Goal: Task Accomplishment & Management: Manage account settings

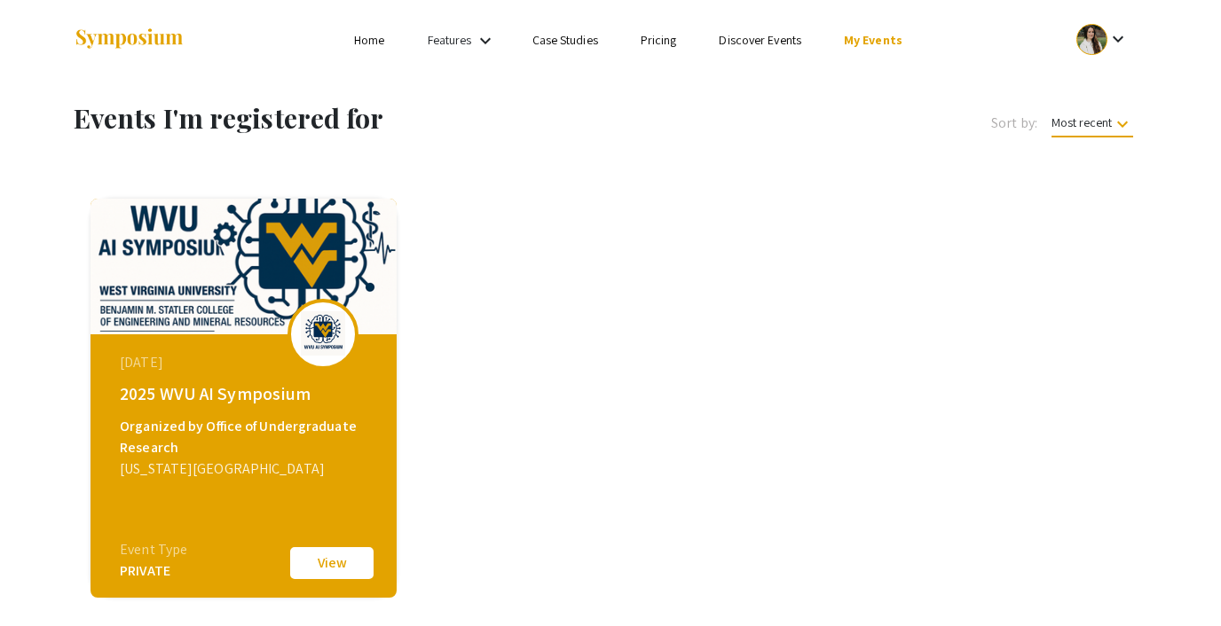
click at [861, 38] on link "My Events" at bounding box center [873, 40] width 59 height 16
click at [876, 90] on button "Events I've organized" at bounding box center [901, 79] width 152 height 43
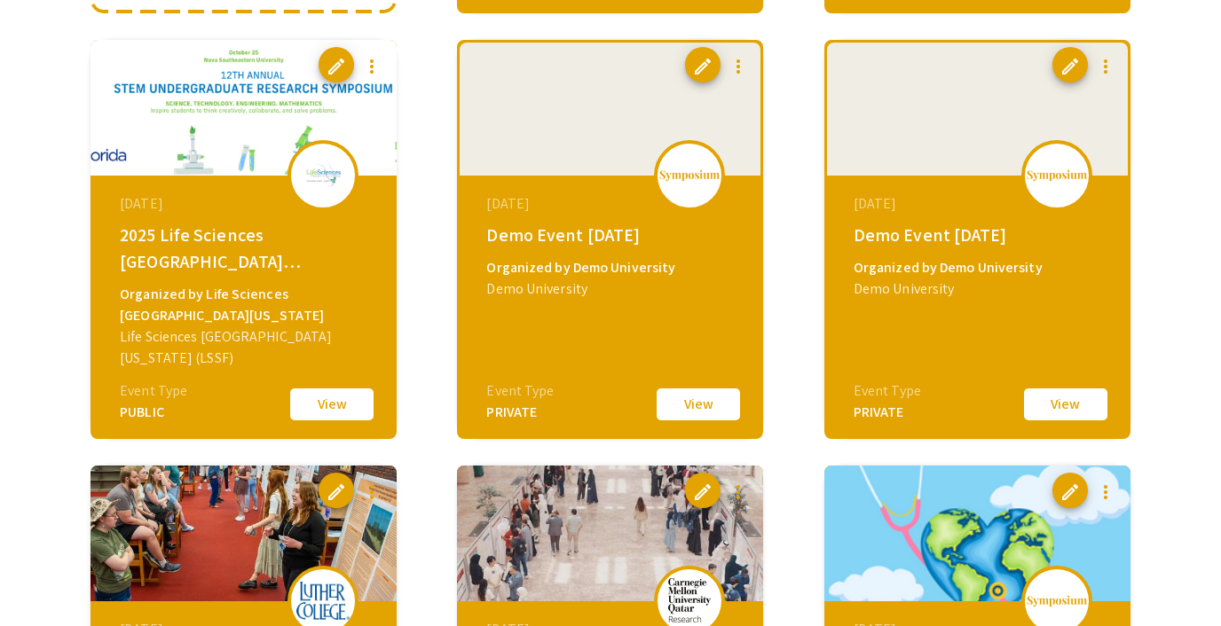
scroll to position [545, 0]
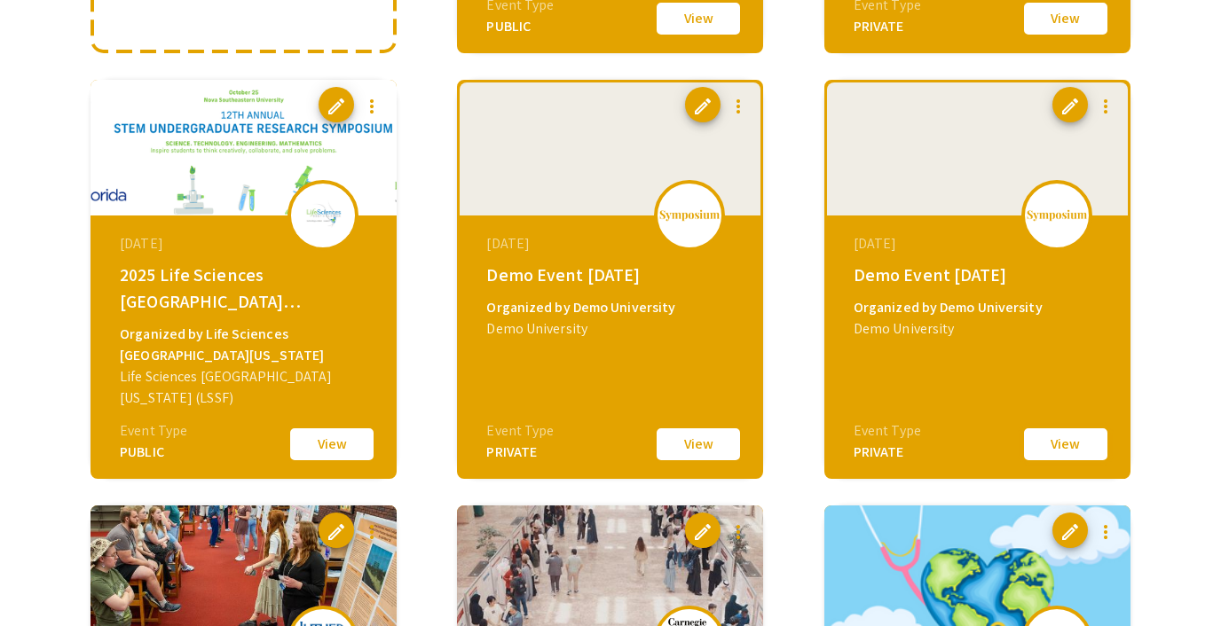
click at [1052, 450] on button "View" at bounding box center [1065, 444] width 89 height 37
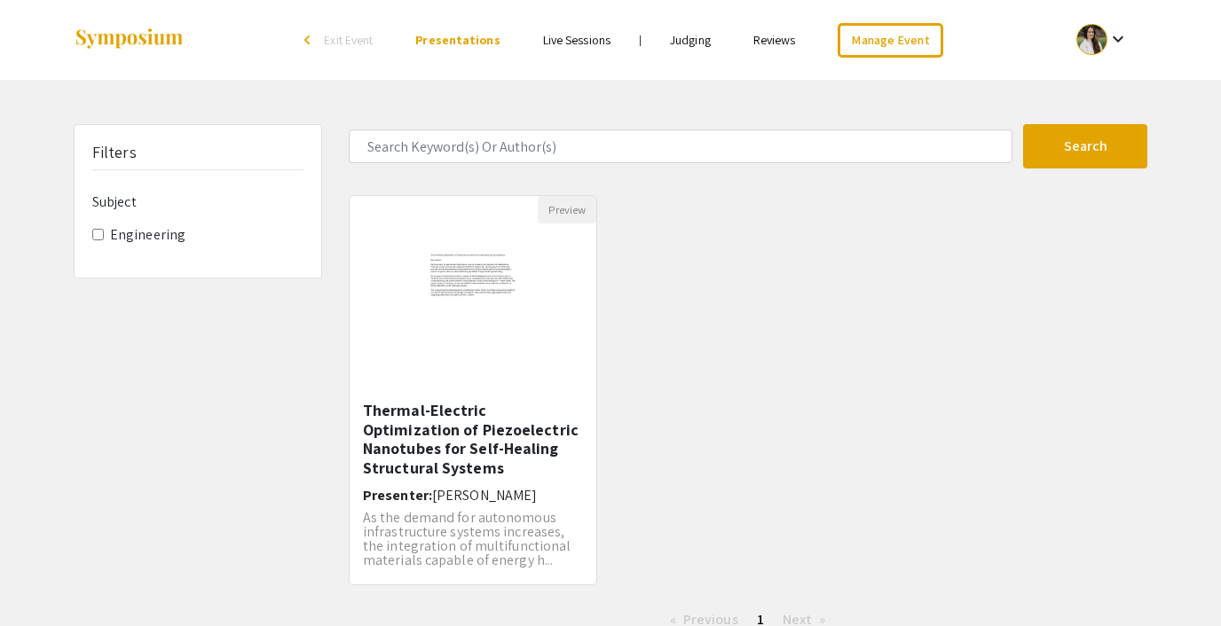
click at [772, 40] on link "Reviews" at bounding box center [774, 40] width 43 height 16
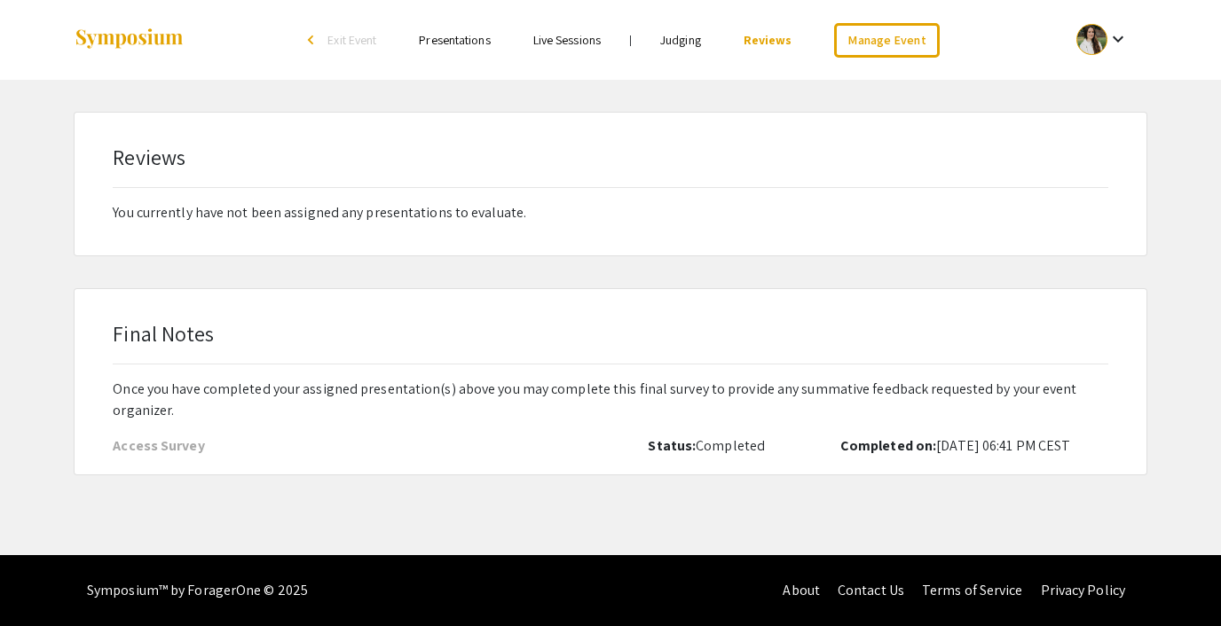
click at [696, 39] on link "Judging" at bounding box center [680, 40] width 41 height 16
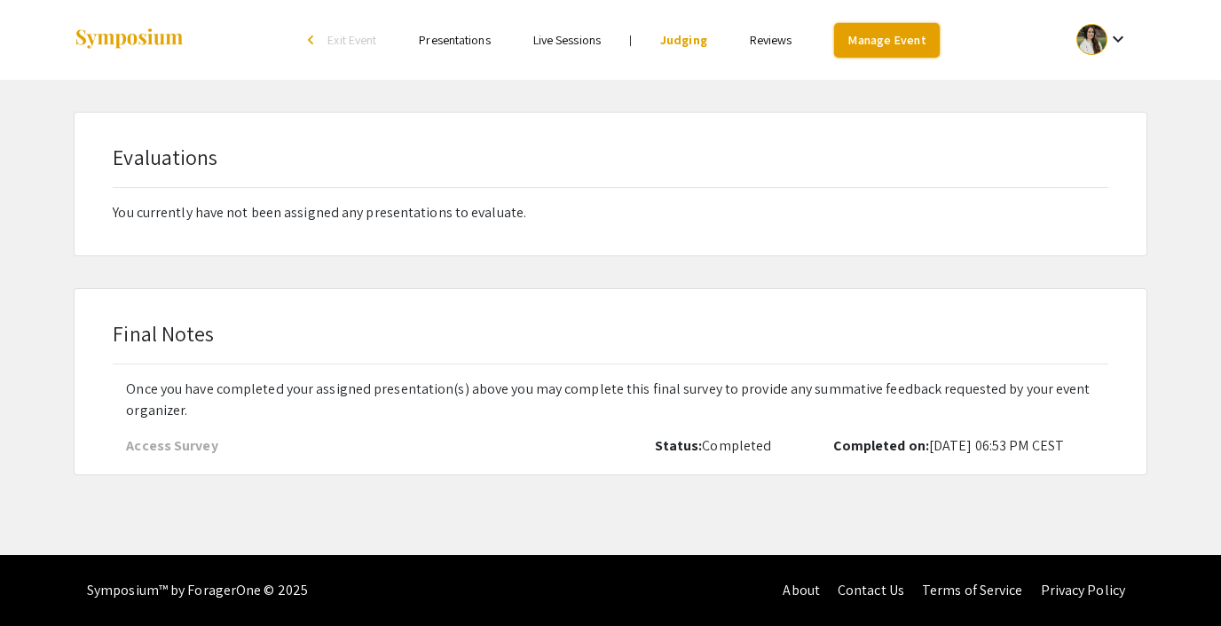
click at [879, 43] on link "Manage Event" at bounding box center [886, 40] width 105 height 35
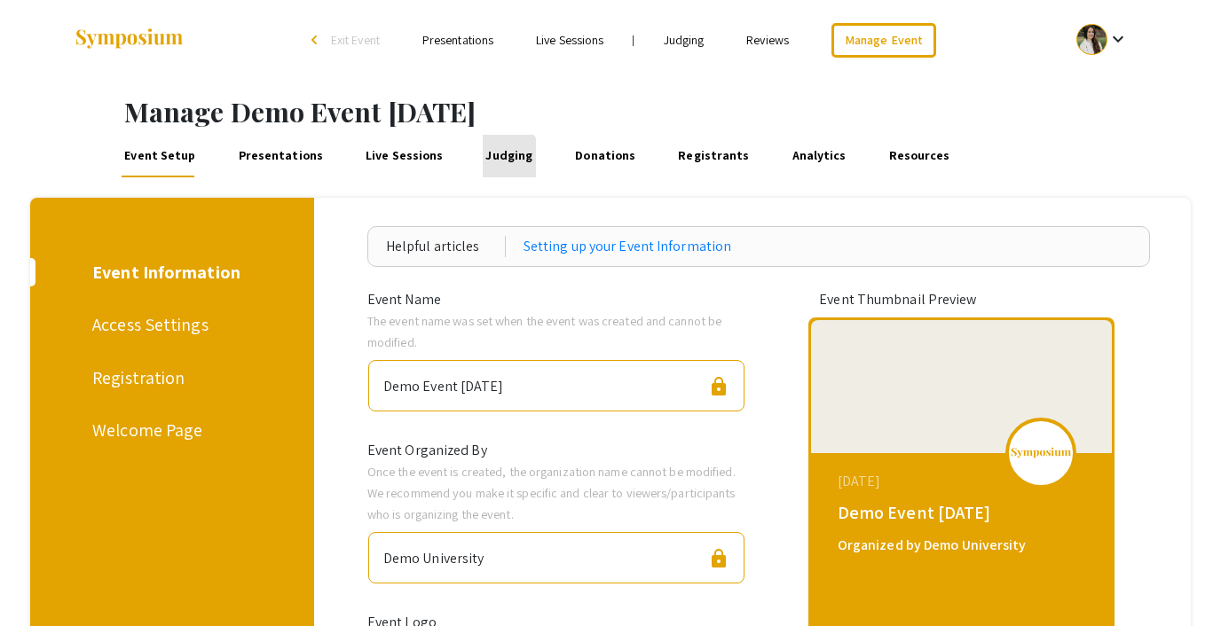
click at [483, 164] on link "Judging" at bounding box center [509, 156] width 53 height 43
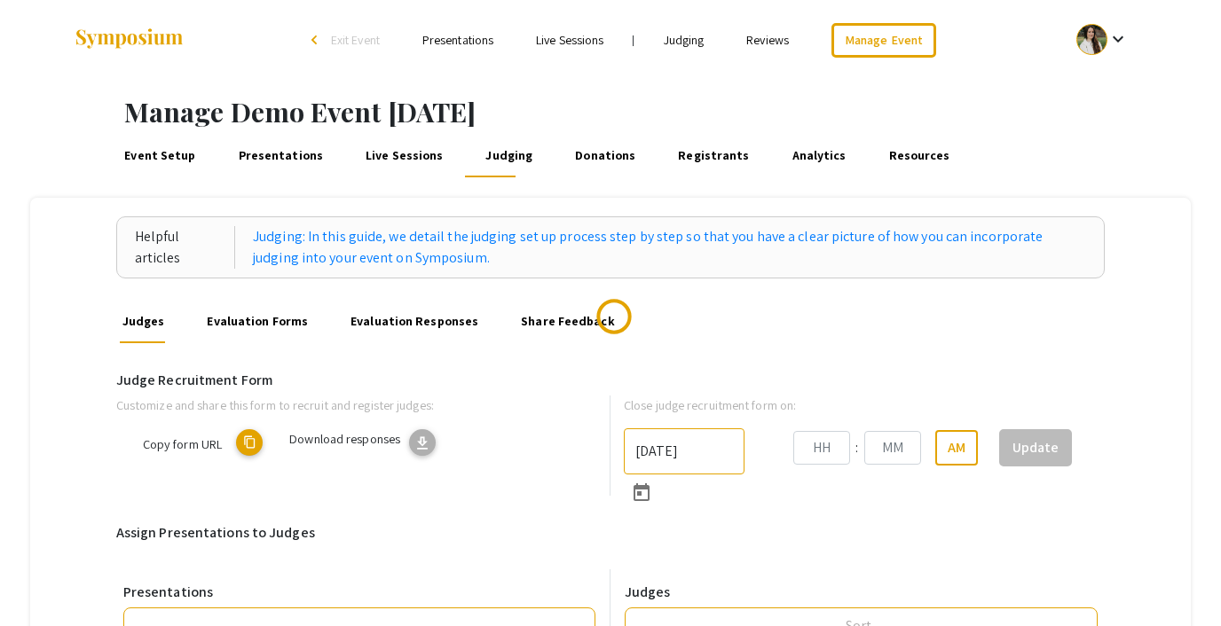
type input "10/22/2025"
type input "05"
type input "43"
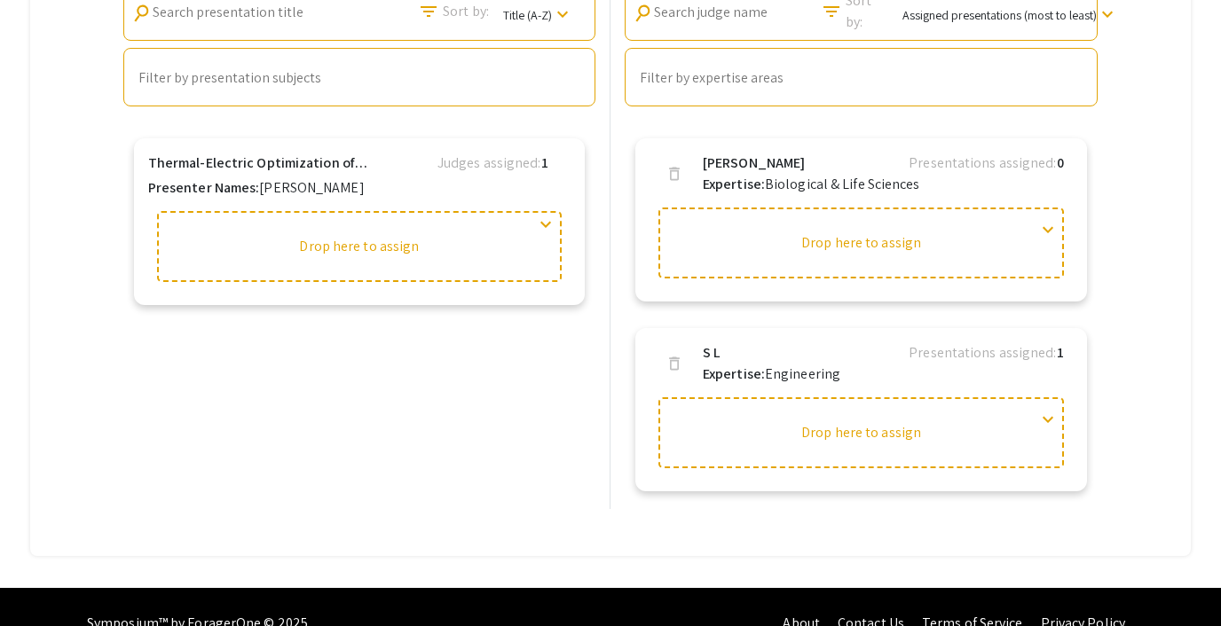
scroll to position [627, 0]
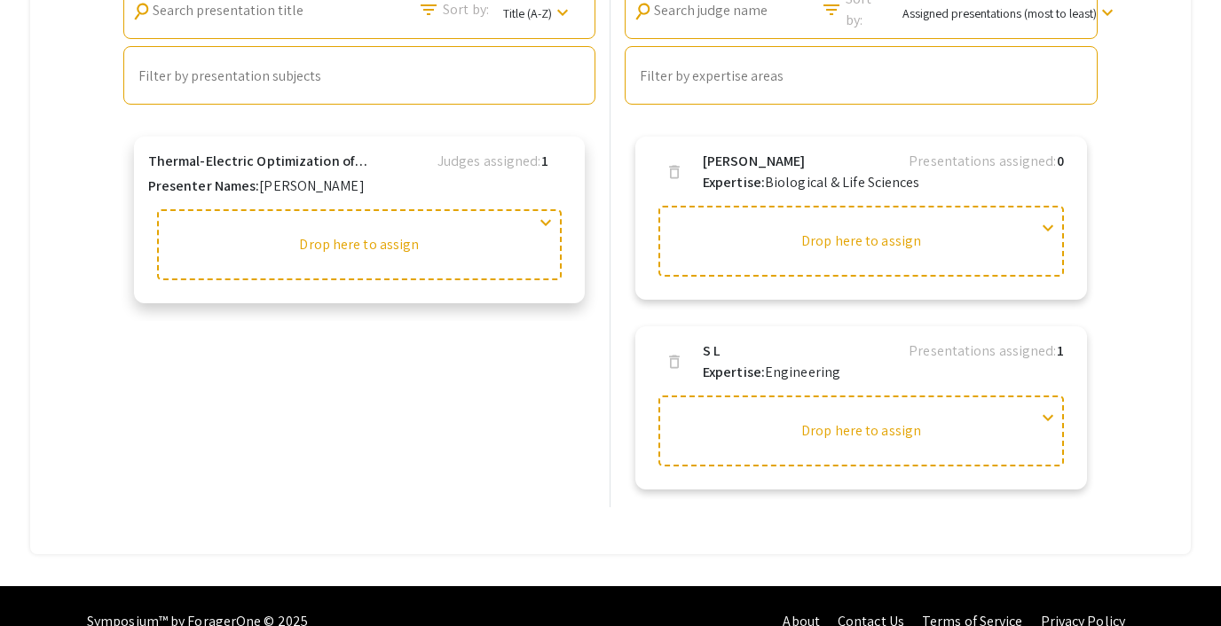
click at [546, 218] on span "expand_more" at bounding box center [545, 222] width 21 height 21
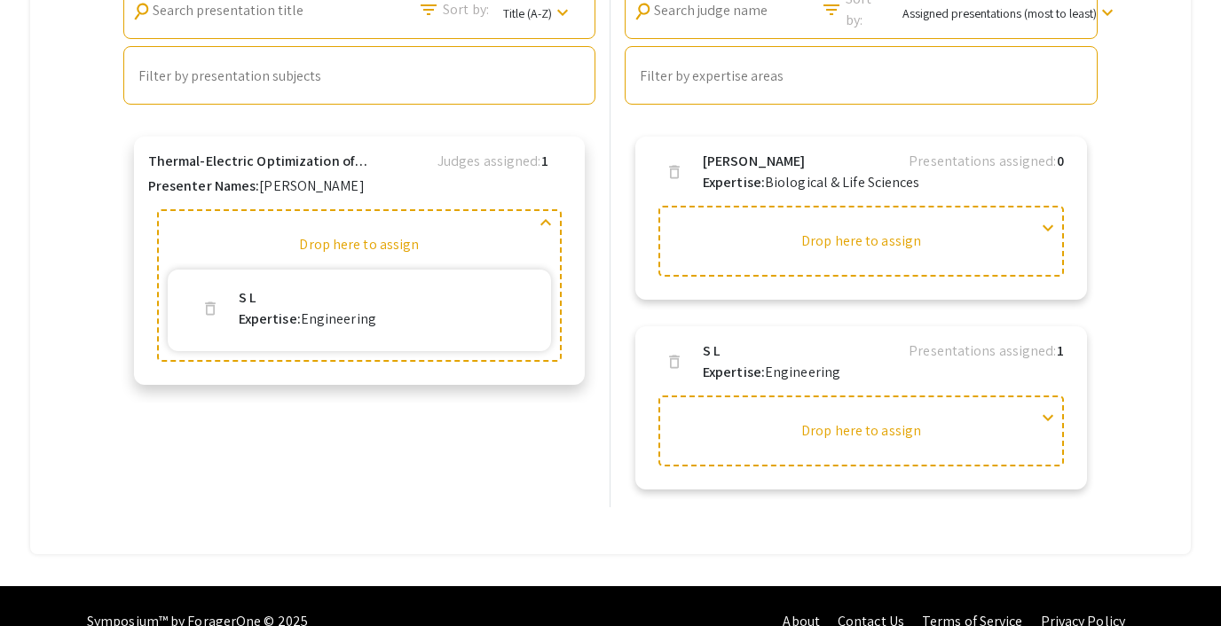
click at [214, 304] on span "delete" at bounding box center [210, 309] width 18 height 18
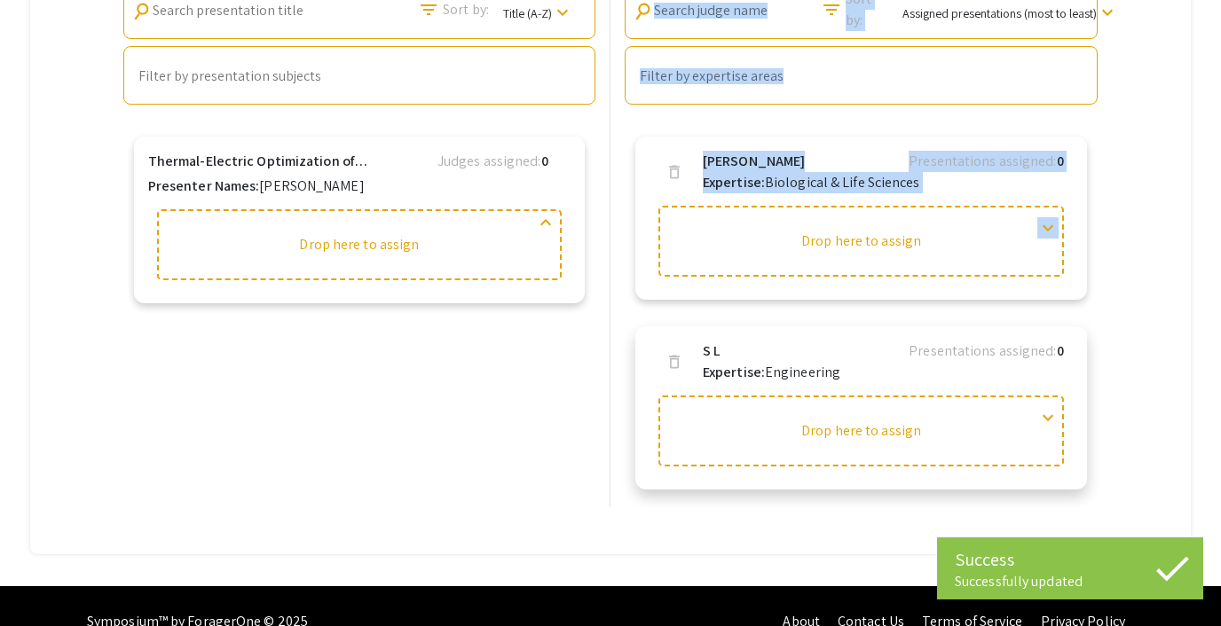
drag, startPoint x: 436, startPoint y: 245, endPoint x: 661, endPoint y: 382, distance: 263.2
click at [661, 383] on div "Presentations search Search presentation title filter_list Sort by: Title (A-Z)…" at bounding box center [610, 224] width 989 height 565
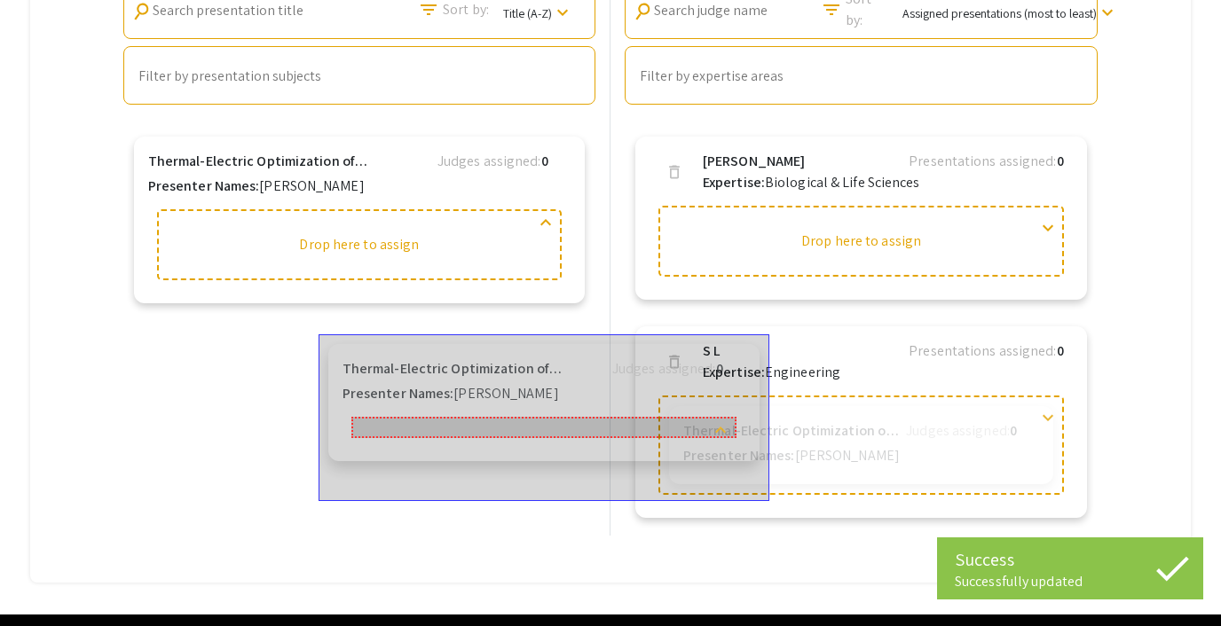
drag, startPoint x: 549, startPoint y: 219, endPoint x: 740, endPoint y: 429, distance: 283.9
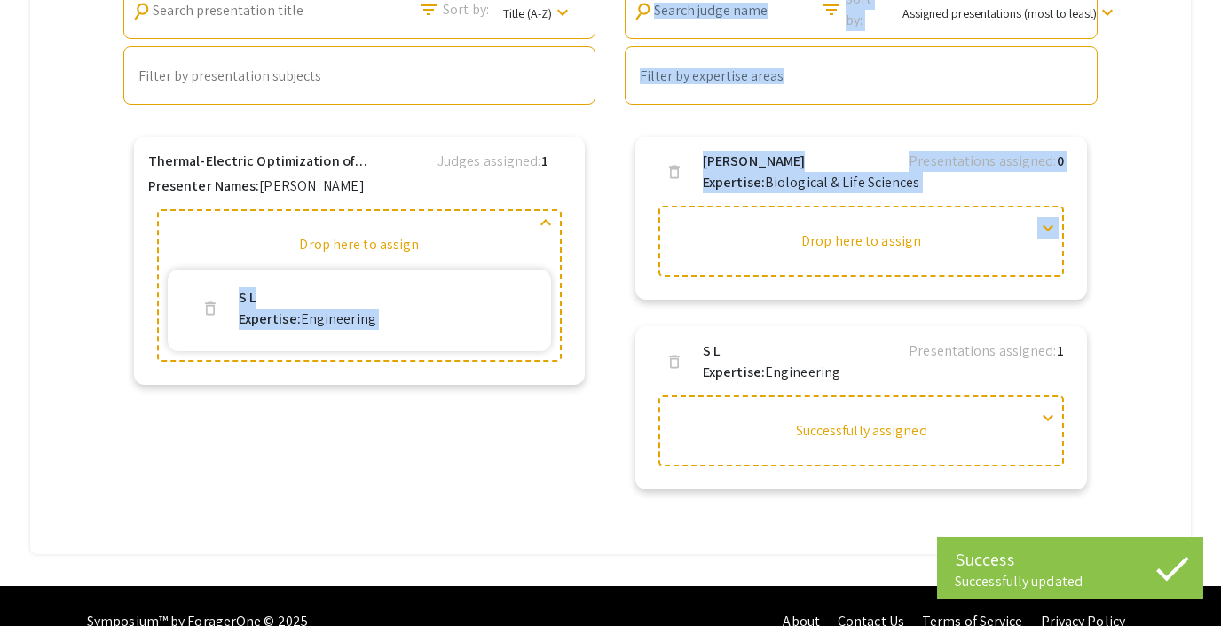
click at [541, 416] on div "Presentations search Search presentation title filter_list Sort by: Title (A-Z)…" at bounding box center [359, 224] width 486 height 565
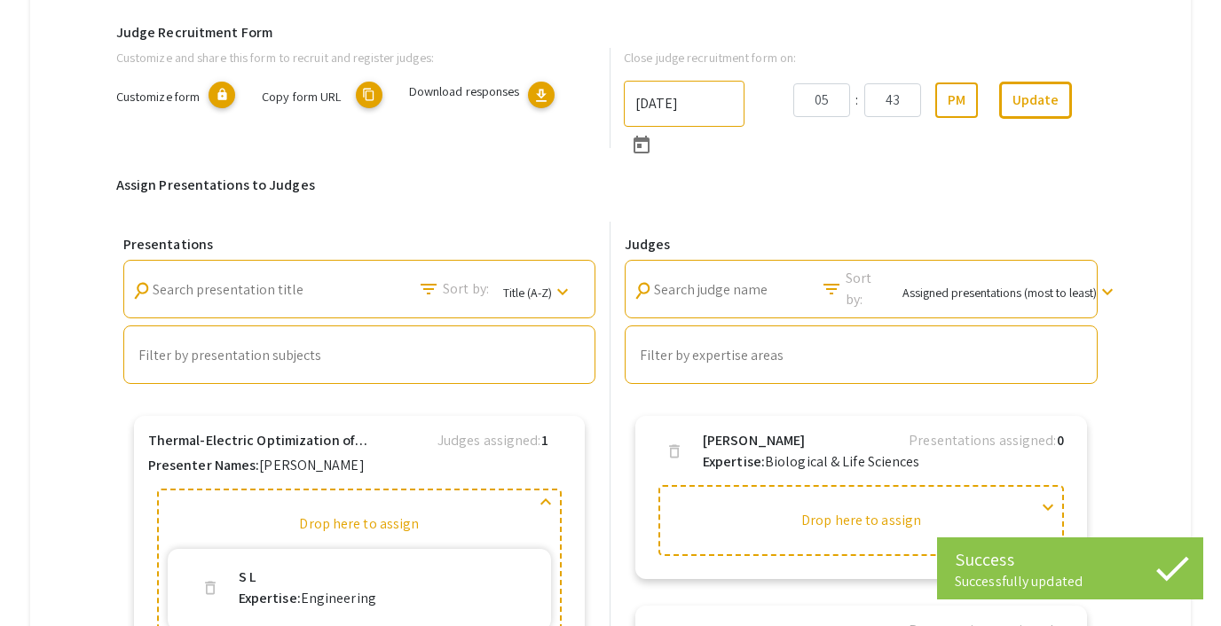
scroll to position [0, 0]
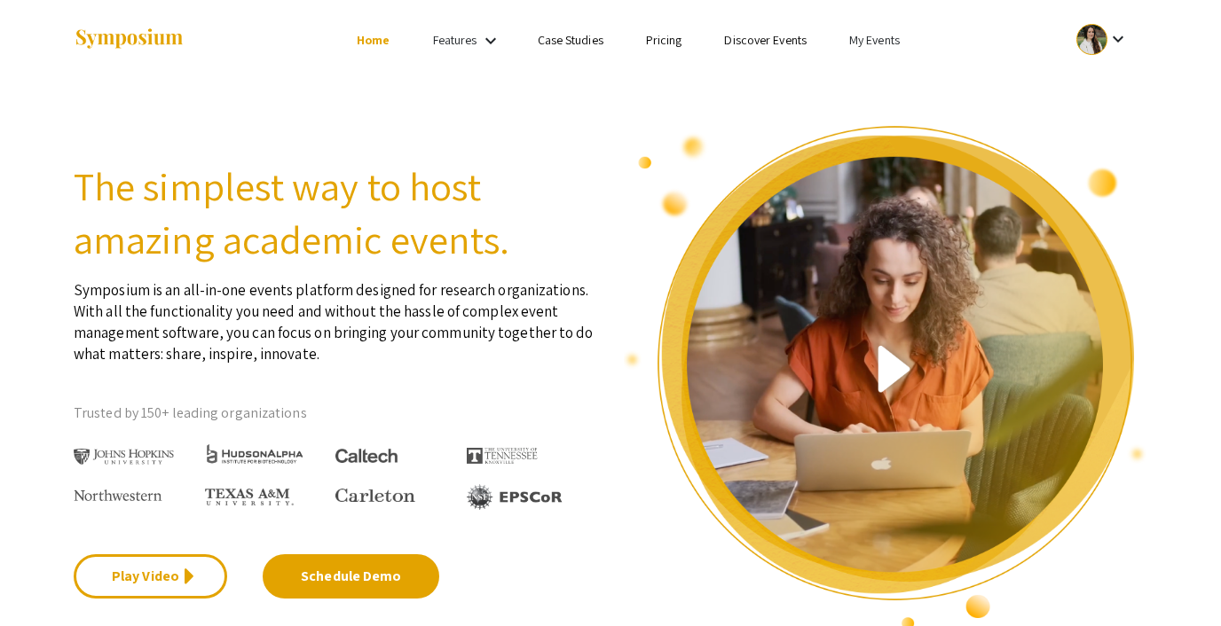
click at [874, 33] on link "My Events" at bounding box center [874, 40] width 51 height 16
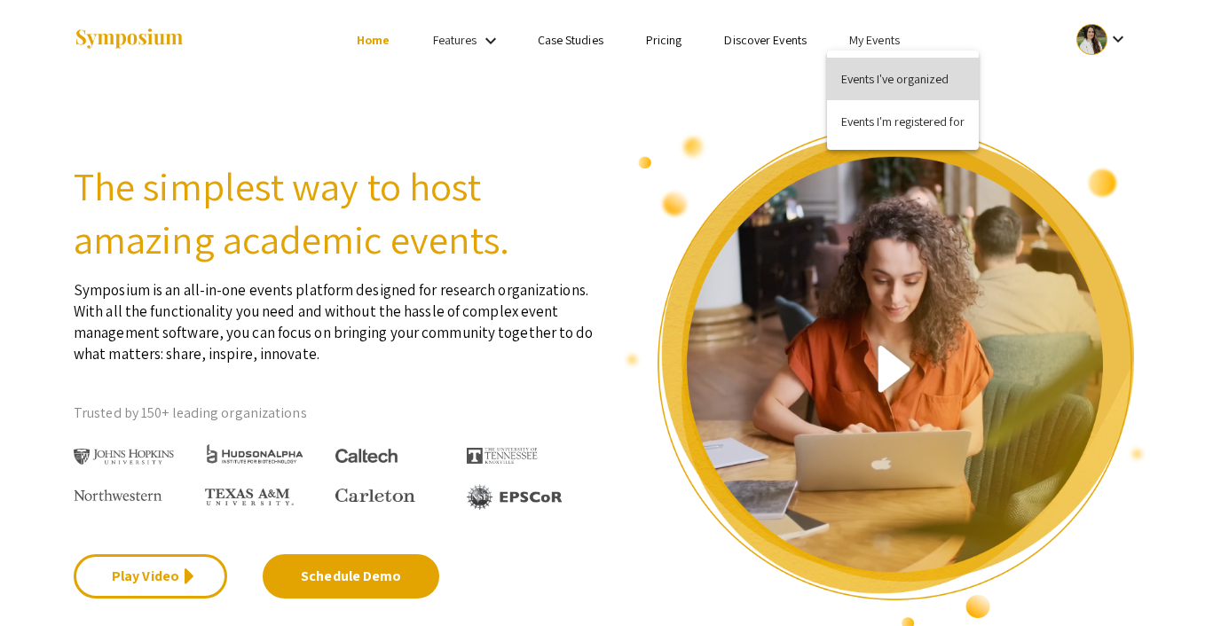
click at [867, 88] on button "Events I've organized" at bounding box center [903, 79] width 152 height 43
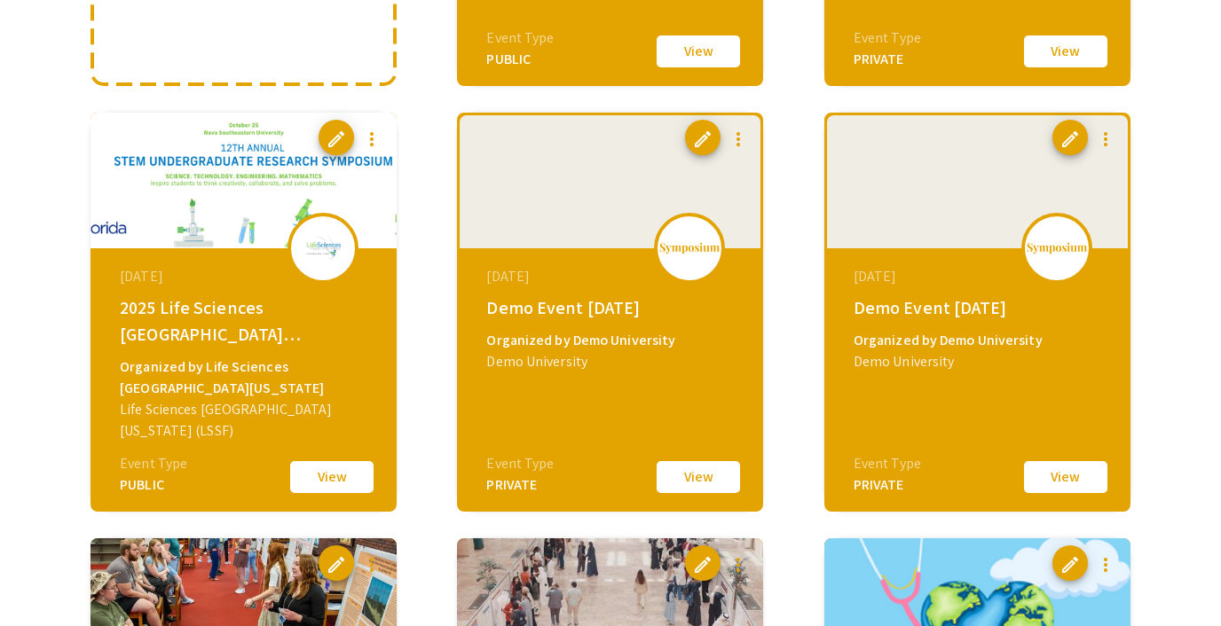
scroll to position [543, 0]
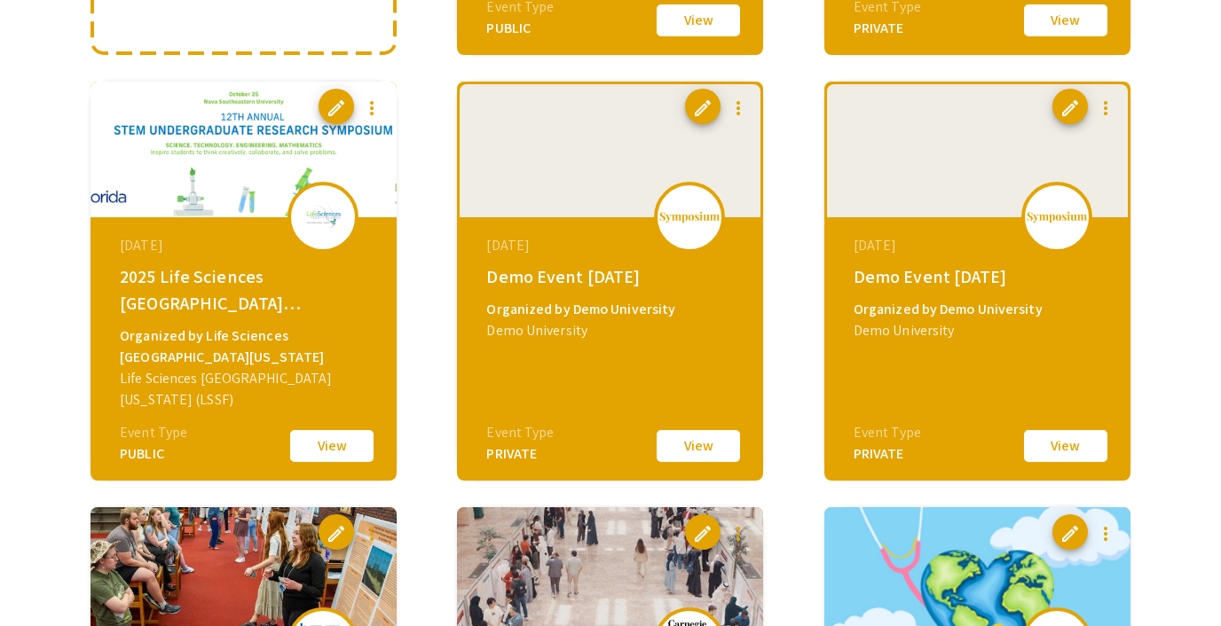
click at [1050, 444] on button "View" at bounding box center [1065, 446] width 89 height 37
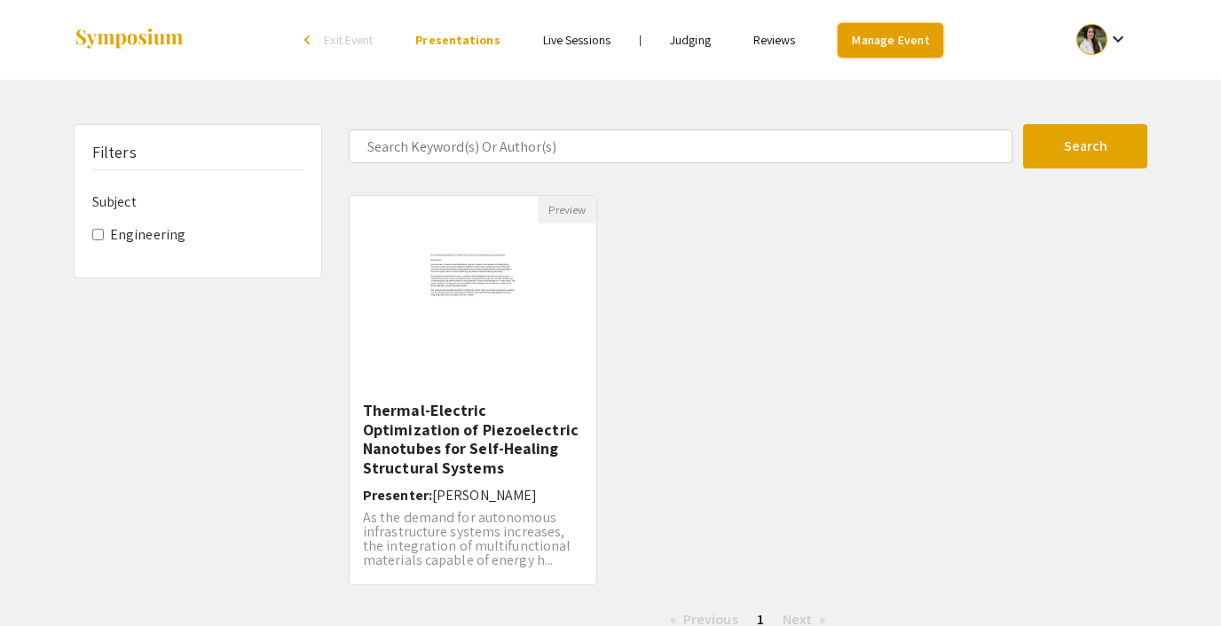
click at [884, 44] on link "Manage Event" at bounding box center [889, 40] width 105 height 35
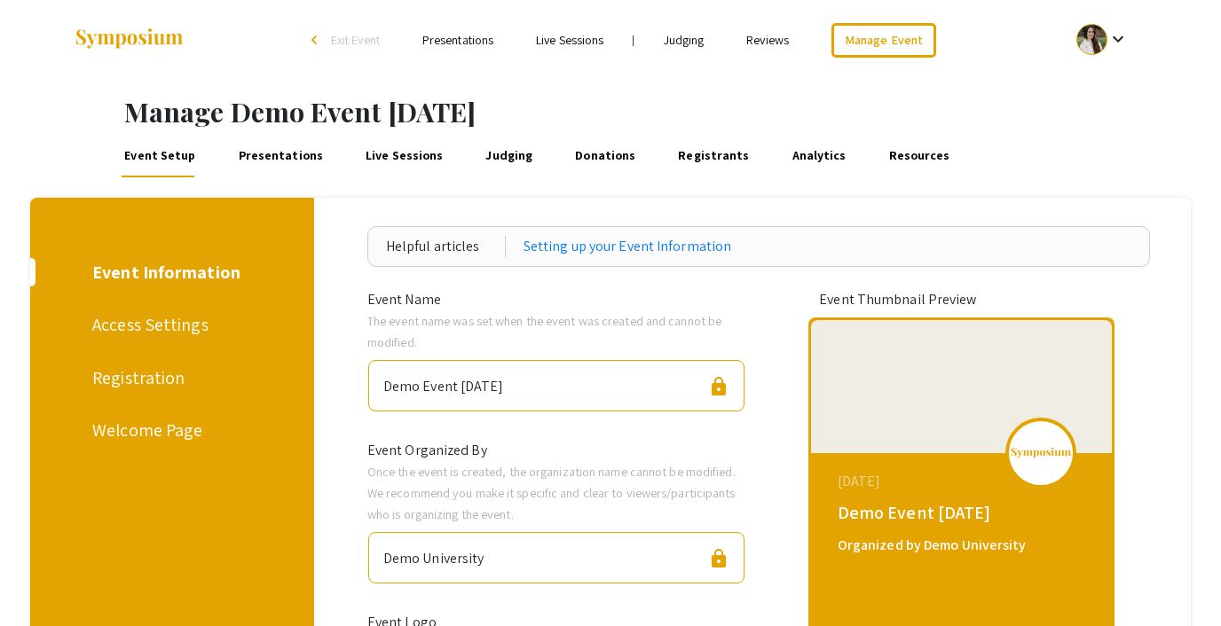
click at [492, 149] on link "Judging" at bounding box center [509, 156] width 53 height 43
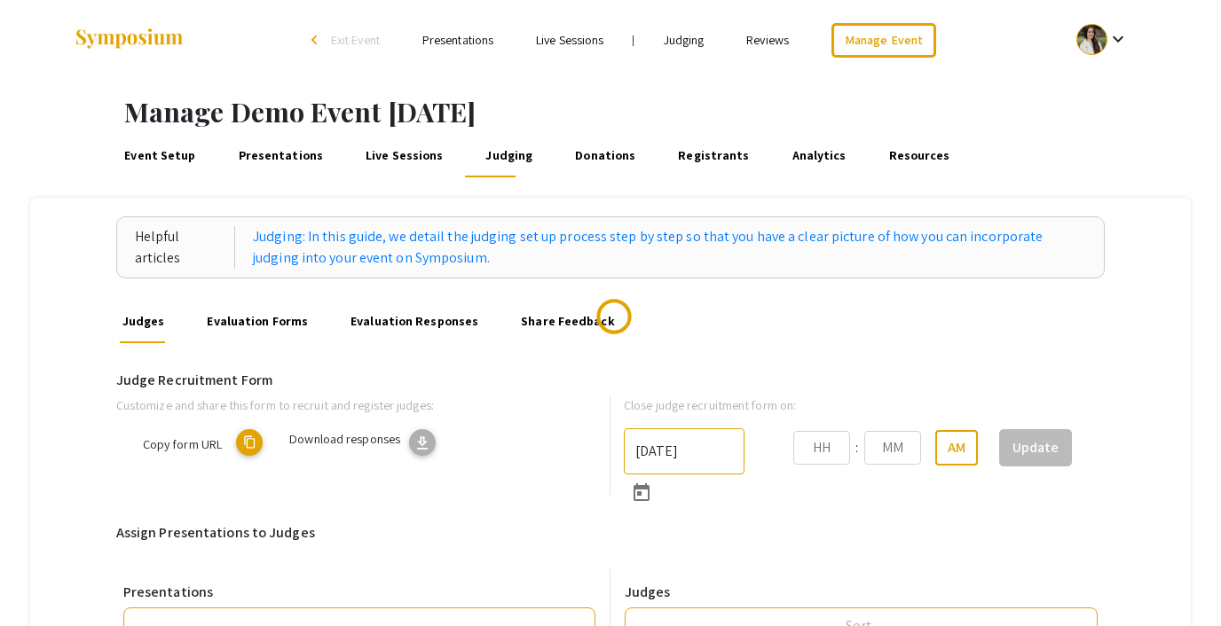
type input "[DATE]"
type input "05"
type input "43"
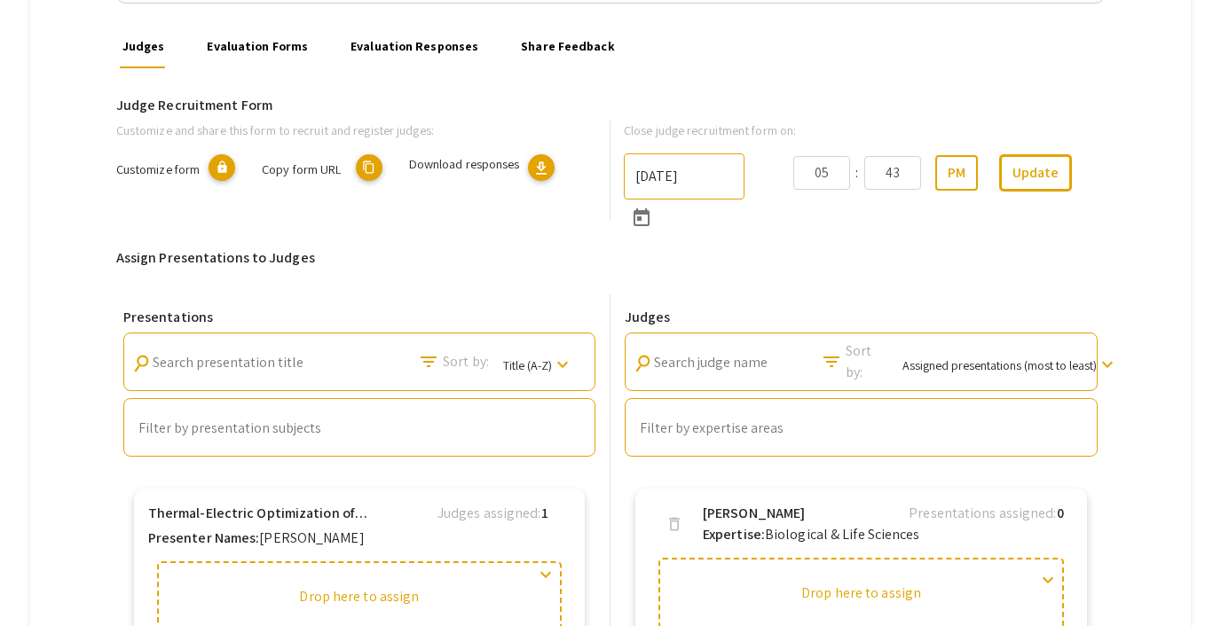
scroll to position [263, 0]
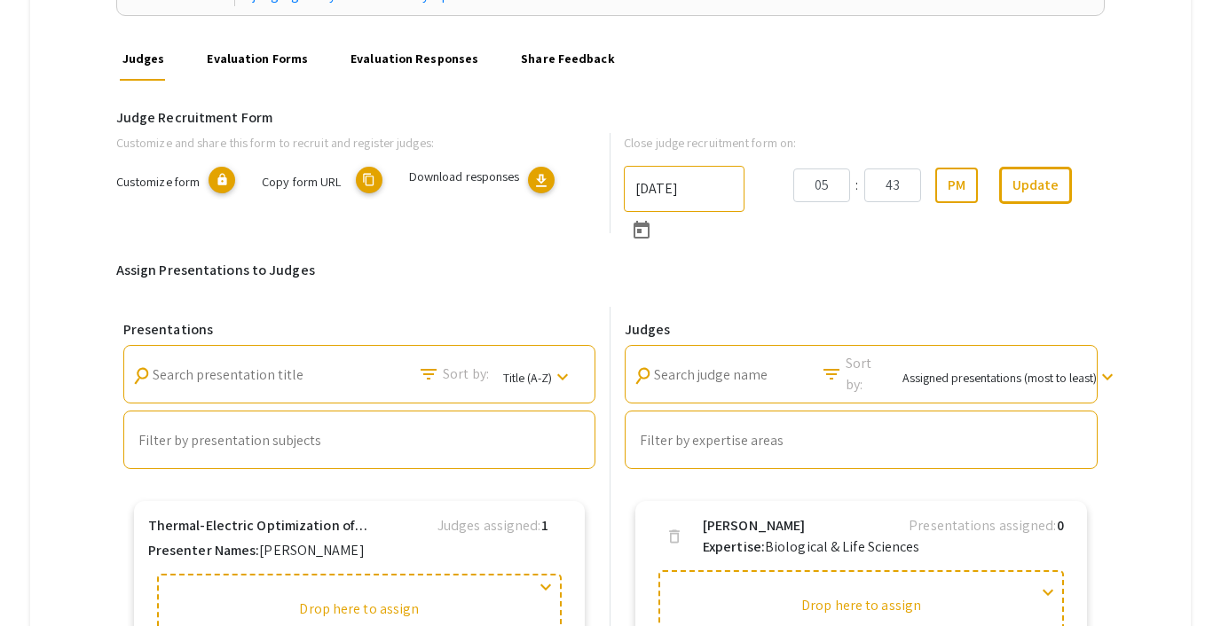
click at [270, 60] on link "Evaluation Forms" at bounding box center [257, 59] width 106 height 43
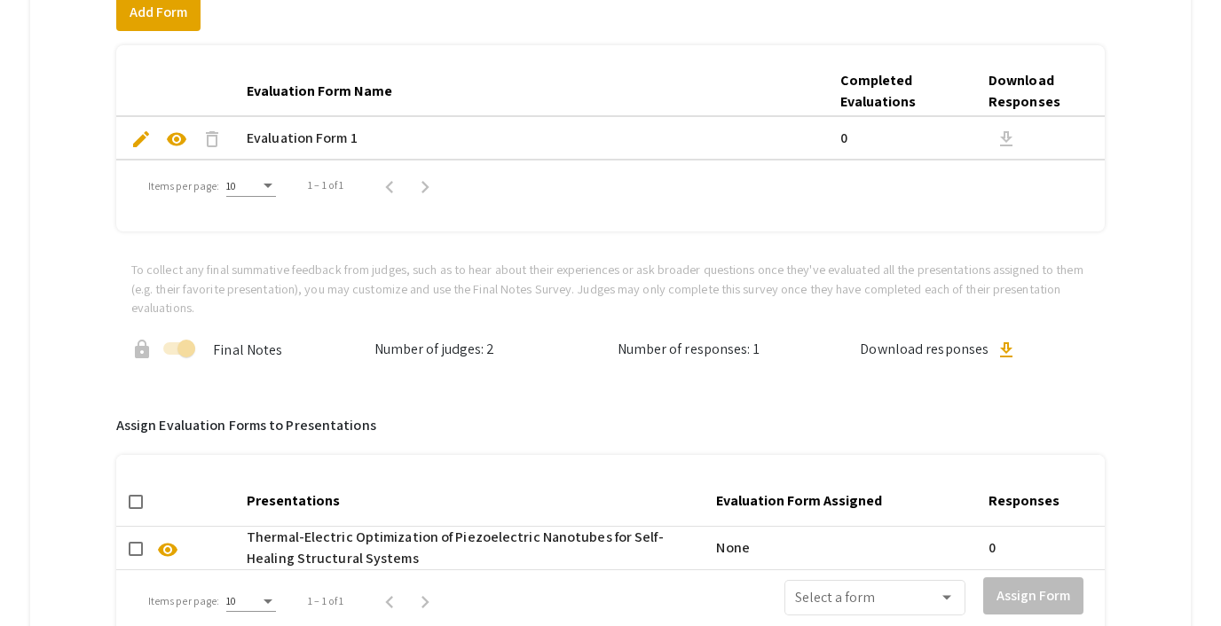
scroll to position [421, 0]
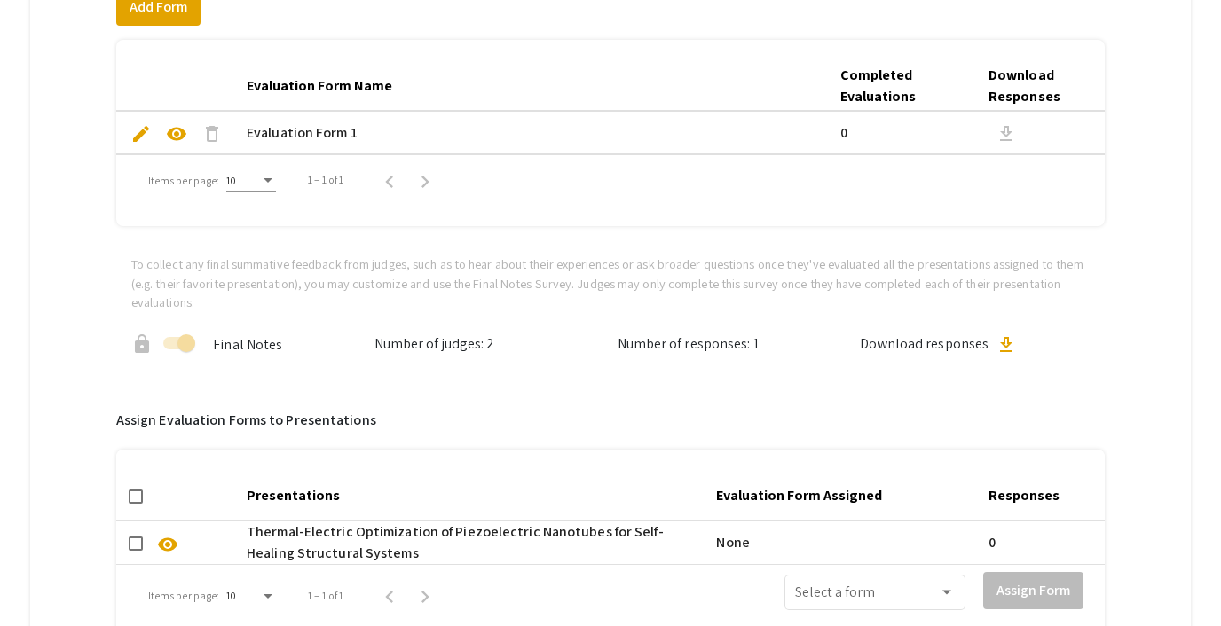
click at [125, 548] on mat-cell "visibility" at bounding box center [177, 543] width 123 height 43
click at [133, 548] on span at bounding box center [136, 544] width 14 height 14
click at [135, 551] on input "checkbox" at bounding box center [135, 551] width 1 height 1
checkbox input "true"
click at [833, 586] on div "Select a form" at bounding box center [875, 590] width 160 height 39
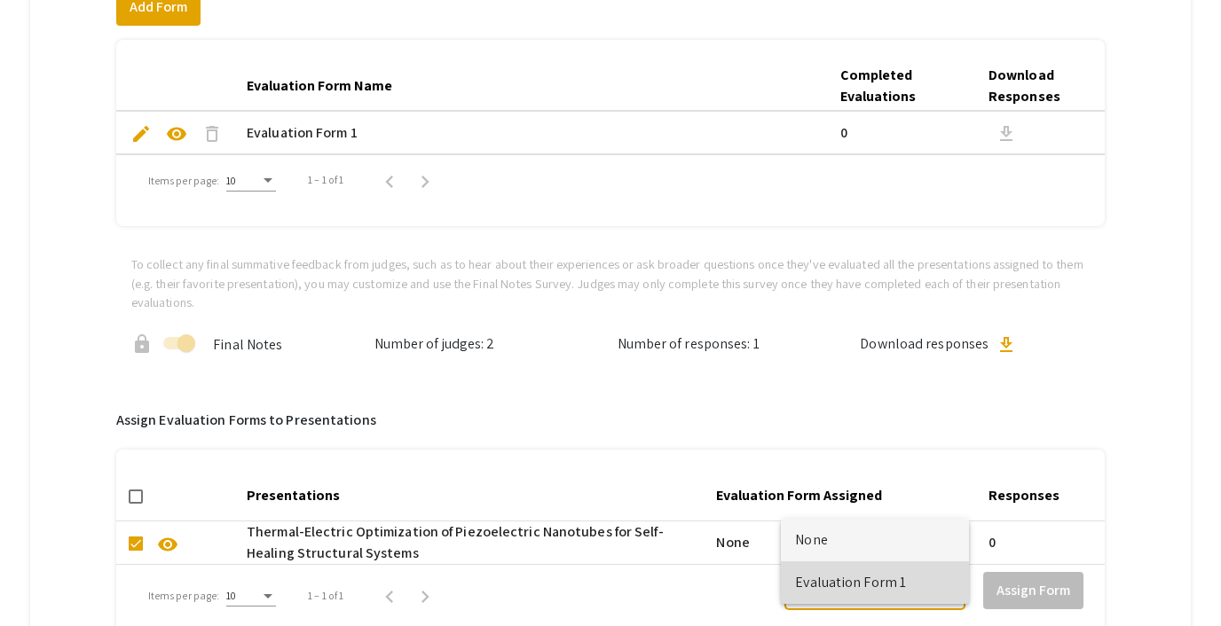
click at [844, 568] on span "Evaluation Form 1" at bounding box center [875, 583] width 160 height 43
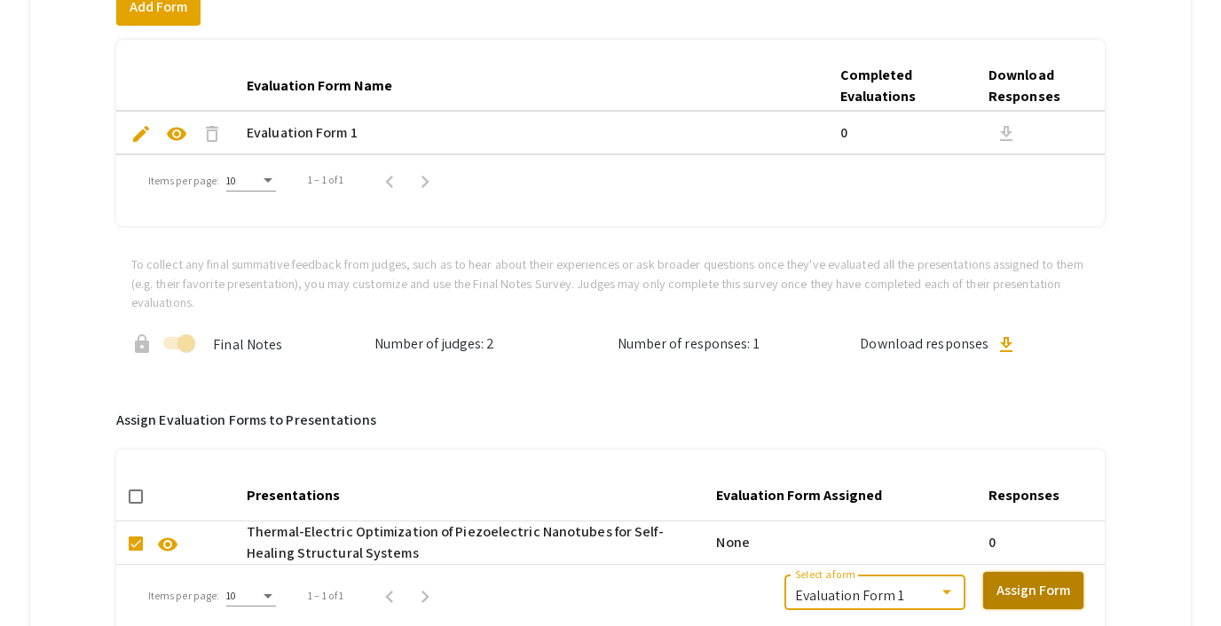
click at [1023, 592] on button "Assign Form" at bounding box center [1033, 590] width 100 height 37
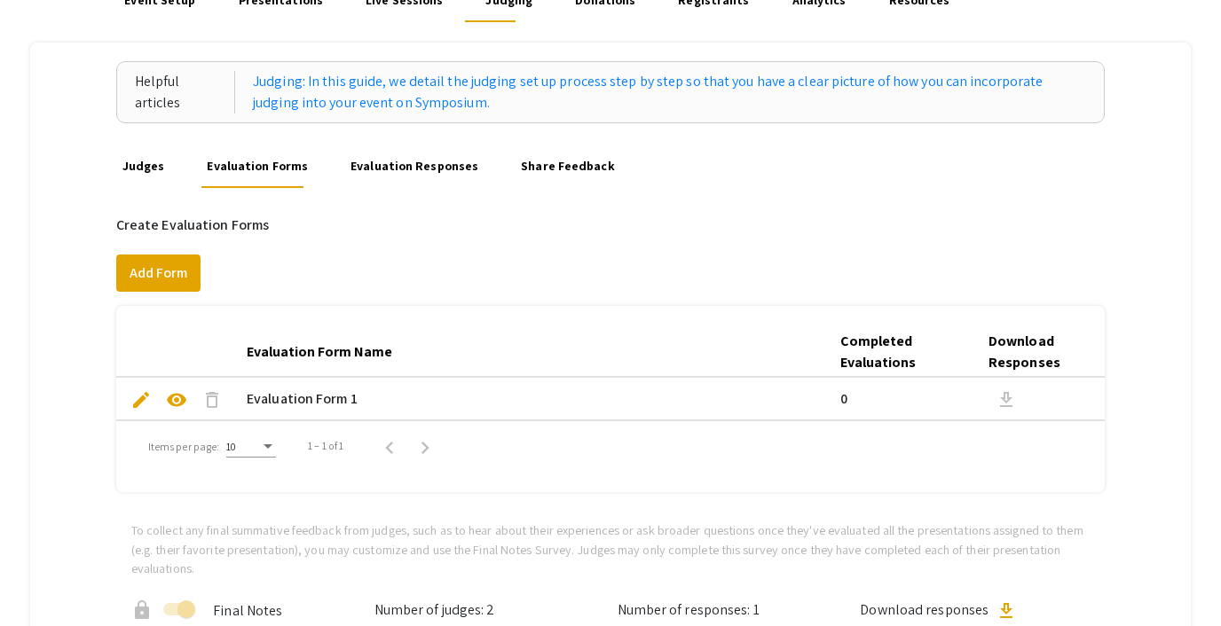
scroll to position [134, 0]
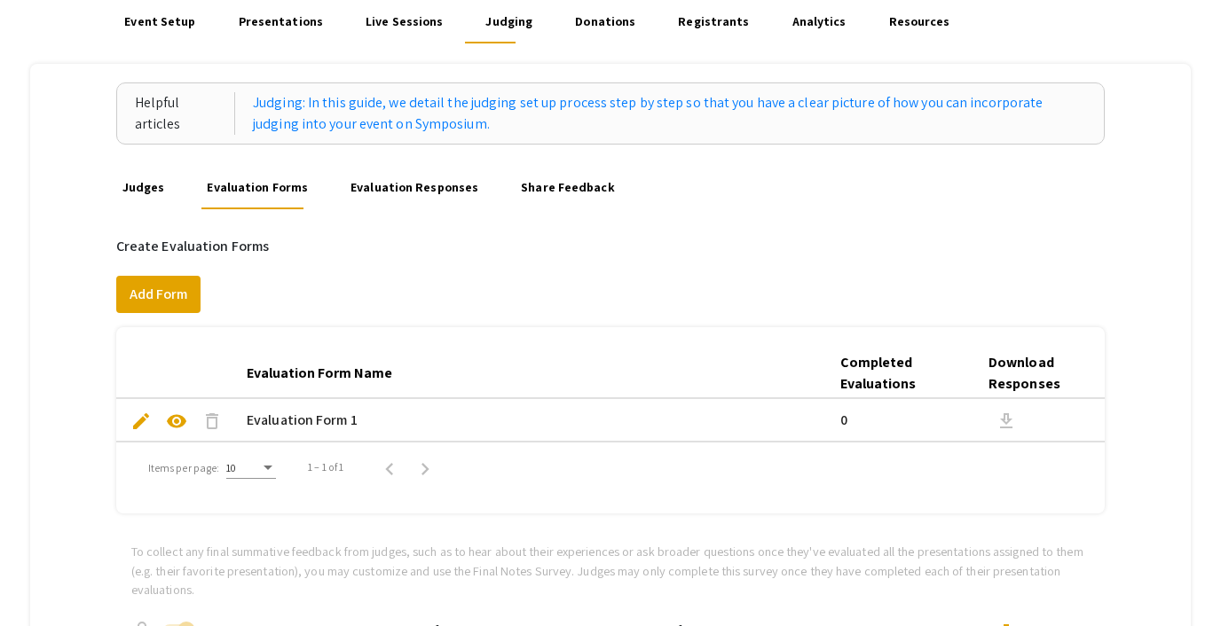
click at [429, 184] on link "Evaluation Responses" at bounding box center [415, 188] width 134 height 43
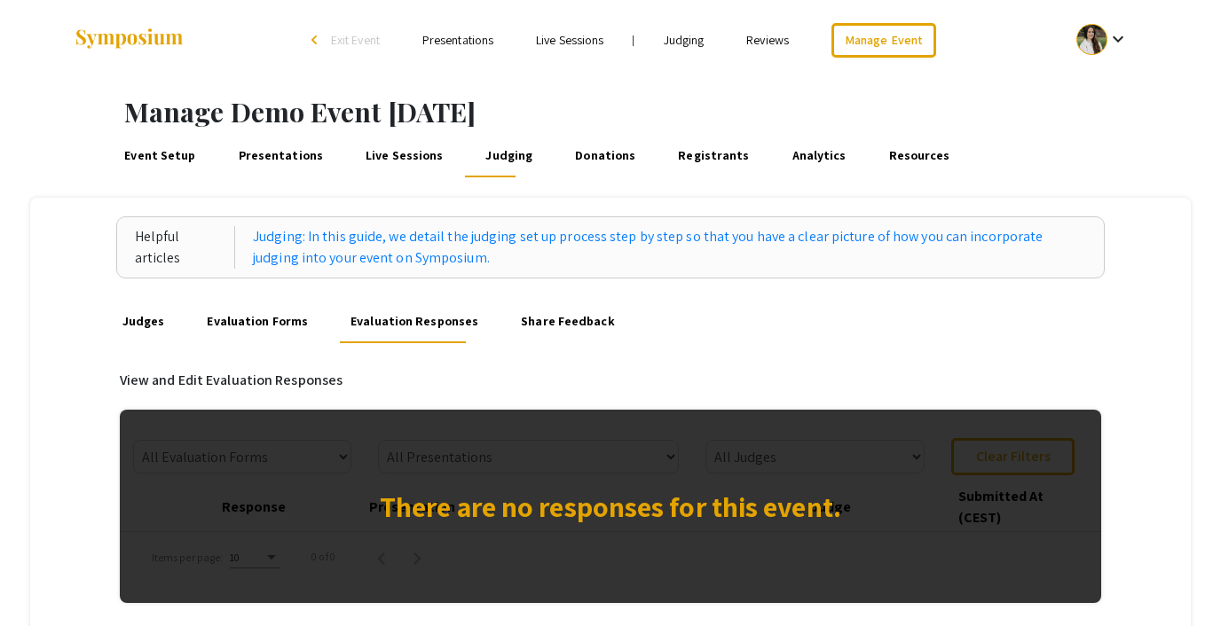
click at [580, 317] on link "Share Feedback" at bounding box center [567, 322] width 99 height 43
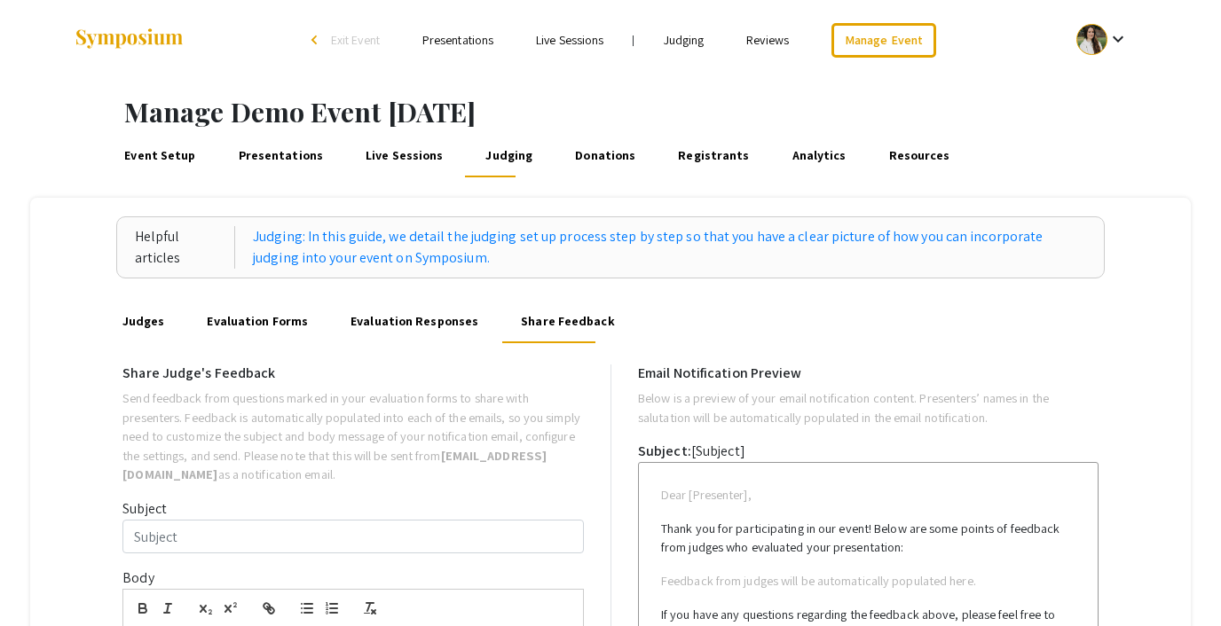
scroll to position [16, 0]
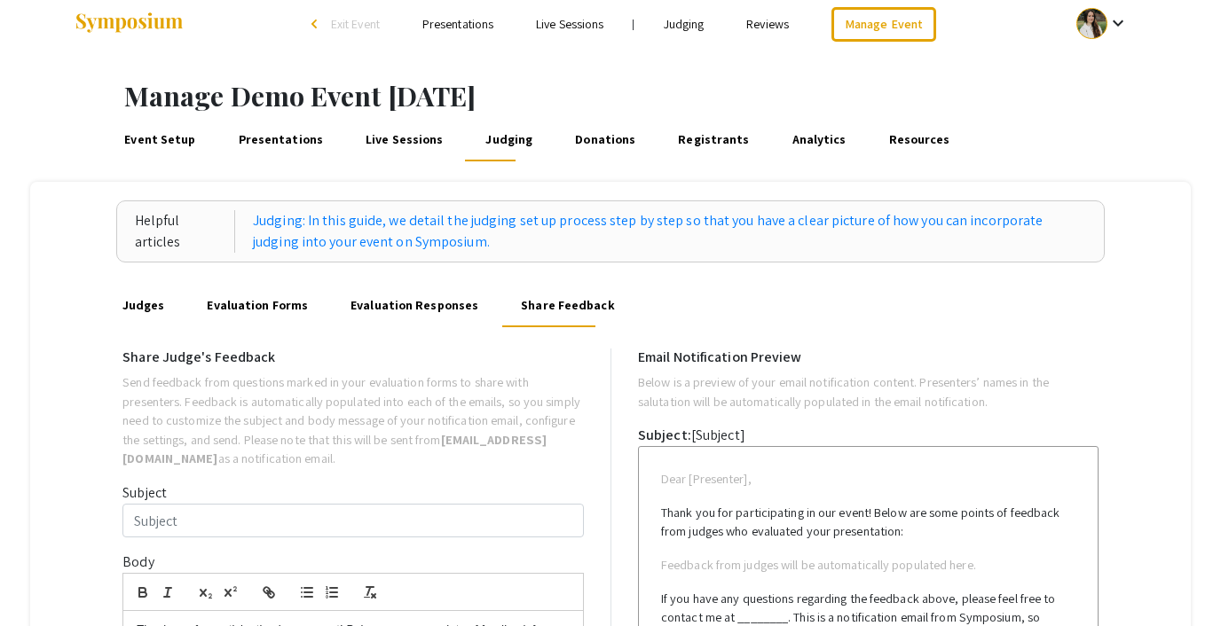
click at [257, 295] on link "Evaluation Forms" at bounding box center [257, 306] width 106 height 43
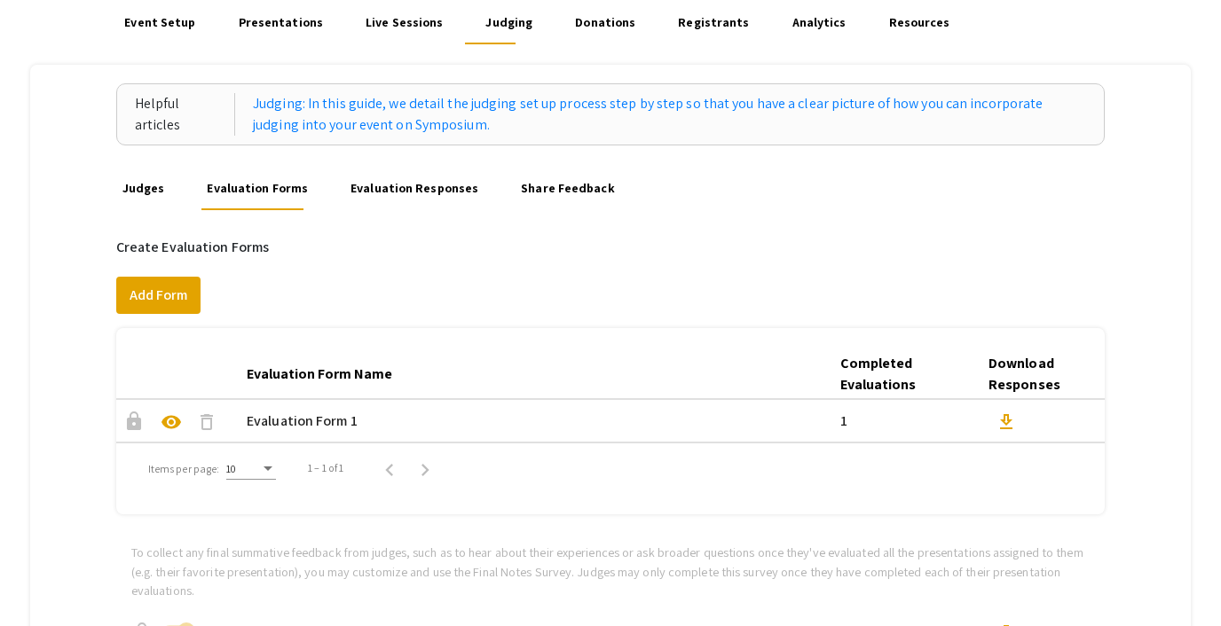
scroll to position [129, 0]
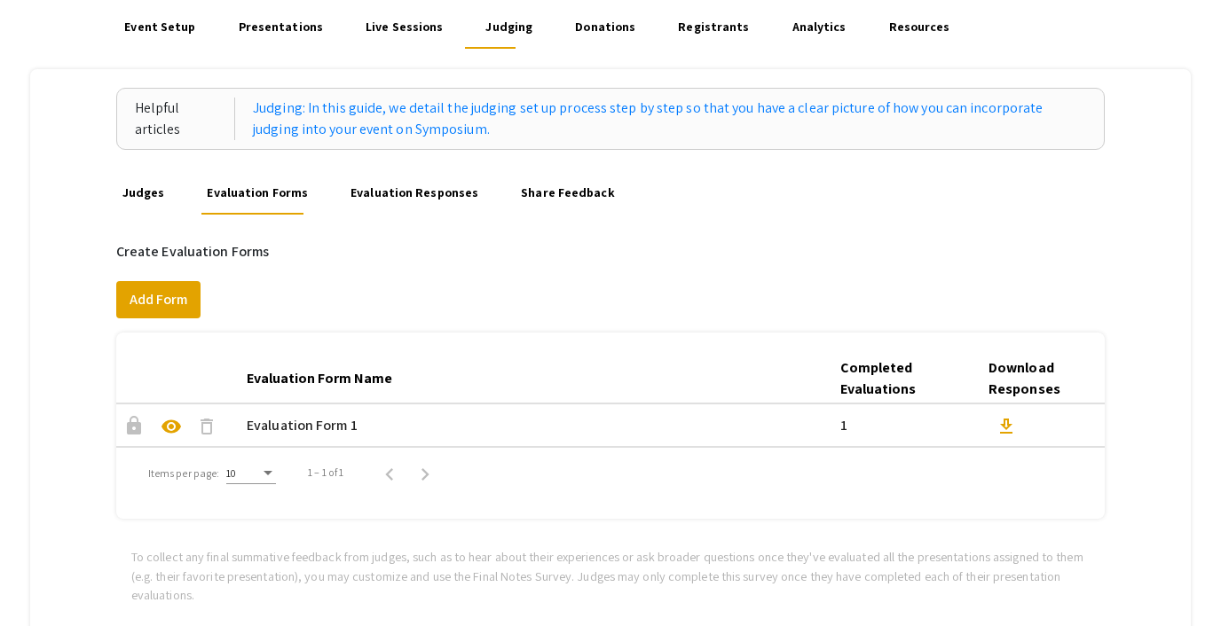
click at [400, 200] on link "Evaluation Responses" at bounding box center [415, 193] width 134 height 43
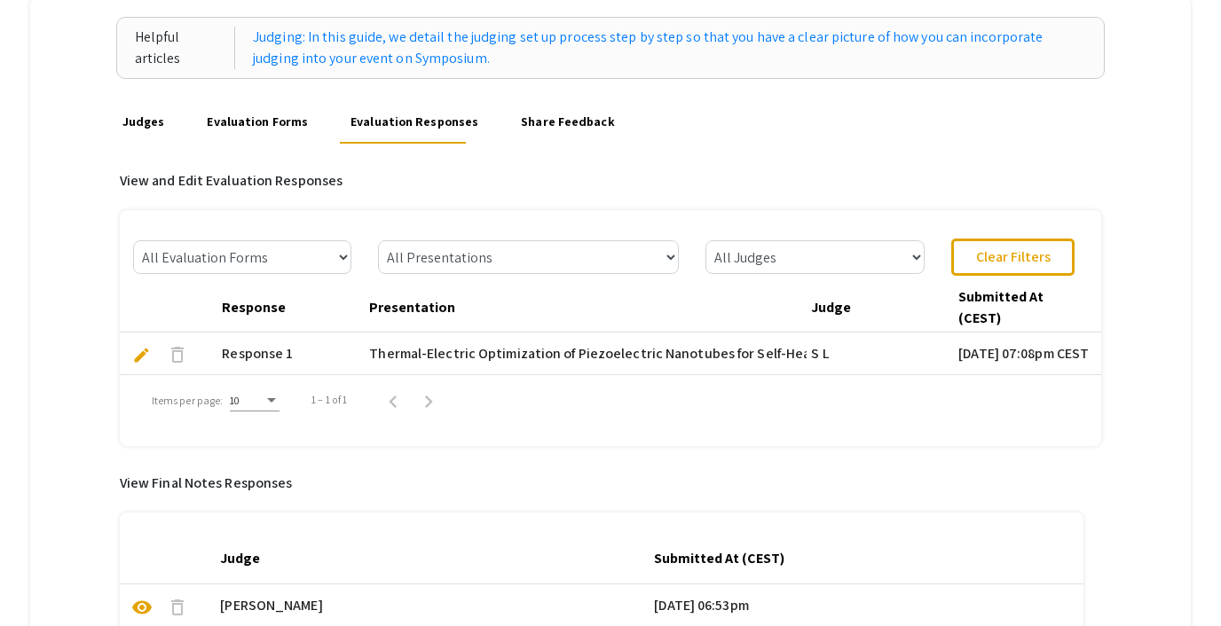
scroll to position [215, 0]
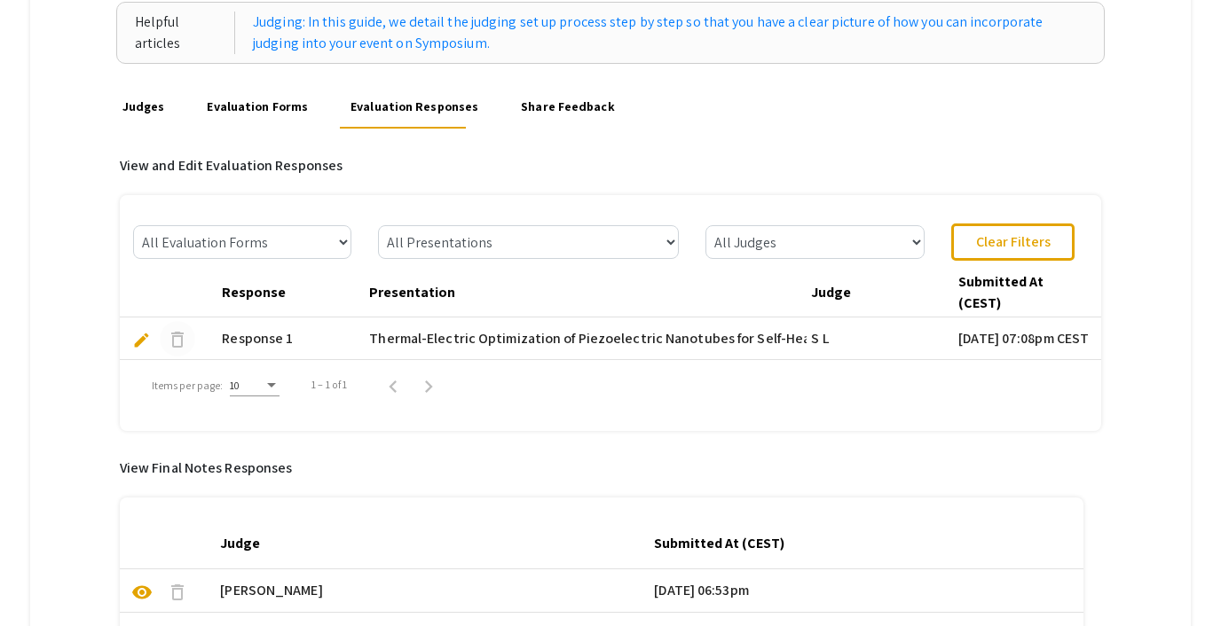
click at [185, 336] on span "delete" at bounding box center [177, 339] width 21 height 21
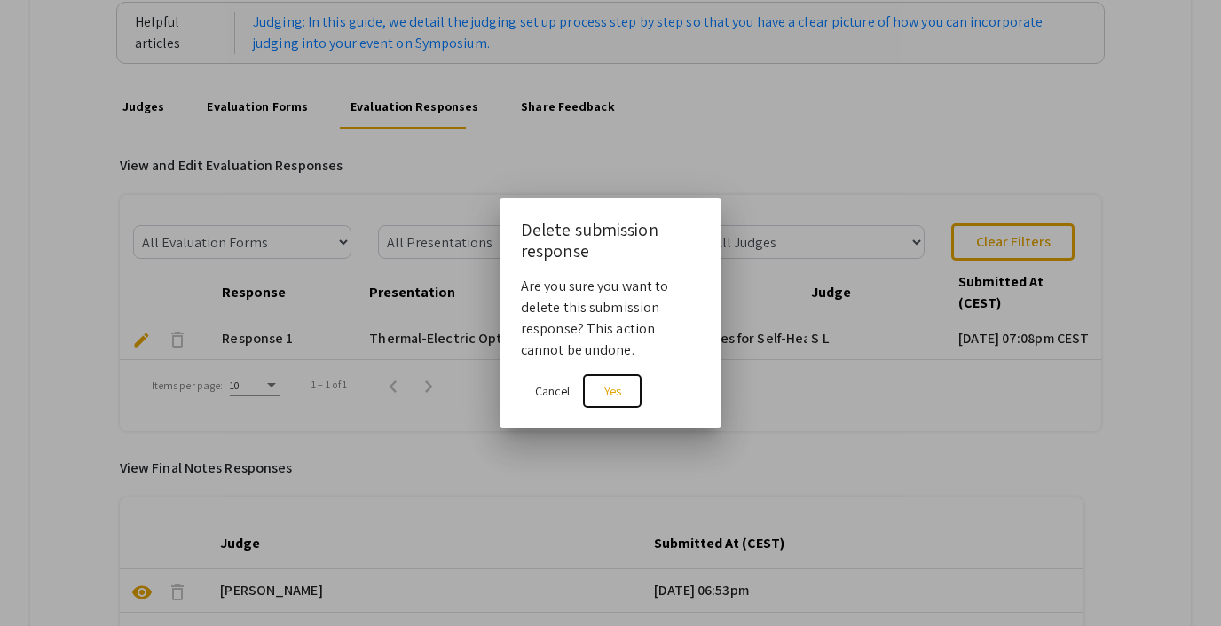
click at [614, 381] on button "Yes" at bounding box center [612, 391] width 57 height 32
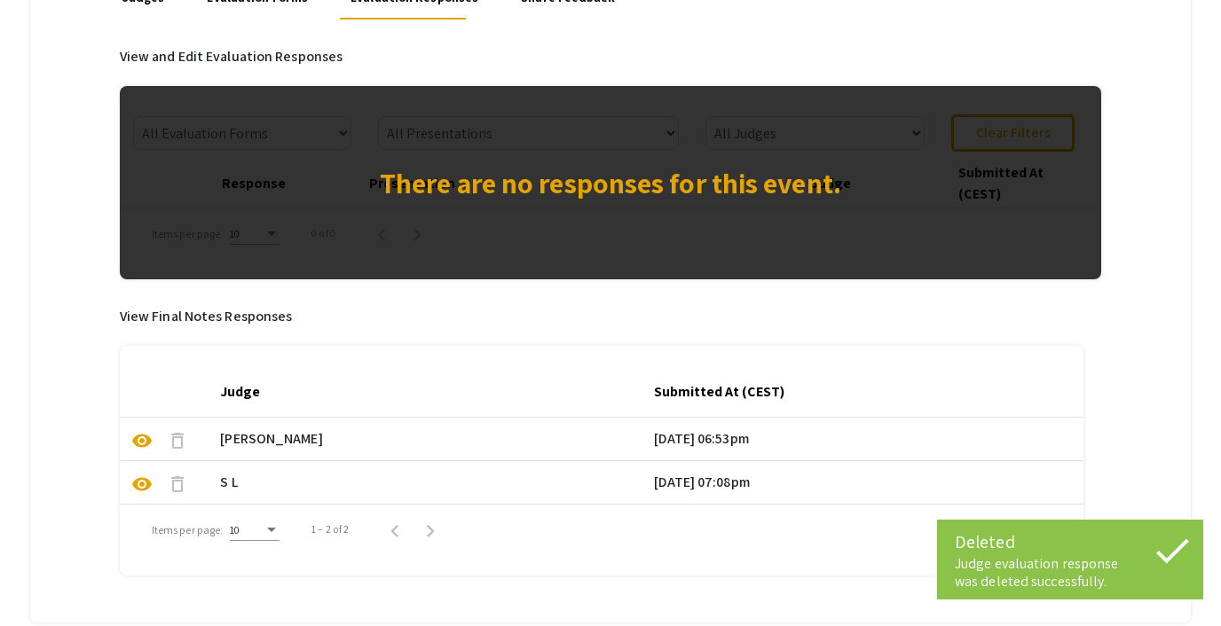
scroll to position [354, 0]
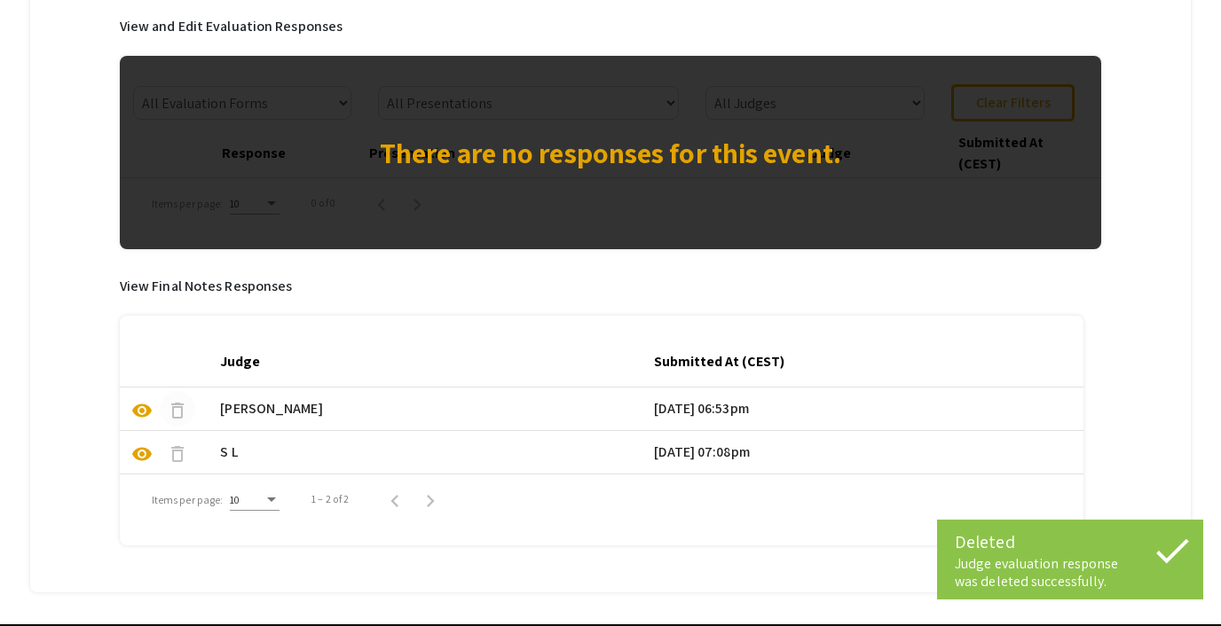
click at [177, 413] on span "delete" at bounding box center [177, 410] width 21 height 21
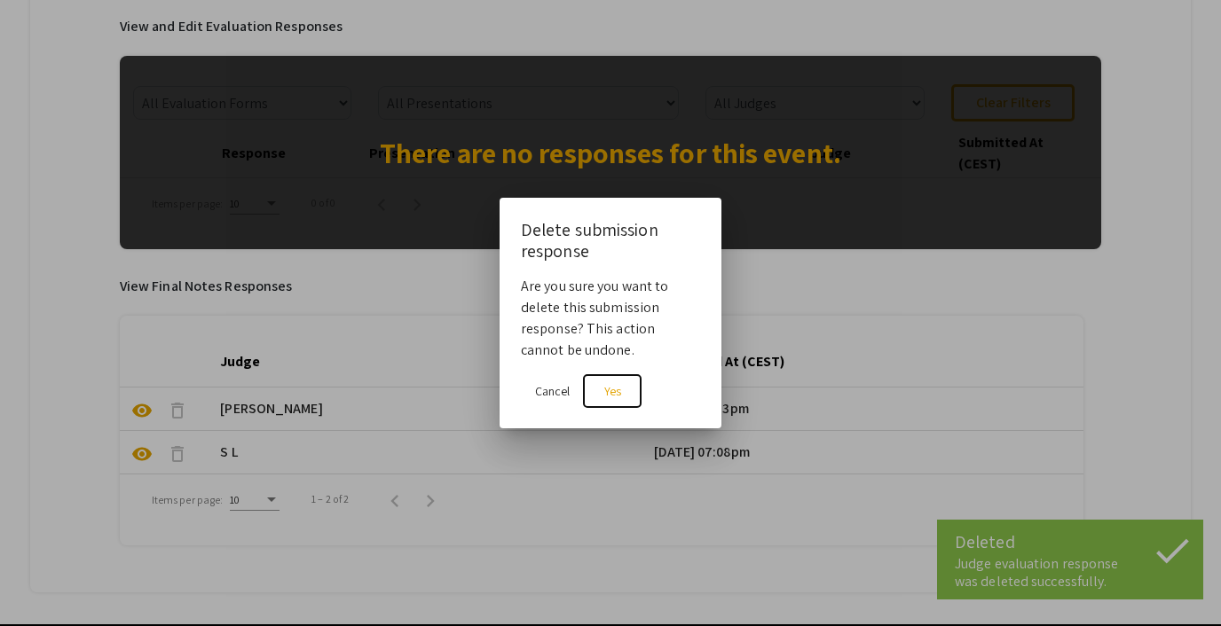
click at [609, 386] on span "Yes" at bounding box center [612, 391] width 17 height 16
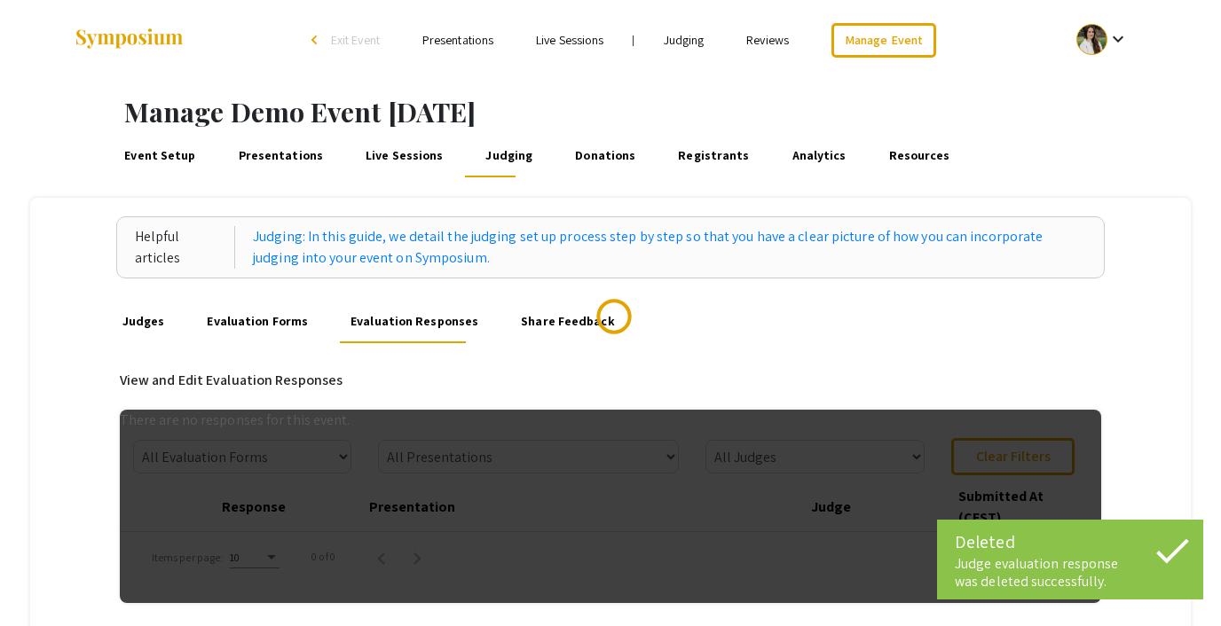
scroll to position [354, 0]
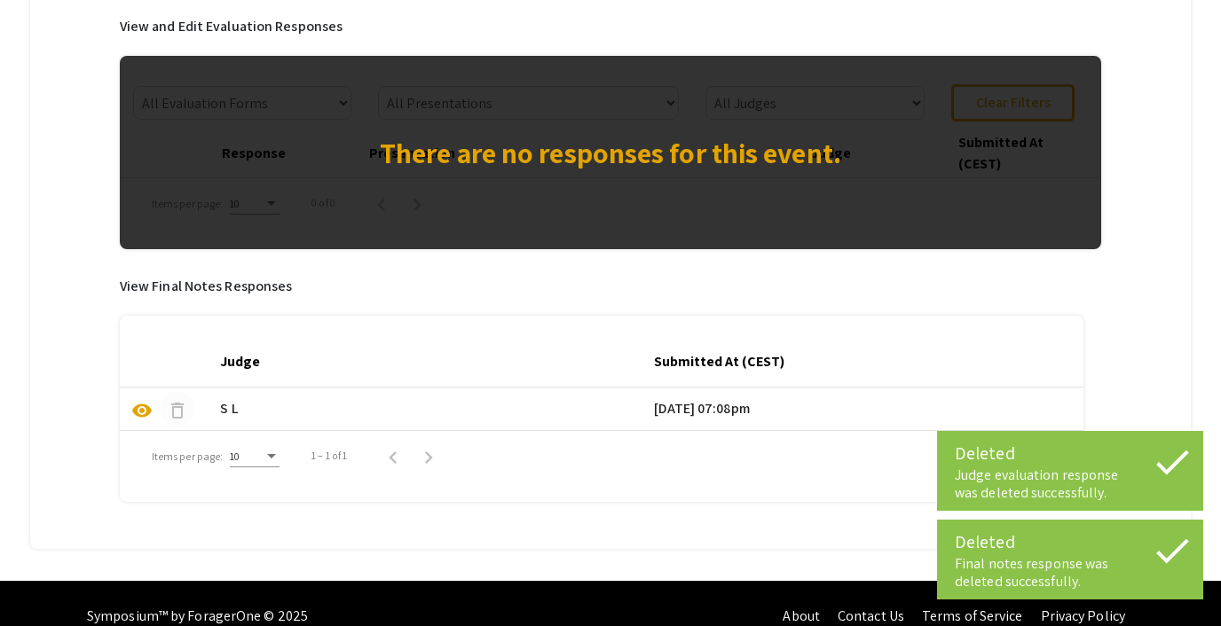
click at [174, 417] on span "delete" at bounding box center [177, 410] width 21 height 21
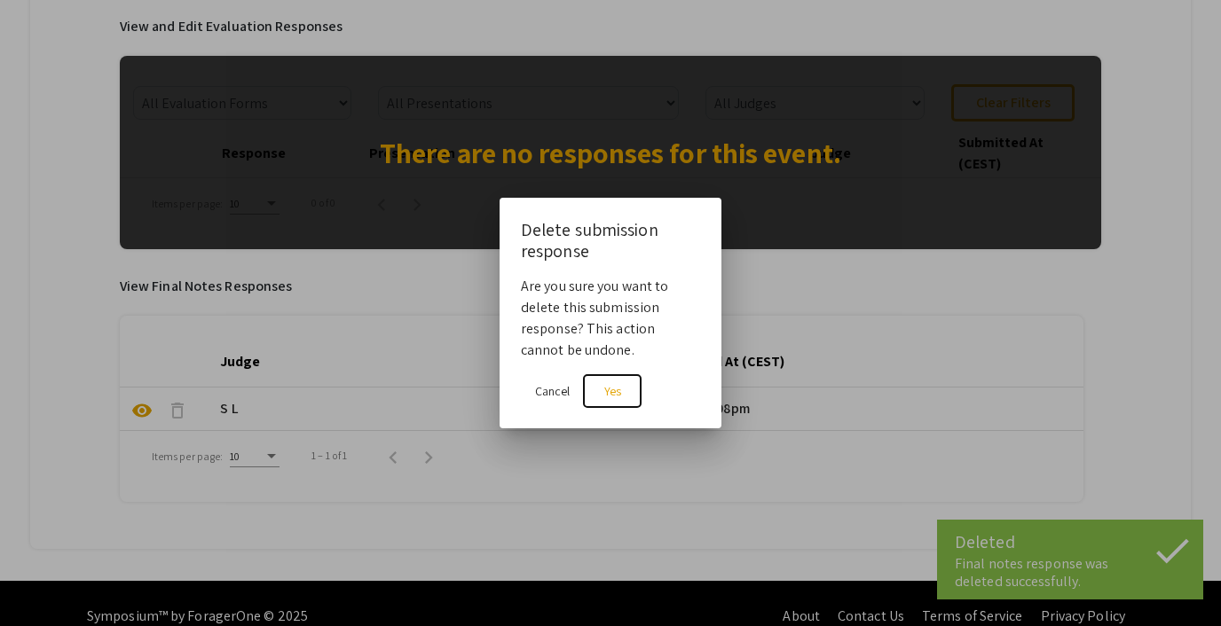
click at [614, 397] on span "Yes" at bounding box center [612, 391] width 17 height 16
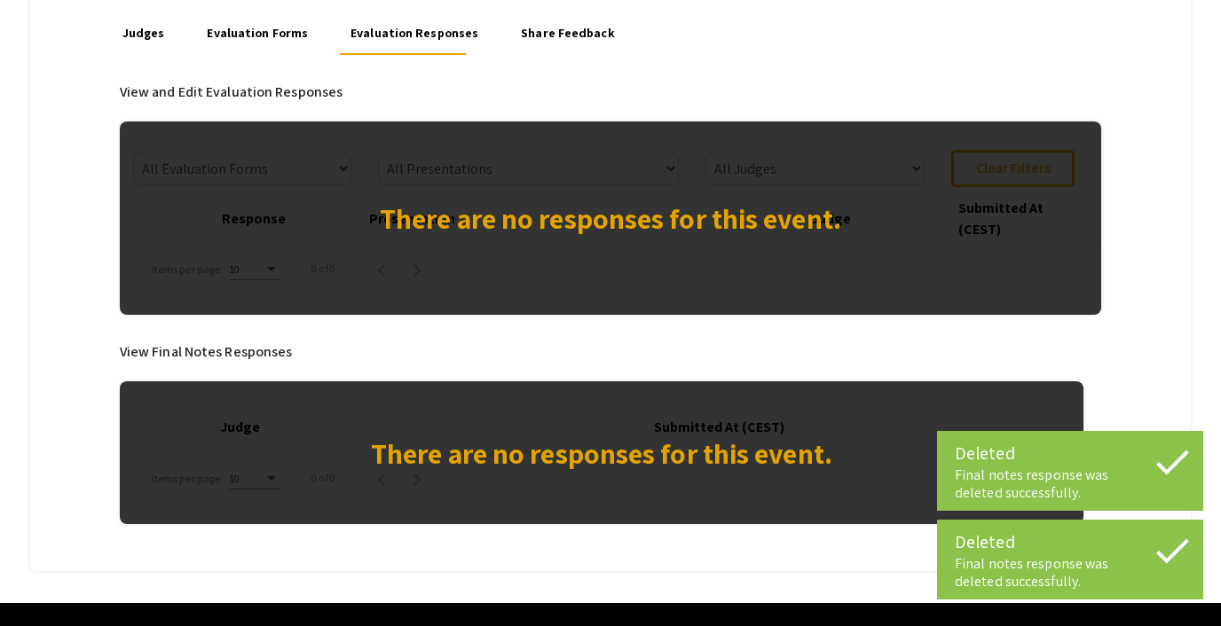
scroll to position [275, 0]
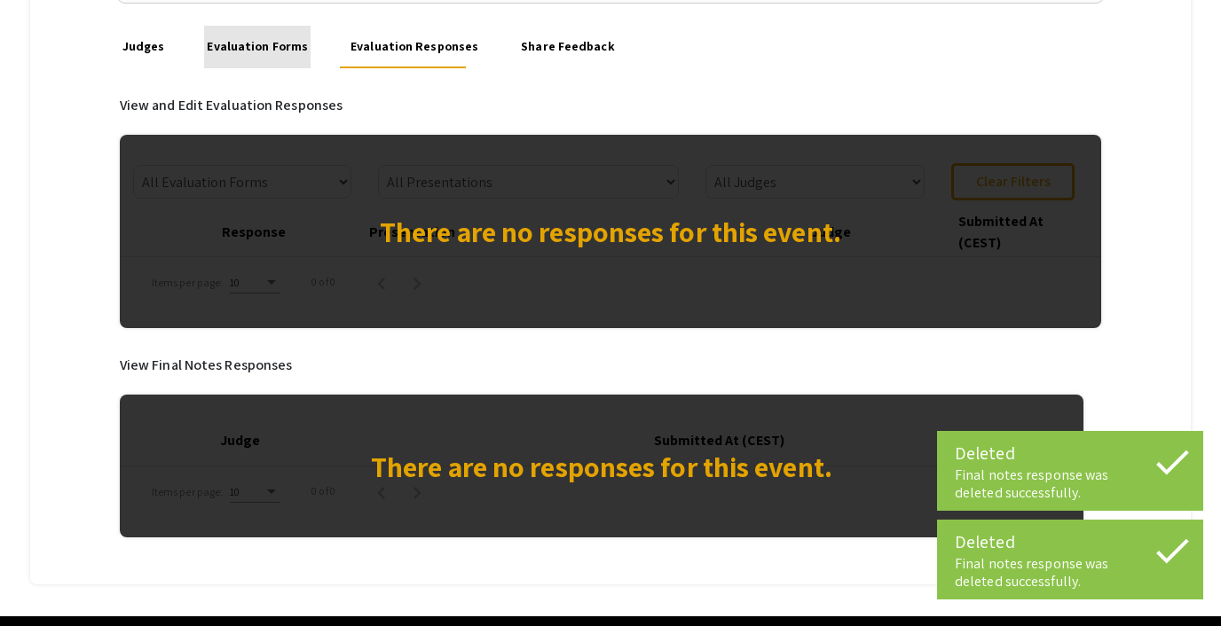
click at [256, 38] on link "Evaluation Forms" at bounding box center [257, 47] width 106 height 43
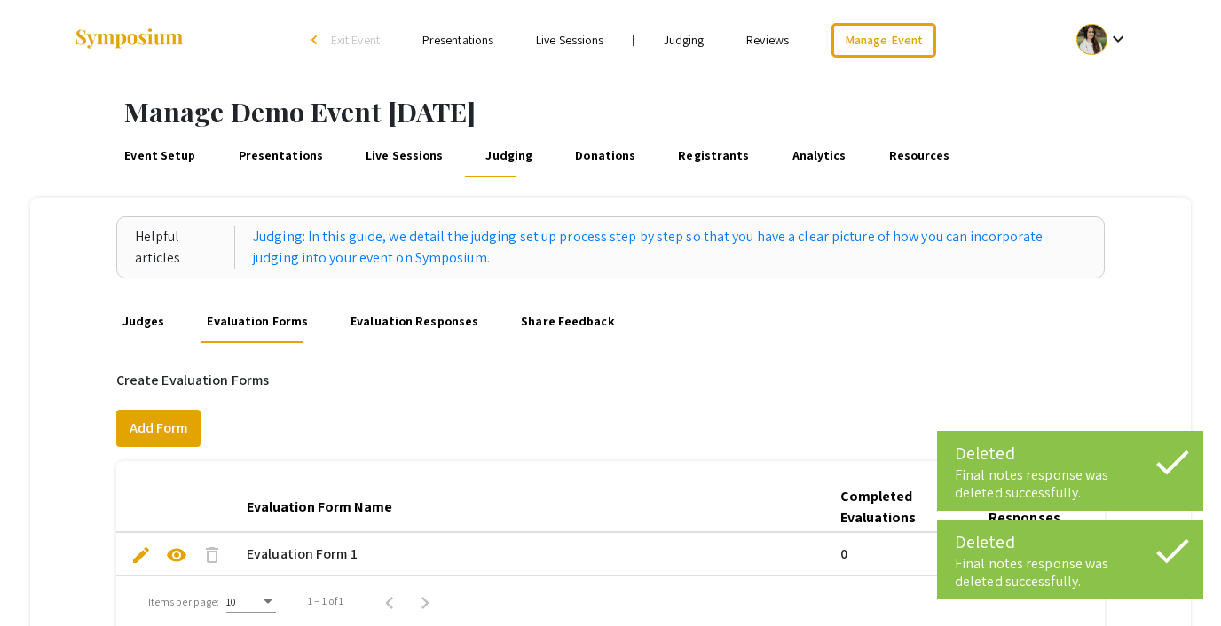
click at [146, 317] on link "Judges" at bounding box center [143, 322] width 48 height 43
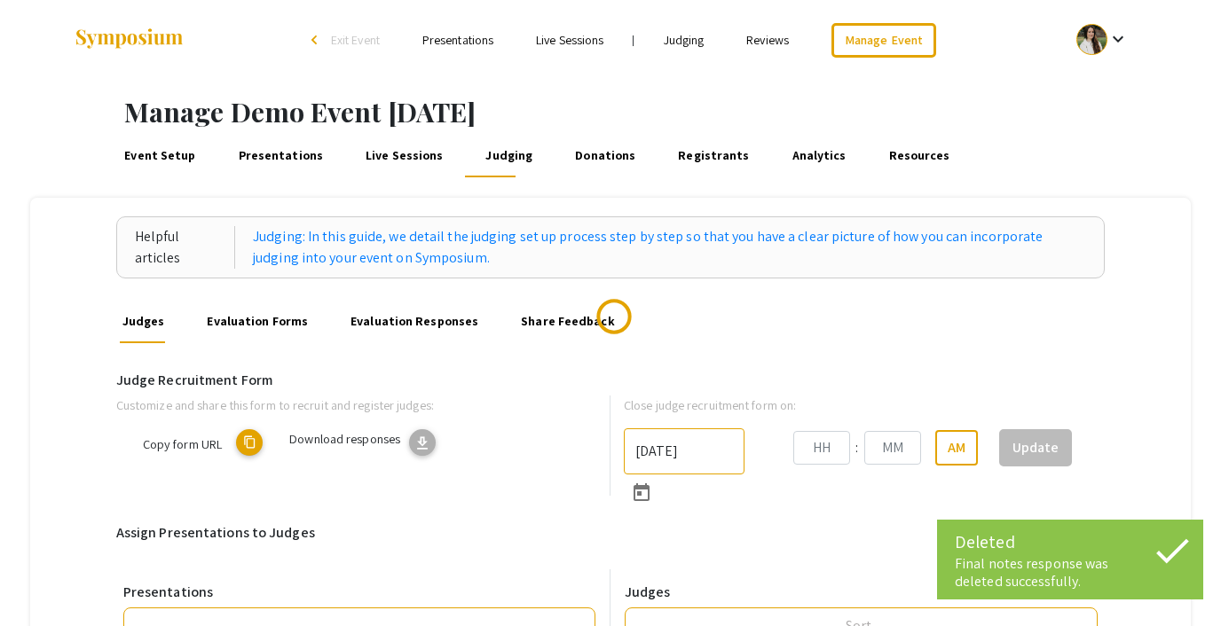
type input "10/22/2025"
type input "05"
type input "43"
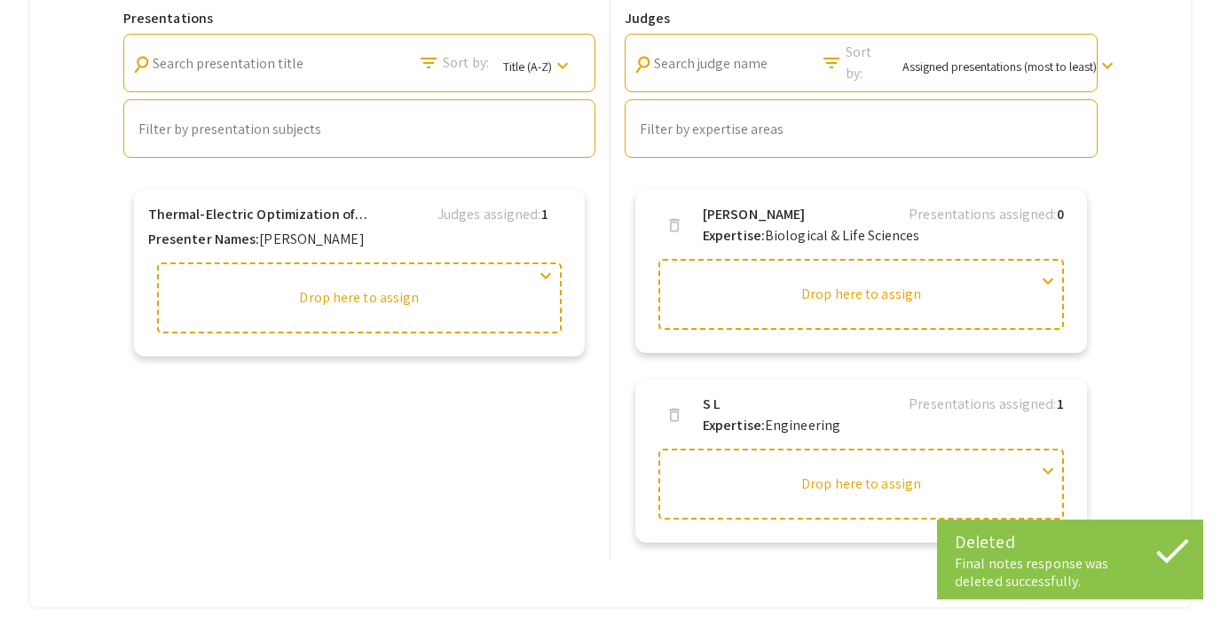
scroll to position [609, 0]
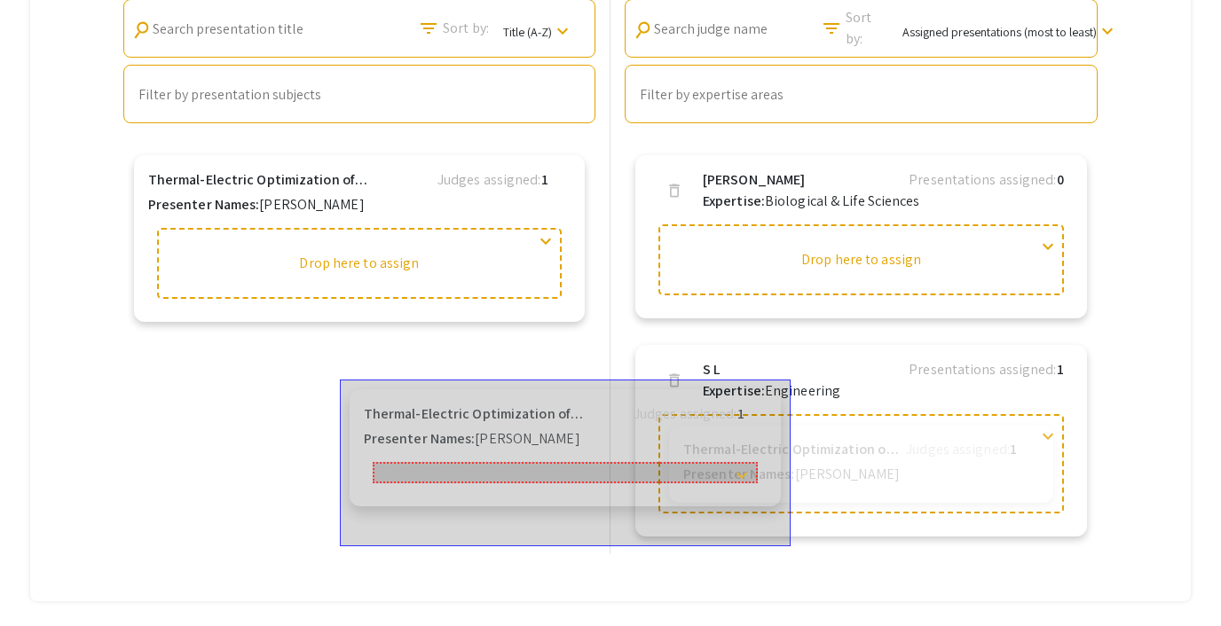
drag, startPoint x: 546, startPoint y: 240, endPoint x: 752, endPoint y: 465, distance: 305.8
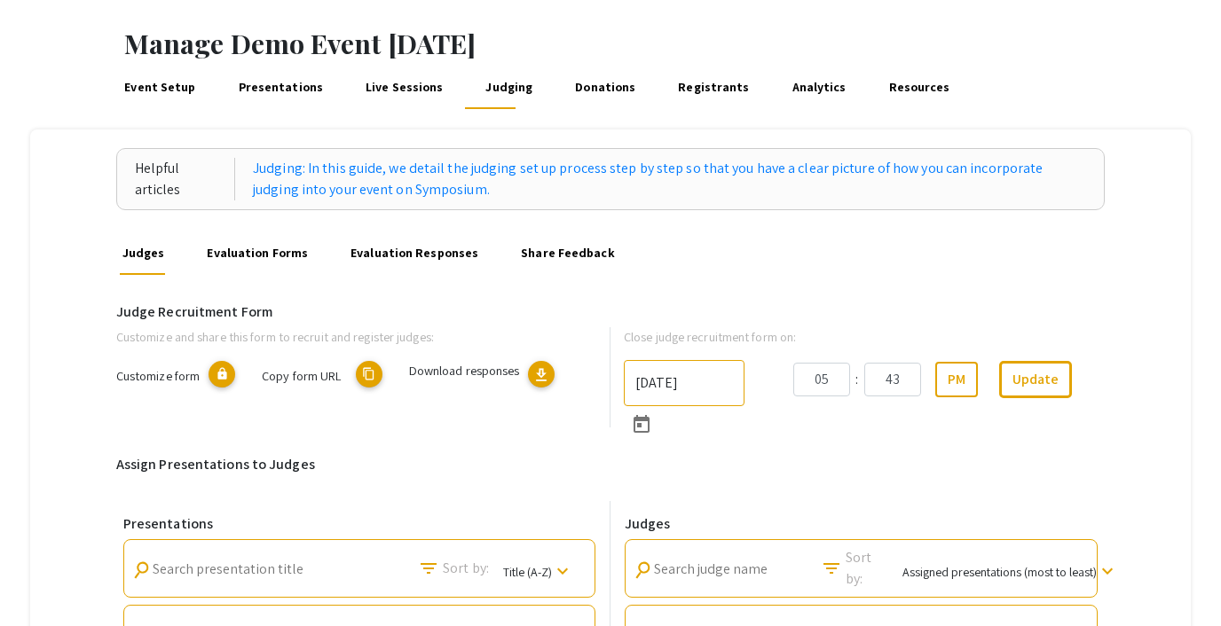
scroll to position [41, 0]
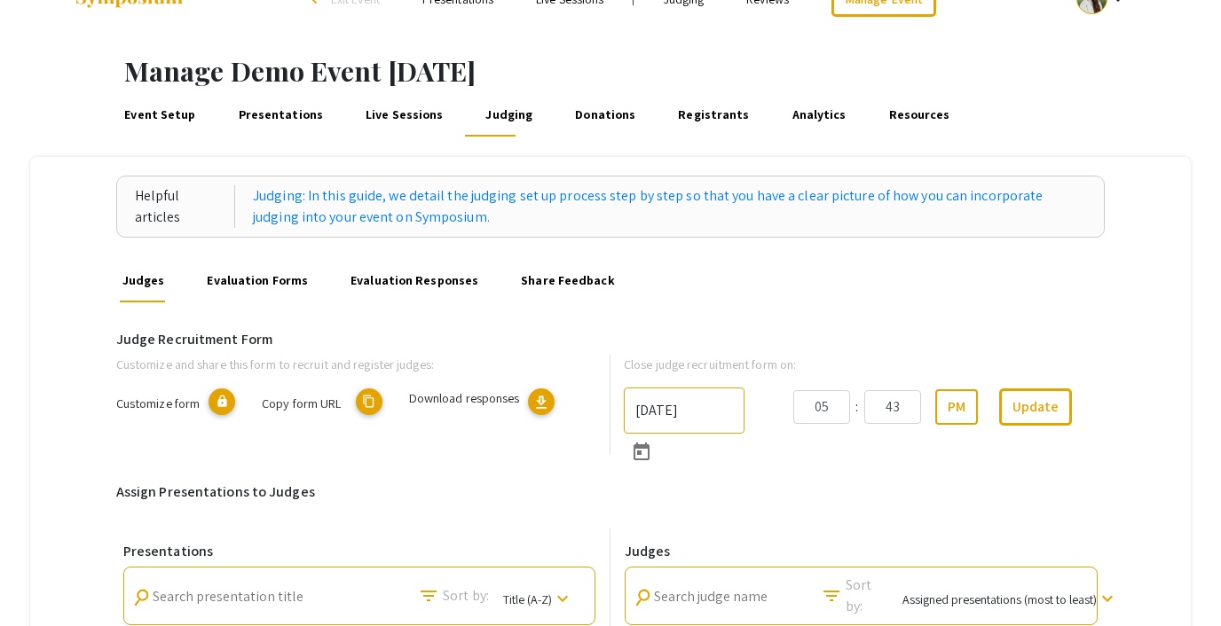
click at [274, 269] on link "Evaluation Forms" at bounding box center [257, 281] width 106 height 43
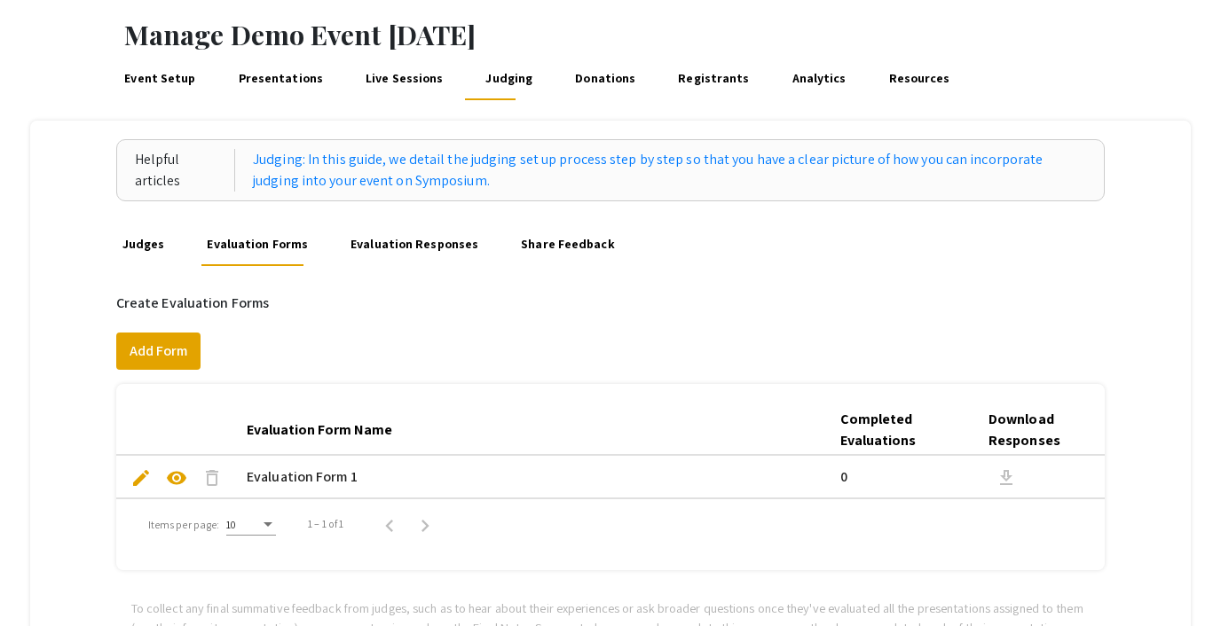
scroll to position [70, 0]
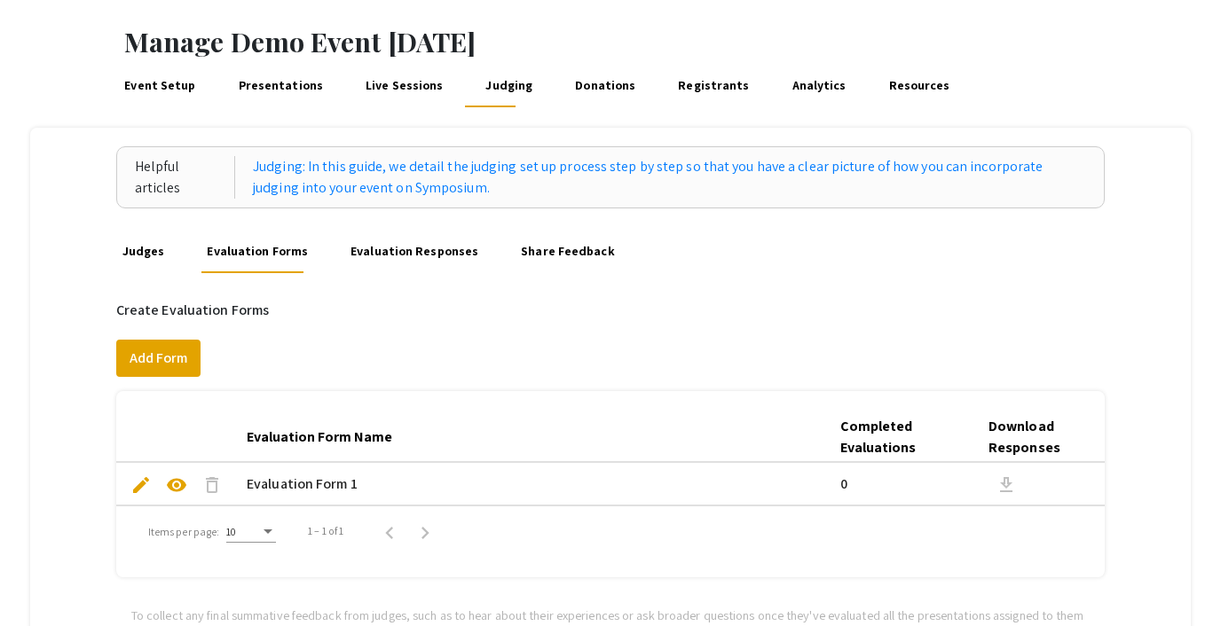
click at [215, 484] on span "delete" at bounding box center [211, 485] width 21 height 21
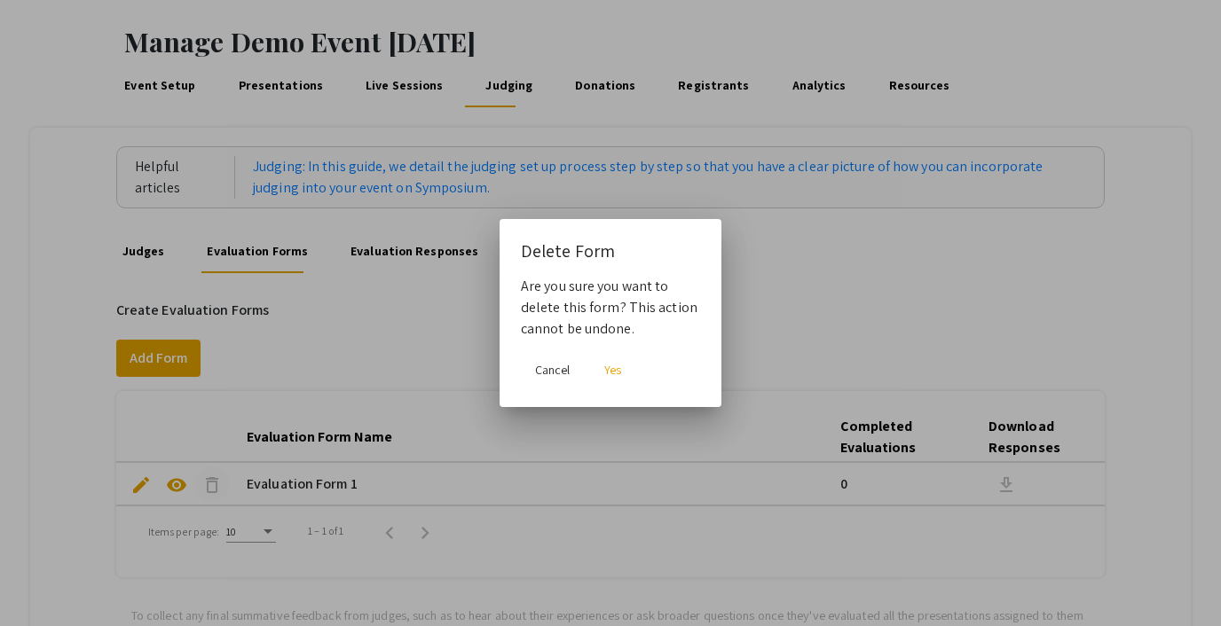
scroll to position [0, 0]
click at [602, 367] on button "Yes" at bounding box center [612, 370] width 57 height 32
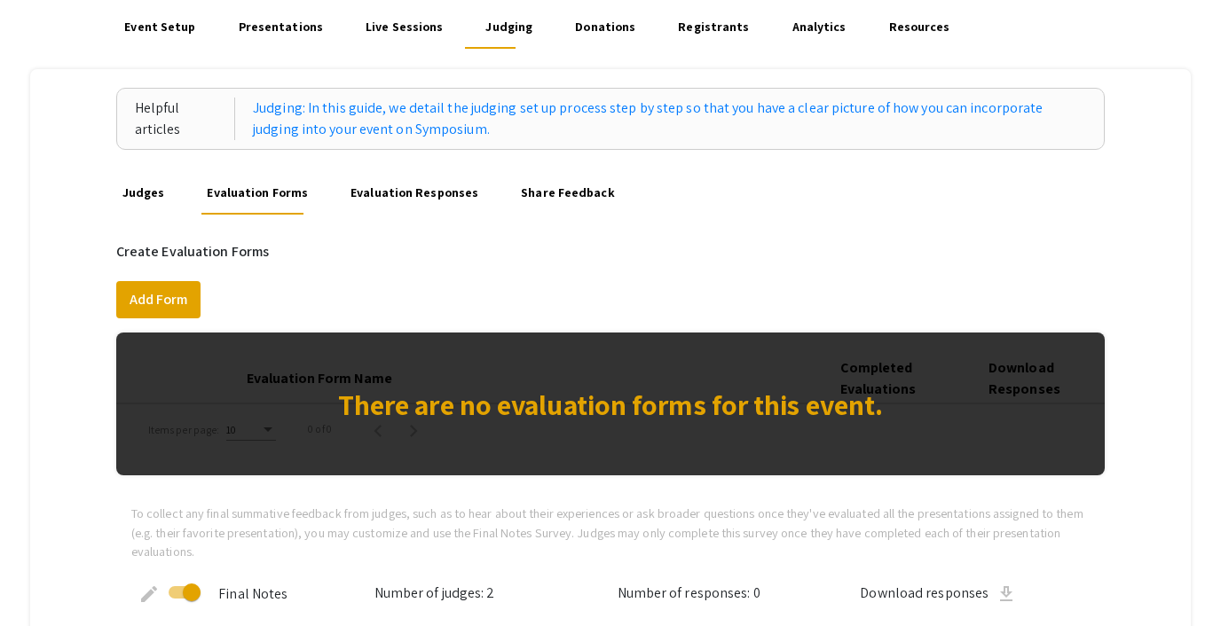
scroll to position [113, 0]
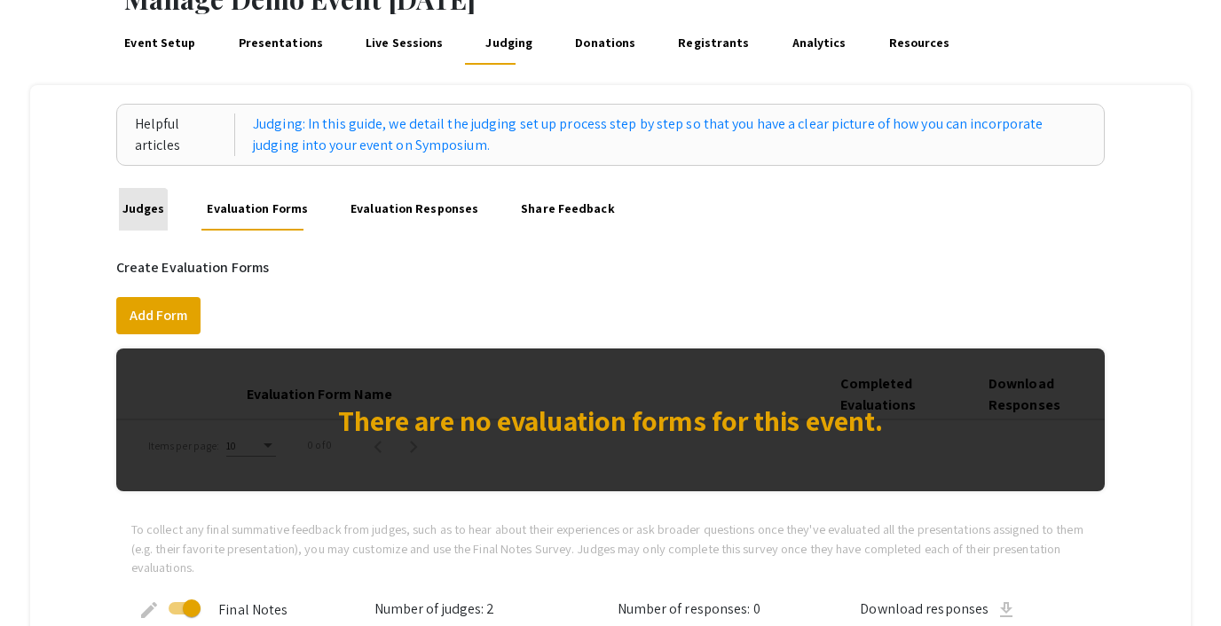
click at [140, 223] on link "Judges" at bounding box center [143, 209] width 48 height 43
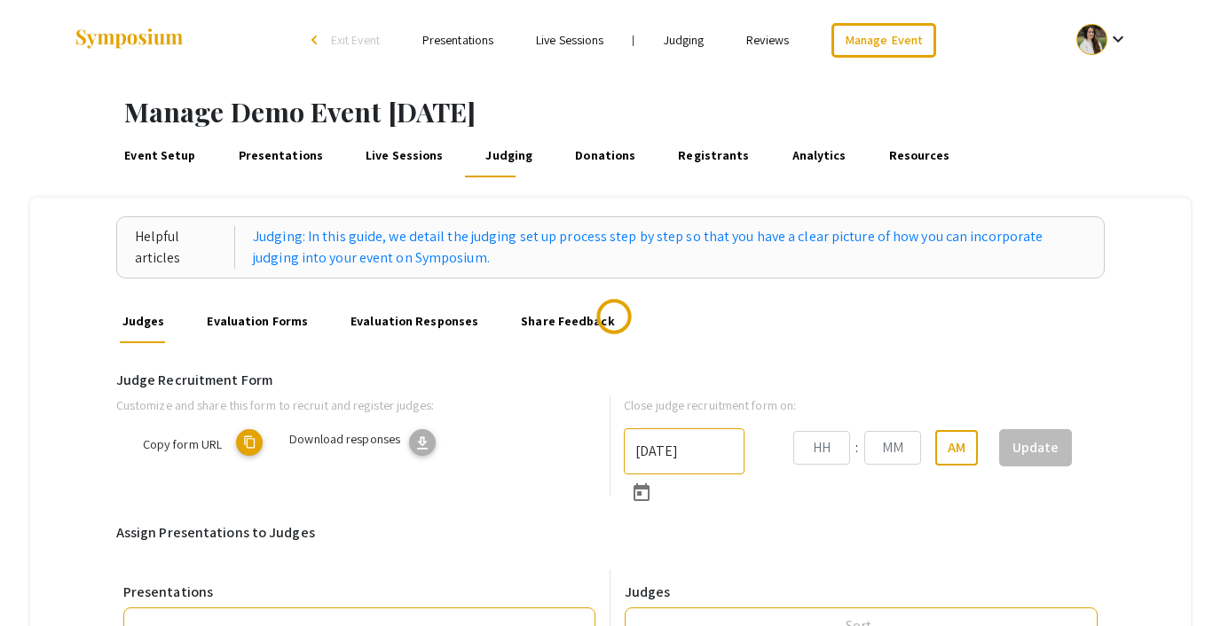
type input "10/22/2025"
type input "05"
type input "43"
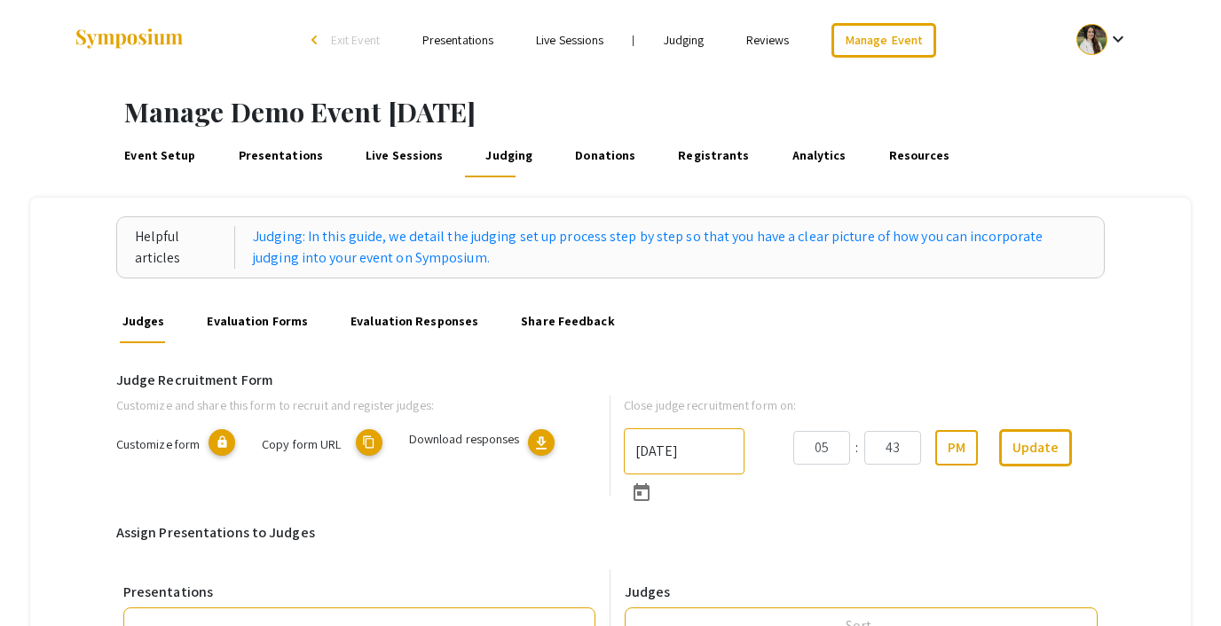
click at [264, 328] on link "Evaluation Forms" at bounding box center [257, 322] width 106 height 43
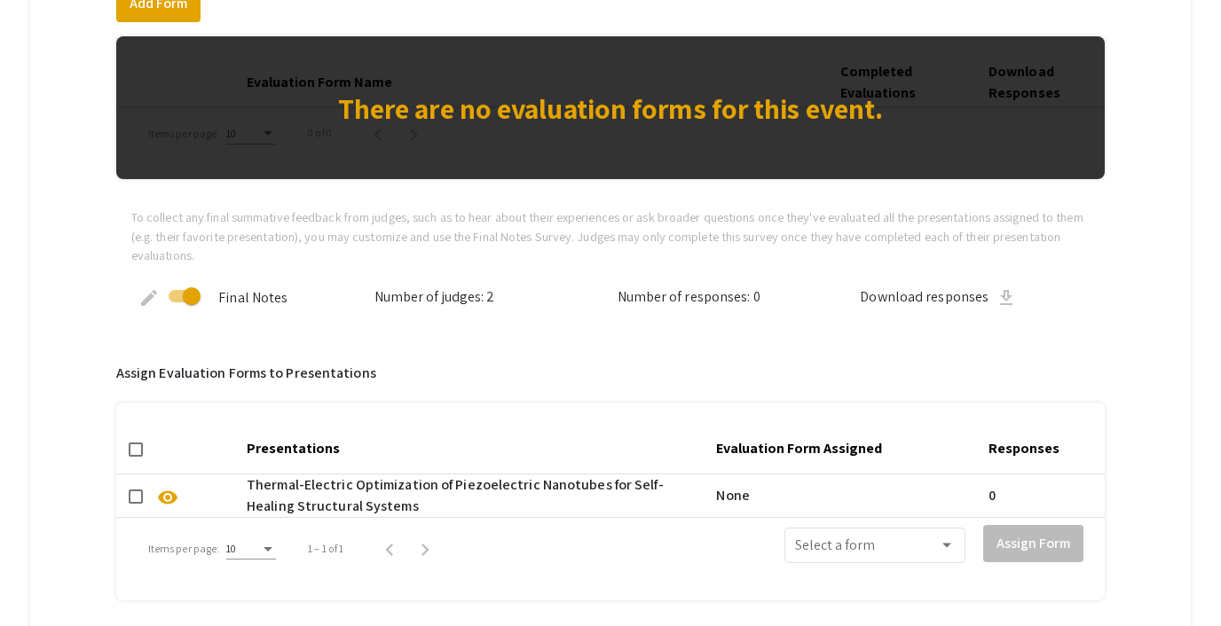
scroll to position [468, 0]
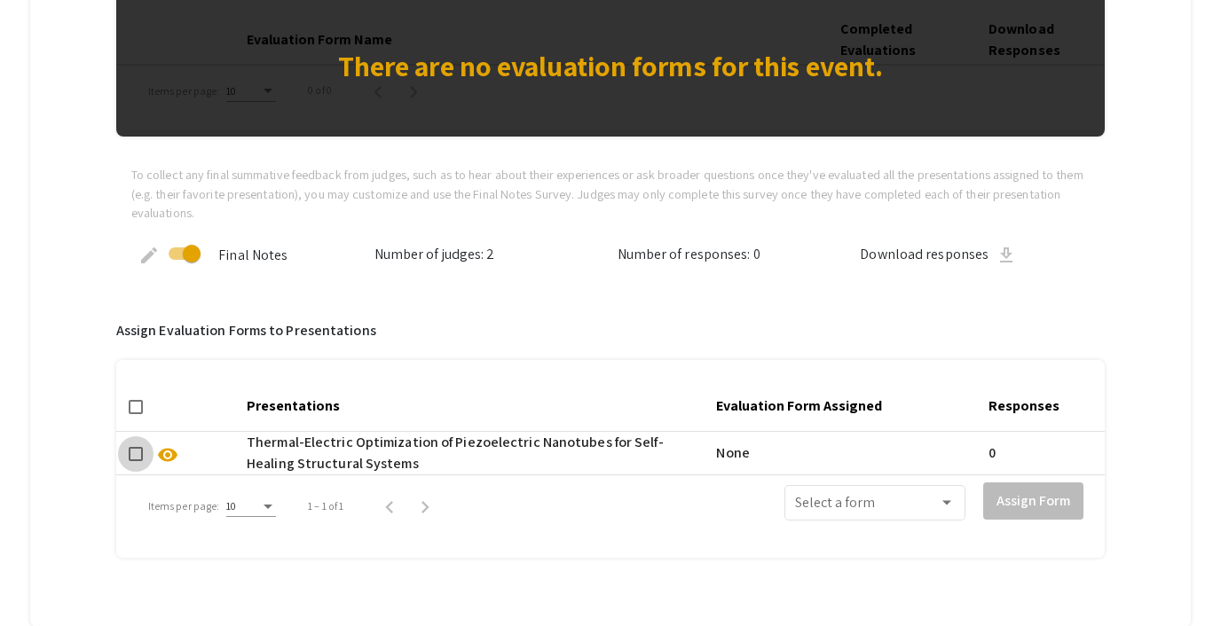
click at [132, 456] on span at bounding box center [136, 454] width 14 height 14
click at [135, 461] on input "checkbox" at bounding box center [135, 461] width 1 height 1
checkbox input "true"
click at [884, 493] on div "Select a form" at bounding box center [875, 501] width 160 height 39
click at [632, 522] on div at bounding box center [610, 313] width 1221 height 626
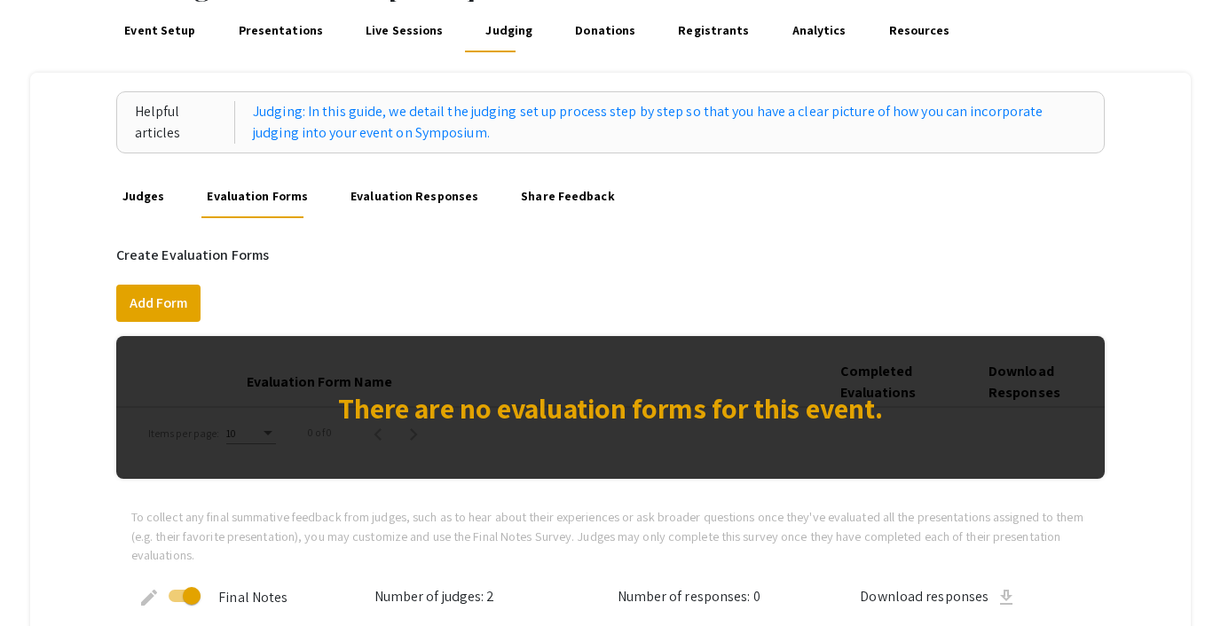
scroll to position [0, 0]
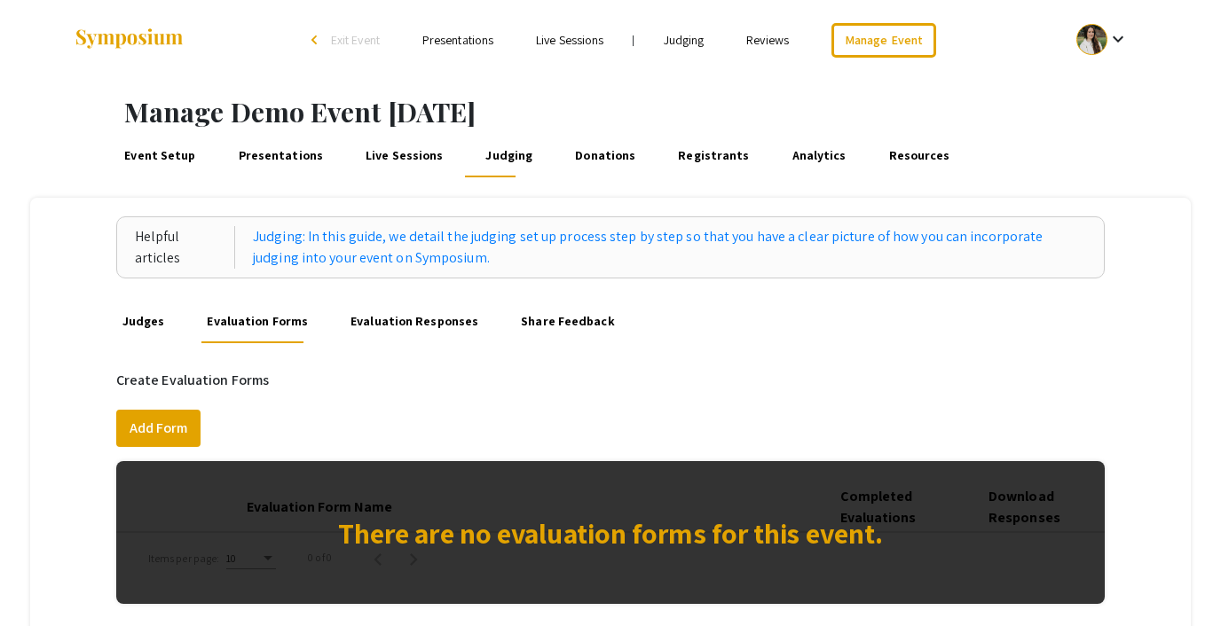
click at [139, 314] on link "Judges" at bounding box center [143, 322] width 48 height 43
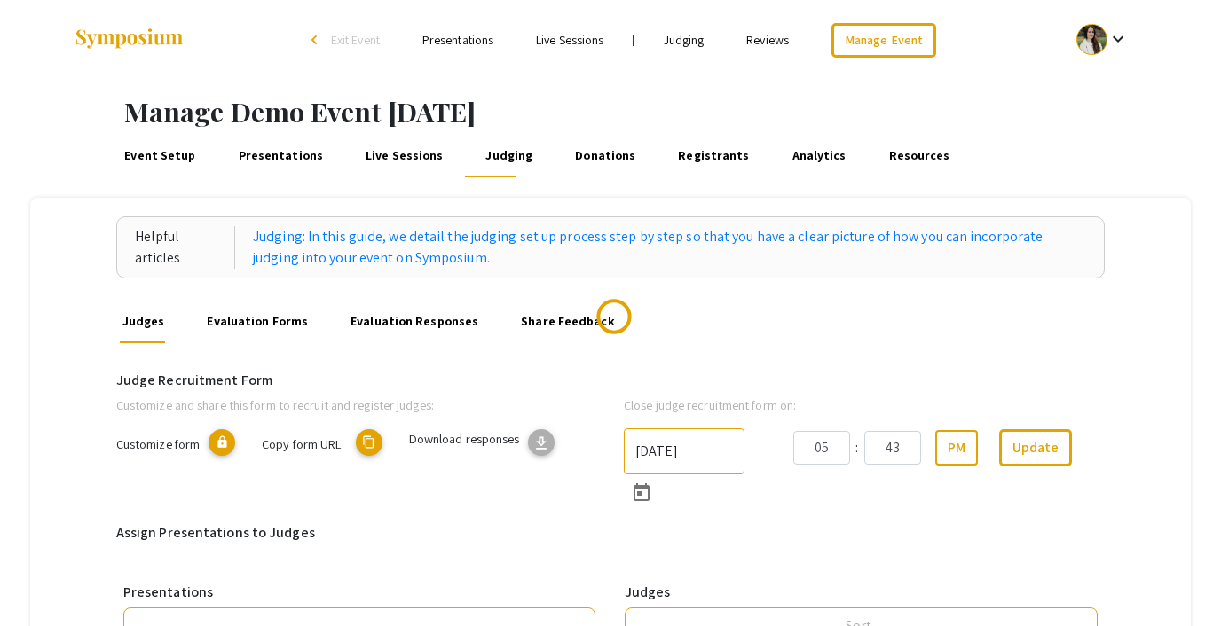
click at [381, 315] on link "Evaluation Responses" at bounding box center [415, 322] width 134 height 43
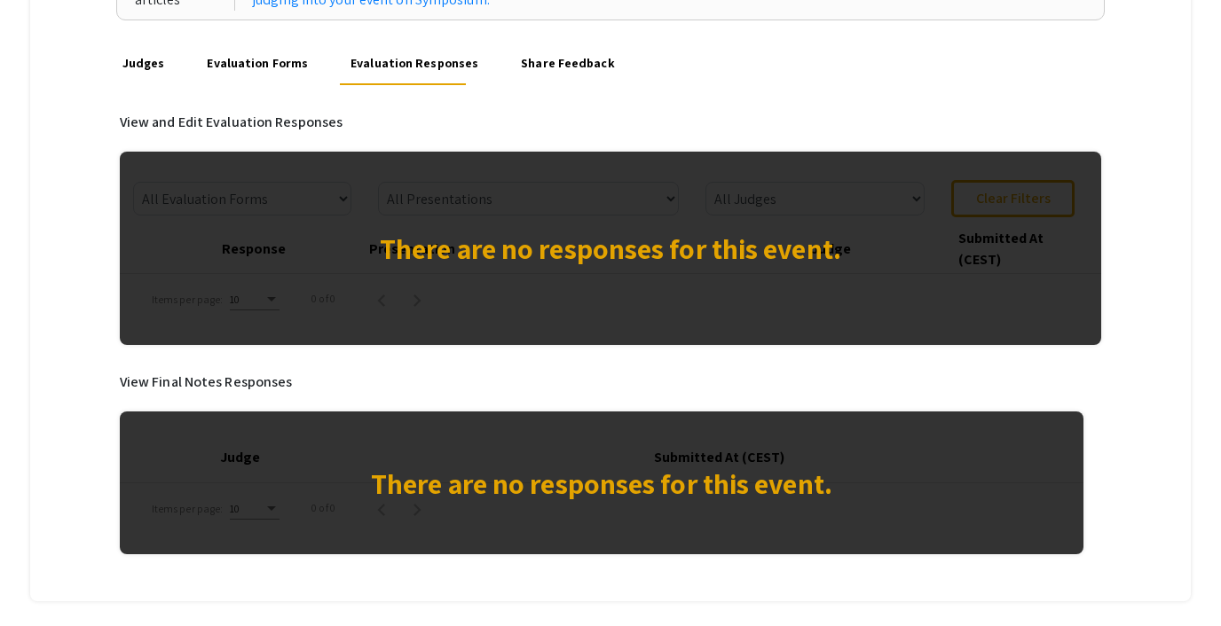
scroll to position [259, 0]
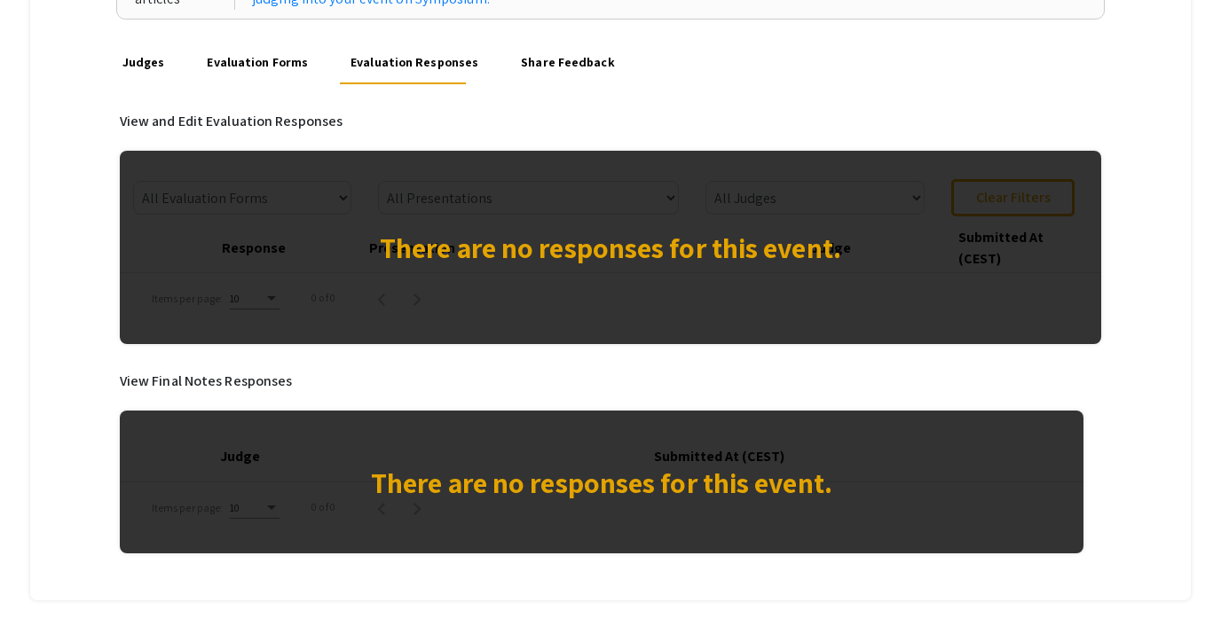
click at [233, 69] on link "Evaluation Forms" at bounding box center [257, 63] width 106 height 43
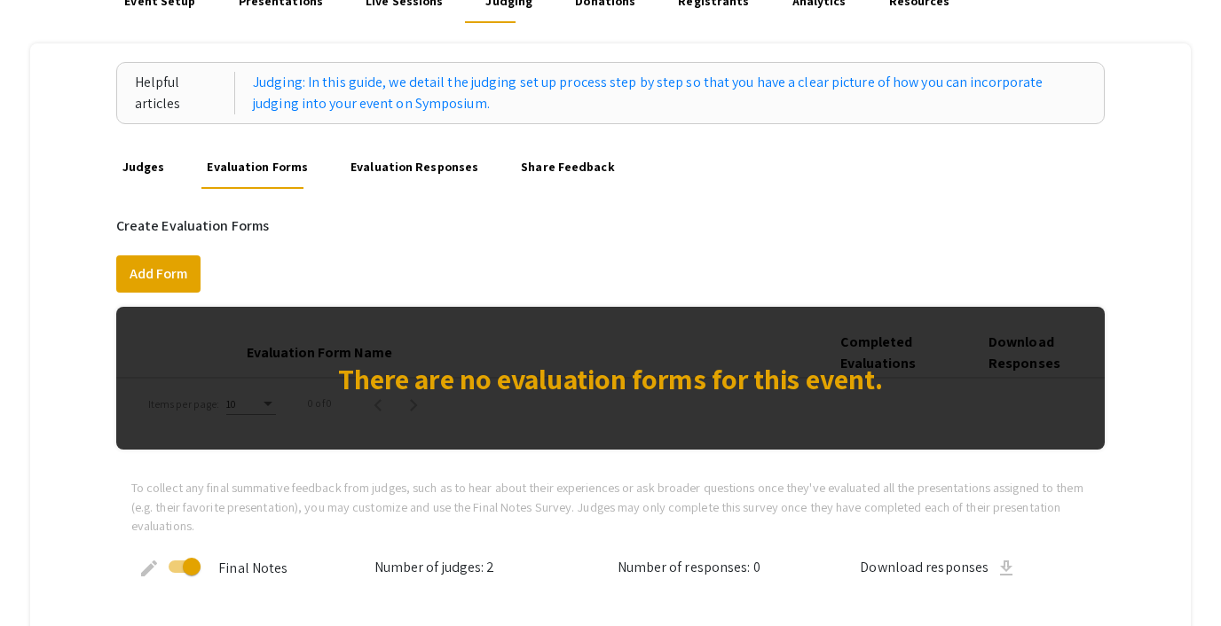
scroll to position [225, 0]
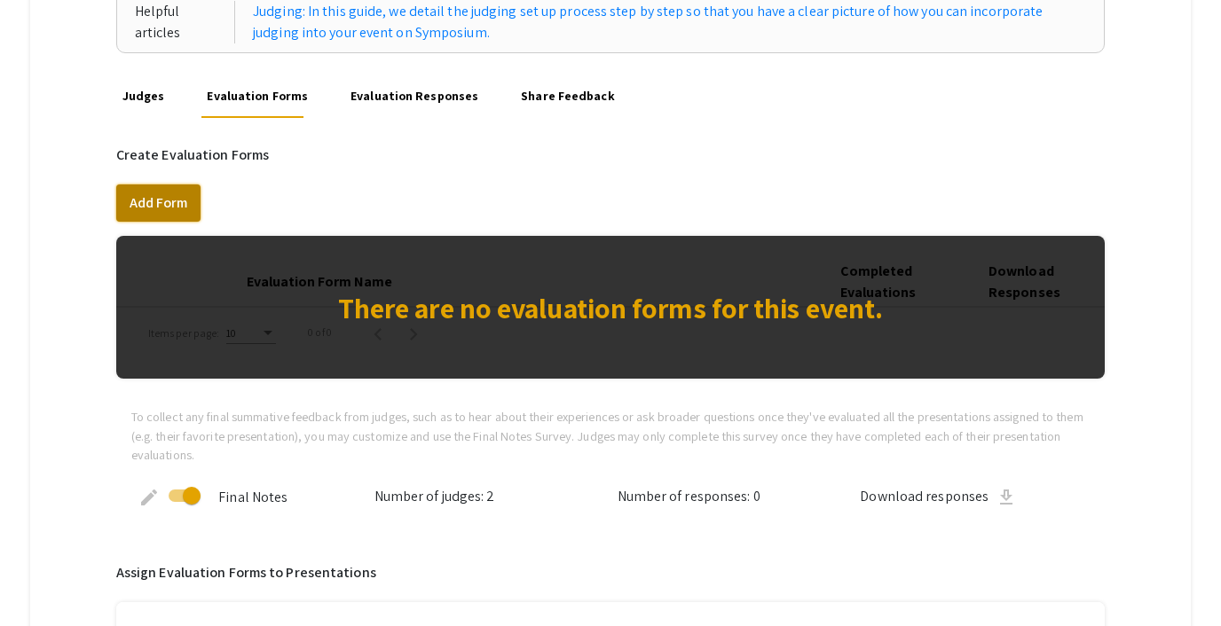
click at [159, 200] on button "Add Form" at bounding box center [158, 203] width 84 height 37
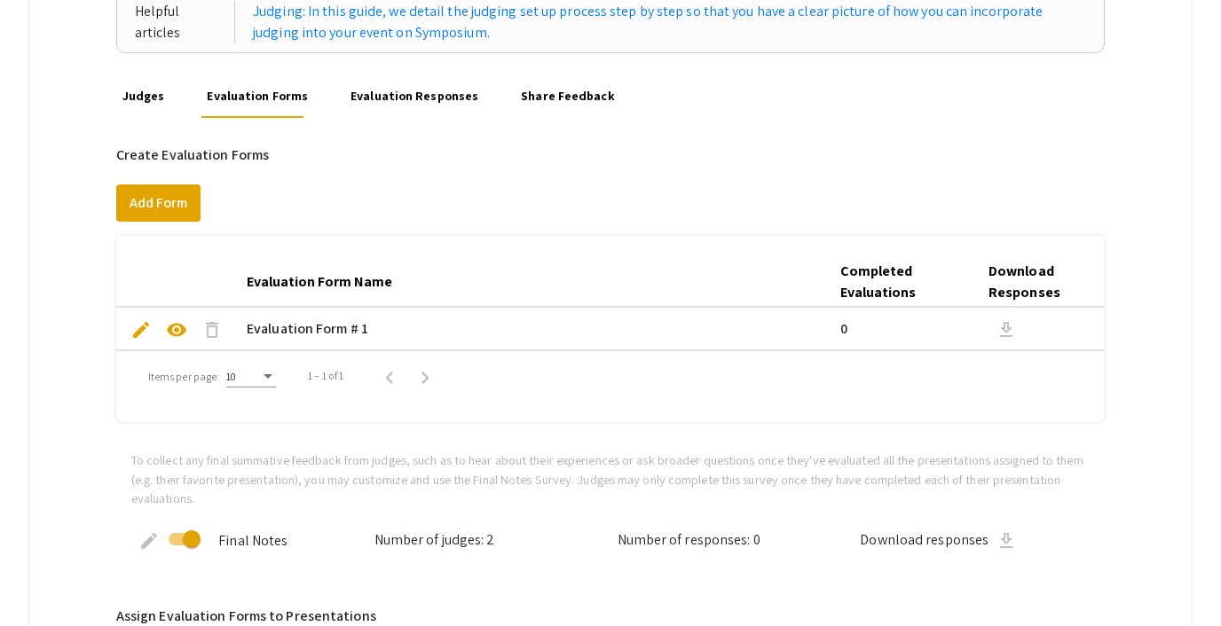
click at [143, 332] on span "edit" at bounding box center [140, 329] width 21 height 21
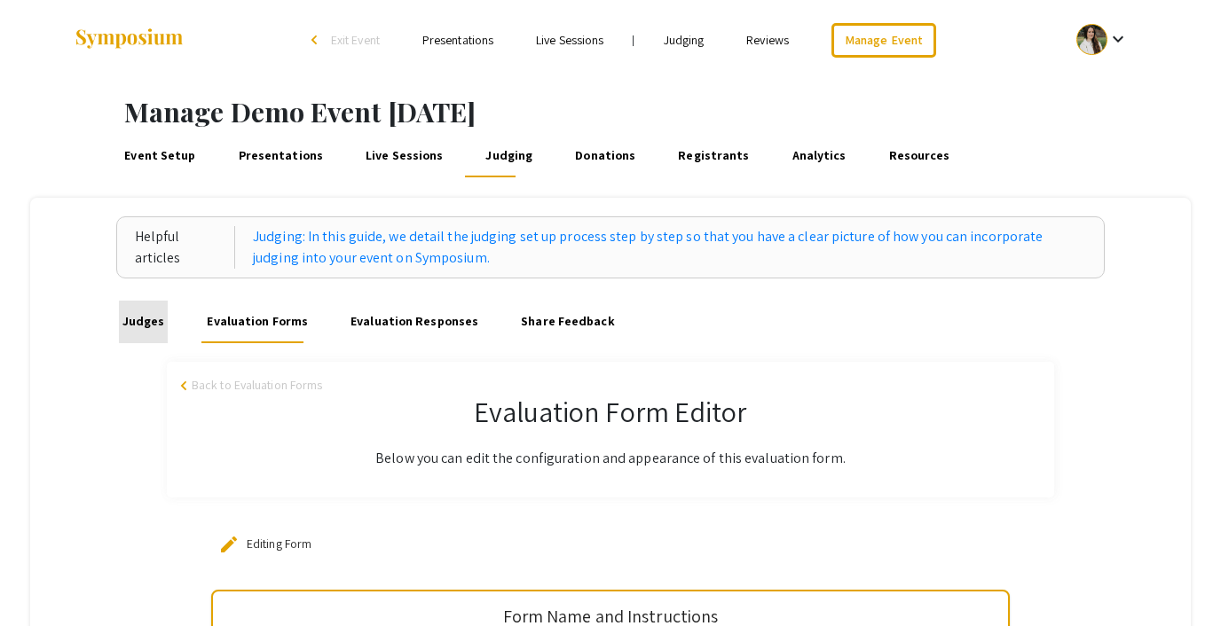
click at [157, 322] on link "Judges" at bounding box center [143, 322] width 48 height 43
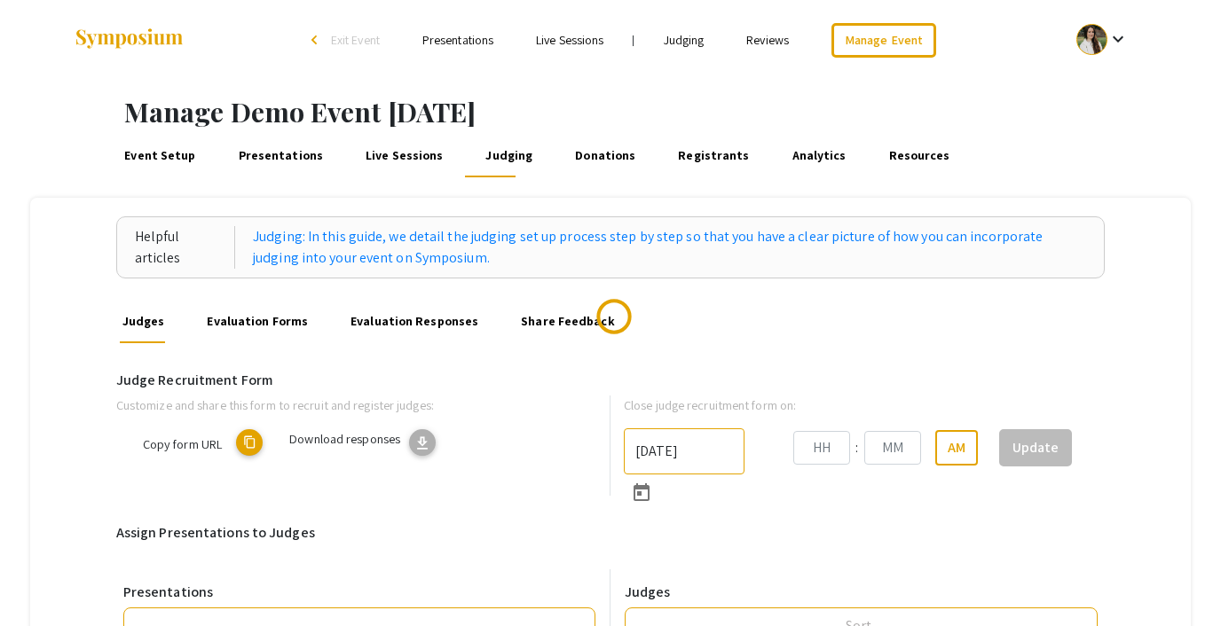
type input "10/22/2025"
type input "05"
type input "43"
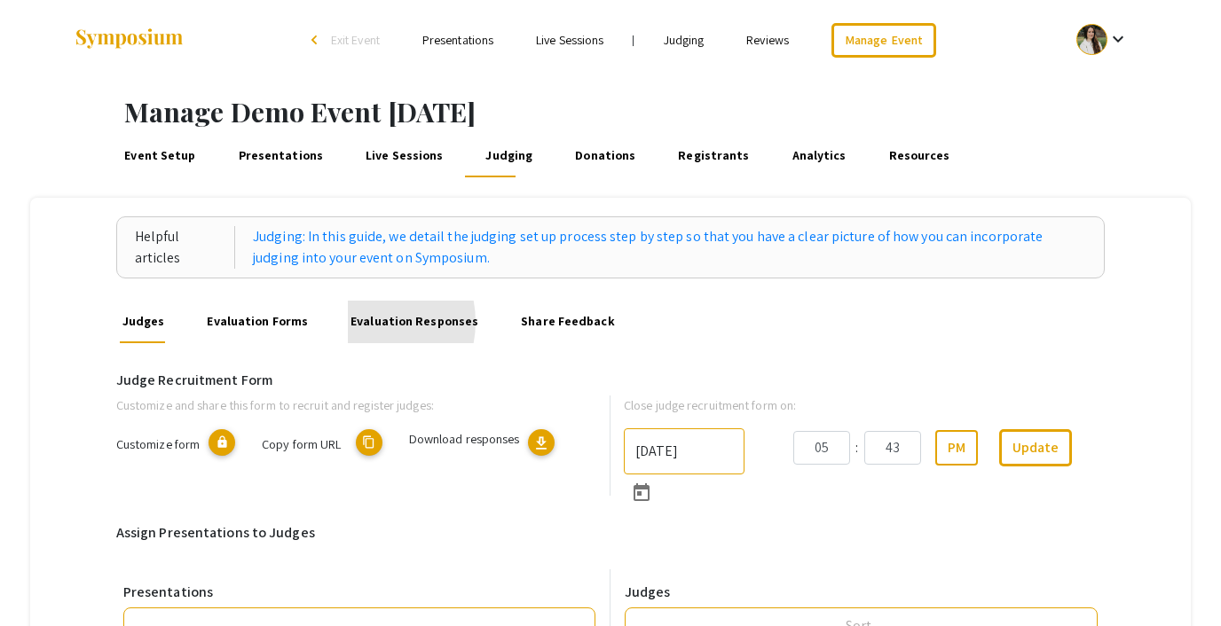
click at [354, 322] on link "Evaluation Responses" at bounding box center [415, 322] width 134 height 43
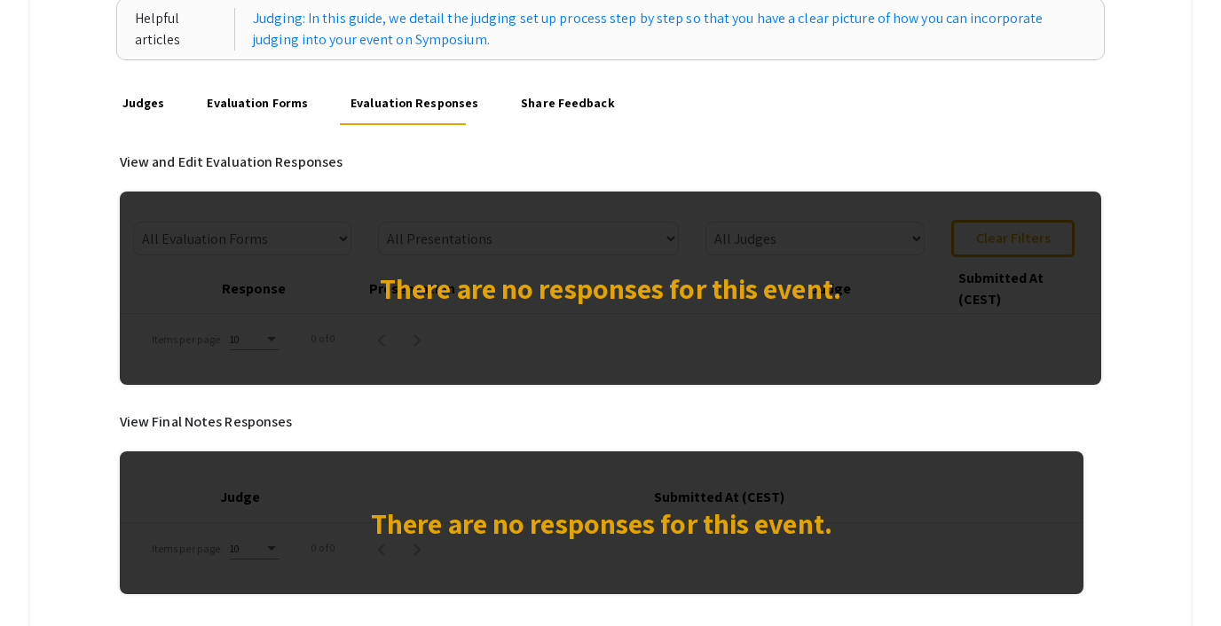
scroll to position [219, 0]
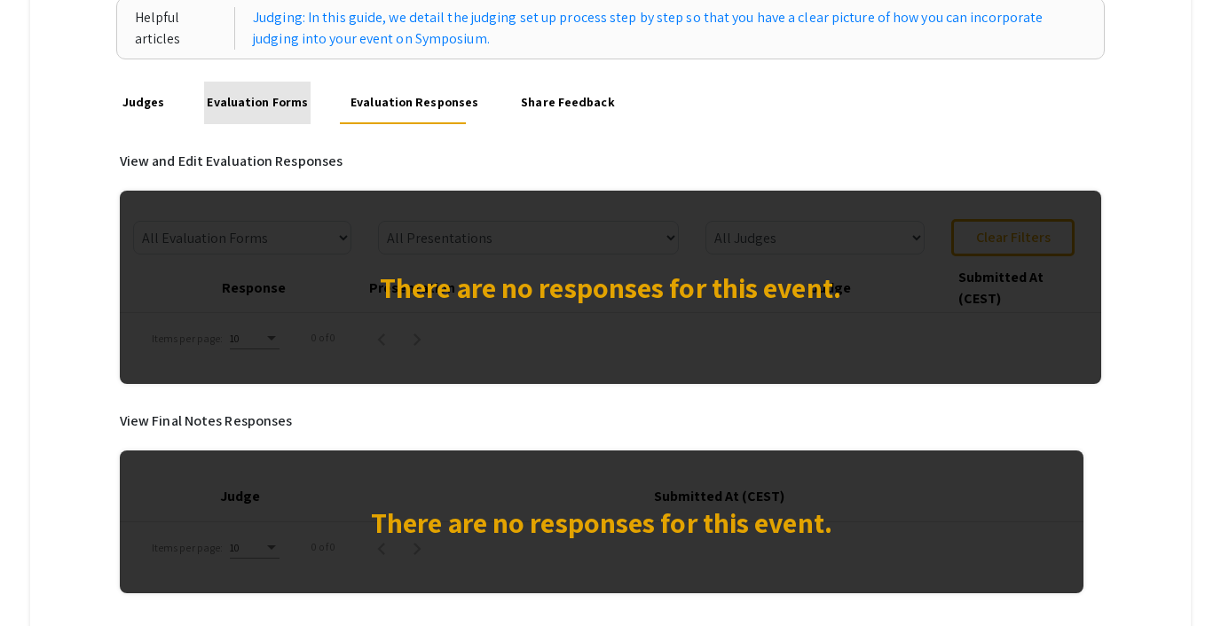
click at [278, 98] on link "Evaluation Forms" at bounding box center [257, 103] width 106 height 43
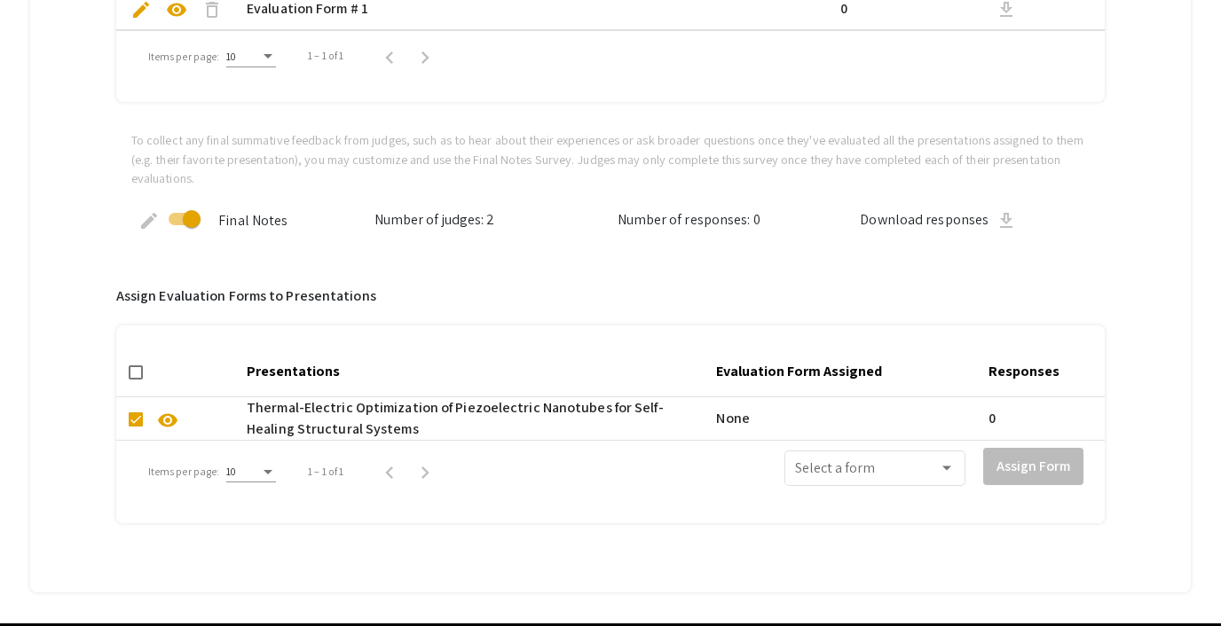
scroll to position [547, 0]
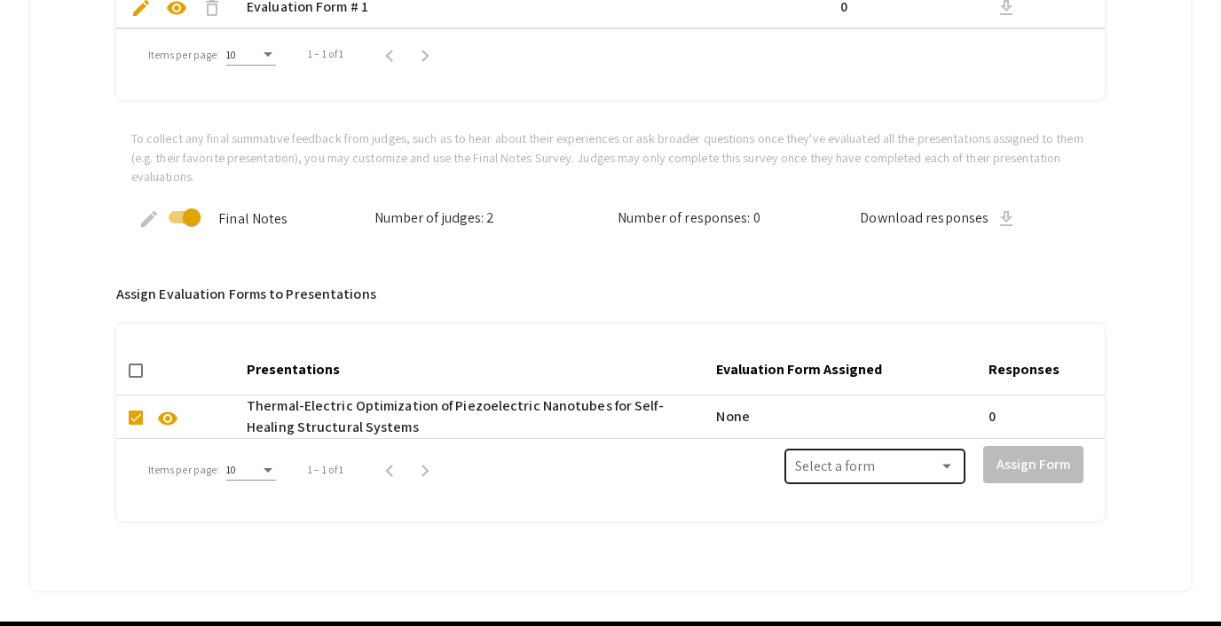
click at [874, 477] on span at bounding box center [867, 470] width 144 height 16
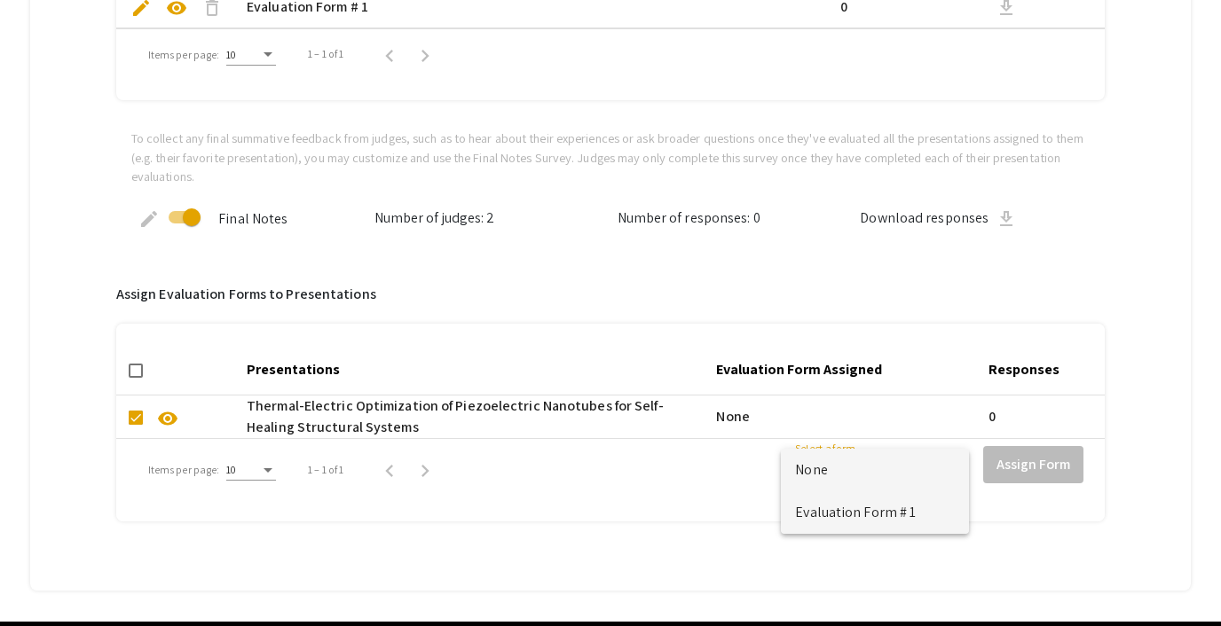
click at [848, 511] on span "Evaluation Form # 1" at bounding box center [875, 512] width 160 height 43
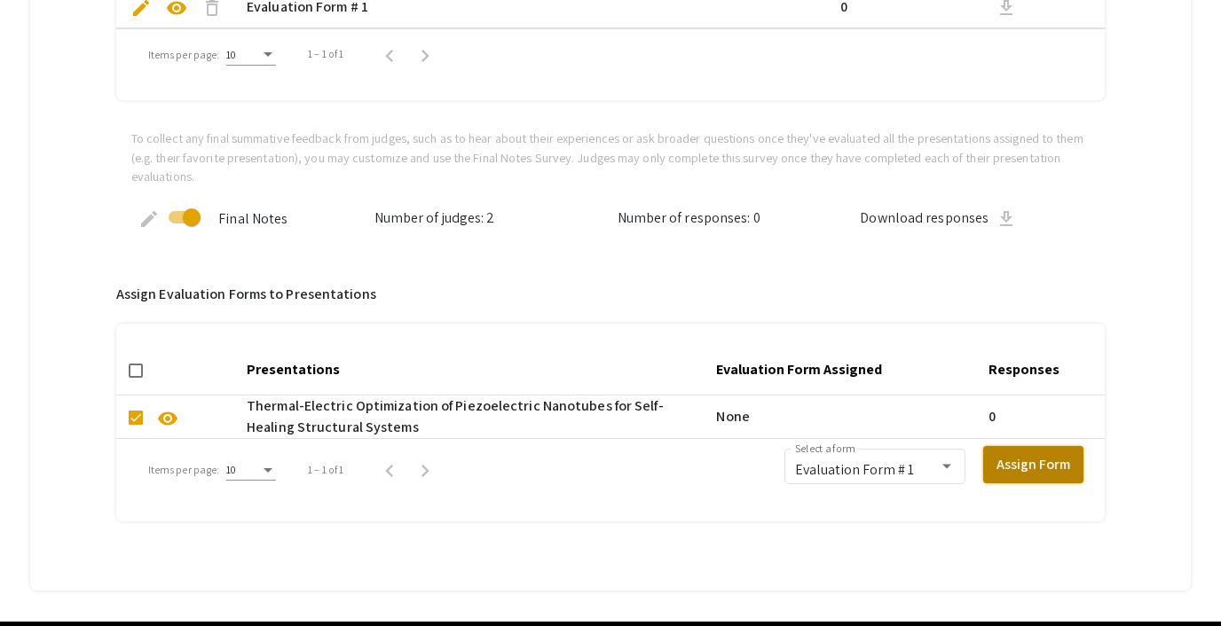
click at [1003, 471] on button "Assign Form" at bounding box center [1033, 464] width 100 height 37
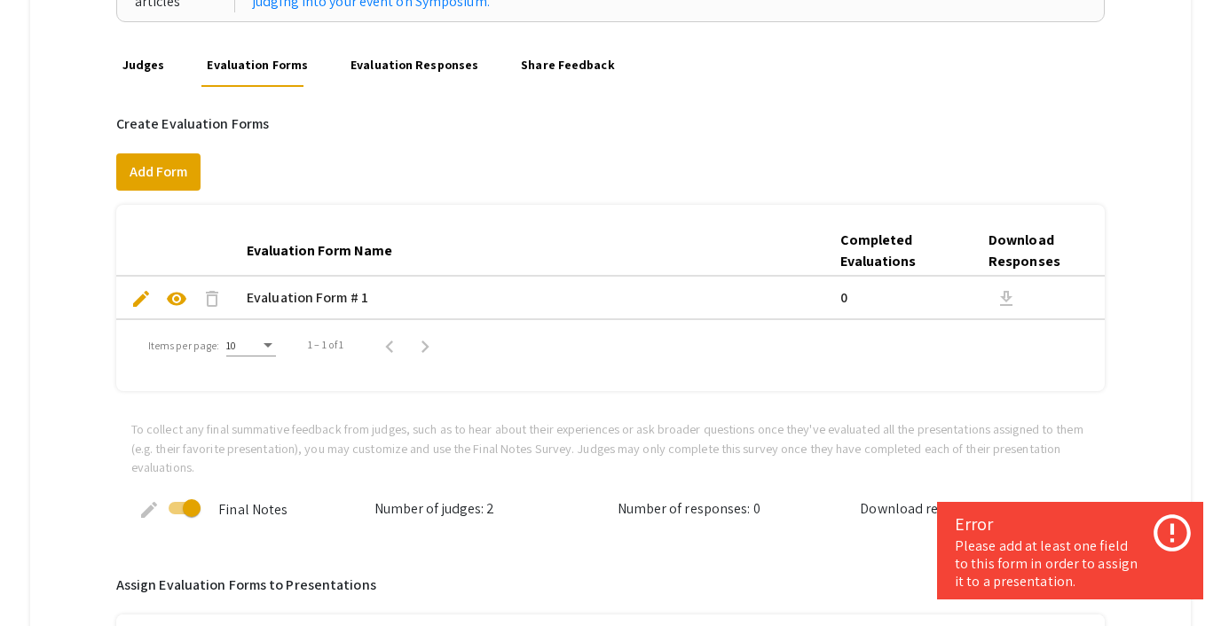
scroll to position [219, 0]
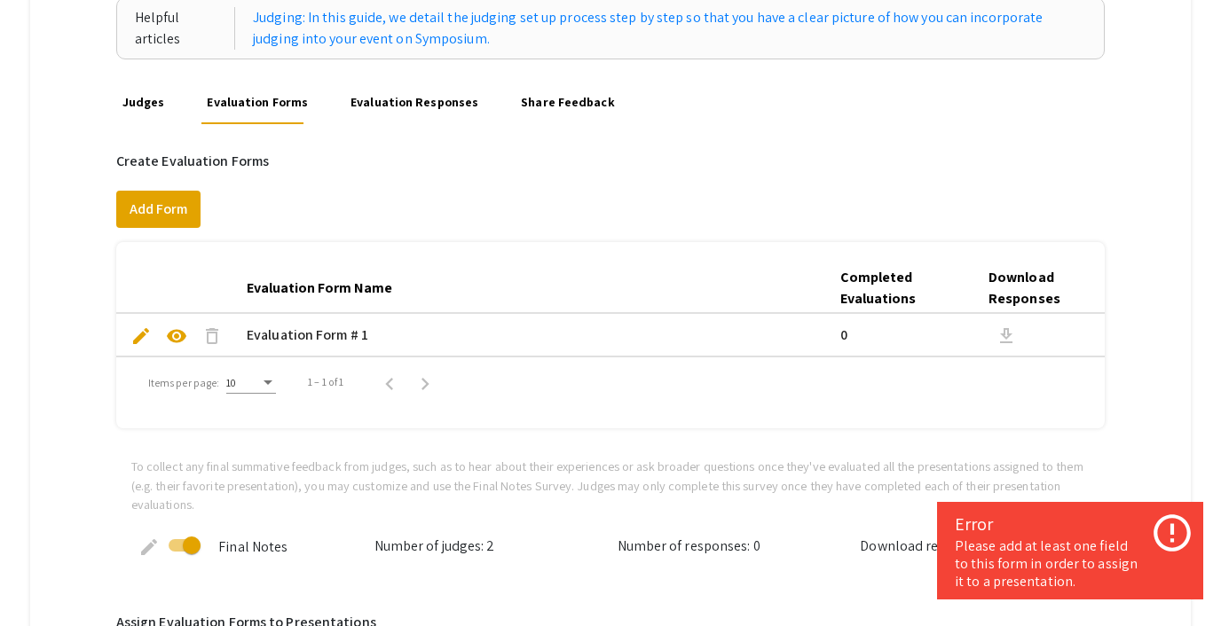
click at [143, 335] on span "edit" at bounding box center [140, 336] width 21 height 21
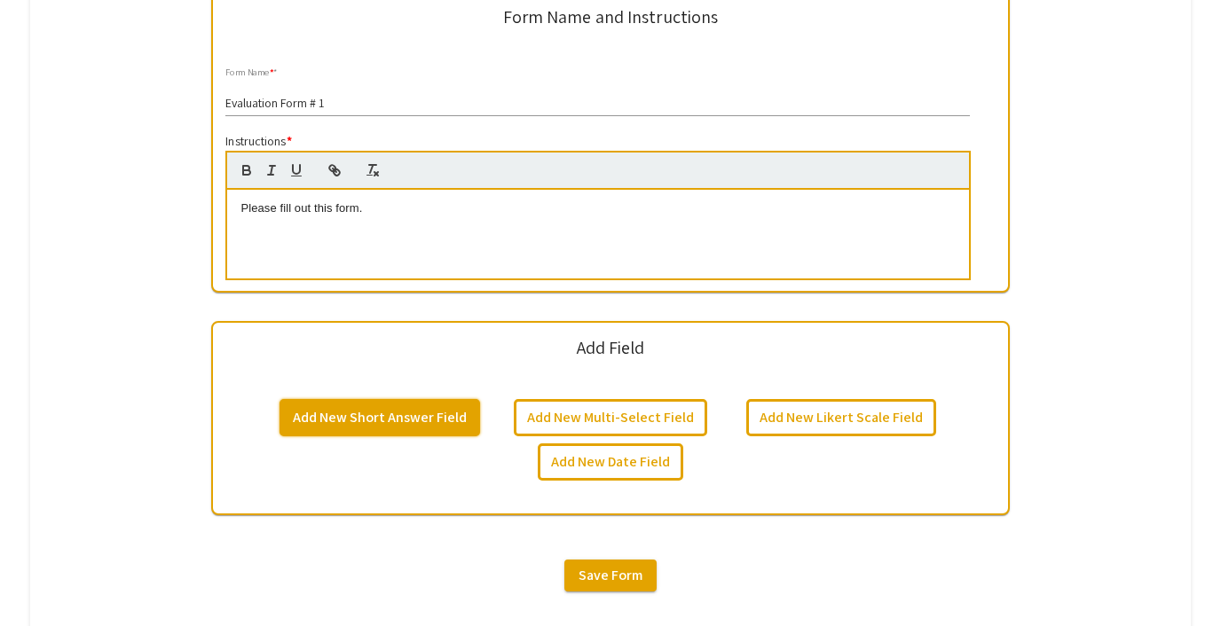
click at [367, 412] on button "Add New Short Answer Field" at bounding box center [379, 417] width 201 height 37
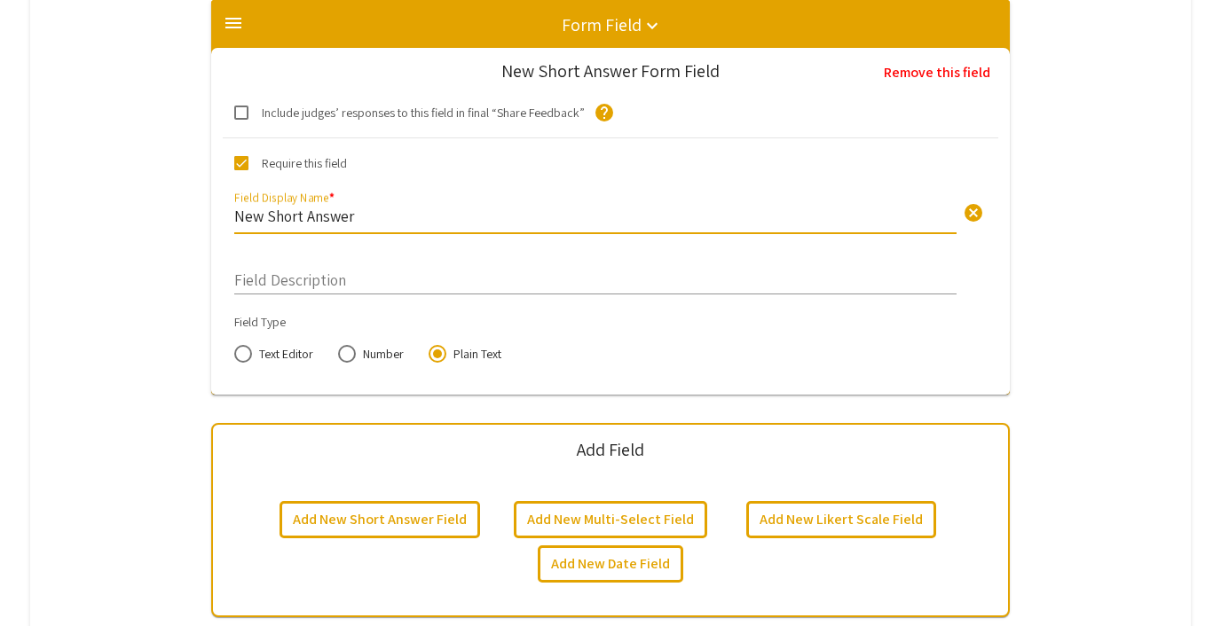
click at [343, 219] on input "New Short Answer" at bounding box center [595, 216] width 722 height 20
click at [429, 216] on input "New Short AnsweTestr" at bounding box center [595, 216] width 722 height 20
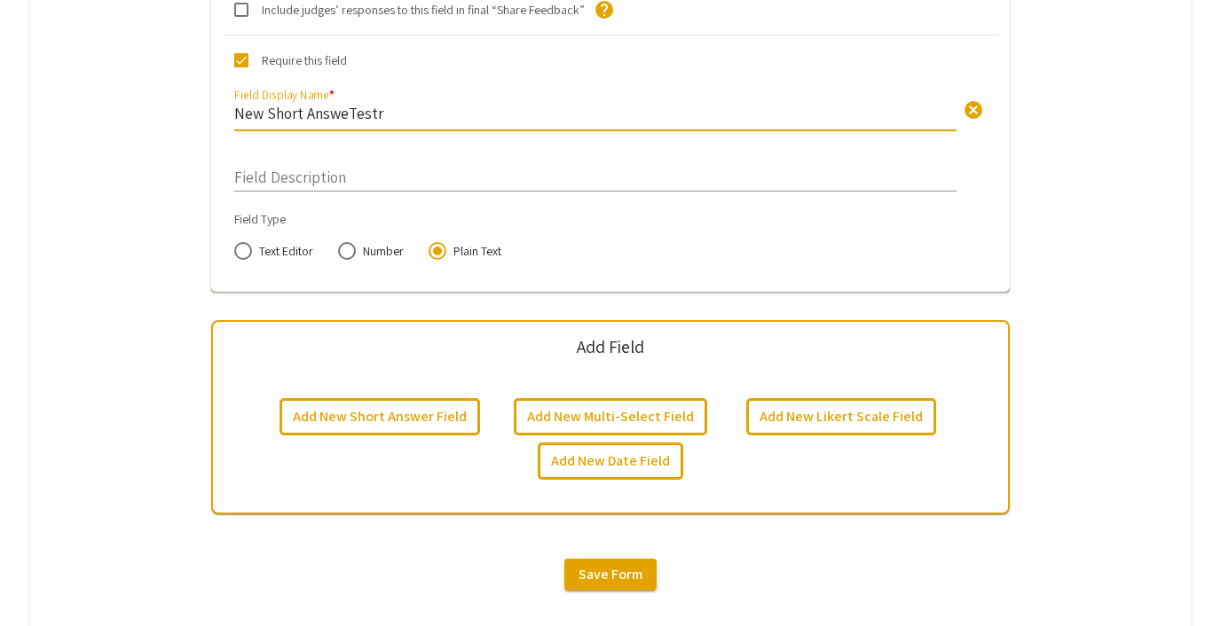
scroll to position [1082, 0]
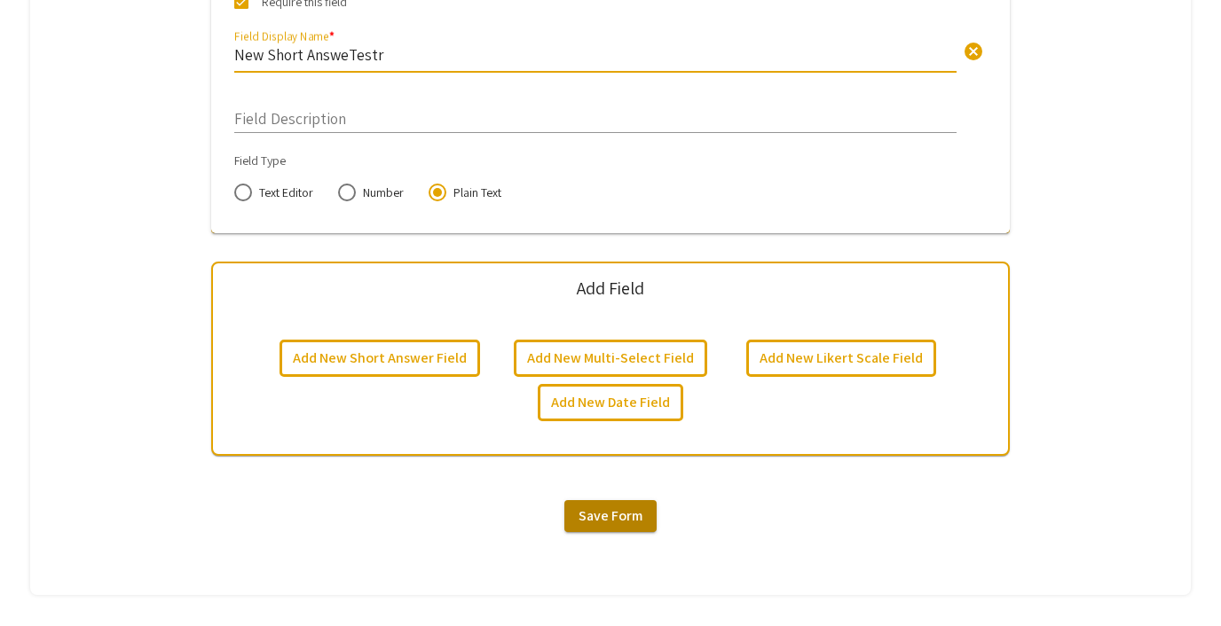
type input "New Short AnsweTestr"
click at [589, 518] on span "Save Form" at bounding box center [610, 516] width 64 height 19
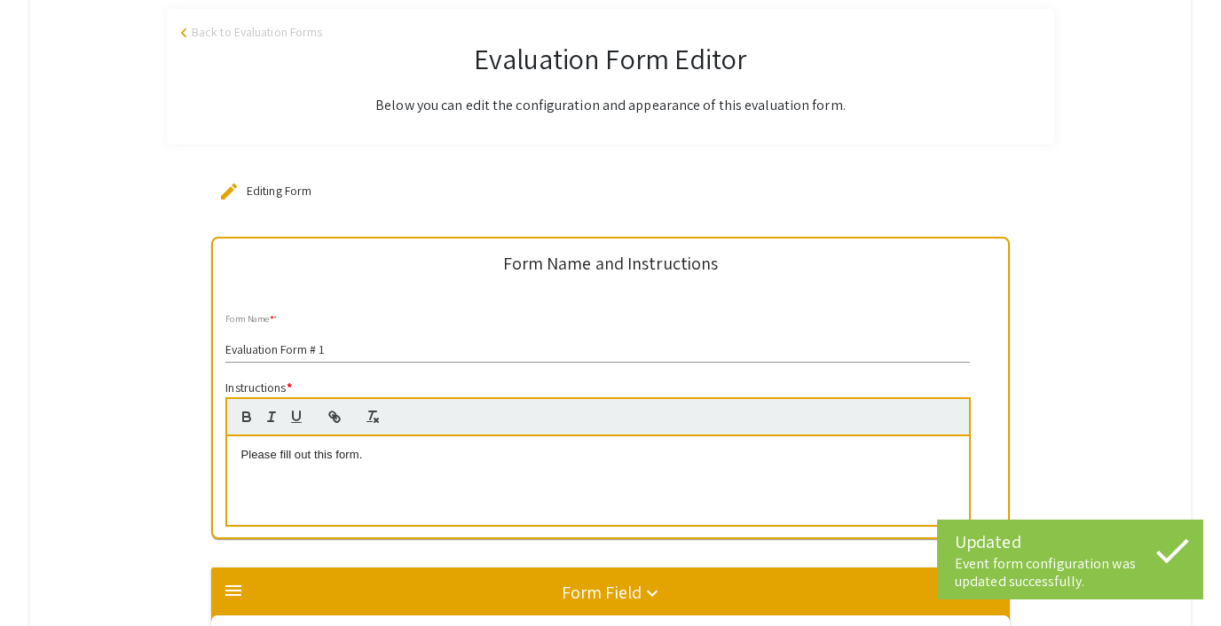
scroll to position [216, 0]
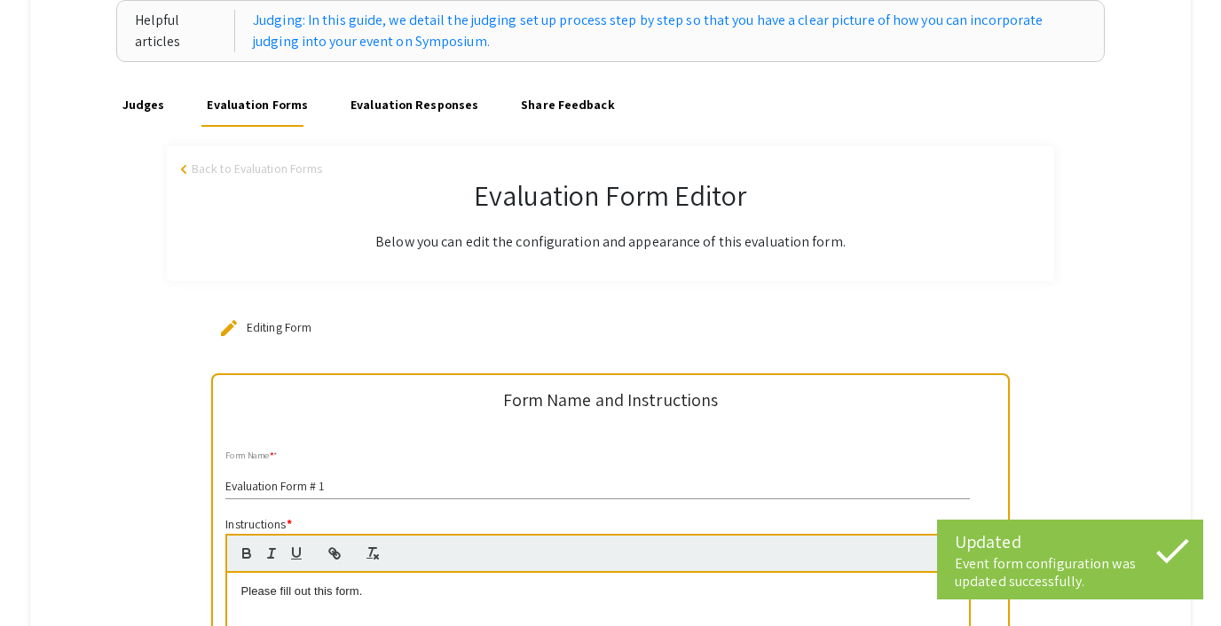
click at [376, 98] on link "Evaluation Responses" at bounding box center [415, 105] width 134 height 43
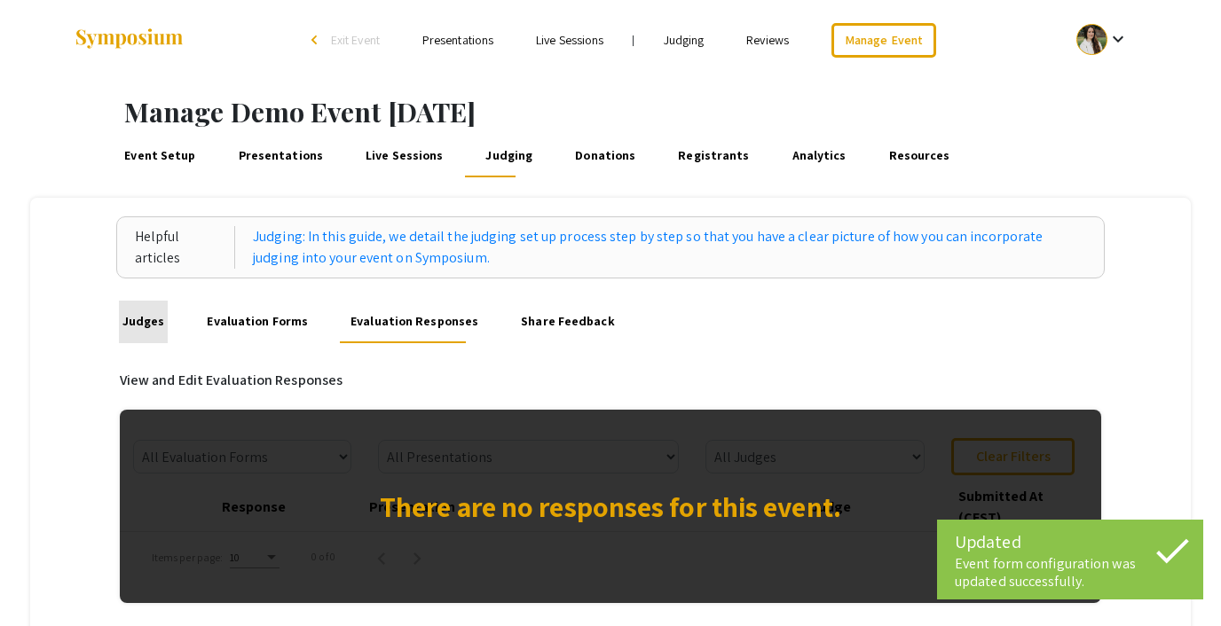
click at [151, 315] on link "Judges" at bounding box center [143, 322] width 48 height 43
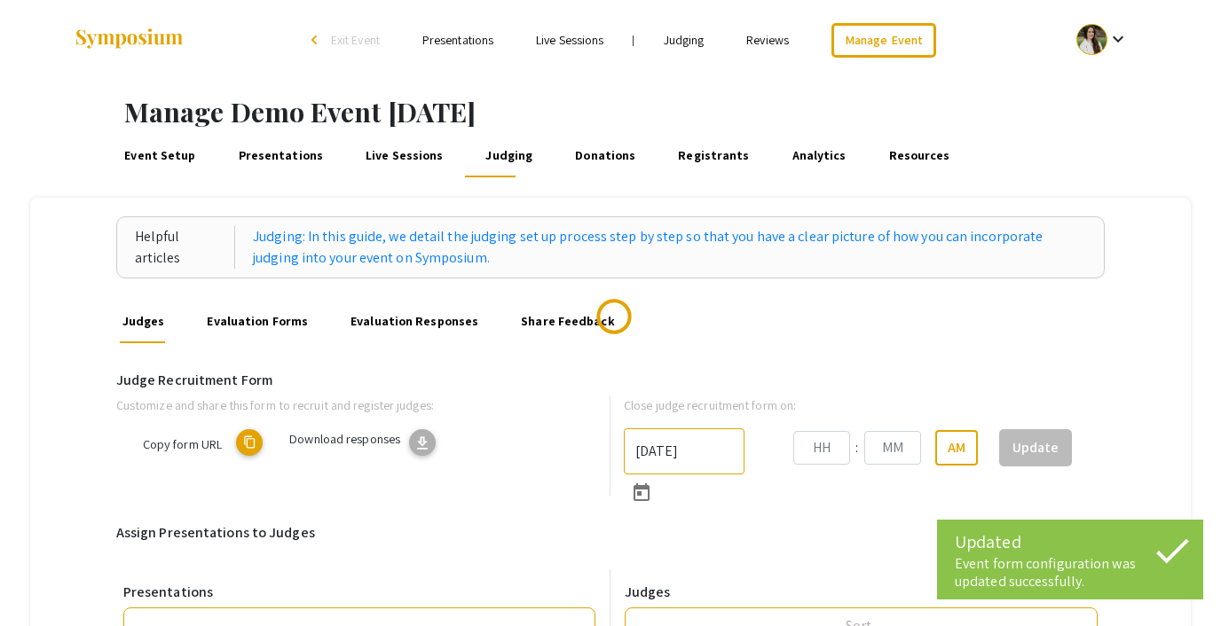
type input "10/22/2025"
type input "05"
type input "43"
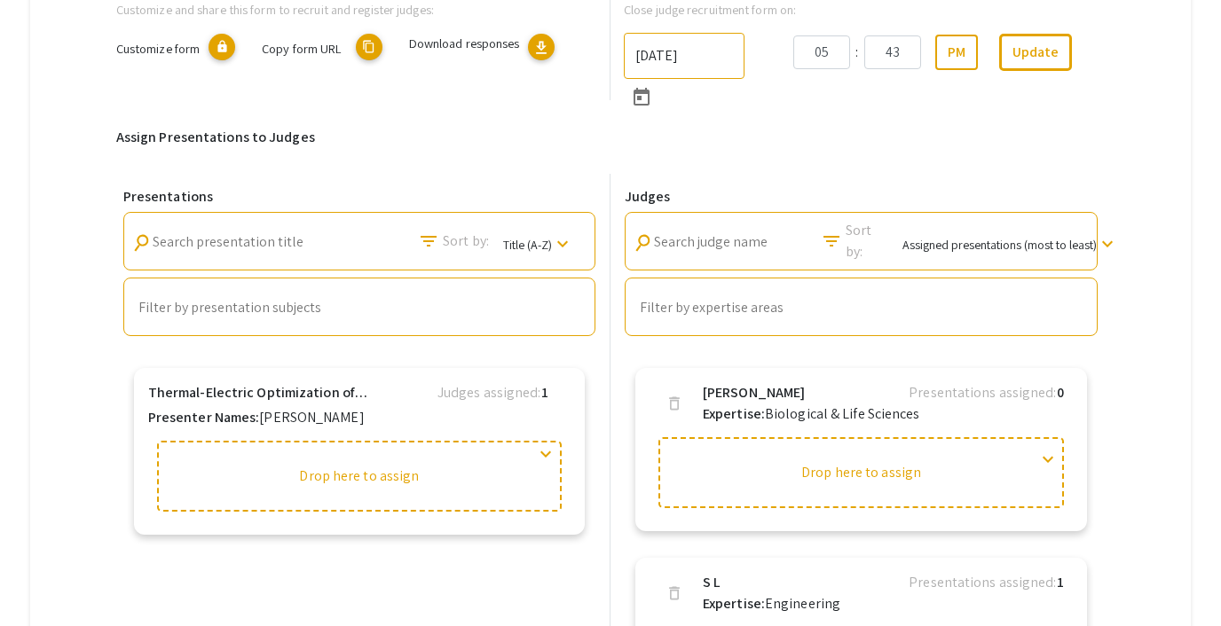
scroll to position [154, 0]
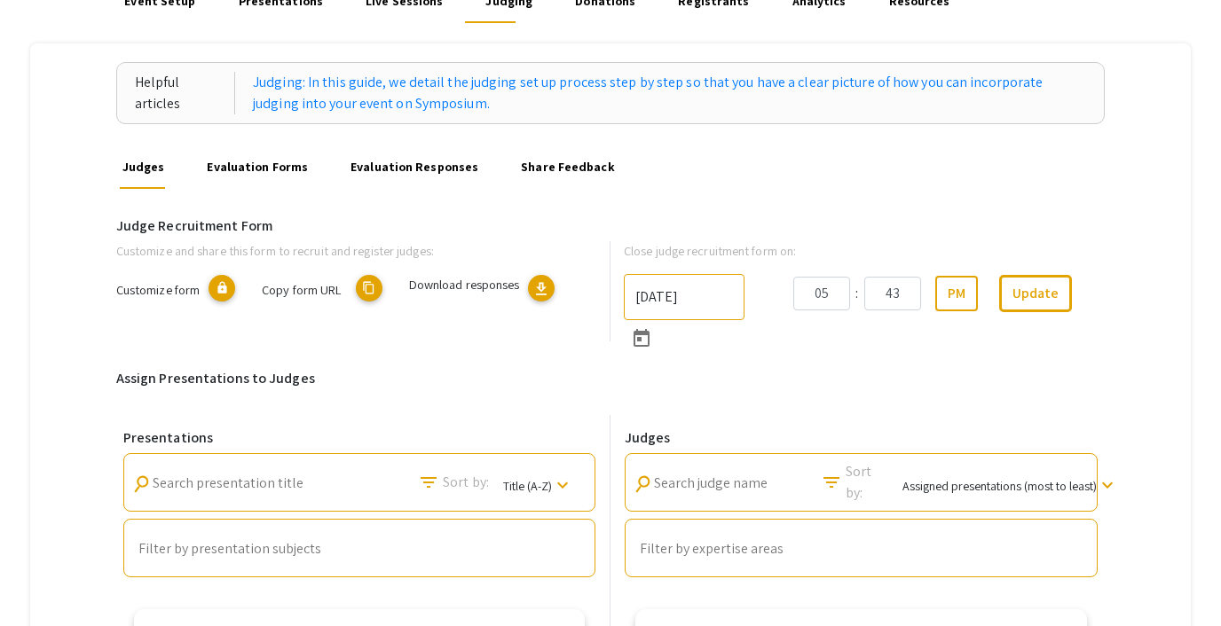
click at [284, 169] on link "Evaluation Forms" at bounding box center [257, 167] width 106 height 43
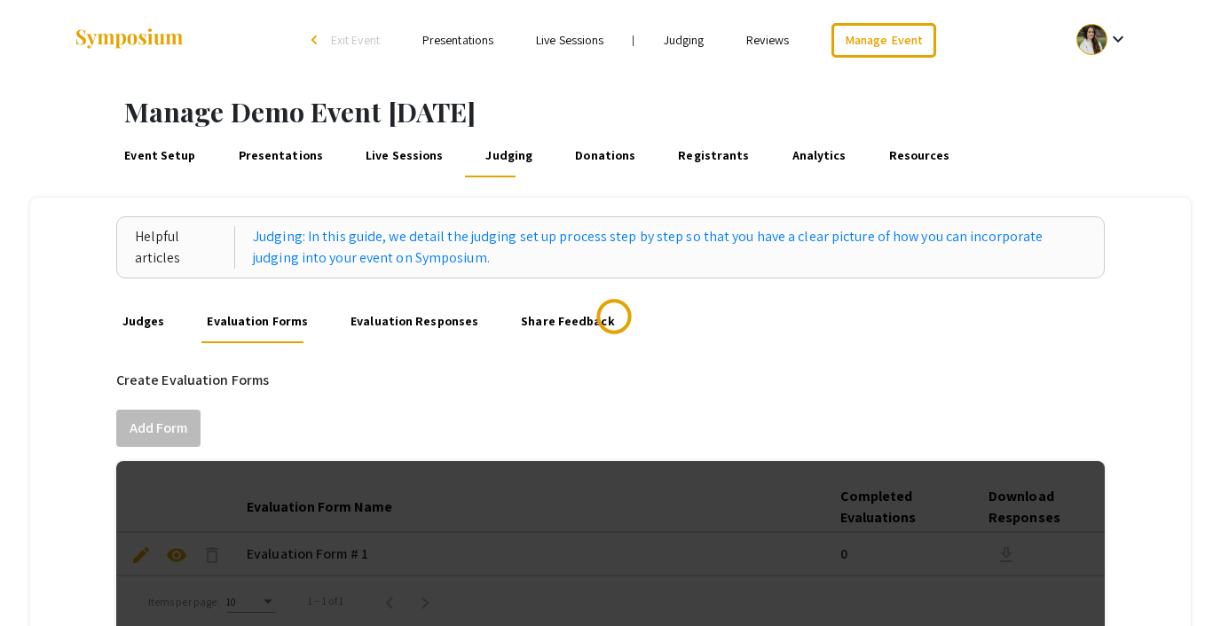
scroll to position [614, 0]
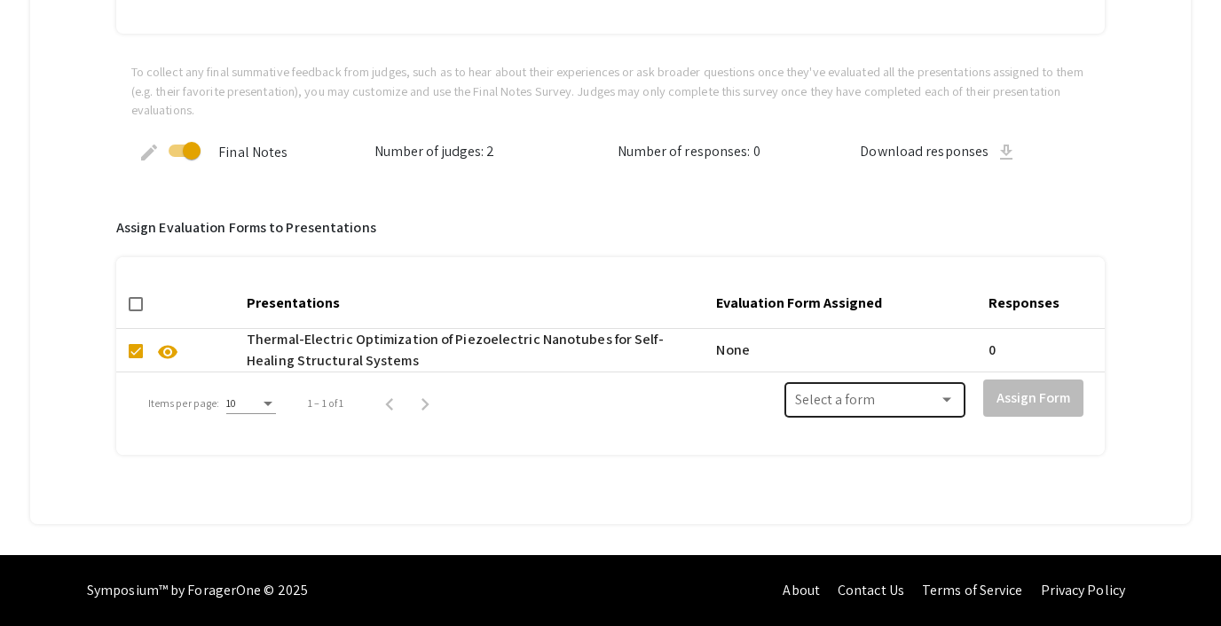
click at [886, 388] on div "Select a form" at bounding box center [875, 398] width 160 height 39
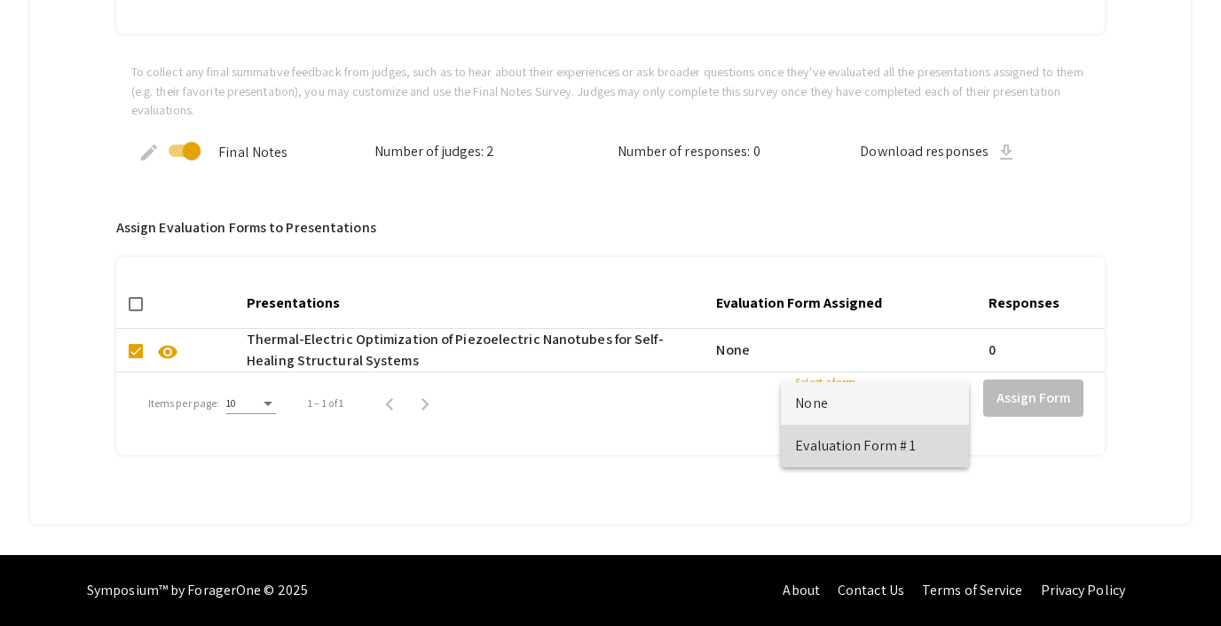
click at [870, 438] on span "Evaluation Form # 1" at bounding box center [875, 446] width 160 height 43
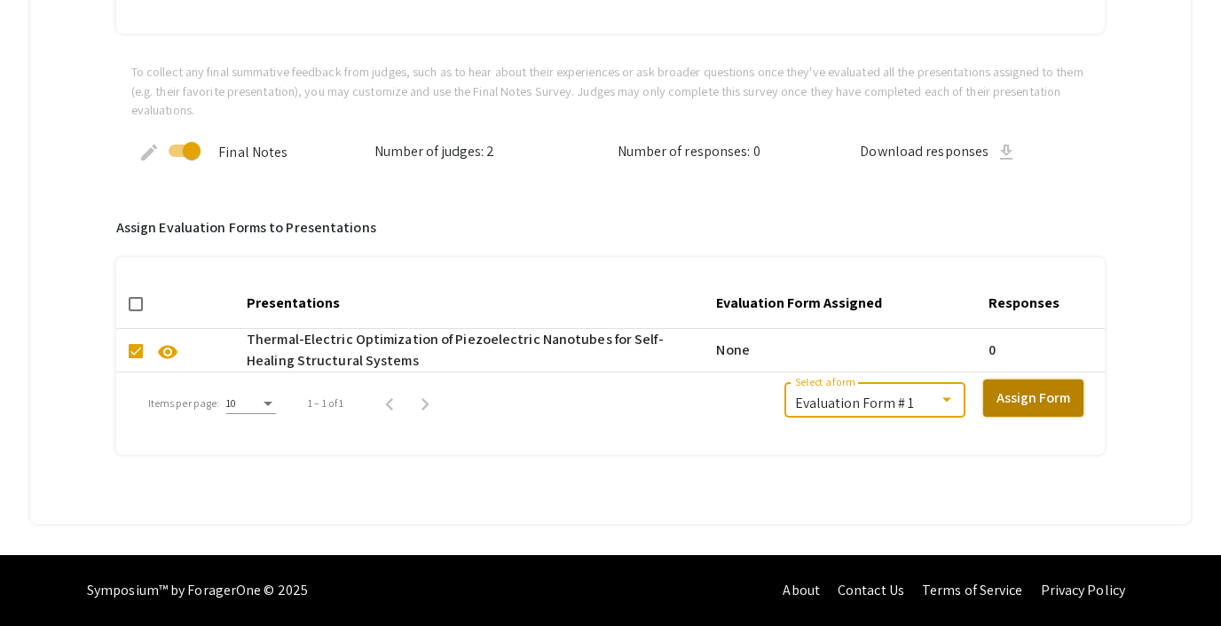
click at [1045, 399] on button "Assign Form" at bounding box center [1033, 398] width 100 height 37
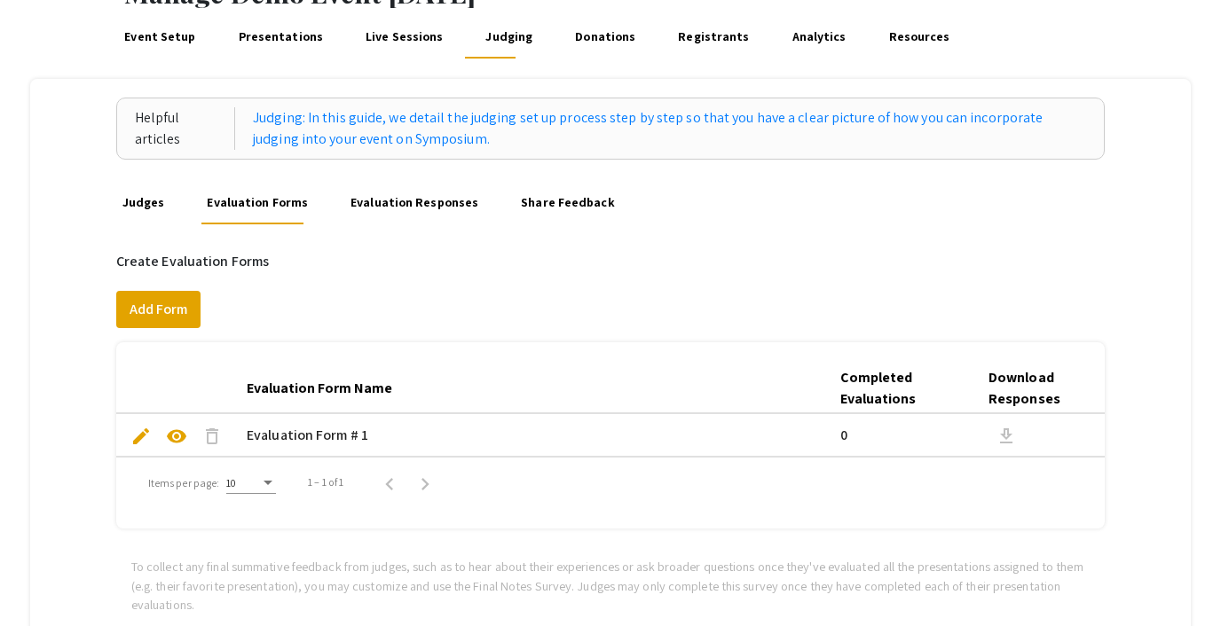
scroll to position [0, 0]
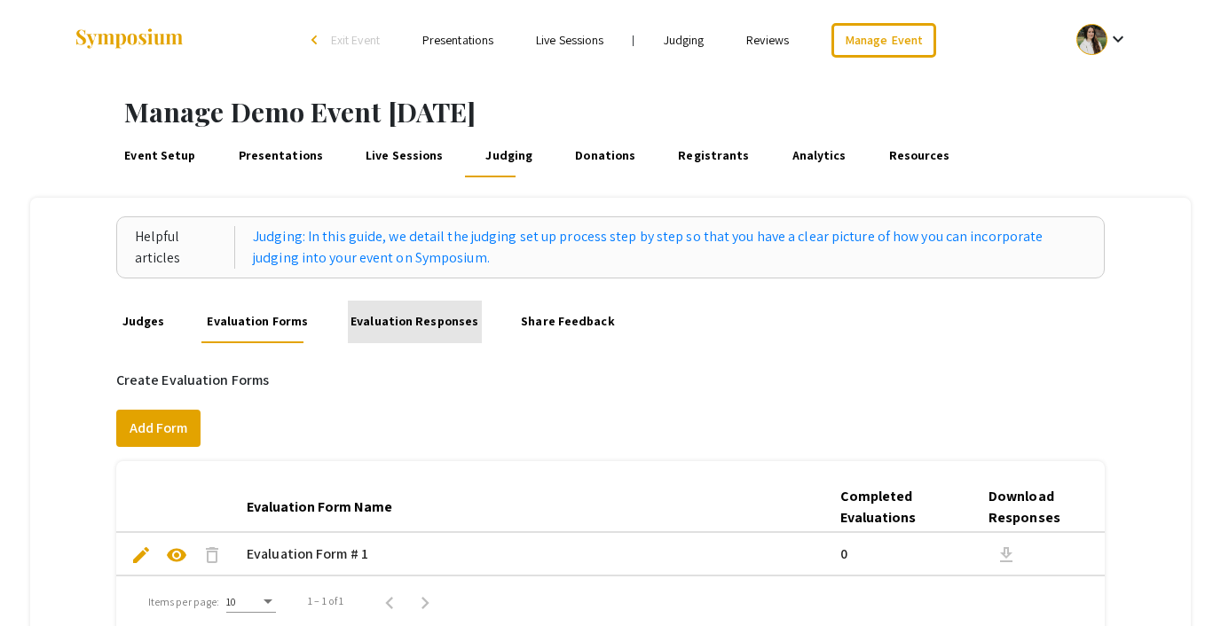
click at [430, 328] on link "Evaluation Responses" at bounding box center [415, 322] width 134 height 43
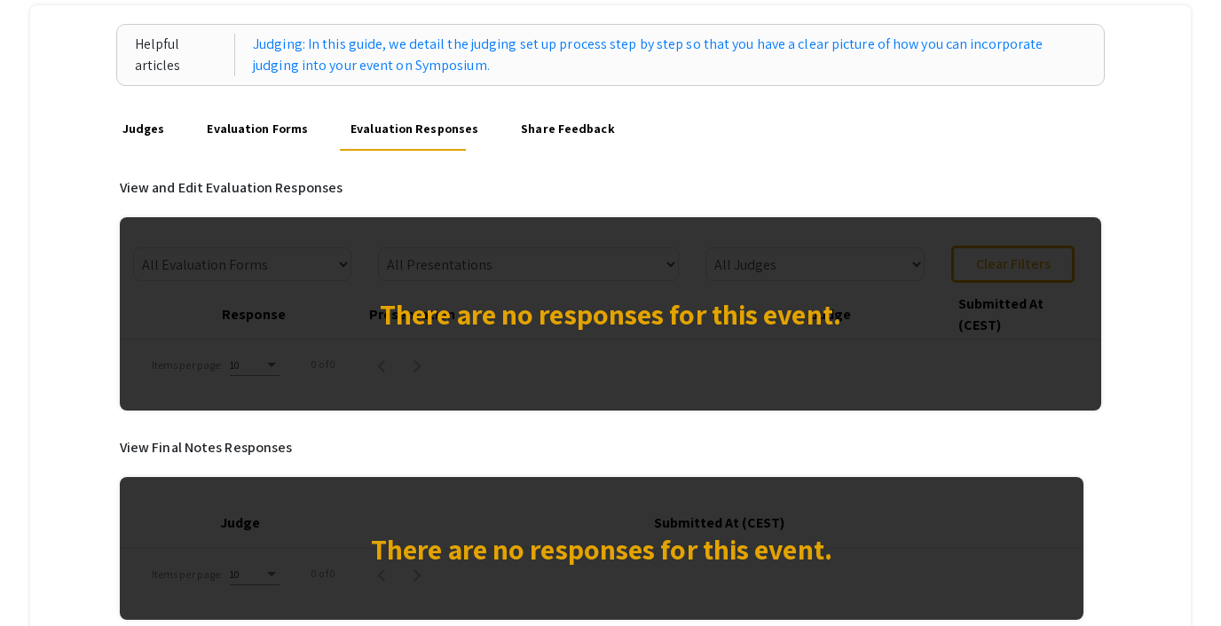
scroll to position [195, 0]
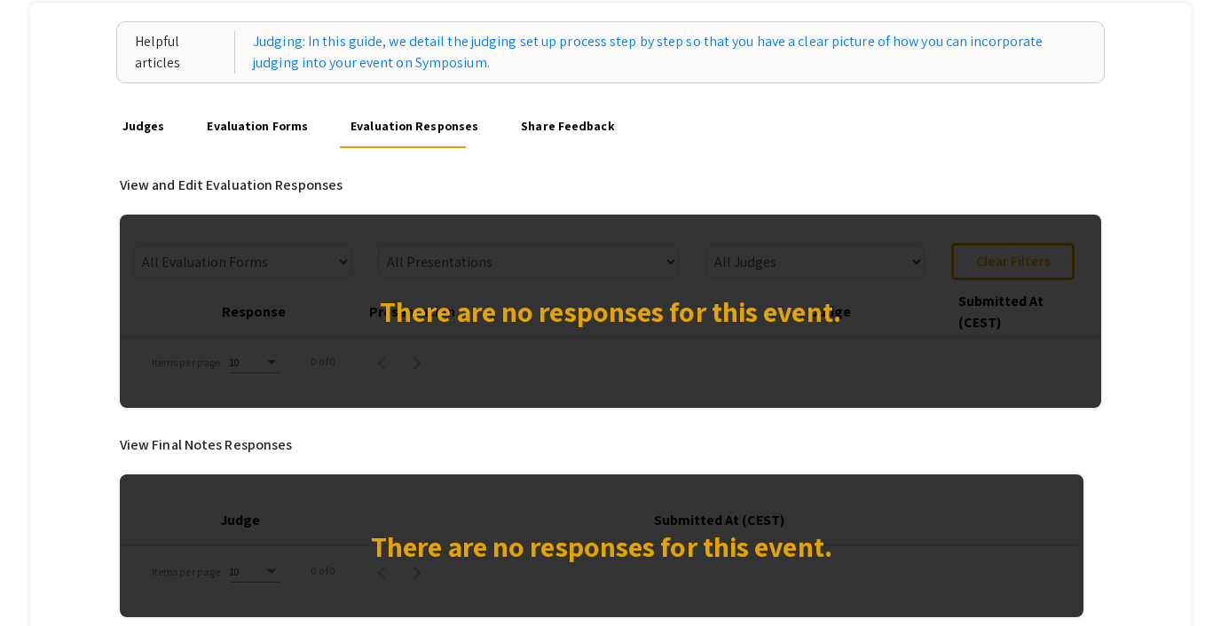
click at [259, 123] on link "Evaluation Forms" at bounding box center [257, 127] width 106 height 43
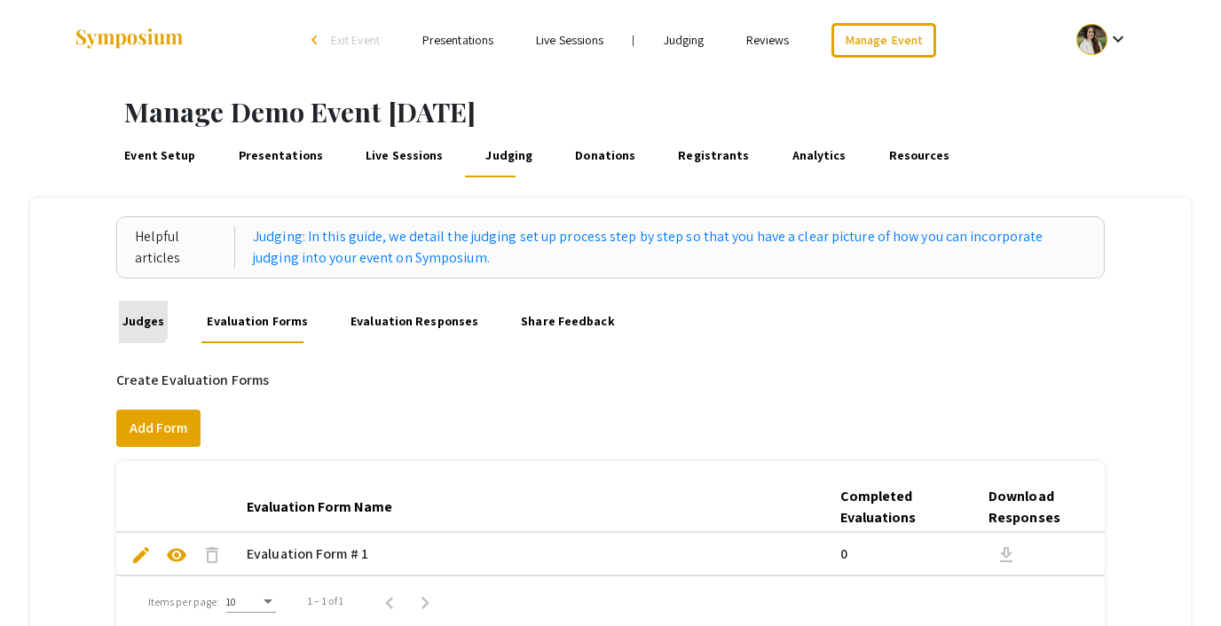
click at [137, 319] on link "Judges" at bounding box center [143, 322] width 48 height 43
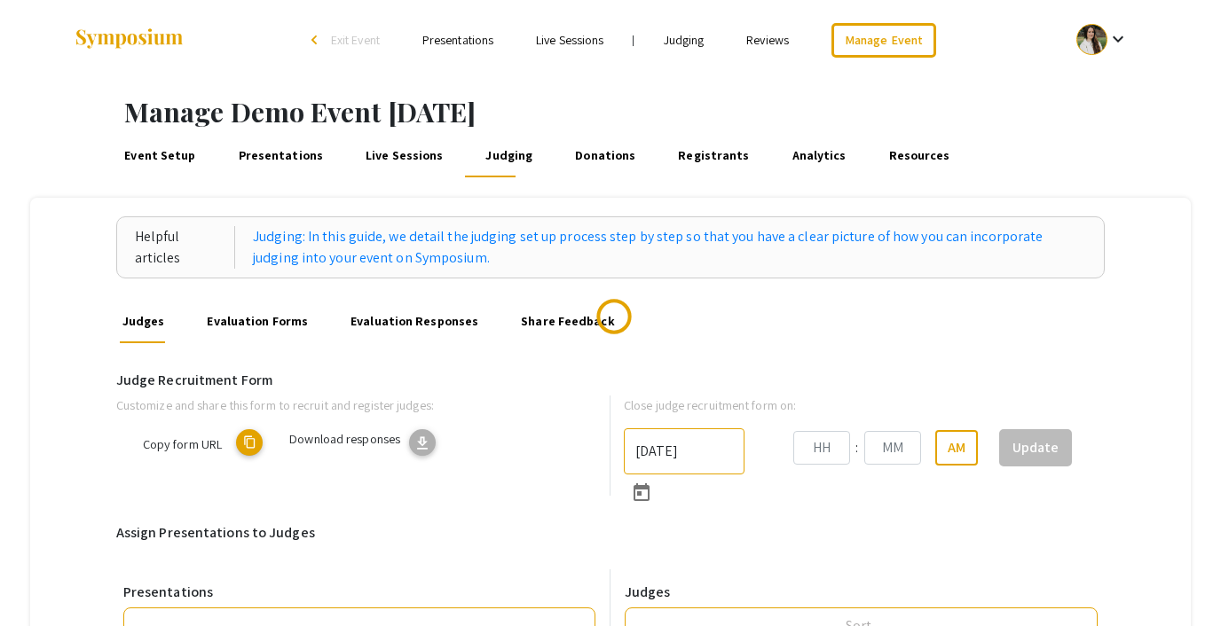
type input "10/22/2025"
type input "05"
type input "43"
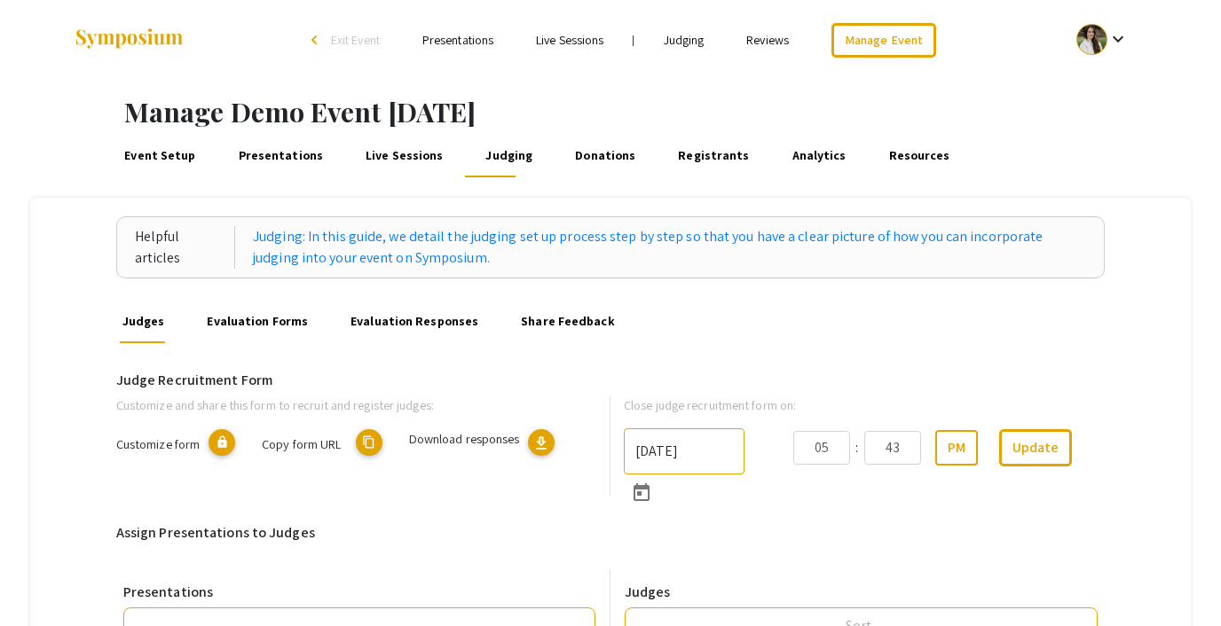
click at [370, 444] on mat-icon "content_copy" at bounding box center [369, 442] width 27 height 27
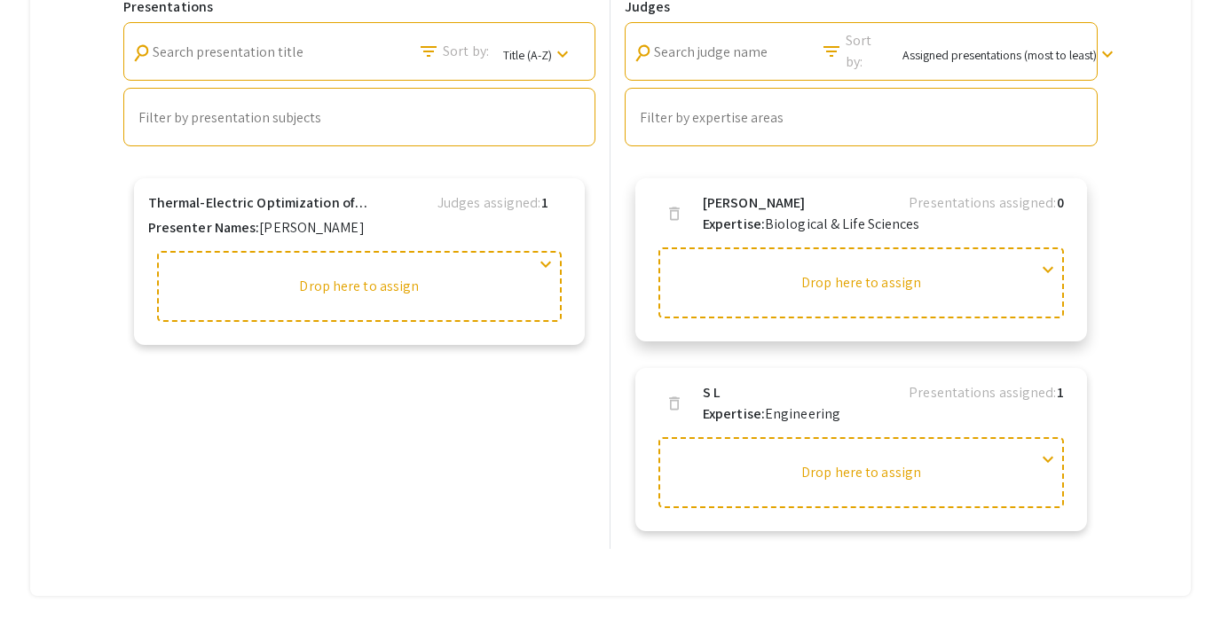
scroll to position [615, 0]
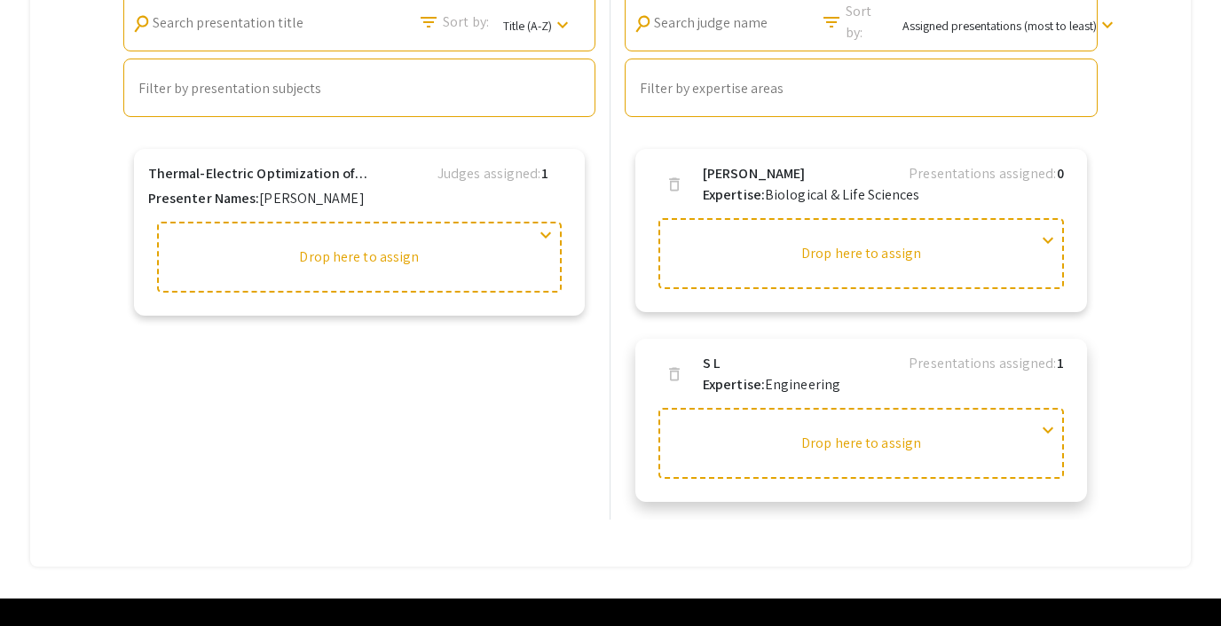
click at [675, 379] on span "delete" at bounding box center [674, 375] width 18 height 18
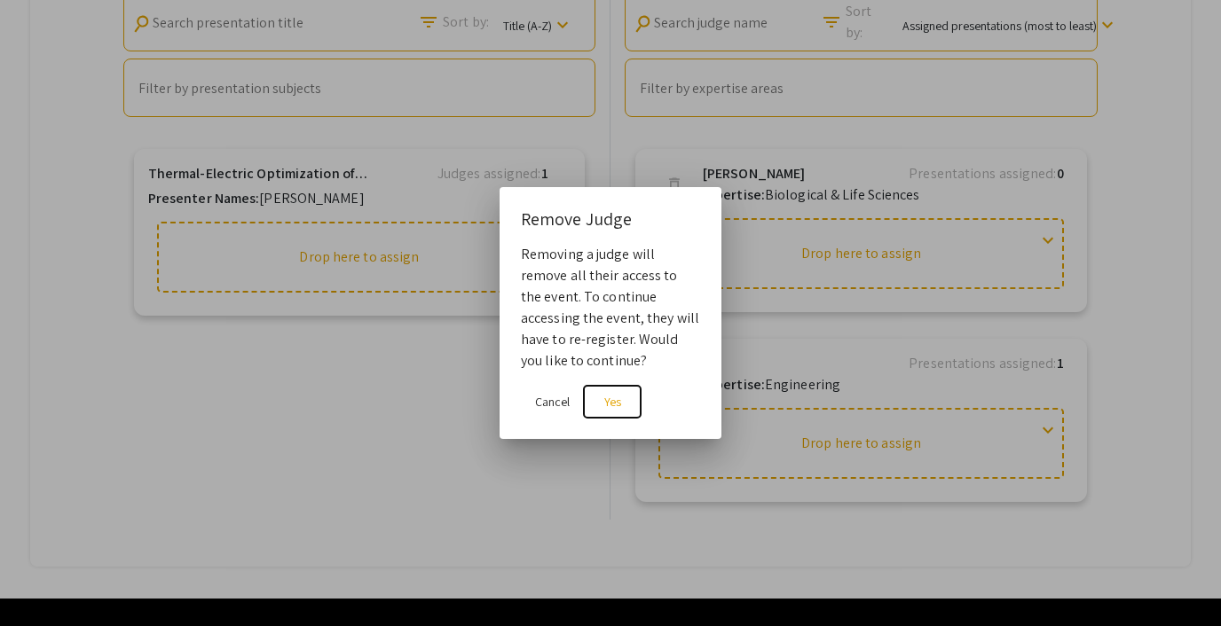
click at [596, 407] on button "Yes" at bounding box center [612, 402] width 57 height 32
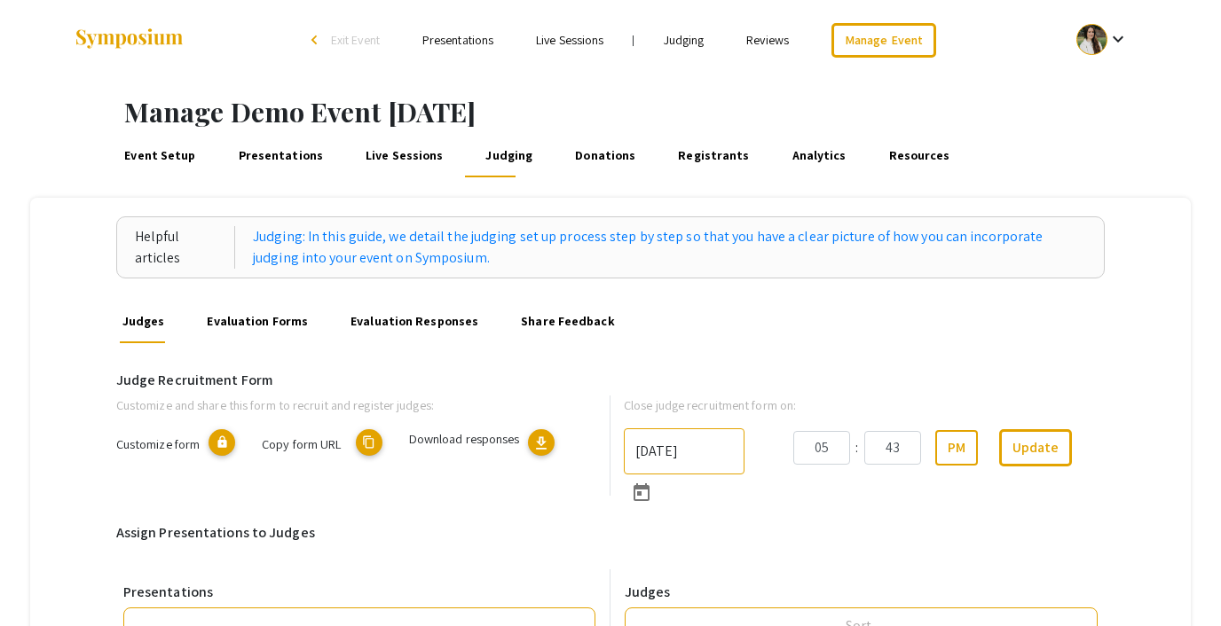
scroll to position [1, 0]
click at [370, 441] on mat-icon "content_copy" at bounding box center [369, 442] width 27 height 27
click at [1109, 26] on div "keyboard_arrow_down" at bounding box center [1102, 40] width 61 height 40
click at [1085, 35] on div at bounding box center [610, 313] width 1221 height 626
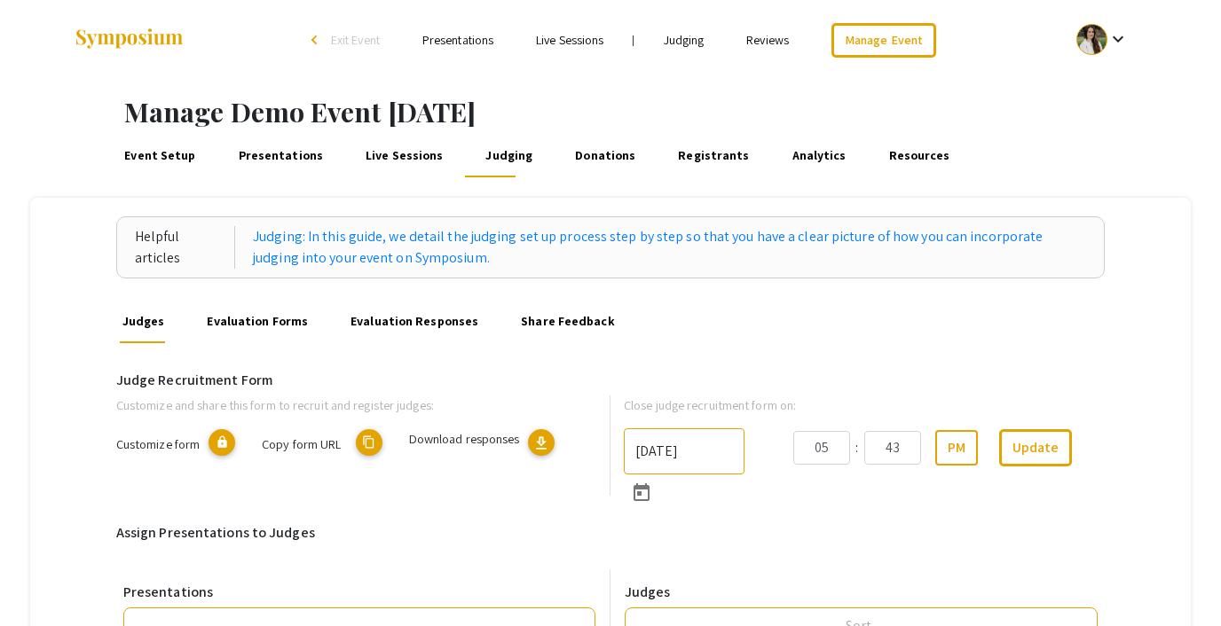
click at [1112, 24] on div "keyboard_arrow_down" at bounding box center [1102, 40] width 61 height 40
click at [1099, 116] on button "My Submissions" at bounding box center [1112, 130] width 109 height 43
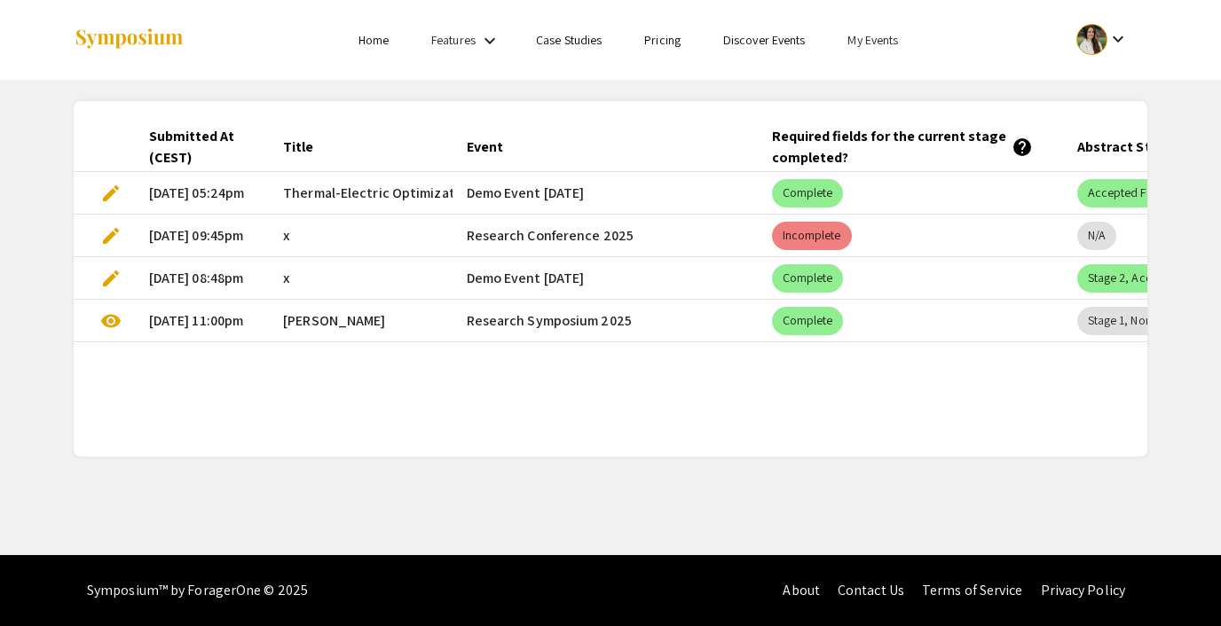
click at [113, 230] on span "edit" at bounding box center [110, 235] width 21 height 21
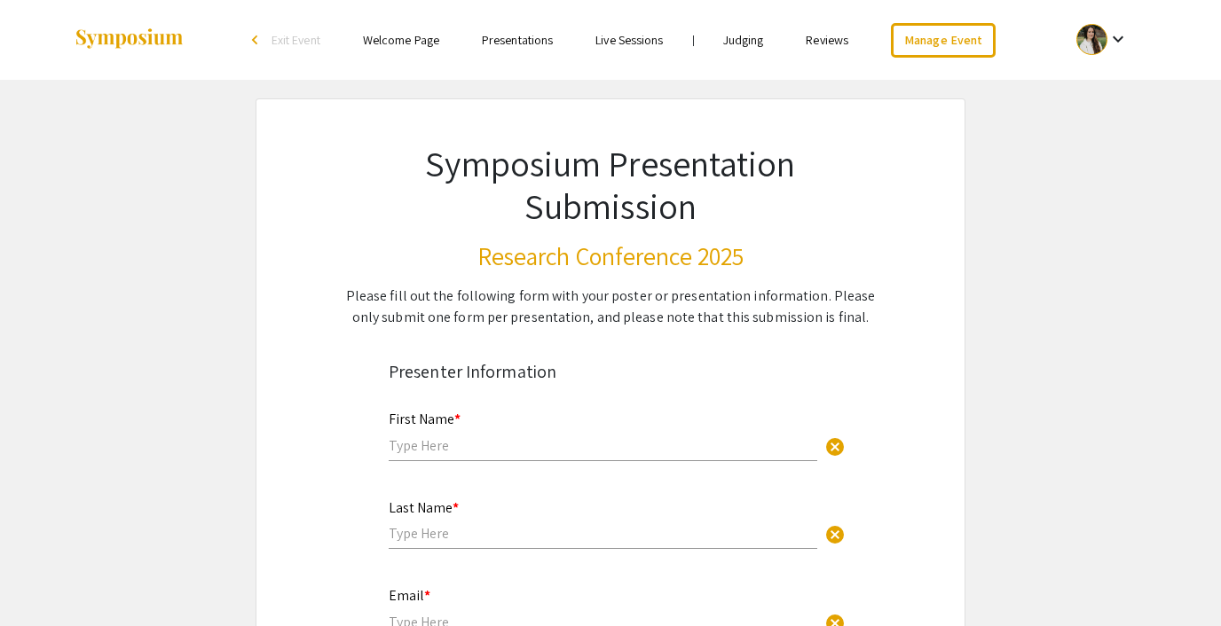
type input "x"
type input "lutzsteph@gmail.com"
radio input "true"
type input "x"
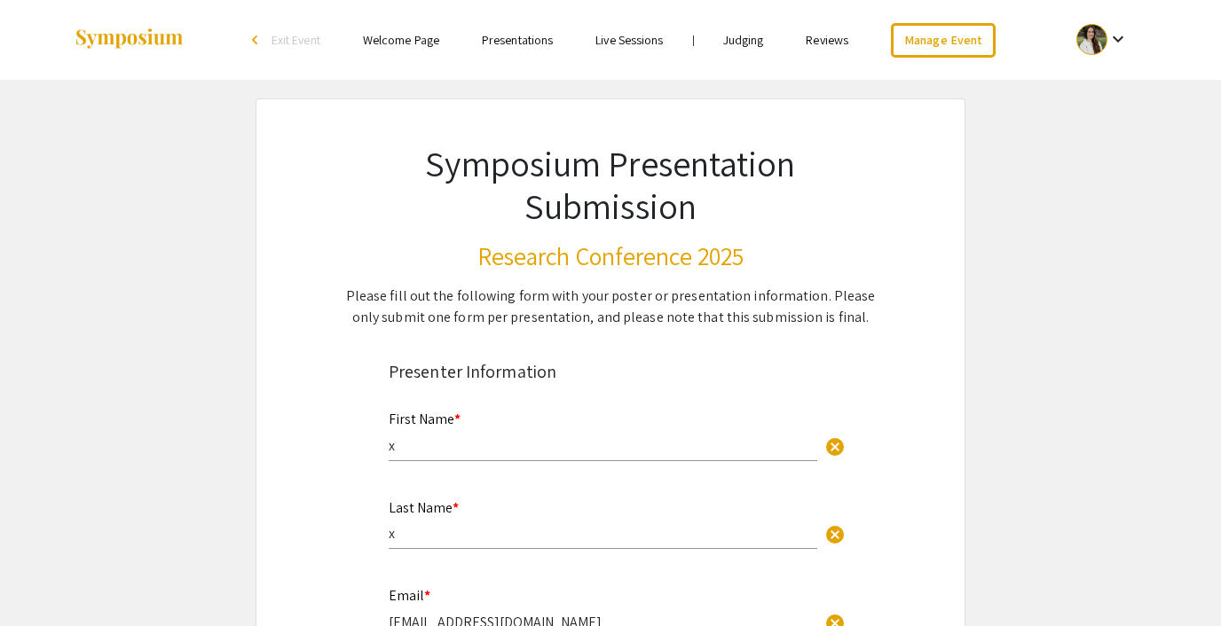
type input "x"
type input "linkedin url"
radio input "true"
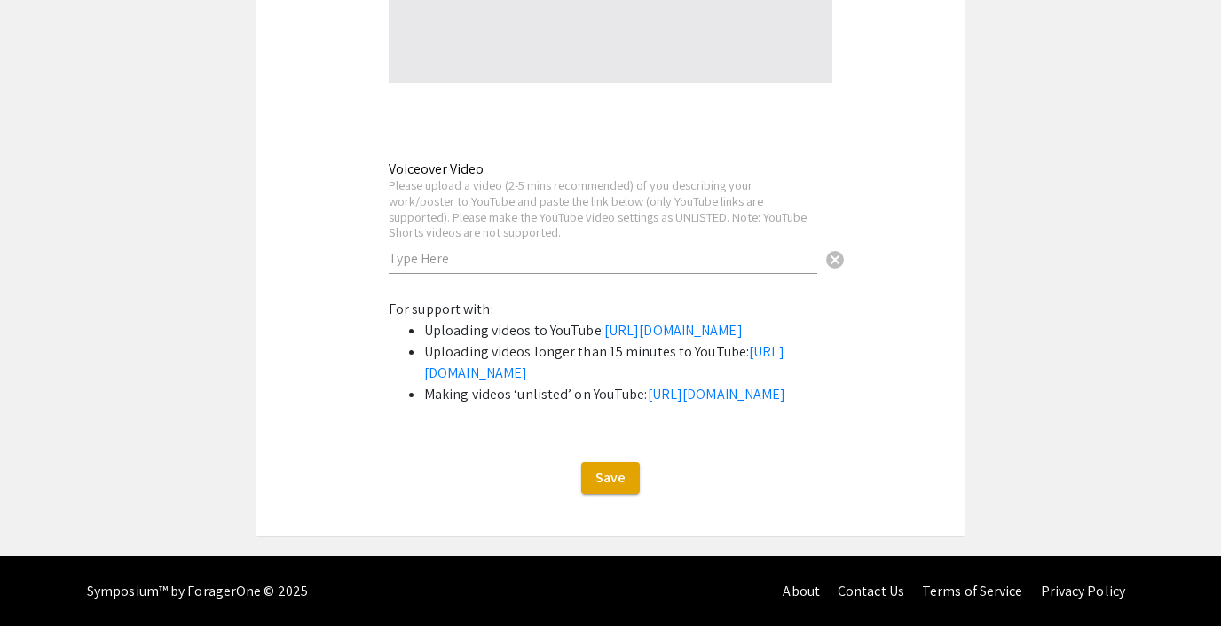
type input "0"
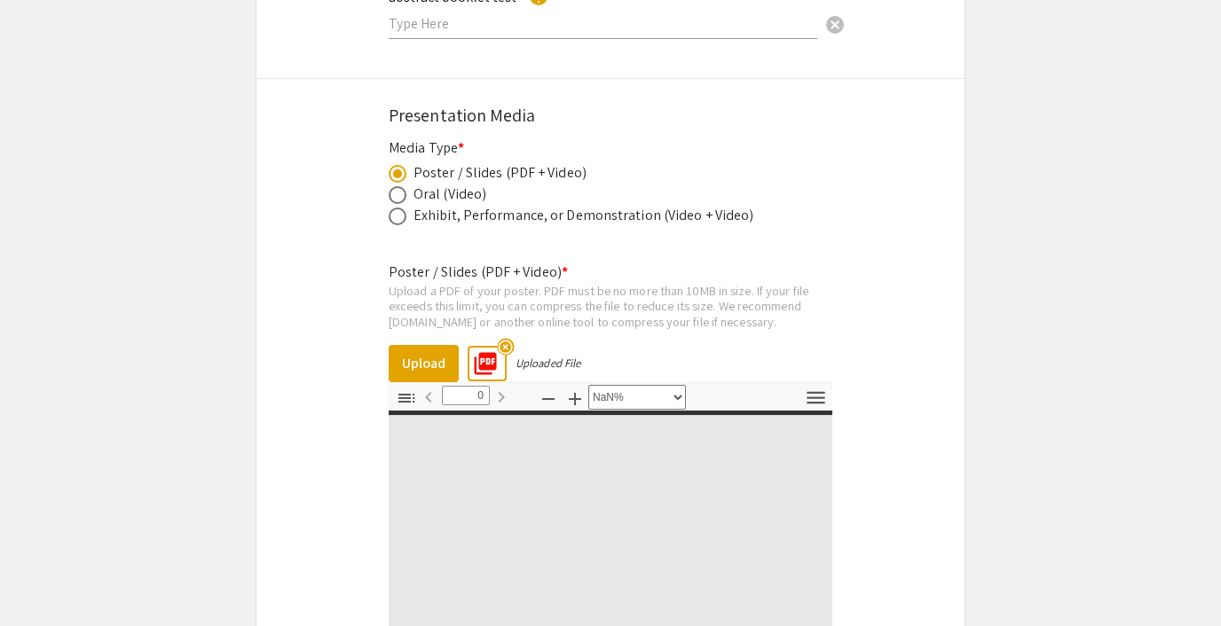
select select "auto"
type input "1"
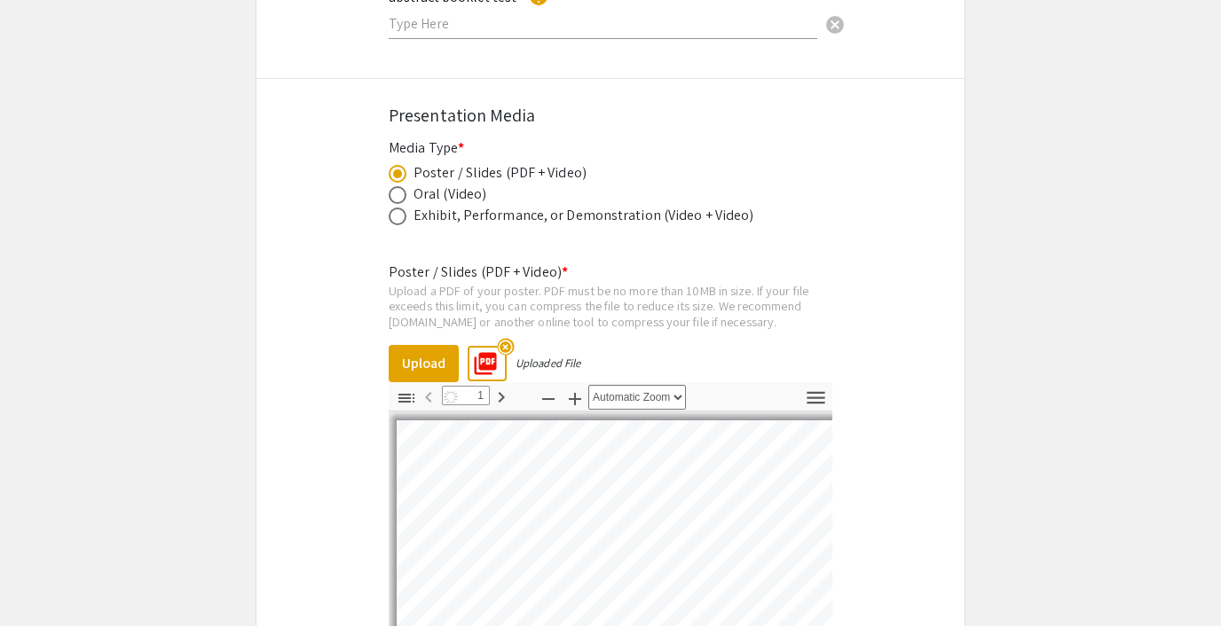
scroll to position [9, 8]
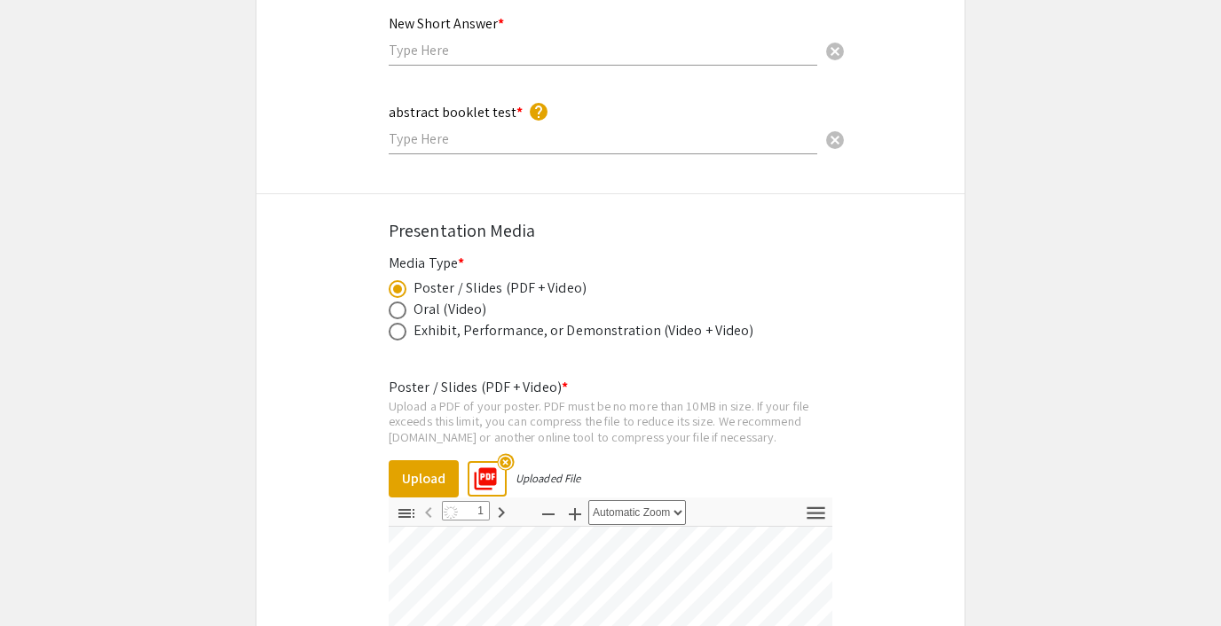
select select "custom"
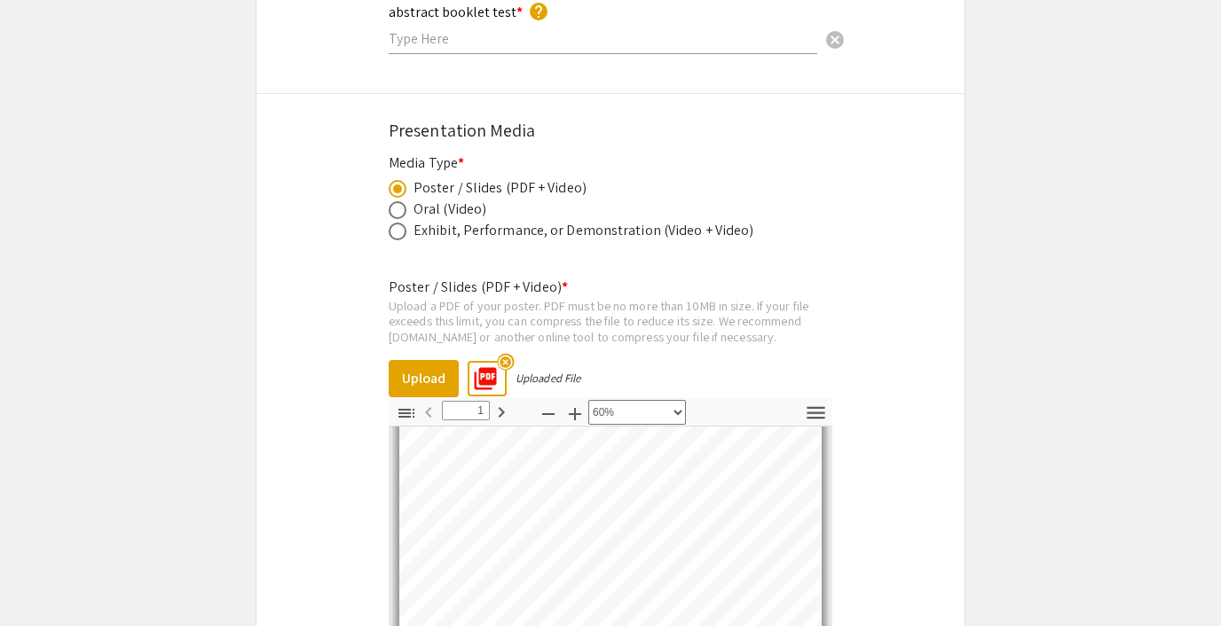
scroll to position [2936, 0]
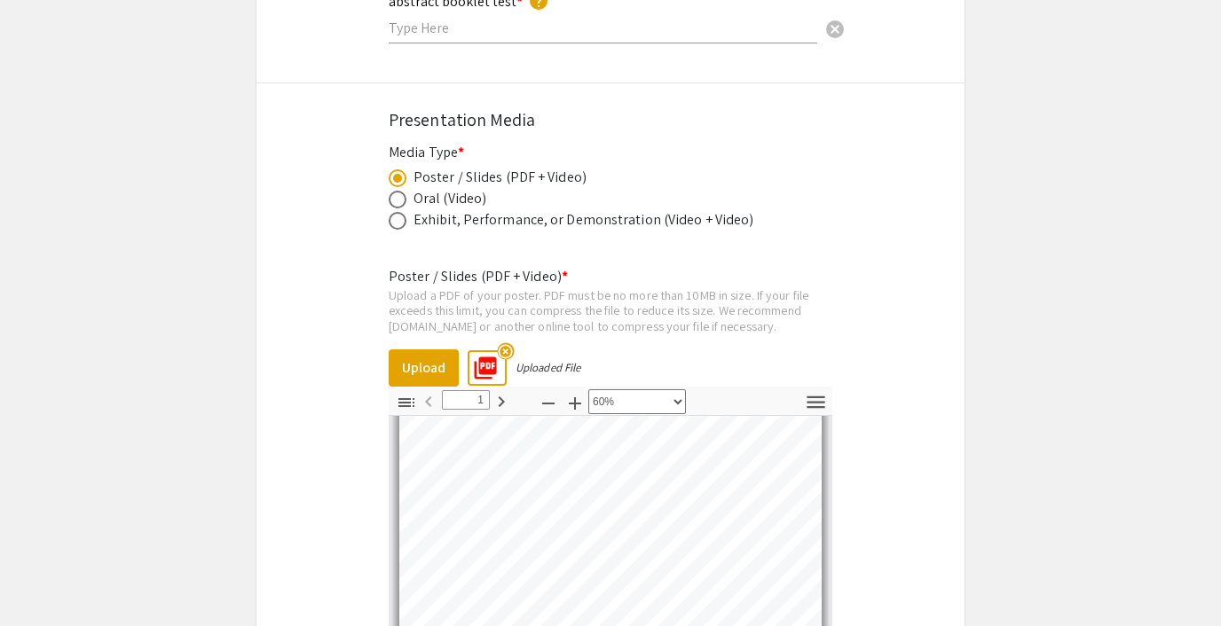
click at [506, 345] on mat-icon "highlight_off" at bounding box center [505, 351] width 17 height 17
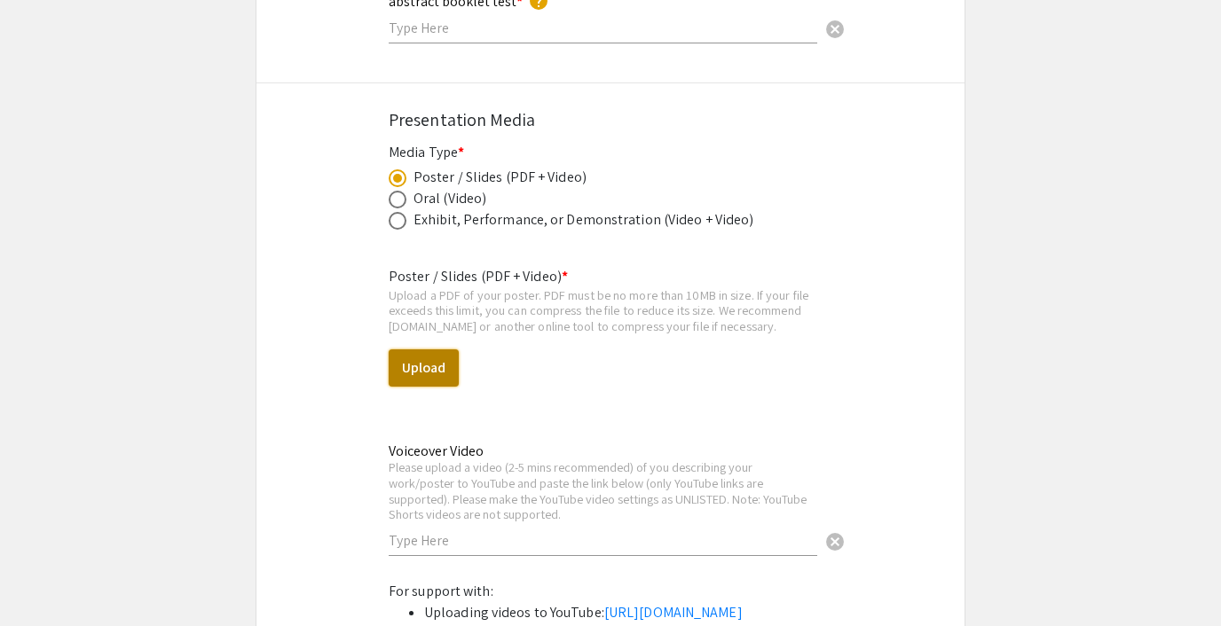
click at [430, 366] on button "Upload" at bounding box center [424, 368] width 70 height 37
select select "custom"
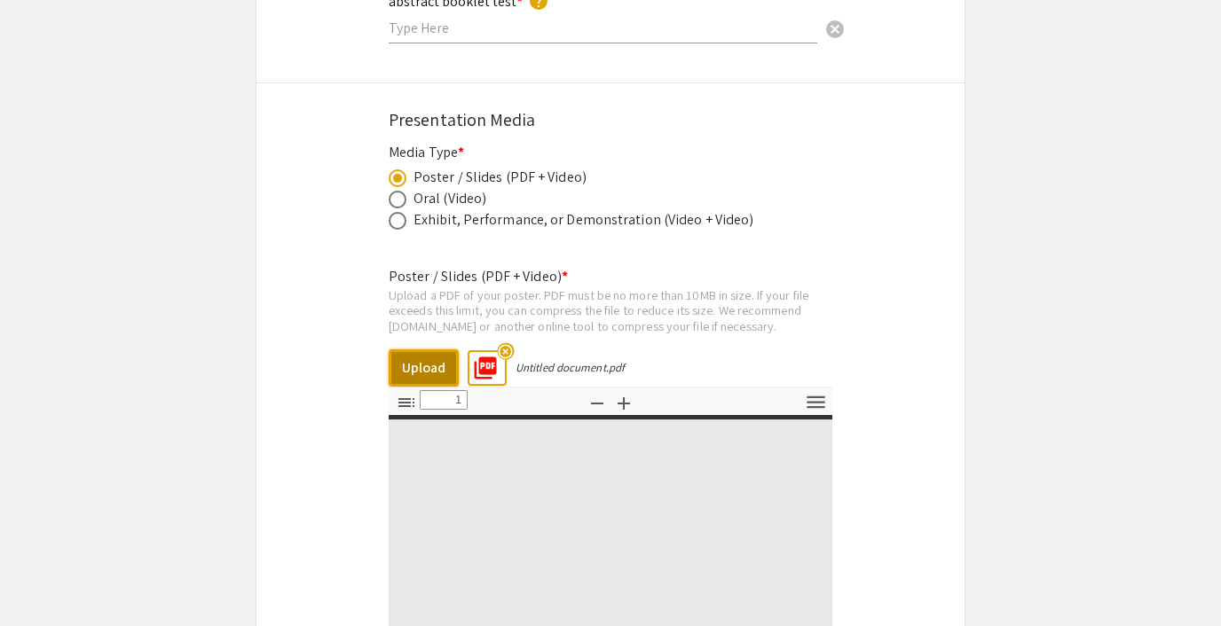
type input "0"
select select "auto"
type input "1"
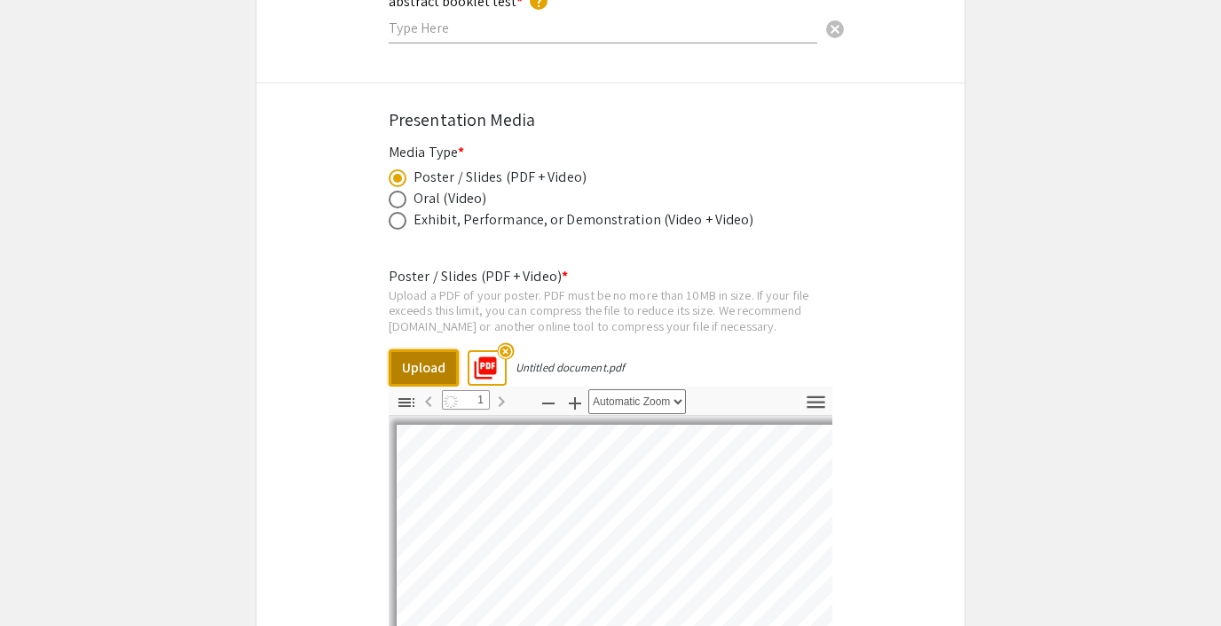
select select "auto"
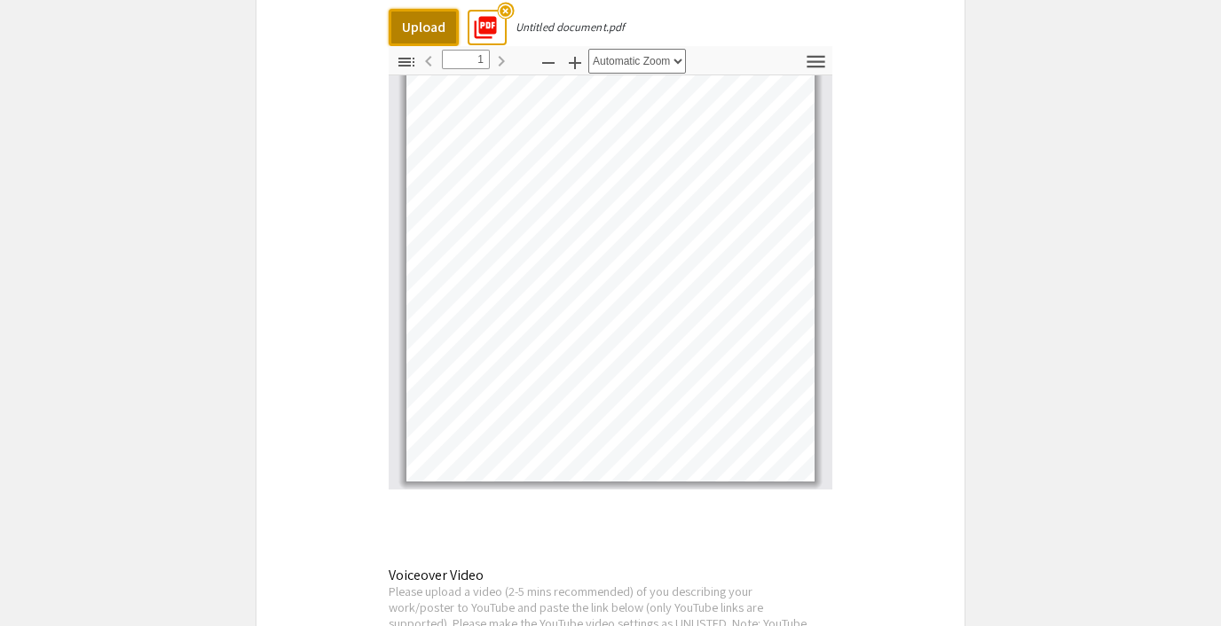
scroll to position [3792, 0]
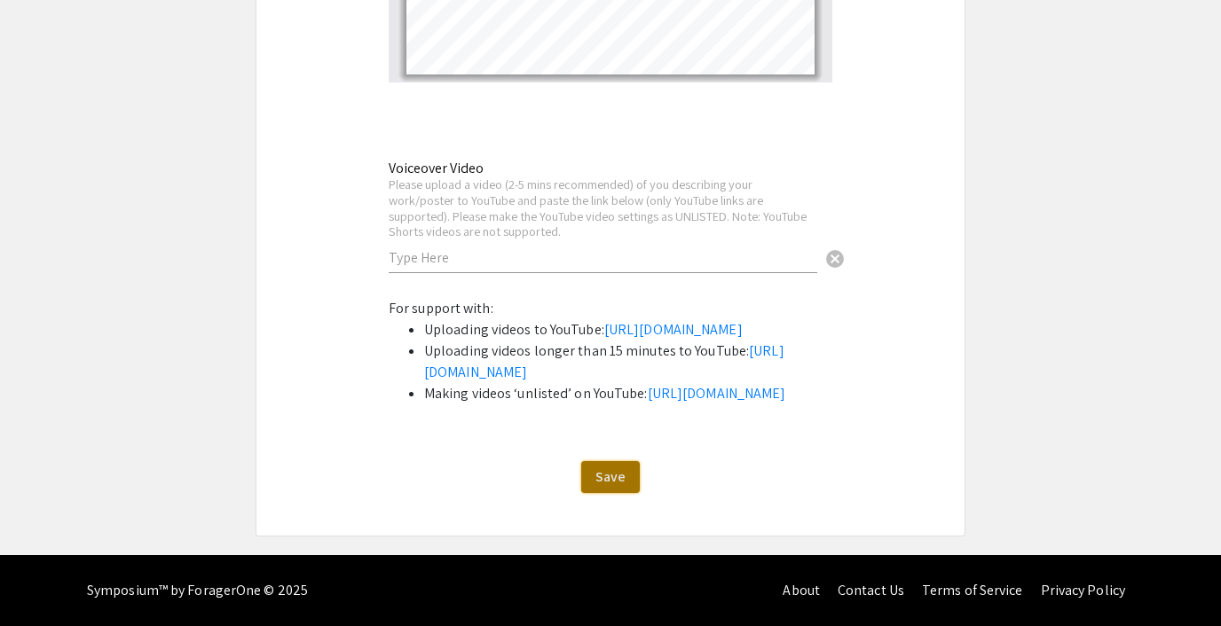
click at [609, 475] on span "Save" at bounding box center [610, 477] width 30 height 19
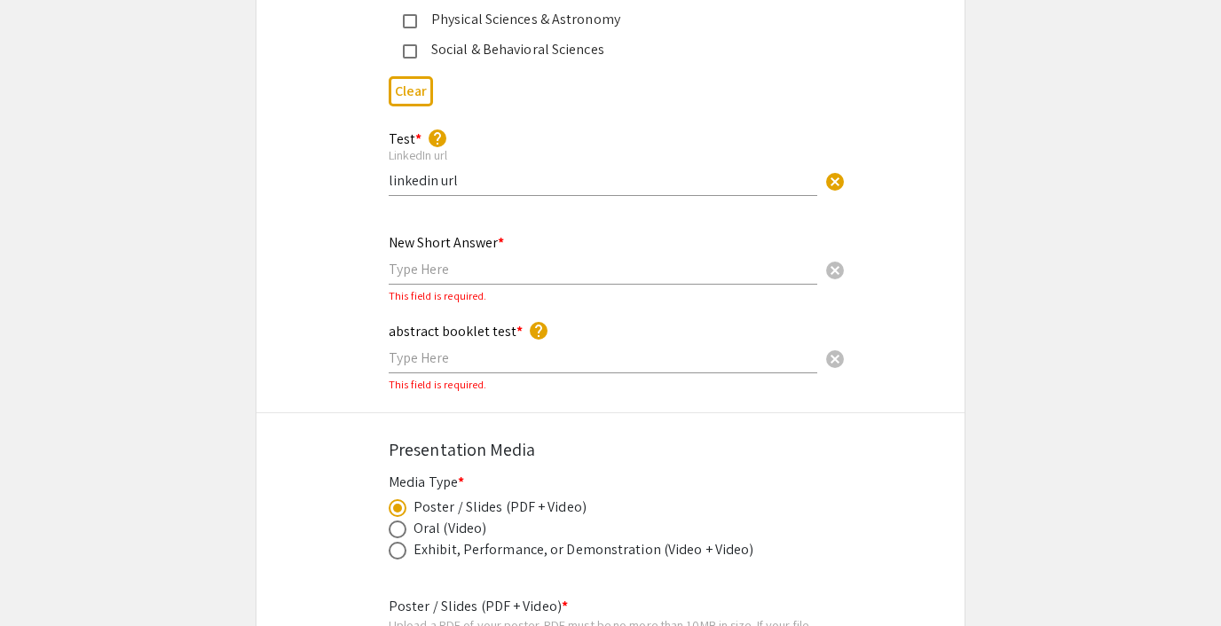
scroll to position [2612, 0]
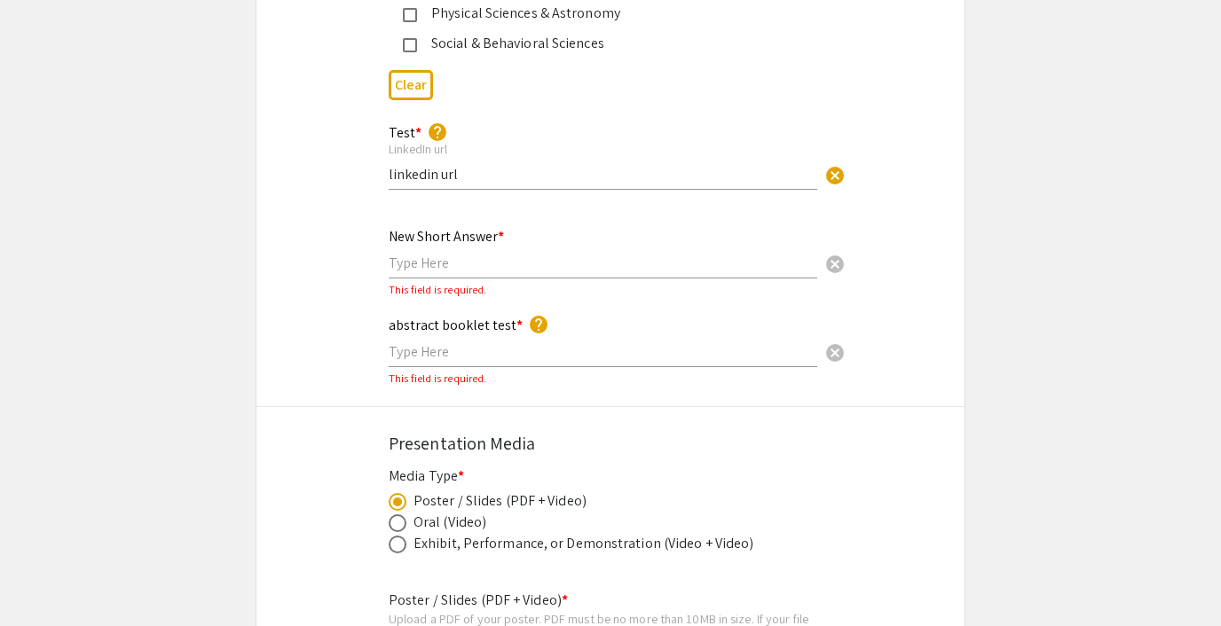
click at [441, 266] on input "text" at bounding box center [603, 263] width 429 height 19
type input "x"
click at [415, 358] on input "text" at bounding box center [603, 351] width 429 height 19
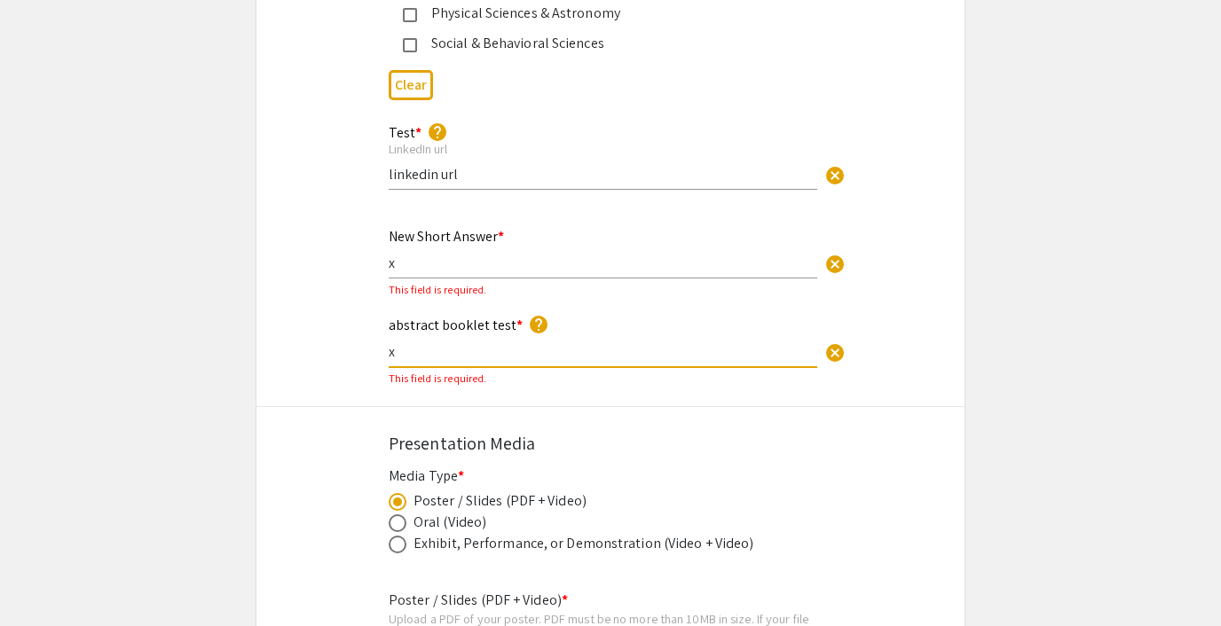
type input "x"
click at [353, 386] on div "abstract booklet test * help x cancel This field is required." at bounding box center [610, 351] width 708 height 75
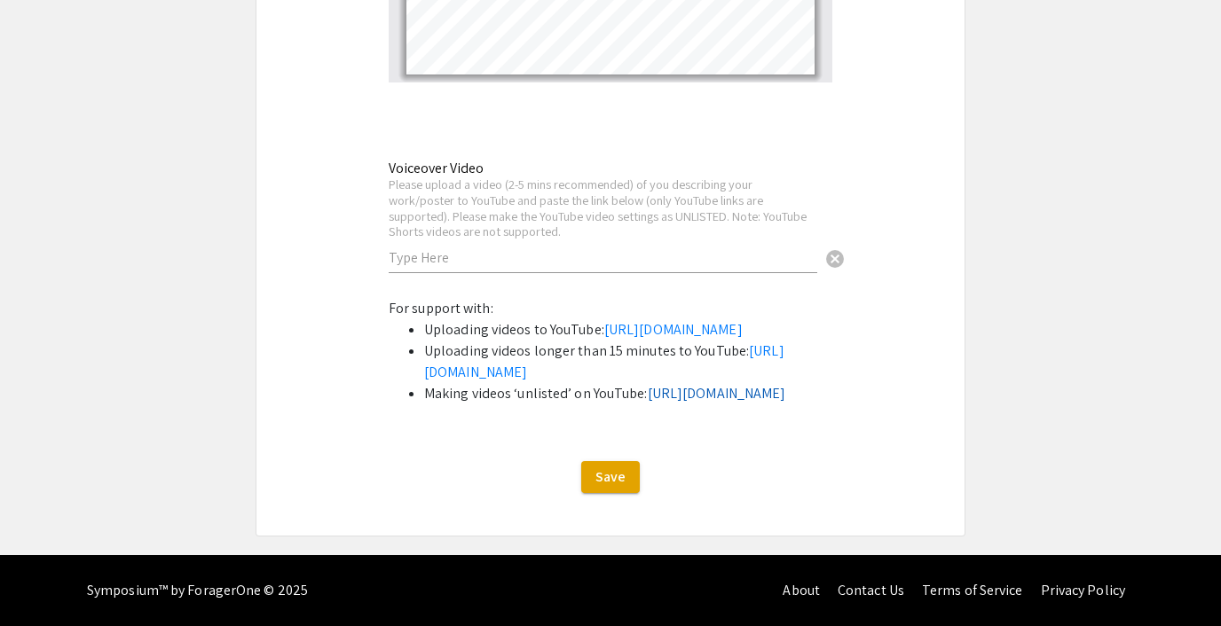
scroll to position [3709, 0]
click at [616, 486] on span "Save" at bounding box center [610, 477] width 30 height 19
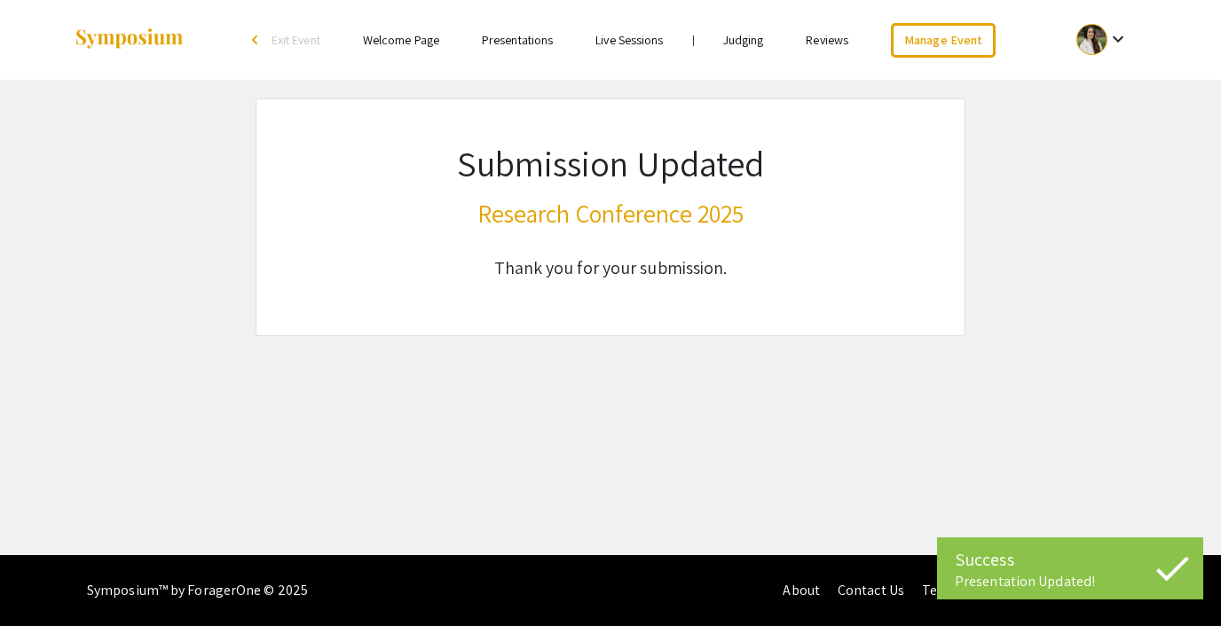
click at [1077, 35] on div at bounding box center [1091, 39] width 31 height 31
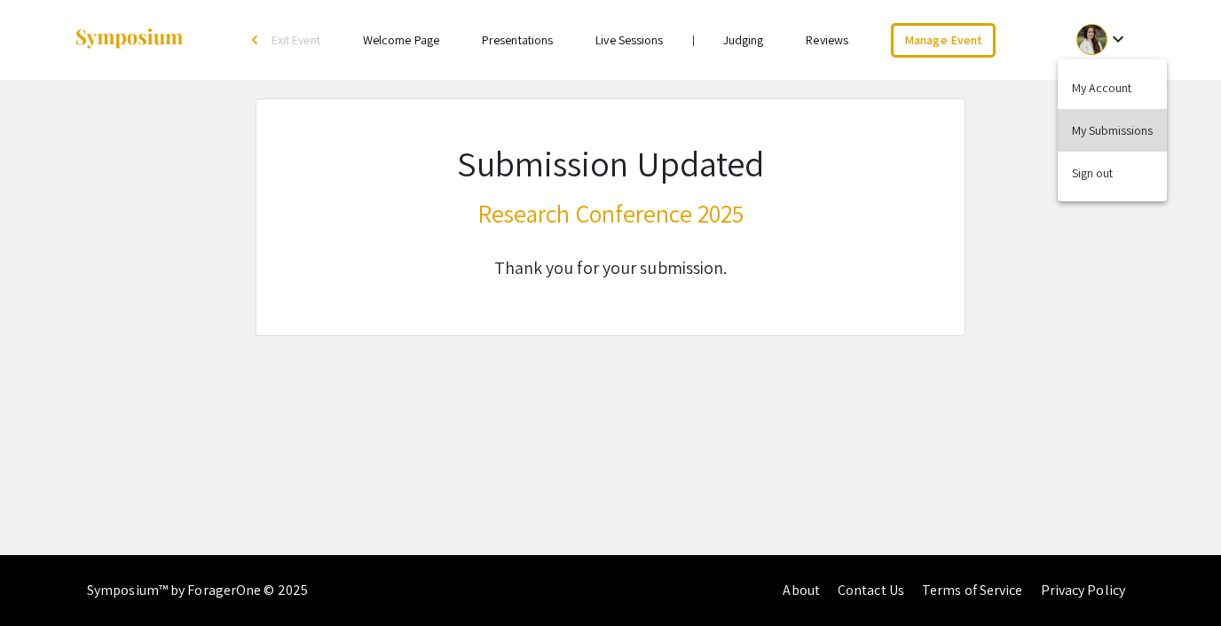
click at [1079, 119] on button "My Submissions" at bounding box center [1112, 130] width 109 height 43
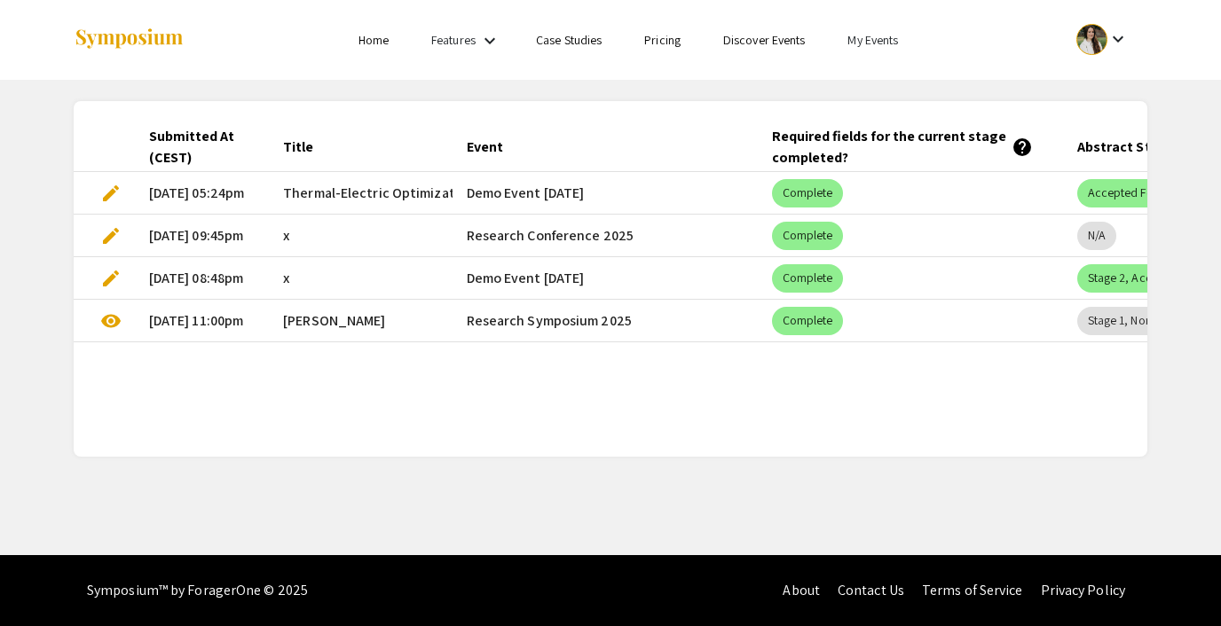
click at [873, 44] on link "My Events" at bounding box center [872, 40] width 51 height 16
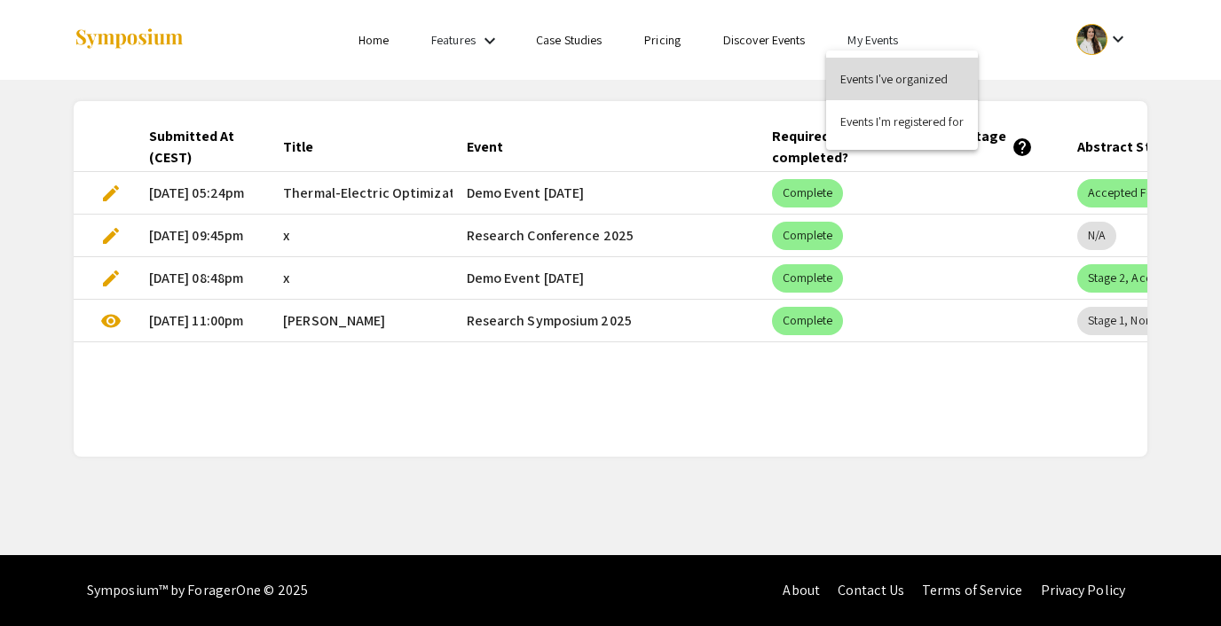
click at [866, 71] on button "Events I've organized" at bounding box center [902, 79] width 152 height 43
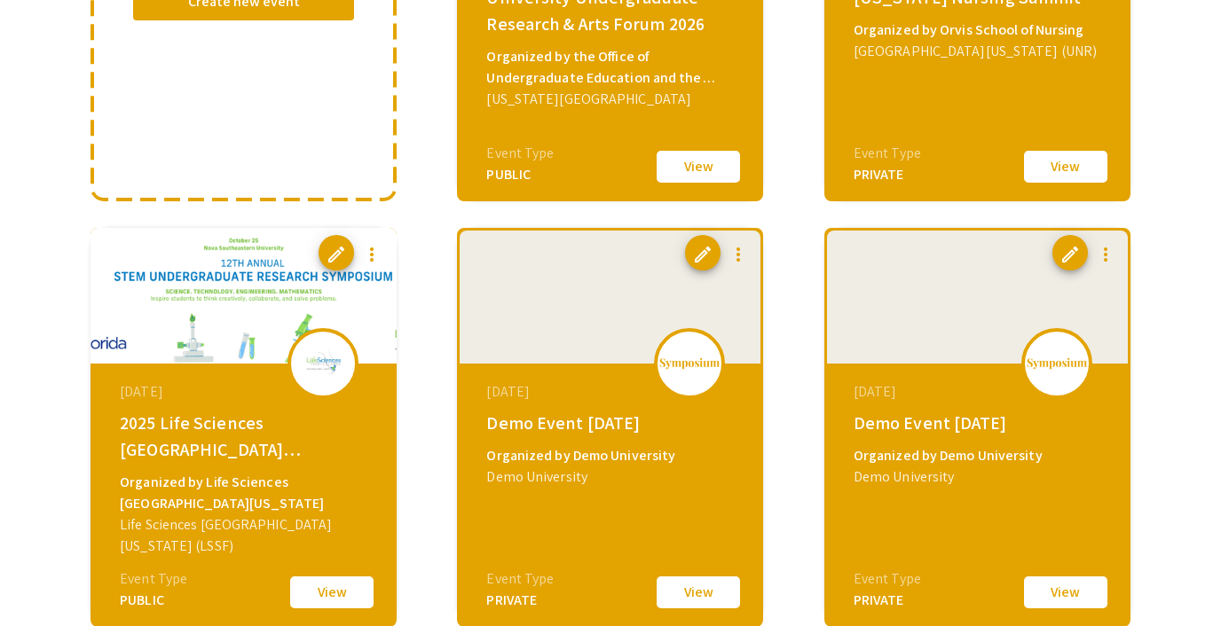
scroll to position [417, 0]
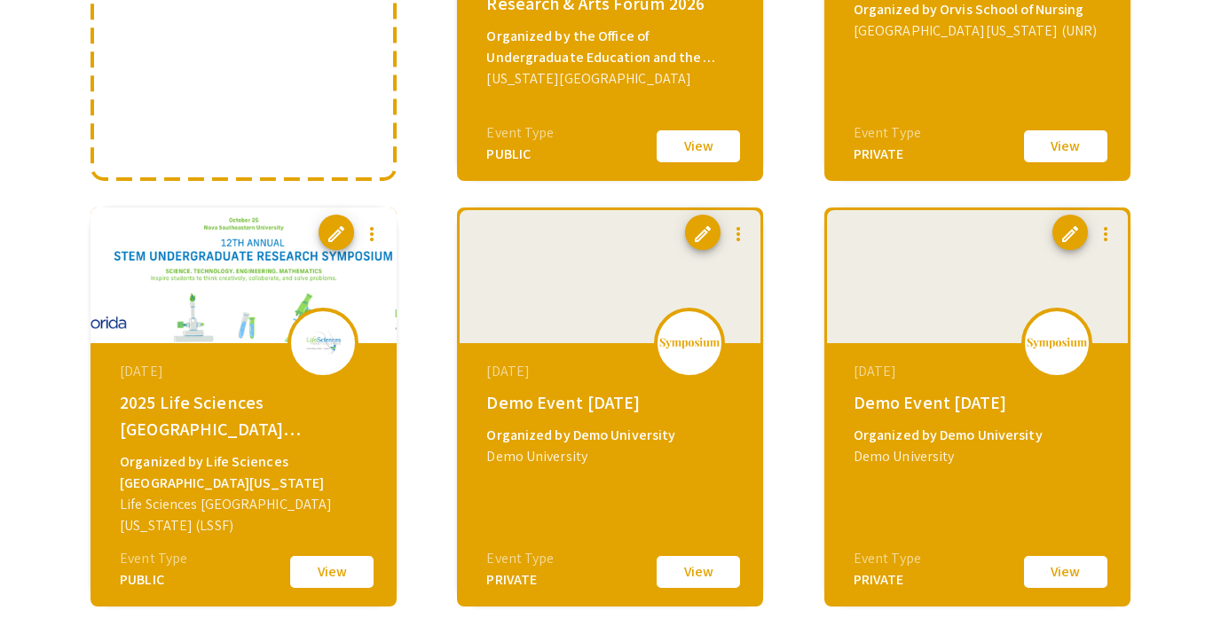
click at [1046, 564] on button "View" at bounding box center [1065, 572] width 89 height 37
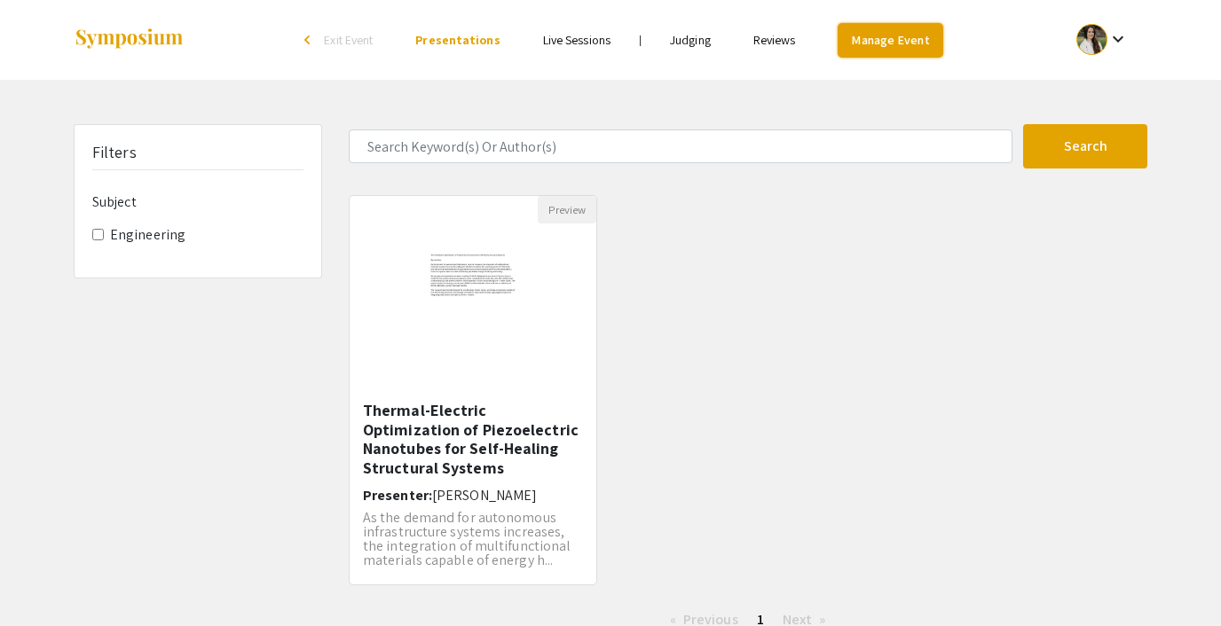
click at [857, 42] on link "Manage Event" at bounding box center [889, 40] width 105 height 35
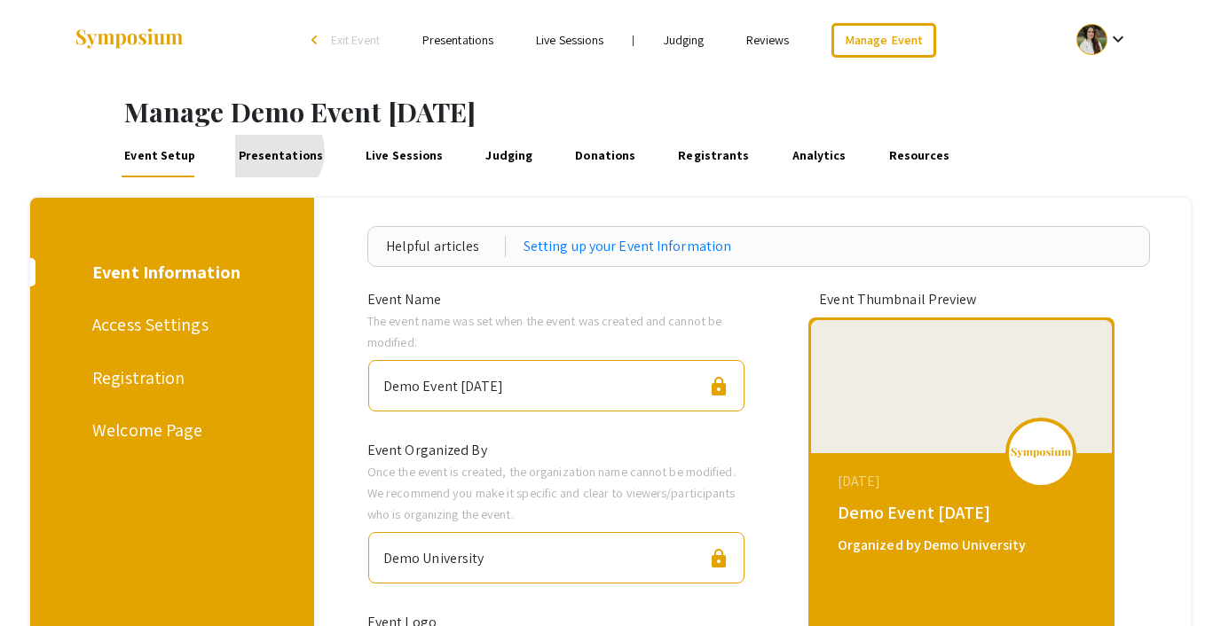
click at [269, 152] on link "Presentations" at bounding box center [280, 156] width 90 height 43
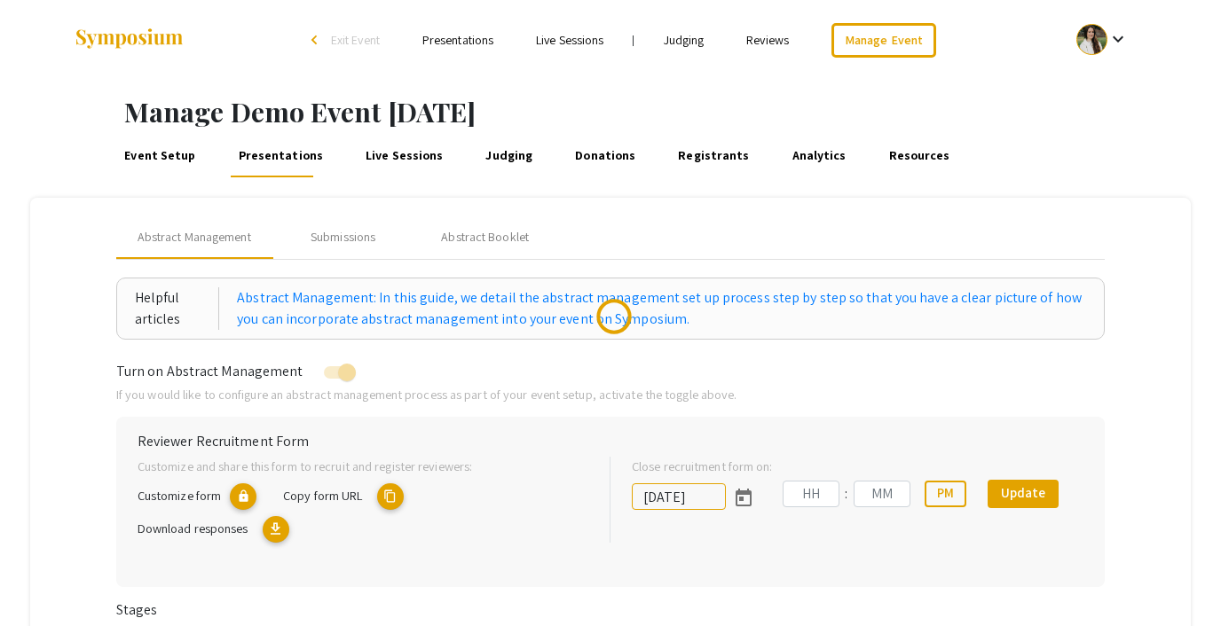
type input "10/18/2025"
type input "05"
type input "43"
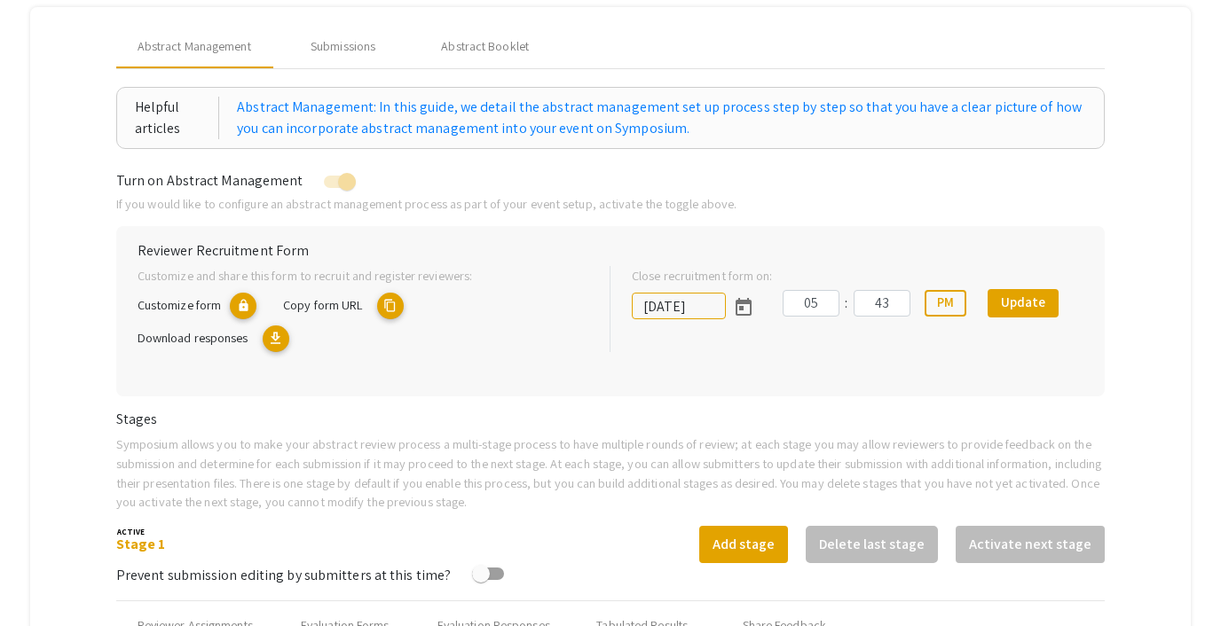
scroll to position [185, 0]
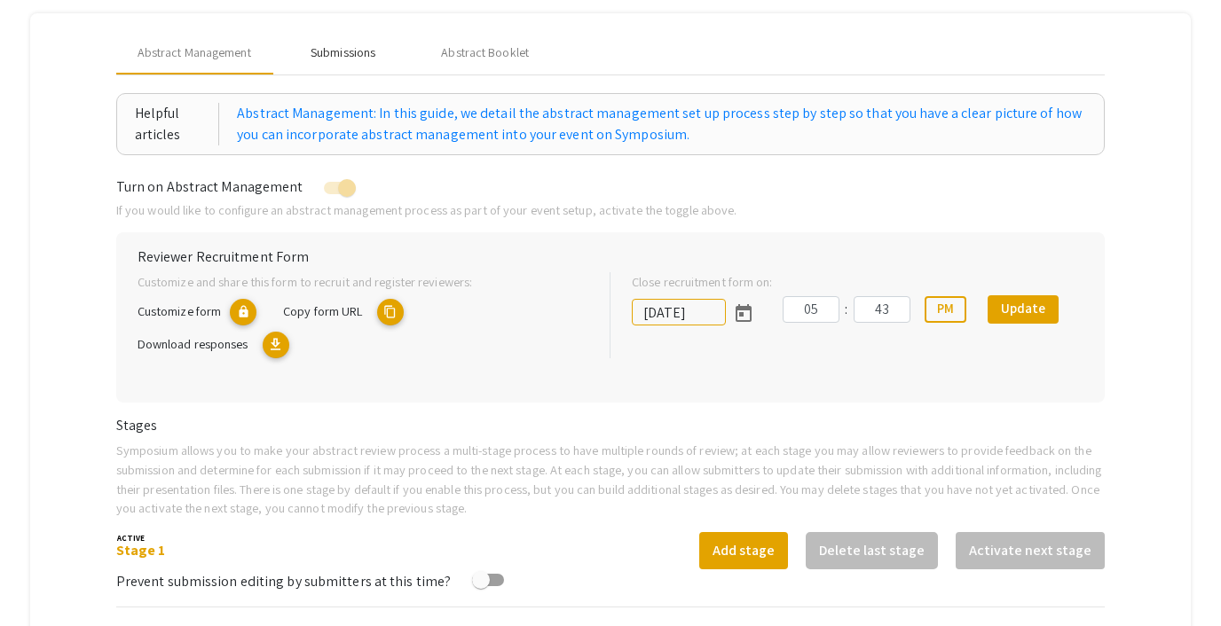
click at [338, 58] on div "Submissions" at bounding box center [343, 52] width 65 height 19
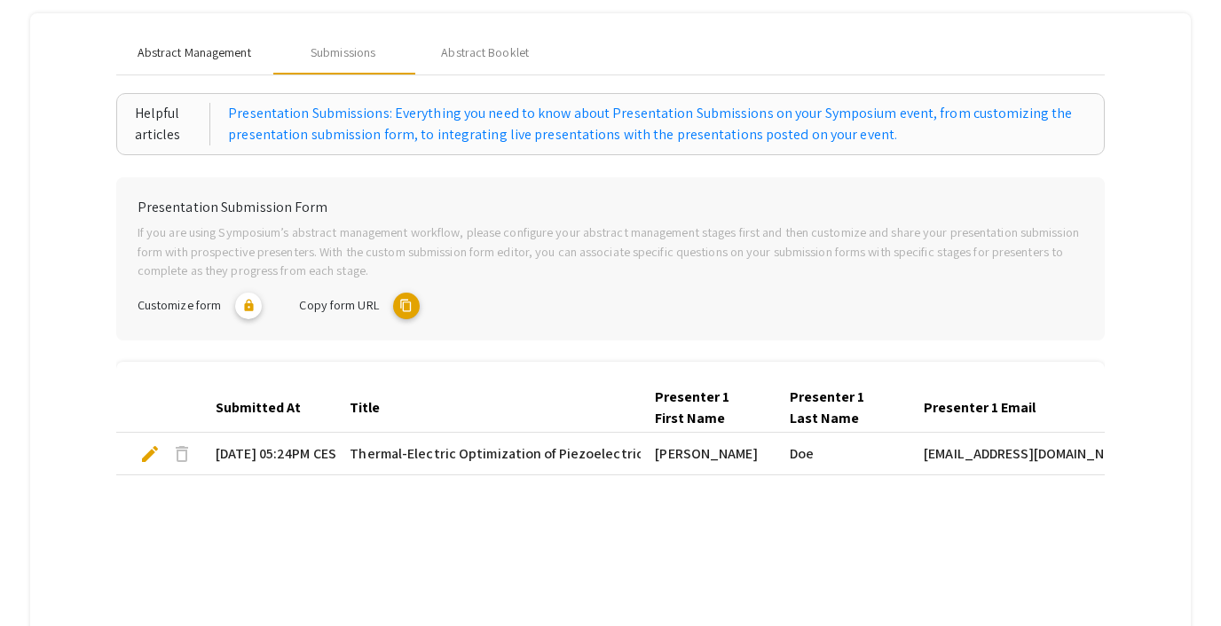
click at [199, 37] on div "Abstract Management" at bounding box center [194, 53] width 156 height 43
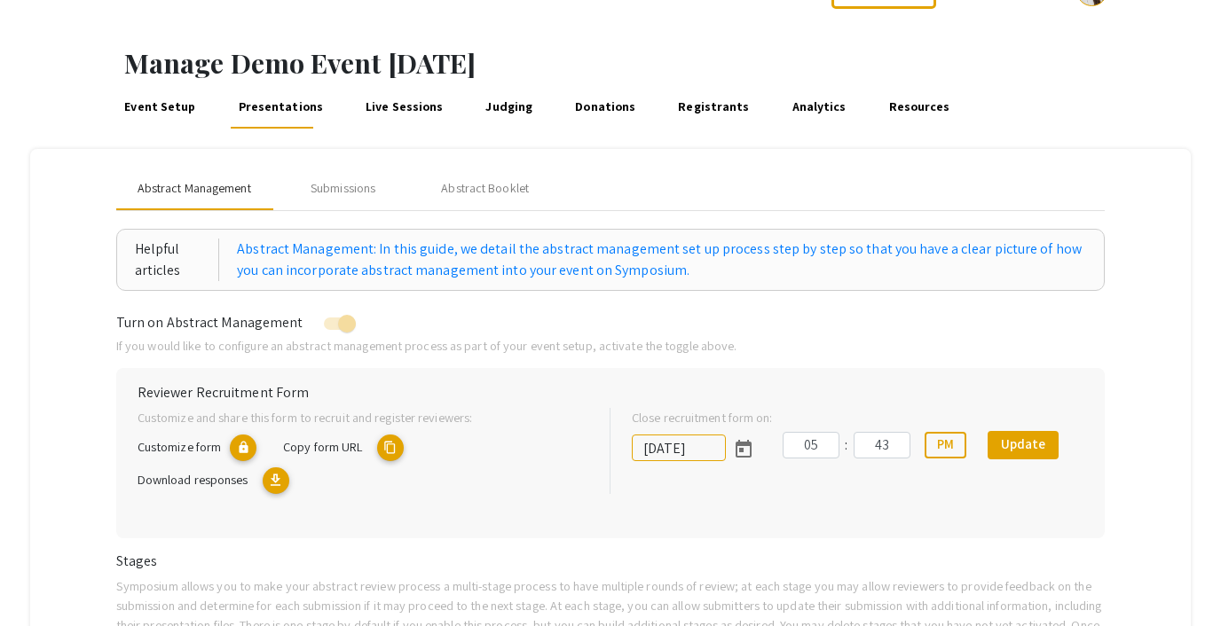
scroll to position [0, 0]
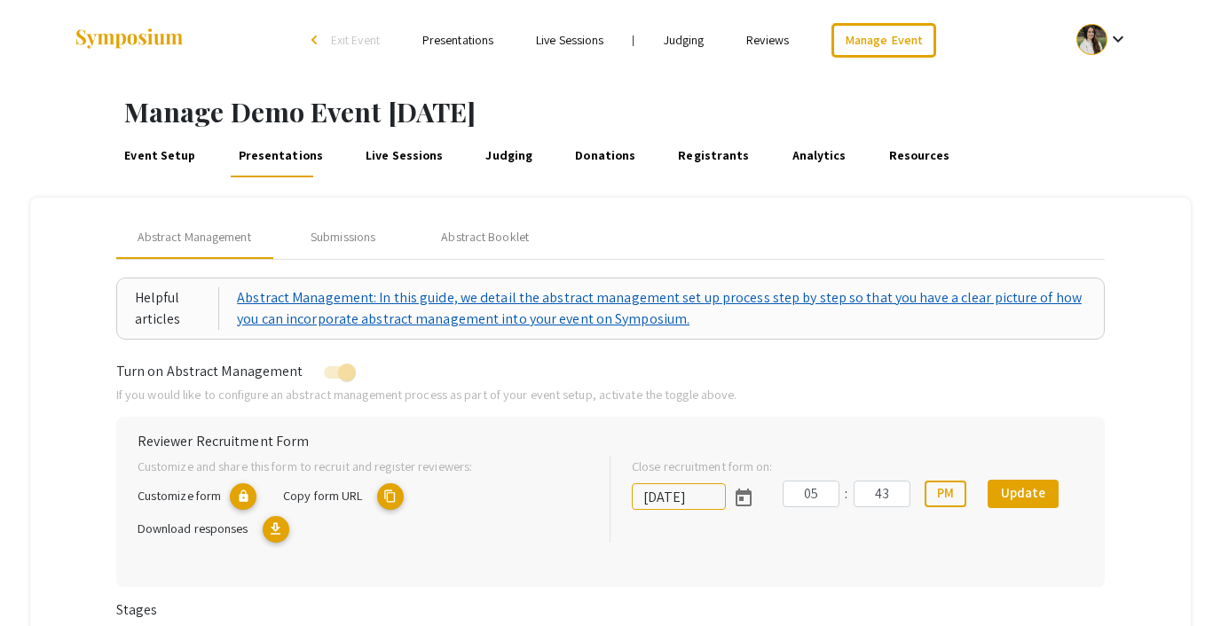
click at [402, 292] on link "Abstract Management: In this guide, we detail the abstract management set up pr…" at bounding box center [661, 308] width 849 height 43
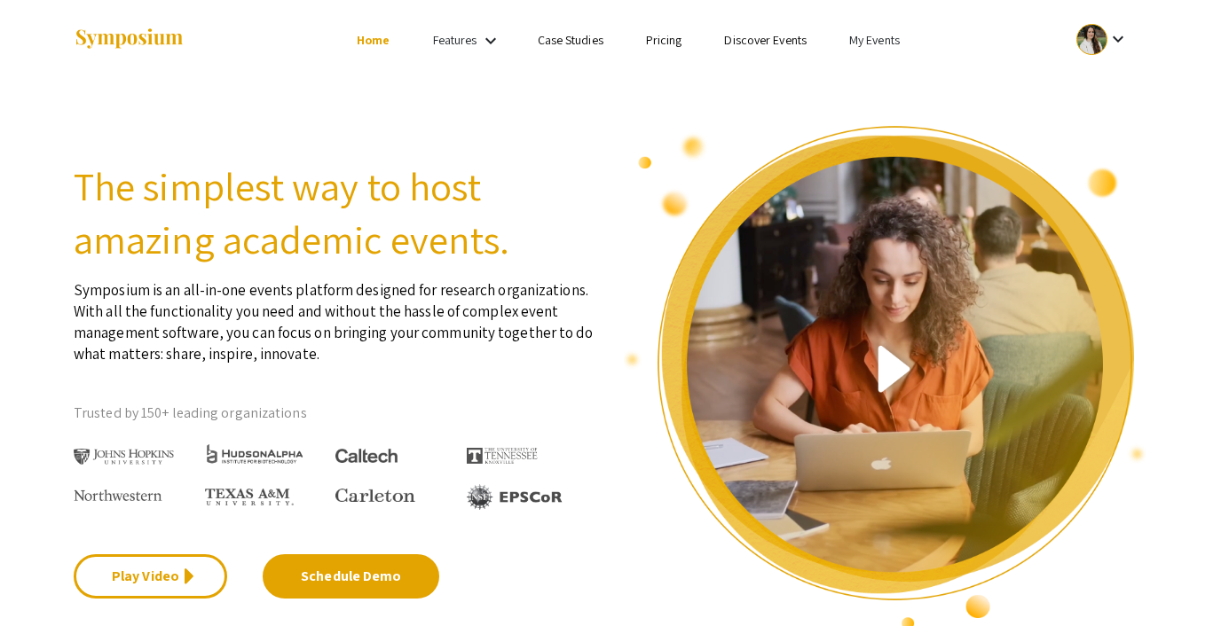
click at [770, 42] on link "Discover Events" at bounding box center [765, 40] width 83 height 16
click at [774, 42] on link "Discover Events" at bounding box center [765, 40] width 83 height 16
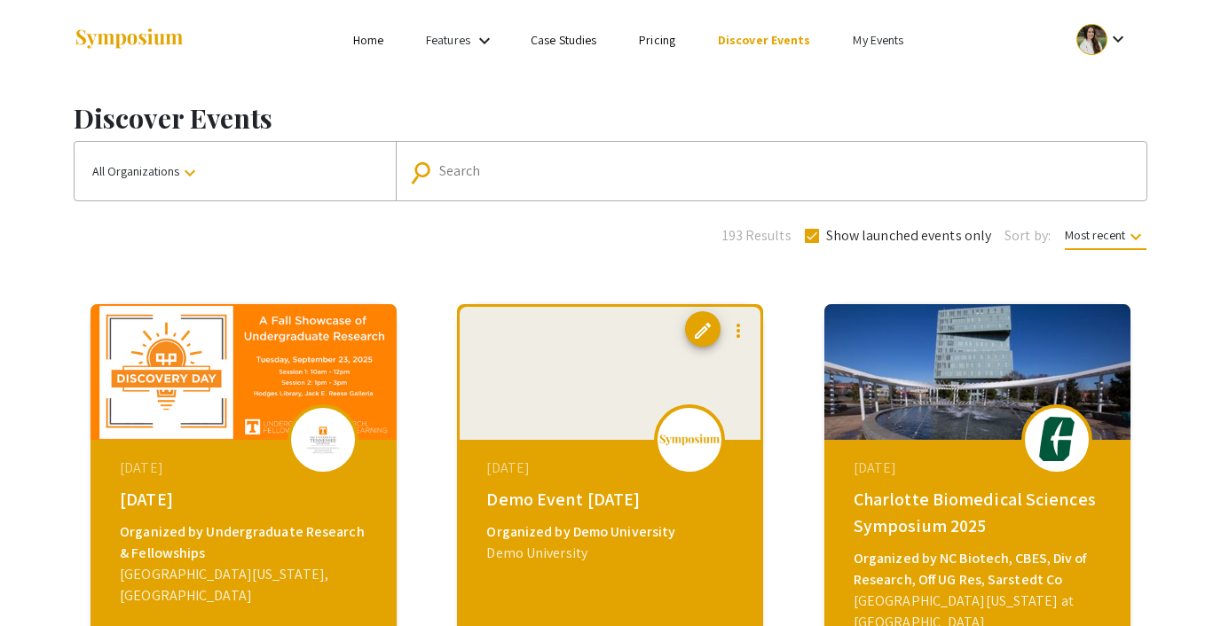
click at [476, 172] on input "Search" at bounding box center [780, 171] width 683 height 16
click at [454, 227] on div "193 Results Show launched events only Sort by: Most recent keyboard_arrow_down" at bounding box center [610, 233] width 1100 height 28
click at [459, 164] on input "Search" at bounding box center [780, 171] width 683 height 16
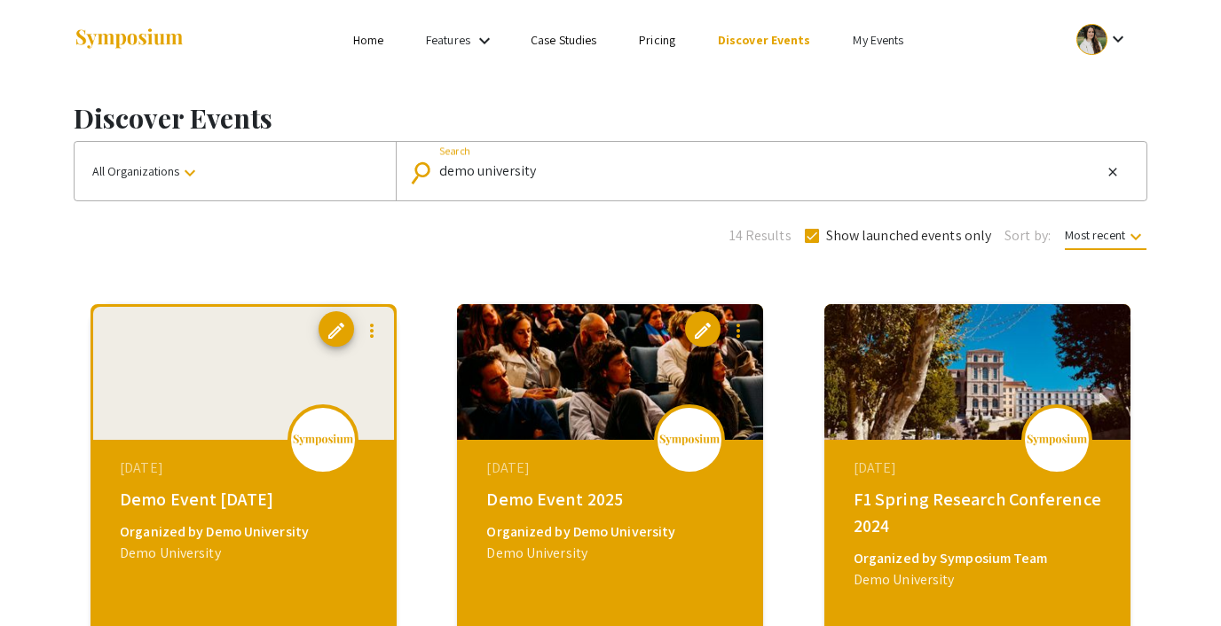
type input "demo university"
click at [189, 170] on mat-icon "keyboard_arrow_down" at bounding box center [189, 172] width 21 height 21
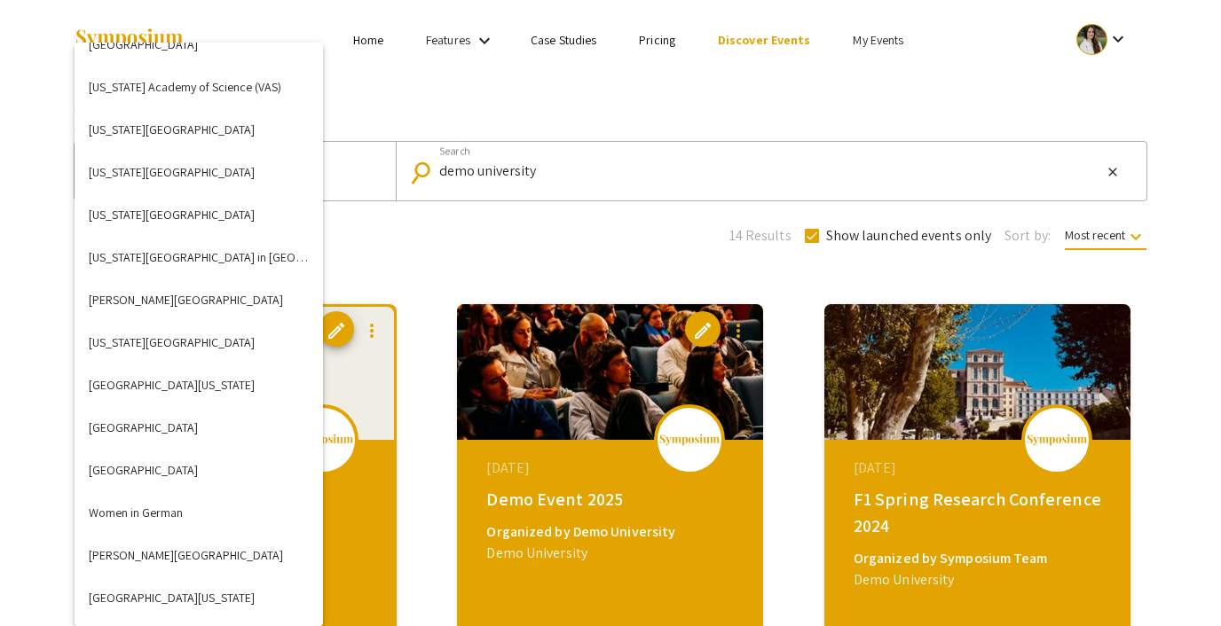
click at [514, 213] on div at bounding box center [610, 313] width 1221 height 626
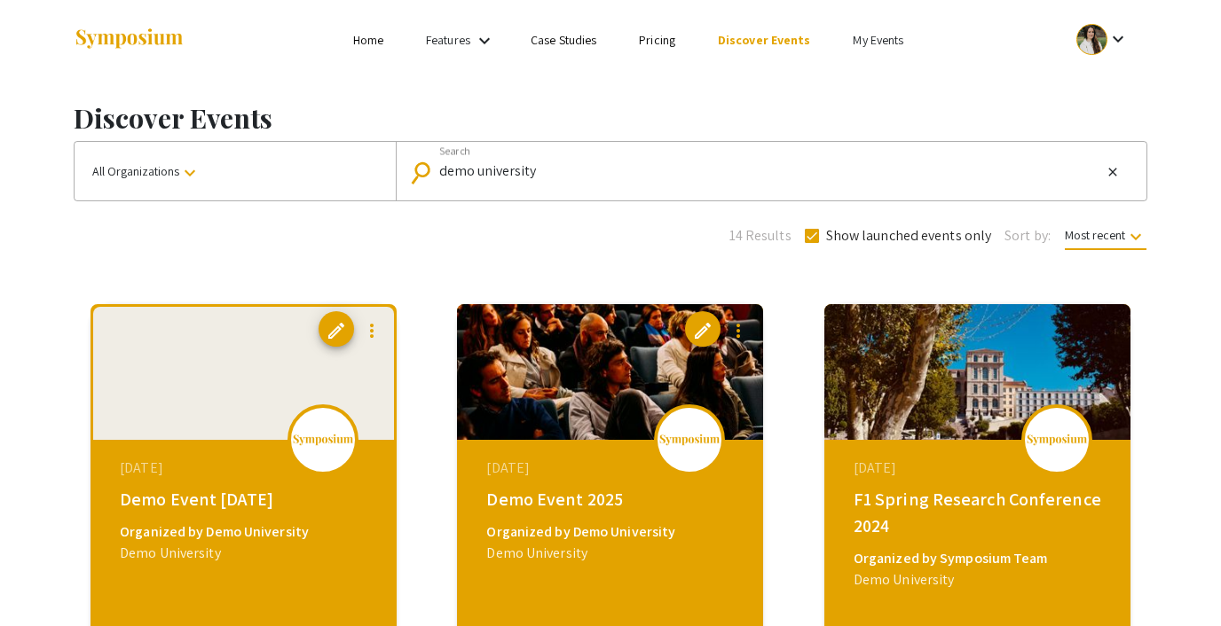
click at [247, 156] on button "All Organizations keyboard_arrow_down" at bounding box center [235, 171] width 321 height 59
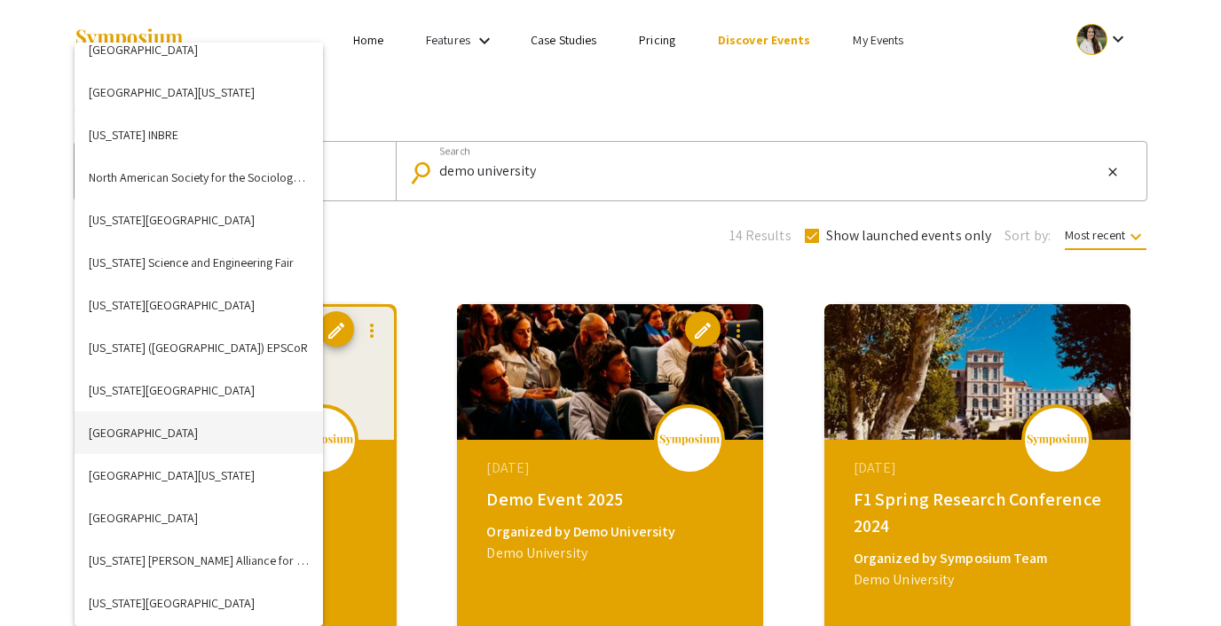
scroll to position [3670, 0]
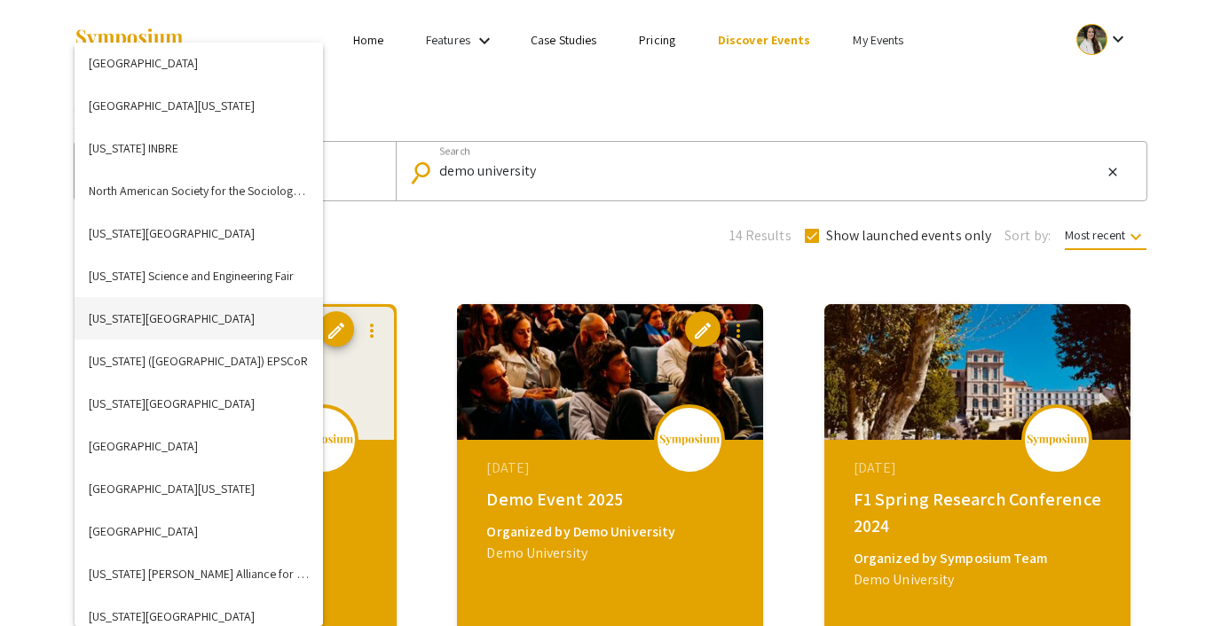
click at [216, 309] on button "North Carolina State Univesrity" at bounding box center [199, 318] width 248 height 43
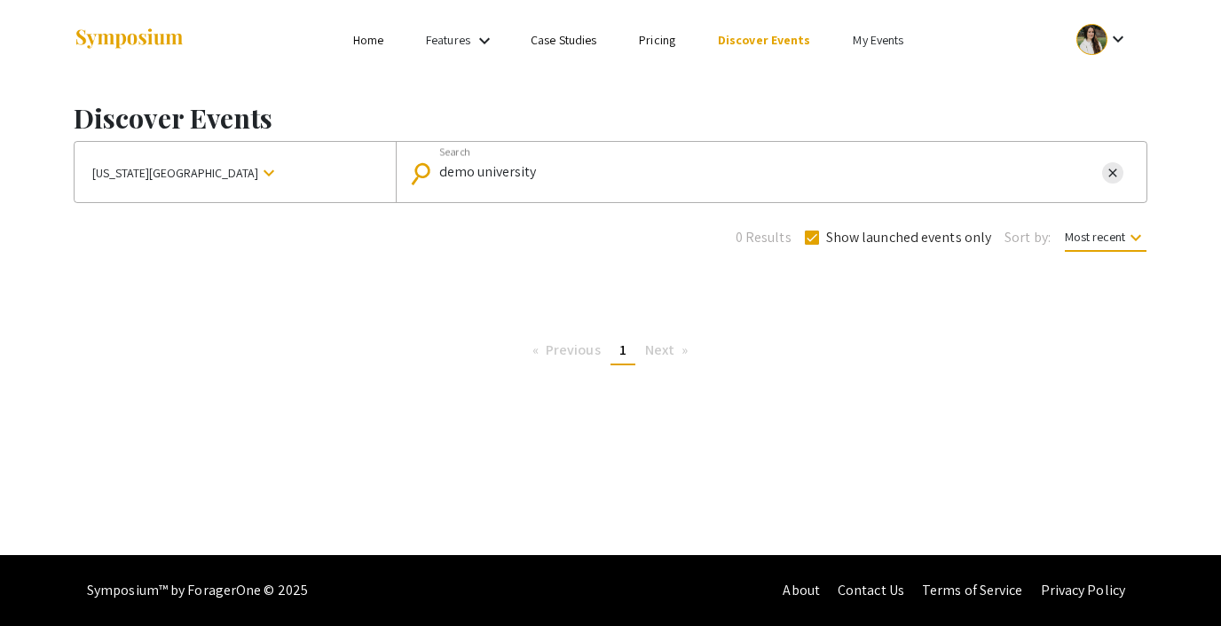
click at [1106, 169] on mat-icon "close" at bounding box center [1112, 173] width 14 height 16
checkbox input "false"
click at [334, 307] on div "Discover Events North Carolina State Univesrity keyboard_arrow_down search Sear…" at bounding box center [610, 230] width 1100 height 300
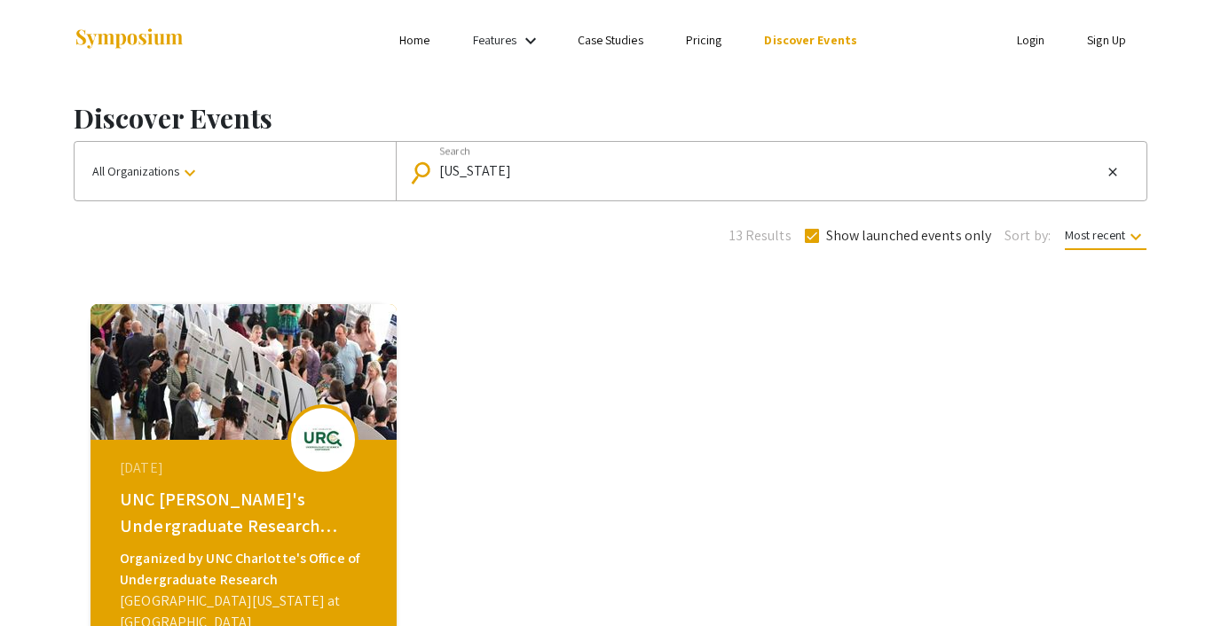
click at [284, 168] on button "All Organizations keyboard_arrow_down" at bounding box center [235, 171] width 321 height 59
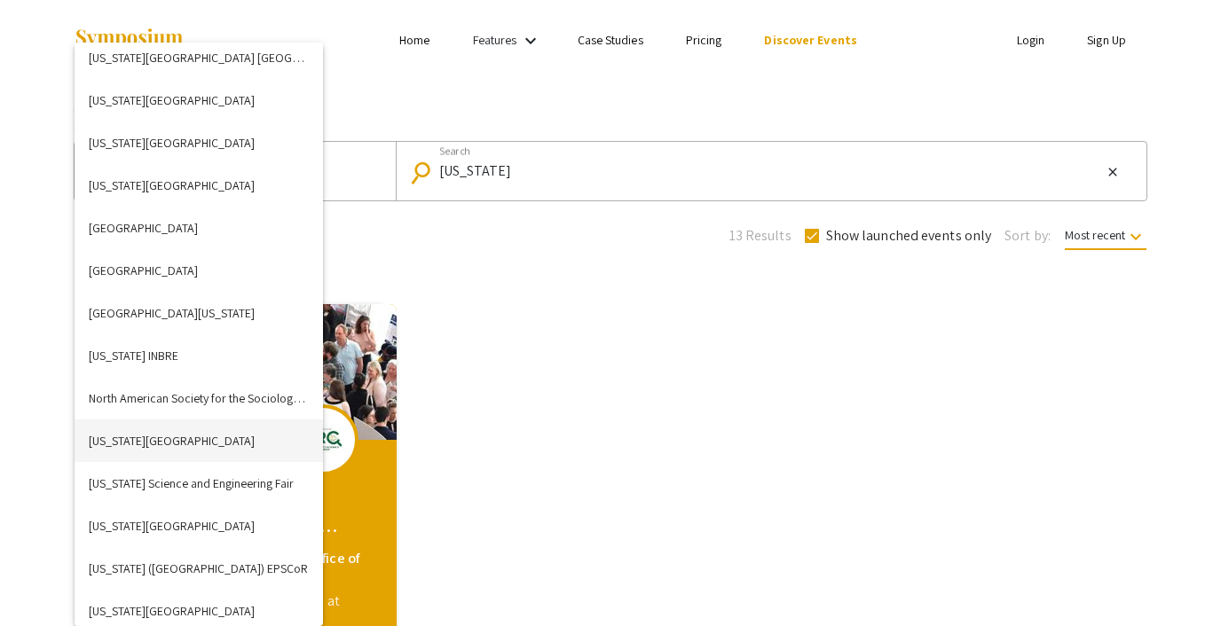
scroll to position [3527, 0]
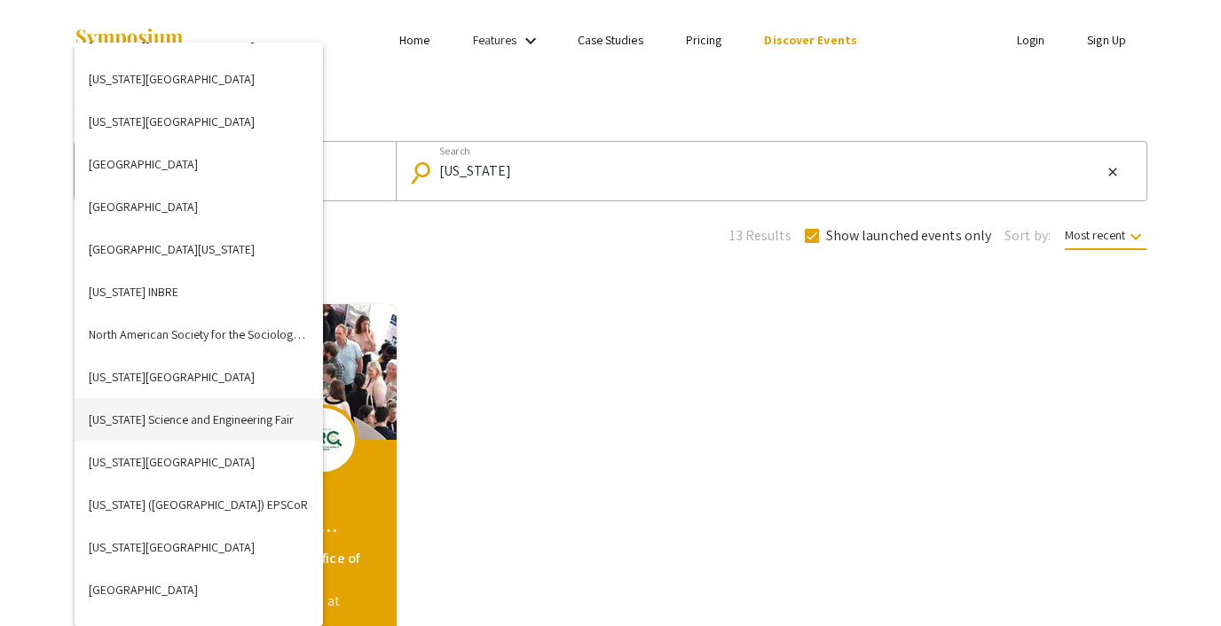
click at [217, 421] on button "[US_STATE] Science and Engineering Fair" at bounding box center [199, 419] width 248 height 43
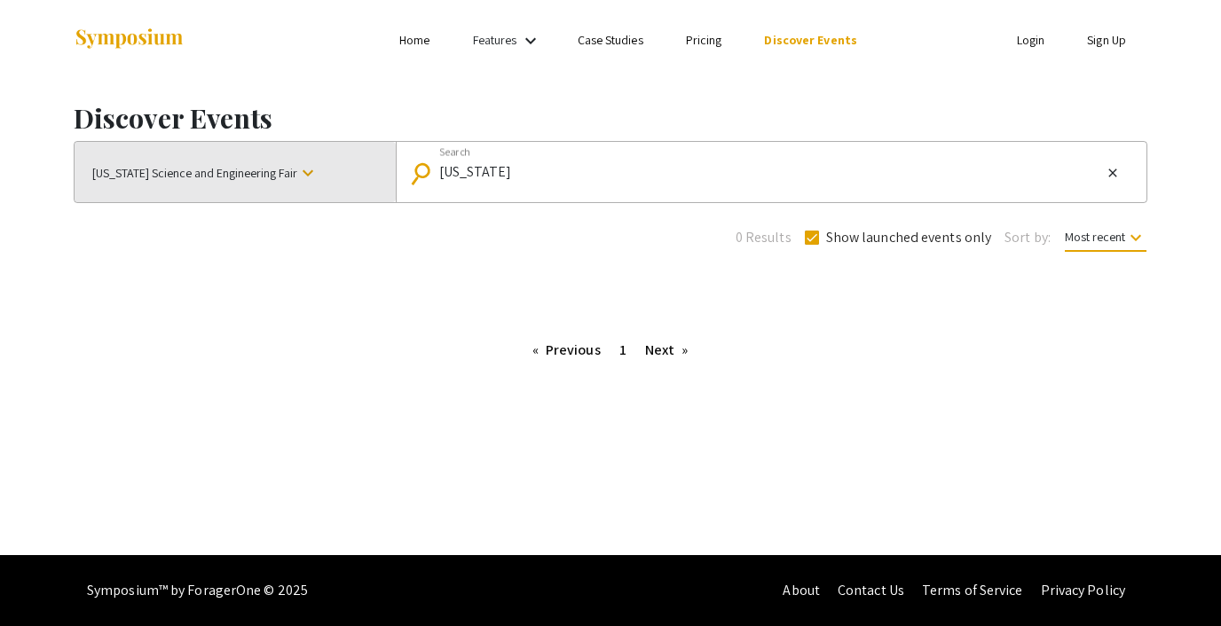
click at [279, 172] on span "[US_STATE] Science and Engineering Fair" at bounding box center [194, 173] width 205 height 32
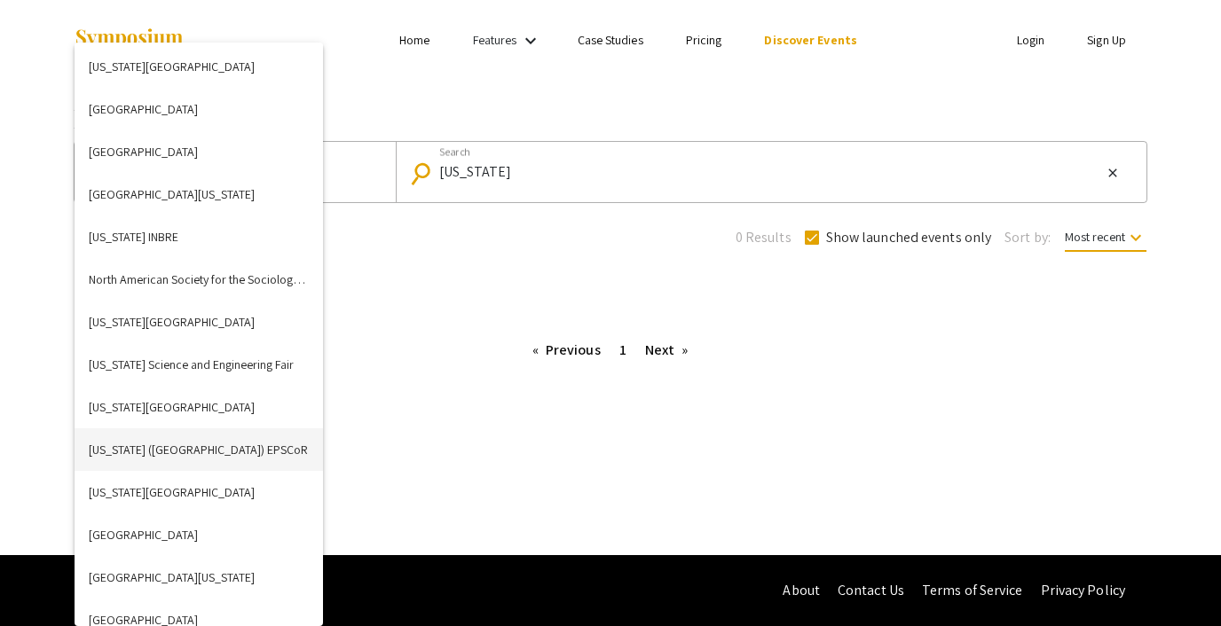
scroll to position [3585, 0]
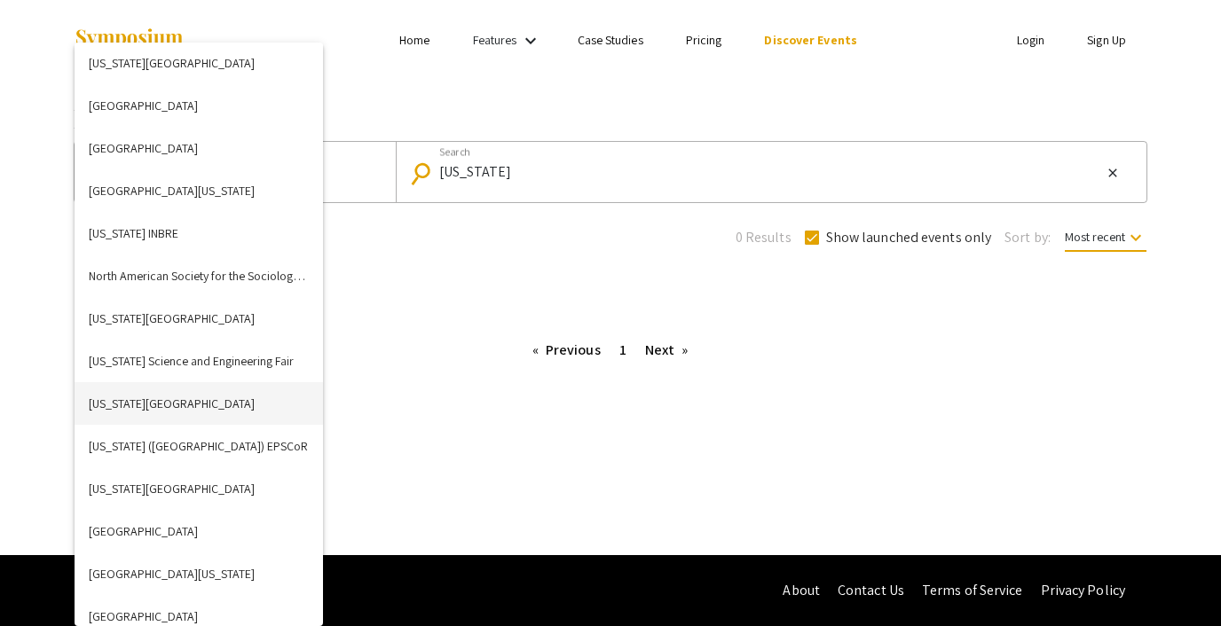
click at [247, 411] on button "[US_STATE][GEOGRAPHIC_DATA]" at bounding box center [199, 403] width 248 height 43
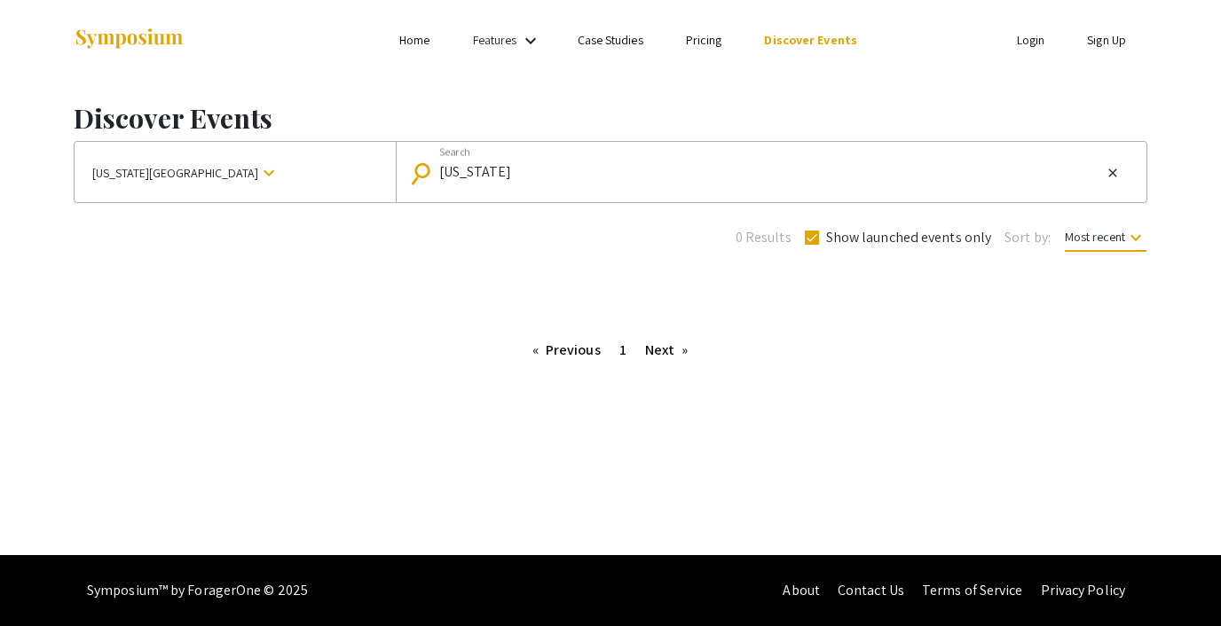
click at [1118, 173] on mat-icon "close" at bounding box center [1112, 173] width 14 height 16
checkbox input "false"
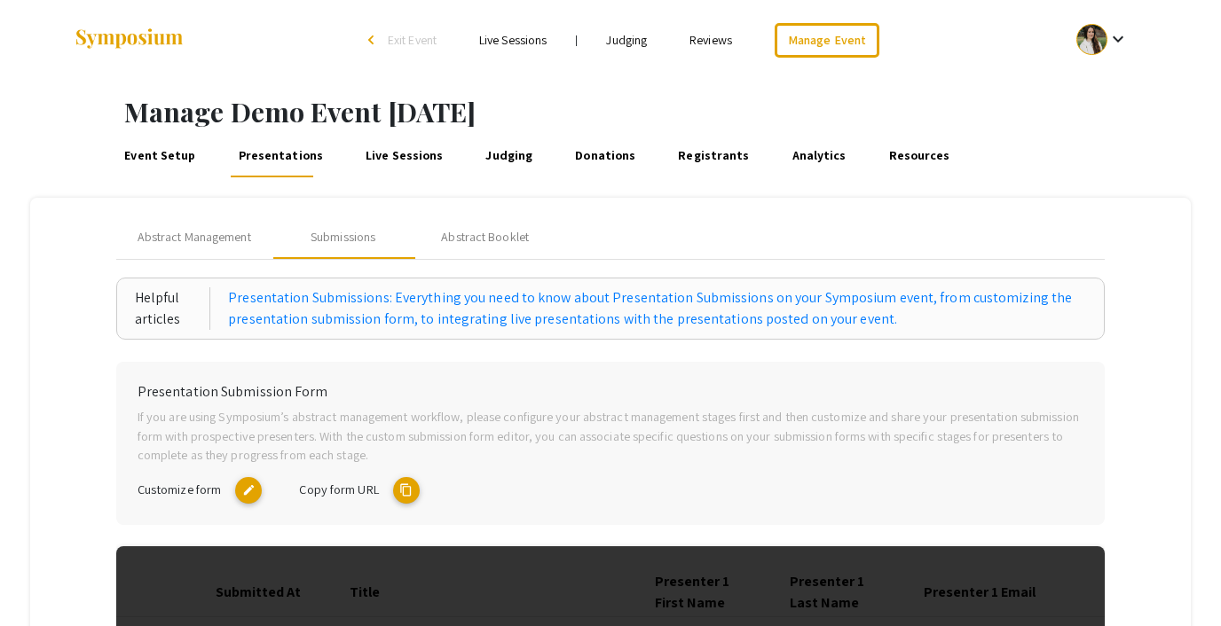
click at [710, 41] on link "Reviews" at bounding box center [710, 40] width 43 height 16
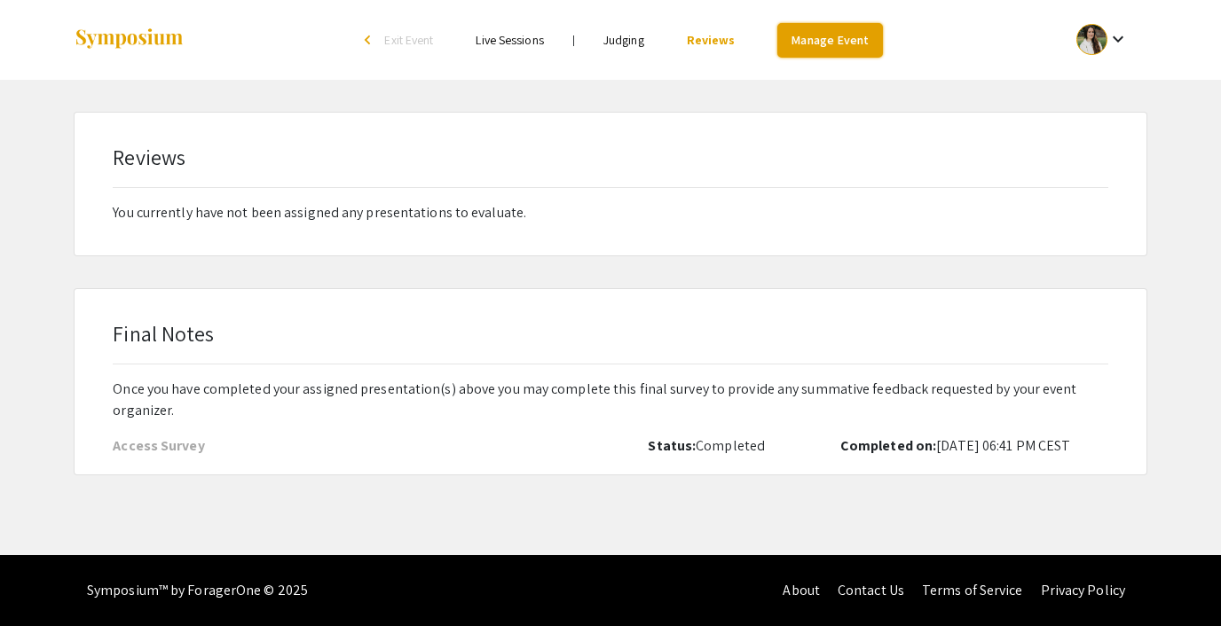
click at [859, 26] on link "Manage Event" at bounding box center [829, 40] width 105 height 35
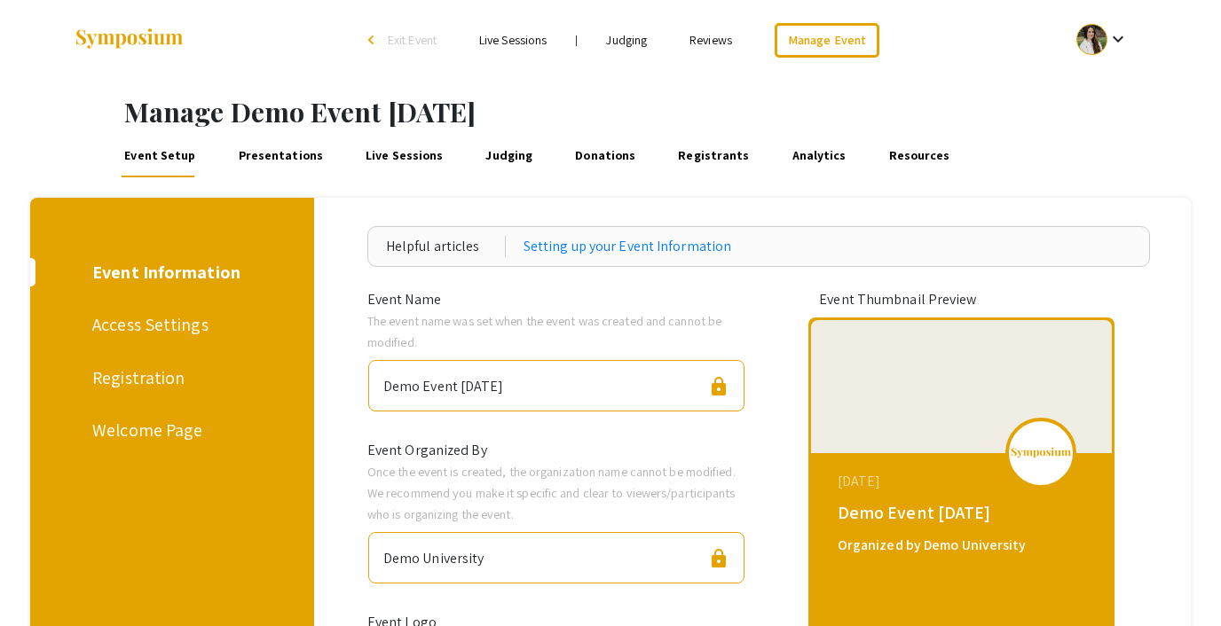
click at [255, 157] on link "Presentations" at bounding box center [280, 156] width 90 height 43
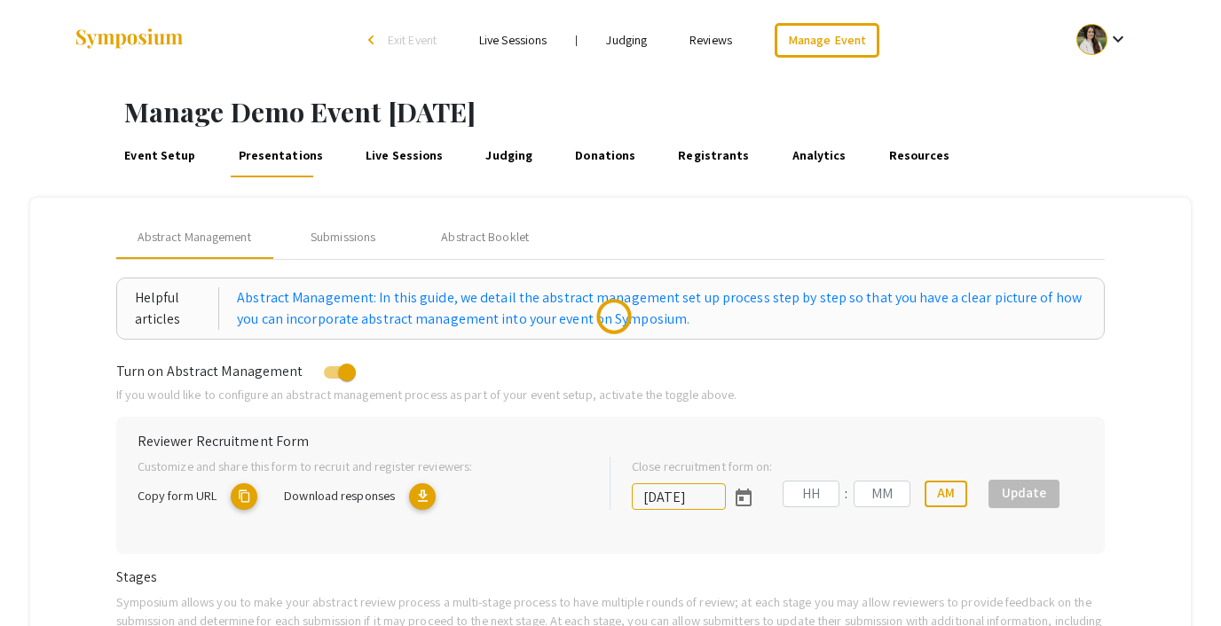
type input "[DATE]"
type input "05"
type input "43"
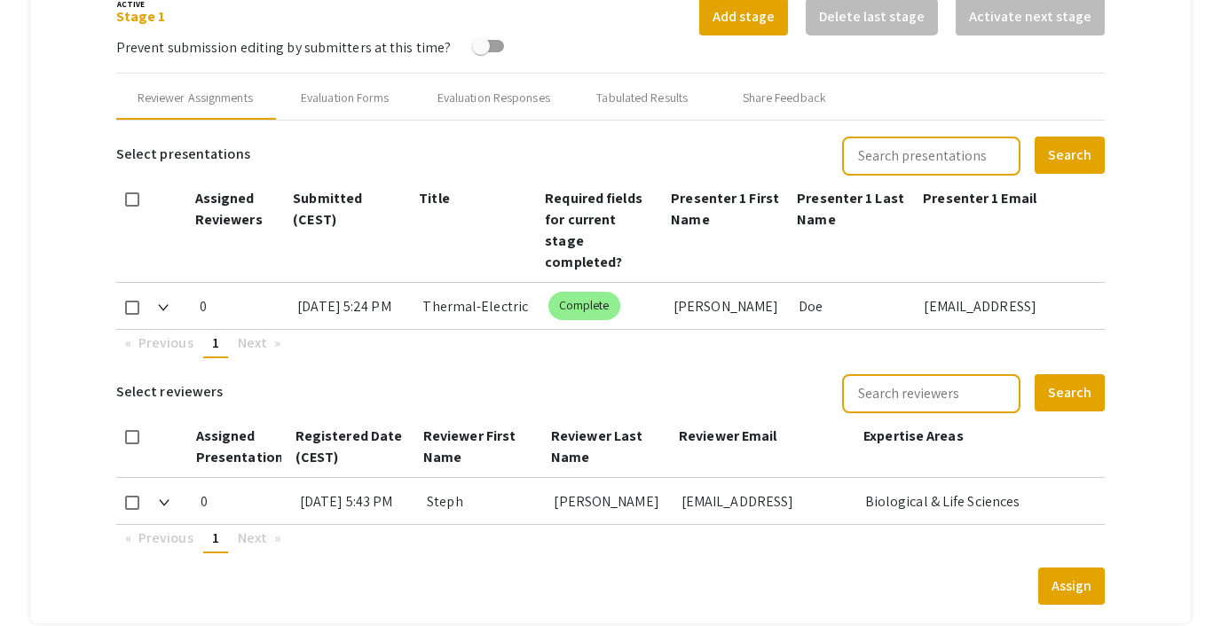
scroll to position [717, 0]
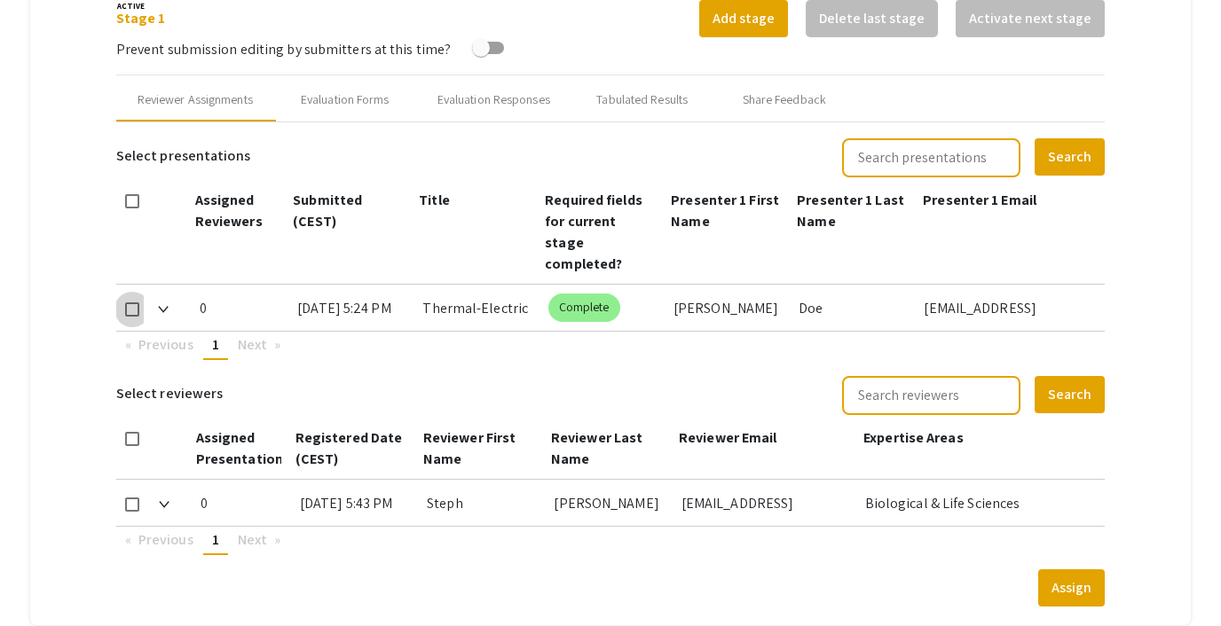
click at [128, 303] on span at bounding box center [132, 310] width 14 height 14
click at [131, 317] on input "checkbox" at bounding box center [131, 317] width 1 height 1
checkbox input "true"
click at [132, 498] on span at bounding box center [132, 505] width 14 height 14
click at [132, 512] on input "checkbox" at bounding box center [131, 512] width 1 height 1
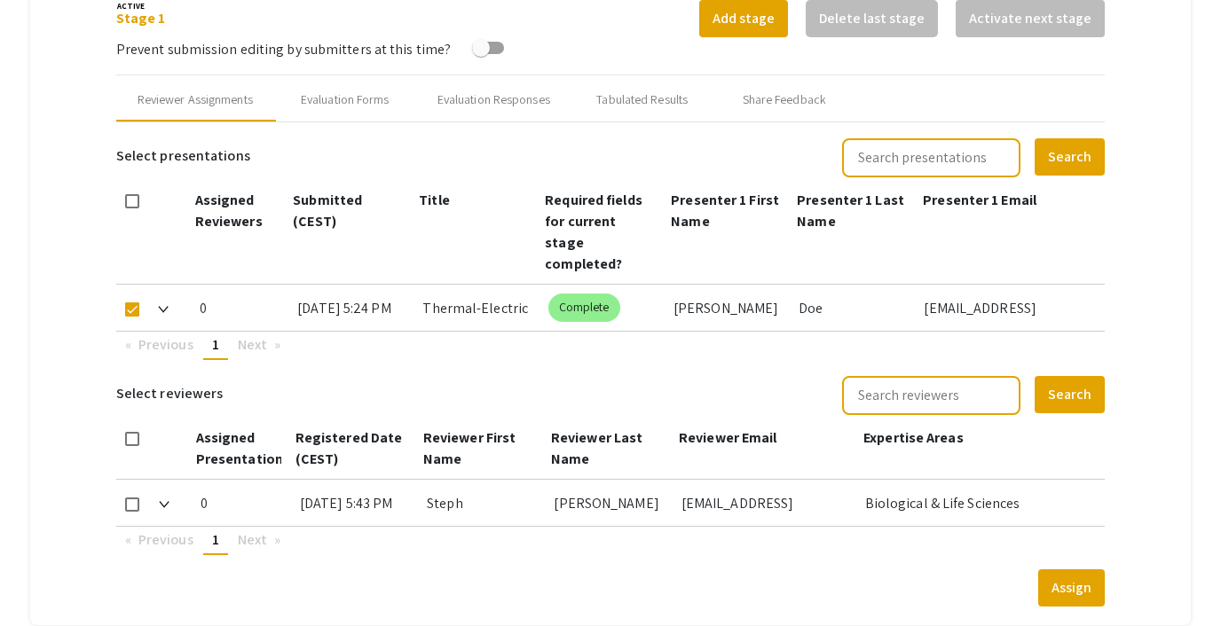
checkbox input "true"
click at [1066, 570] on button "Assign" at bounding box center [1071, 588] width 67 height 37
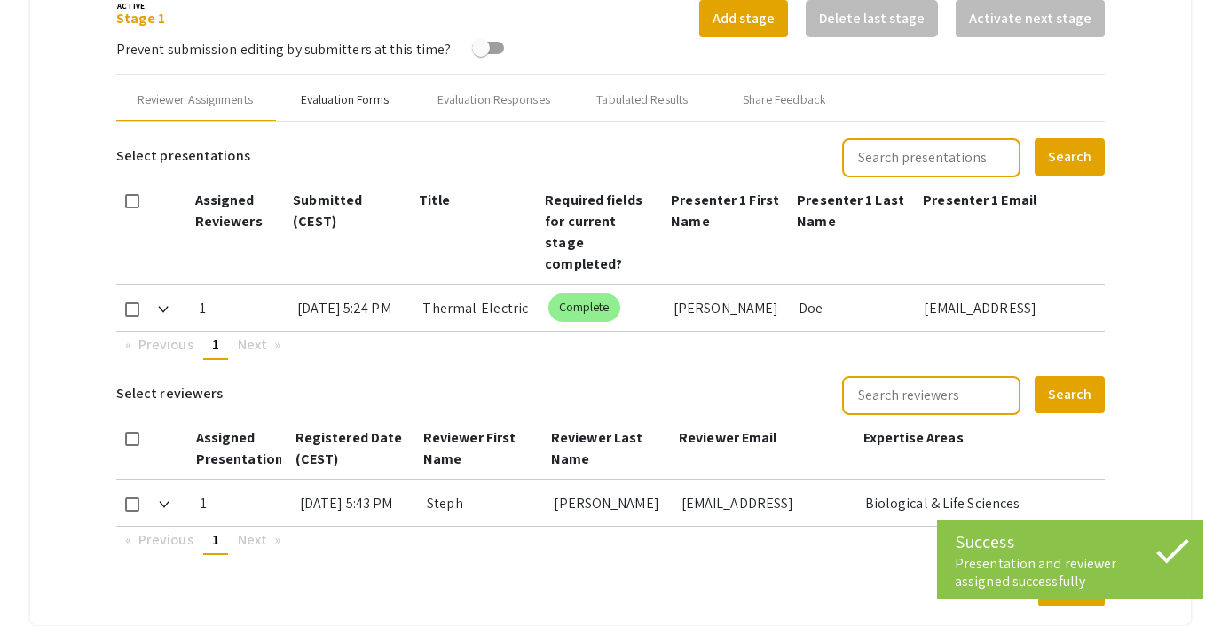
click at [343, 107] on div "Evaluation Forms" at bounding box center [345, 99] width 89 height 19
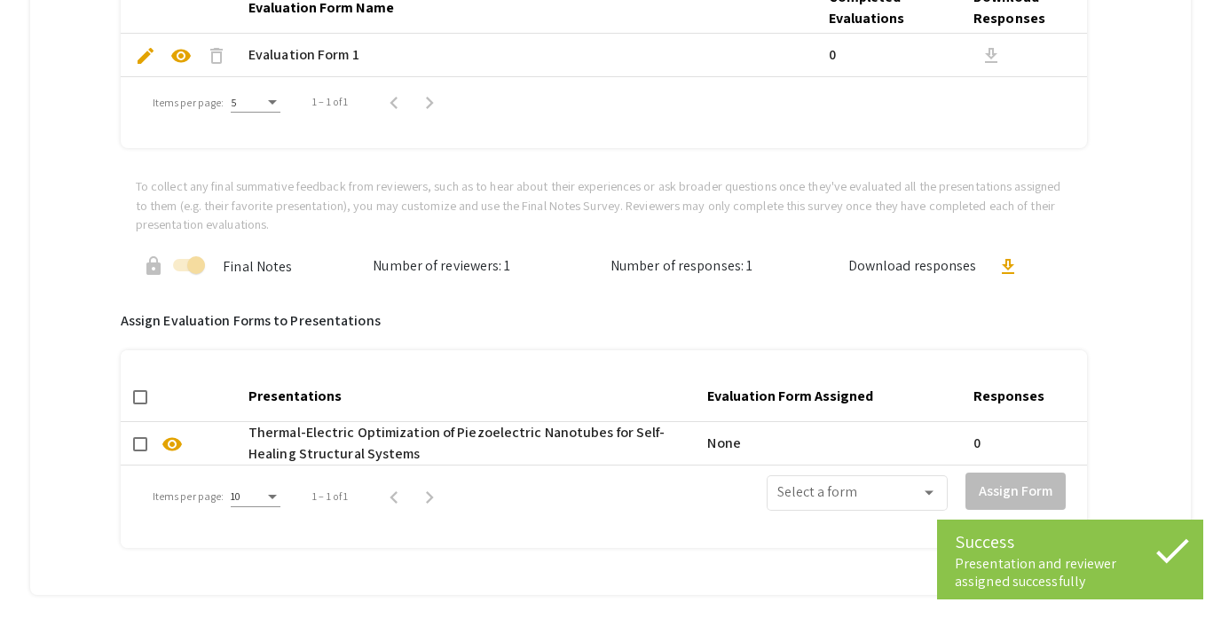
scroll to position [1004, 0]
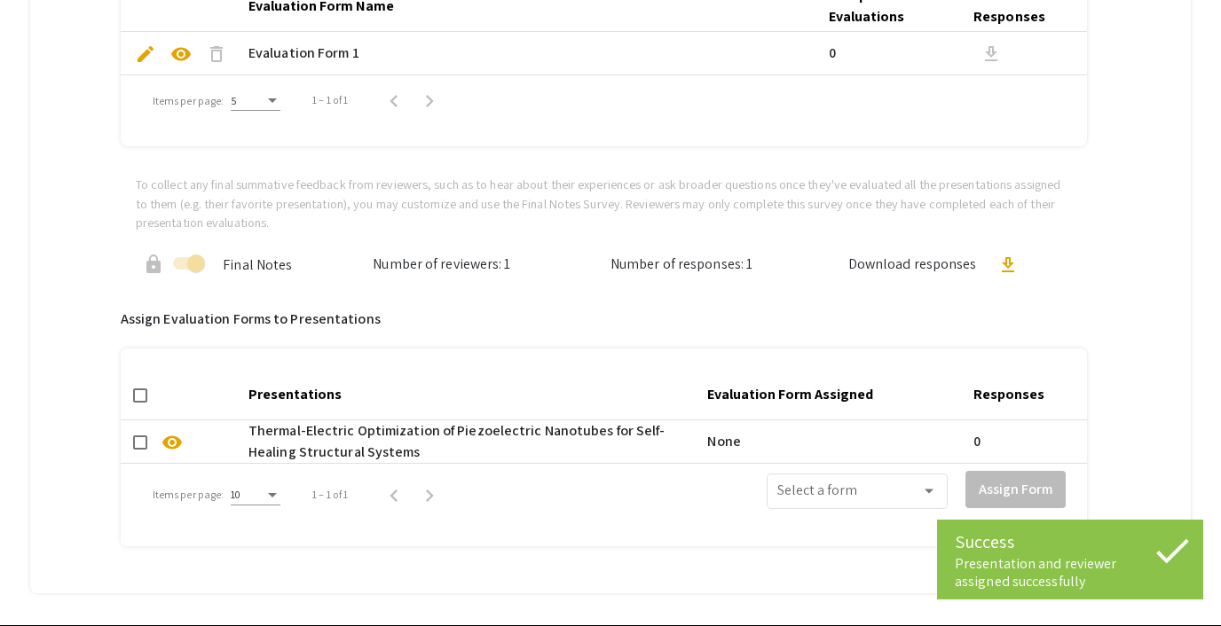
click at [139, 439] on span at bounding box center [140, 443] width 14 height 14
click at [139, 450] on input "checkbox" at bounding box center [139, 450] width 1 height 1
checkbox input "true"
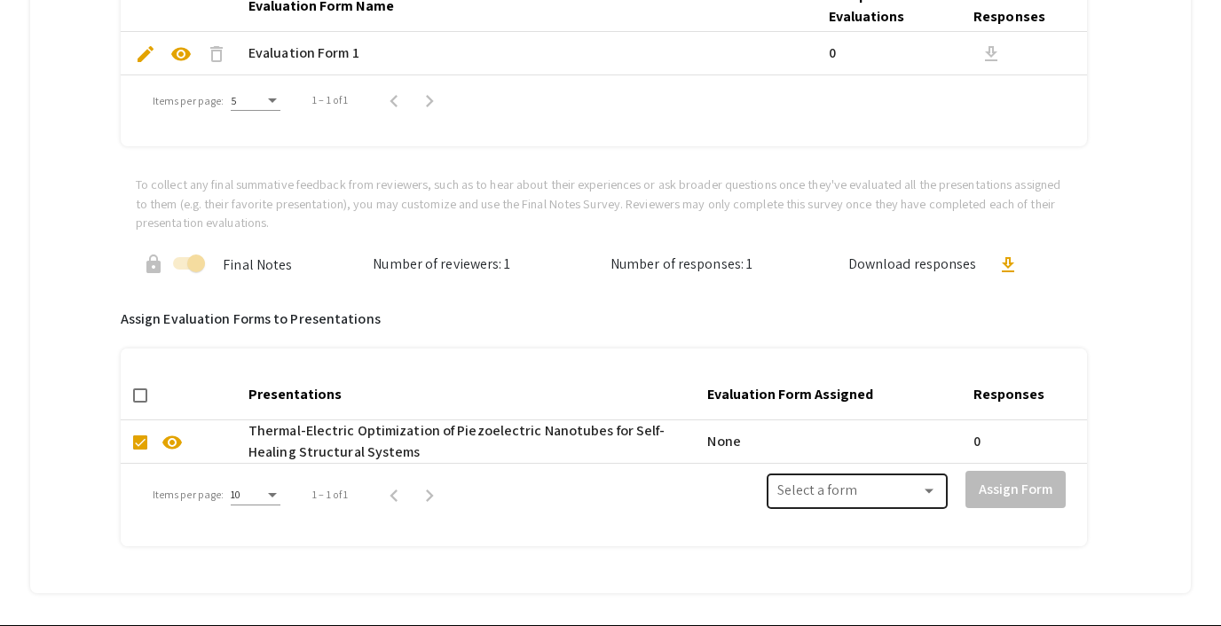
click at [832, 474] on div "Select a form" at bounding box center [857, 489] width 160 height 39
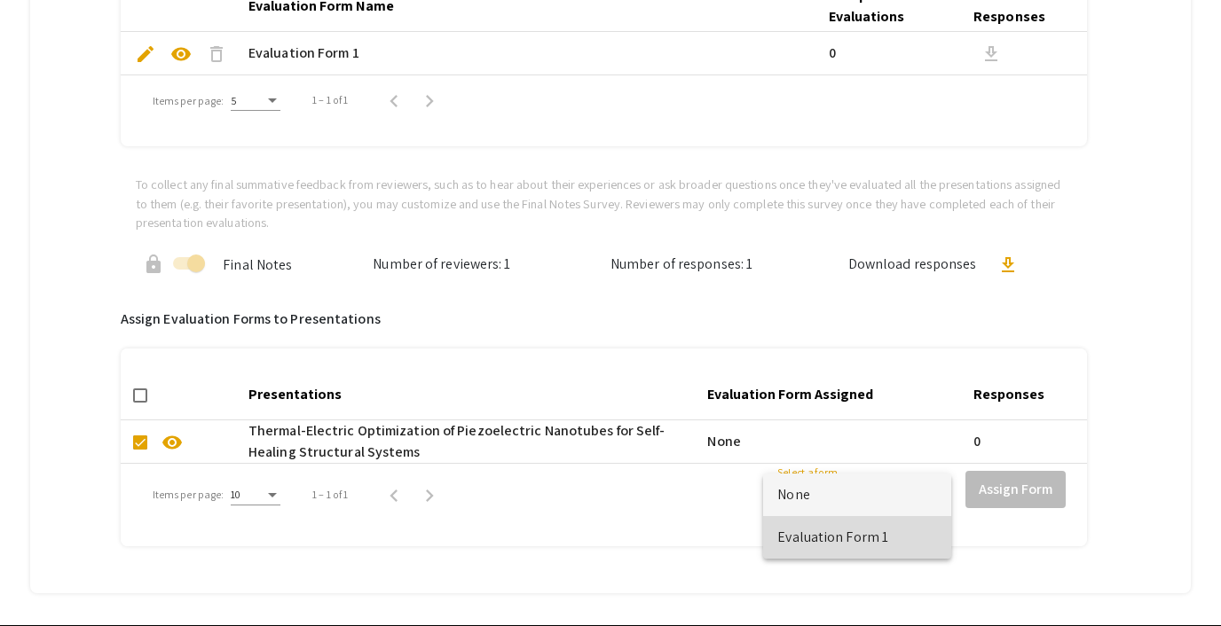
click at [836, 533] on span "Evaluation Form 1" at bounding box center [857, 537] width 160 height 43
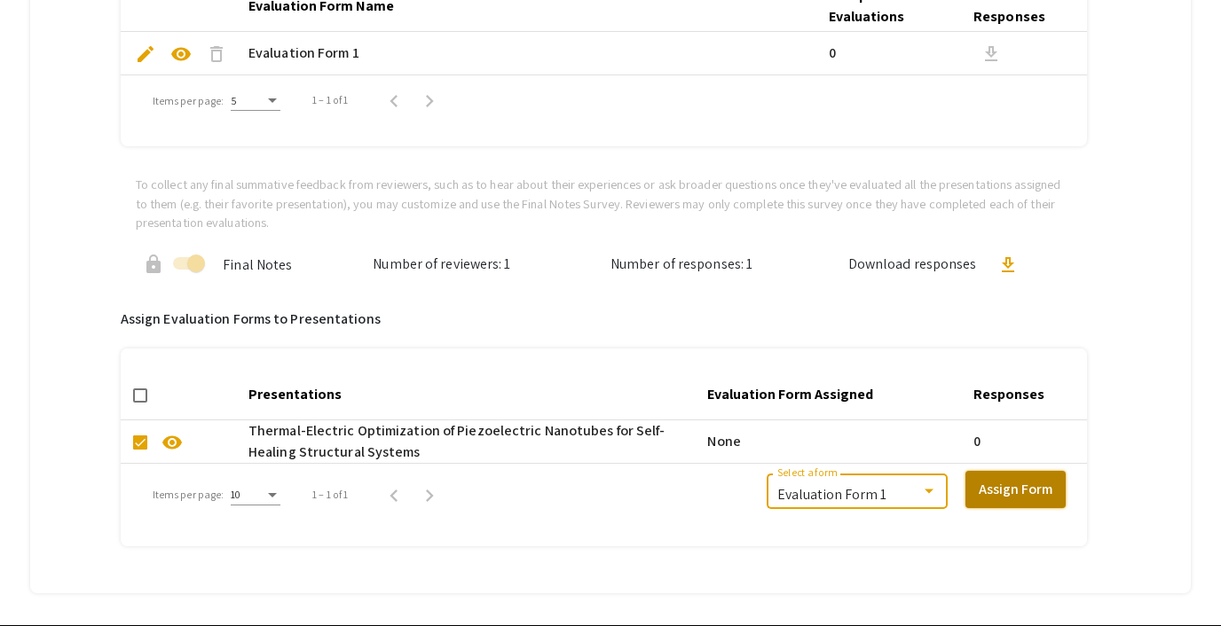
click at [1010, 487] on button "Assign Form" at bounding box center [1015, 489] width 100 height 37
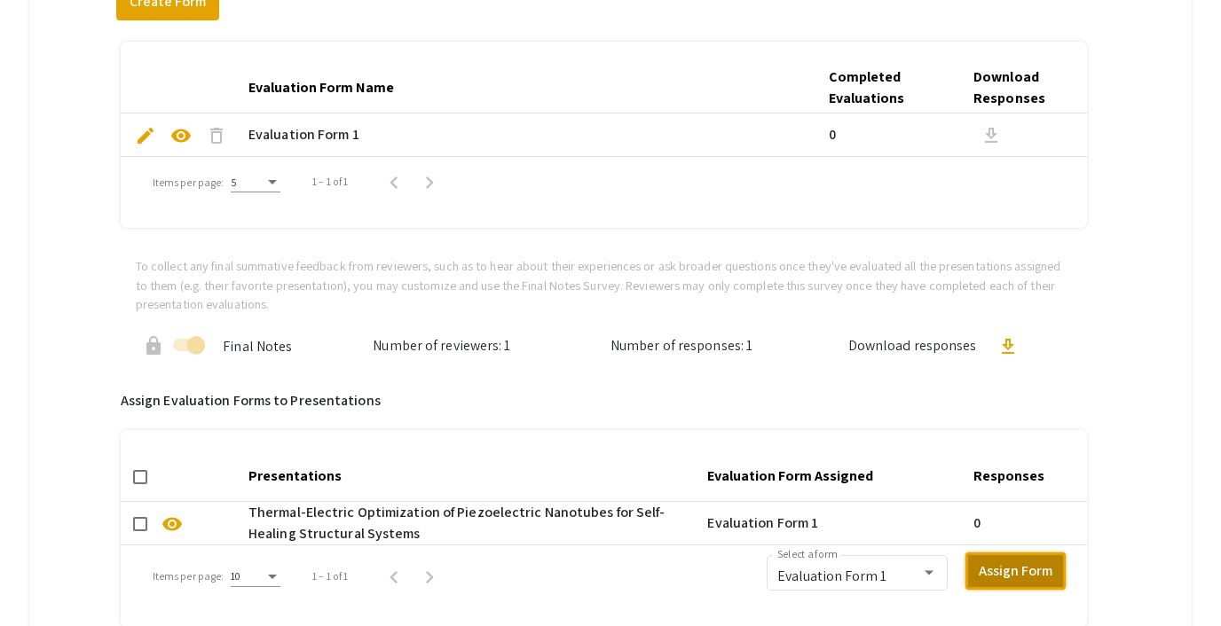
scroll to position [1074, 0]
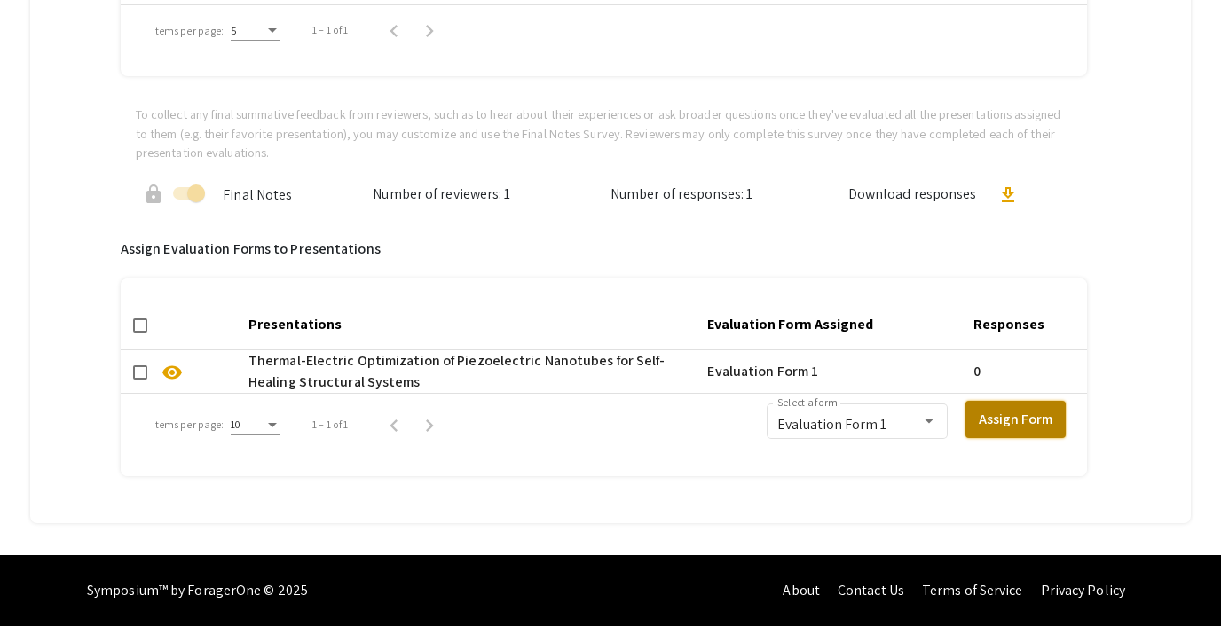
click at [1004, 418] on button "Assign Form" at bounding box center [1015, 419] width 100 height 37
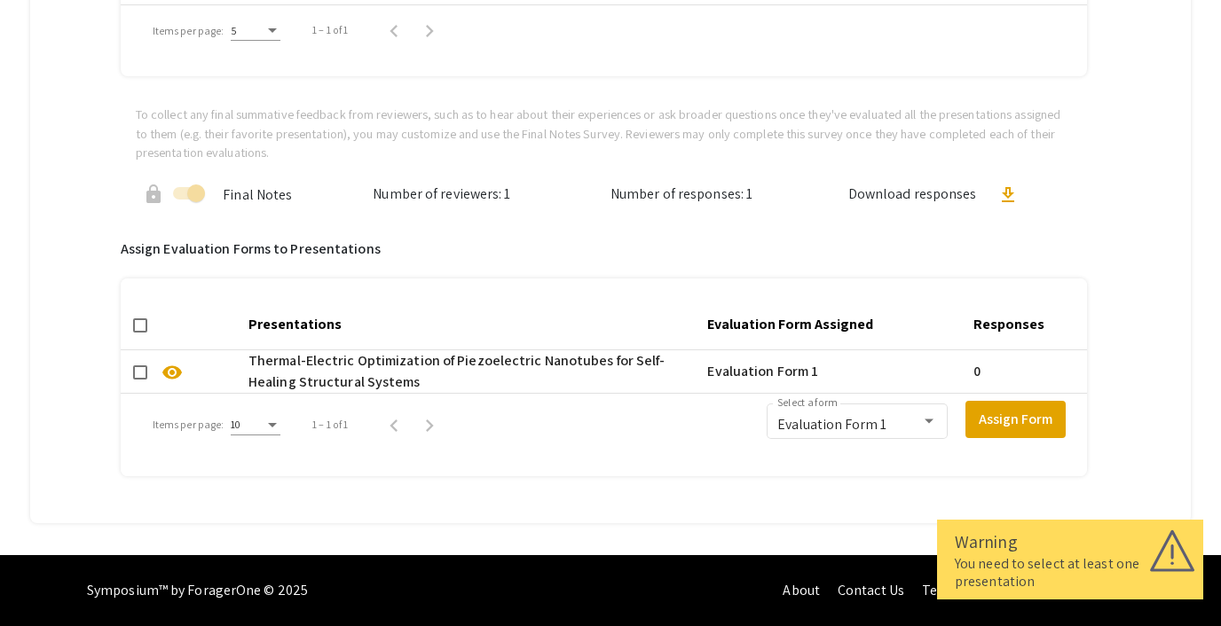
click at [136, 375] on span at bounding box center [140, 373] width 14 height 14
click at [139, 380] on input "checkbox" at bounding box center [139, 380] width 1 height 1
checkbox input "true"
click at [1046, 412] on button "Assign Form" at bounding box center [1015, 419] width 100 height 37
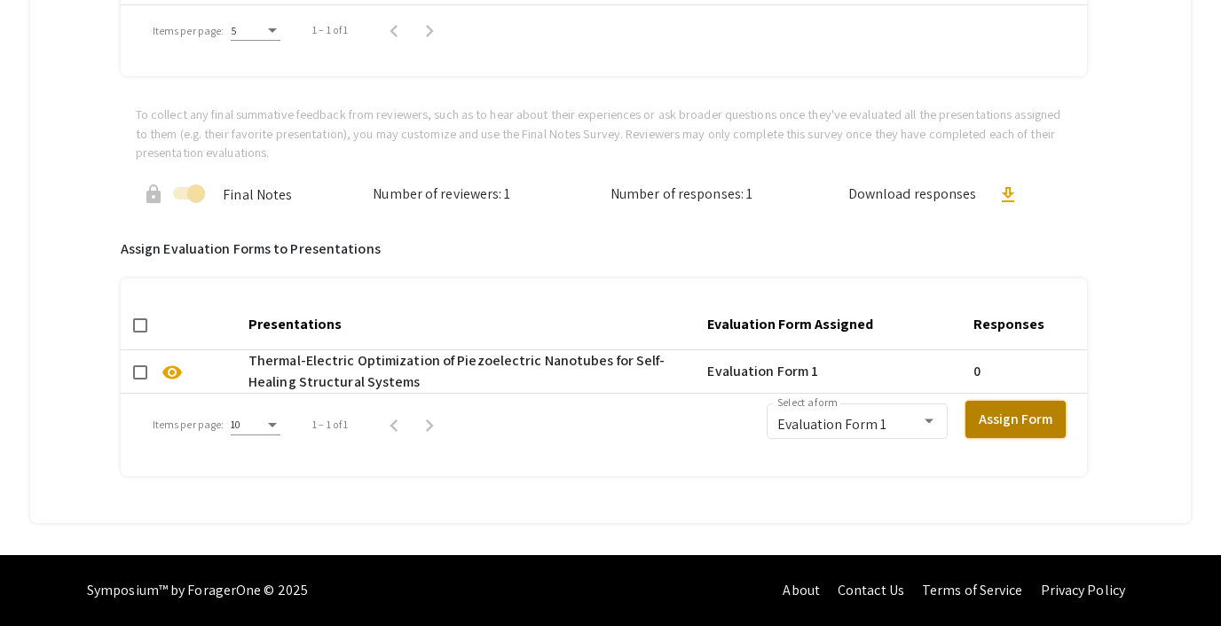
click at [1046, 412] on button "Assign Form" at bounding box center [1015, 419] width 100 height 37
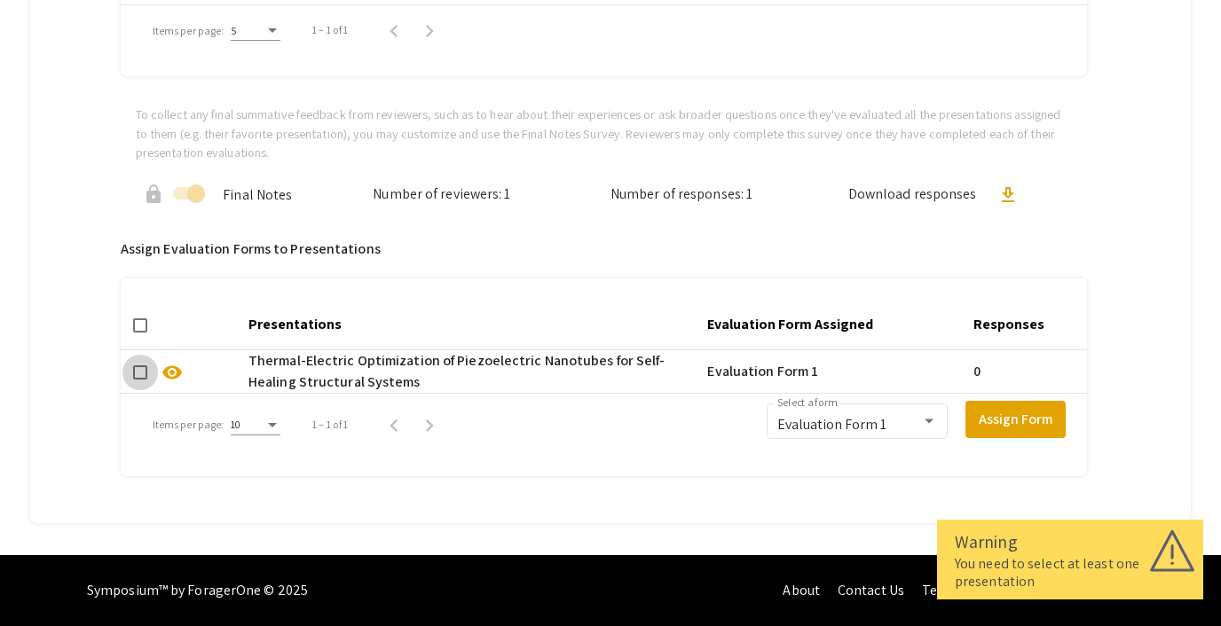
click at [145, 378] on span at bounding box center [140, 373] width 14 height 14
click at [140, 380] on input "checkbox" at bounding box center [139, 380] width 1 height 1
checkbox input "true"
click at [1005, 423] on button "Assign Form" at bounding box center [1015, 419] width 100 height 37
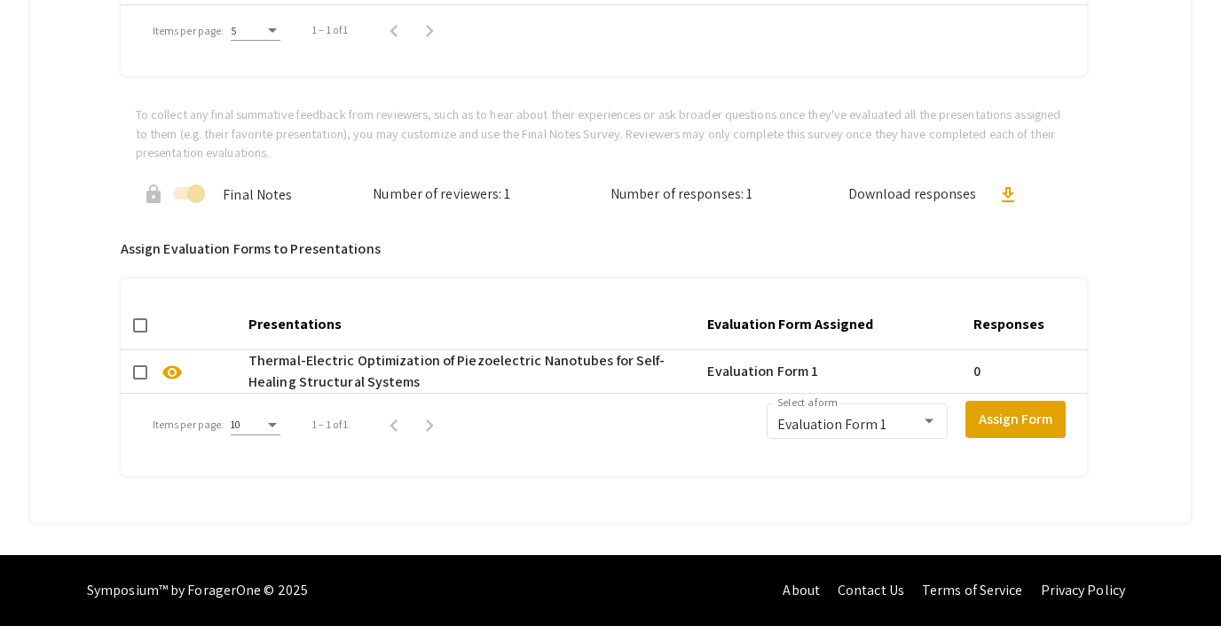
click at [141, 368] on span at bounding box center [140, 373] width 14 height 14
click at [140, 380] on input "checkbox" at bounding box center [139, 380] width 1 height 1
checkbox input "true"
click at [143, 325] on span at bounding box center [140, 325] width 14 height 14
click at [140, 333] on input "checkbox" at bounding box center [139, 333] width 1 height 1
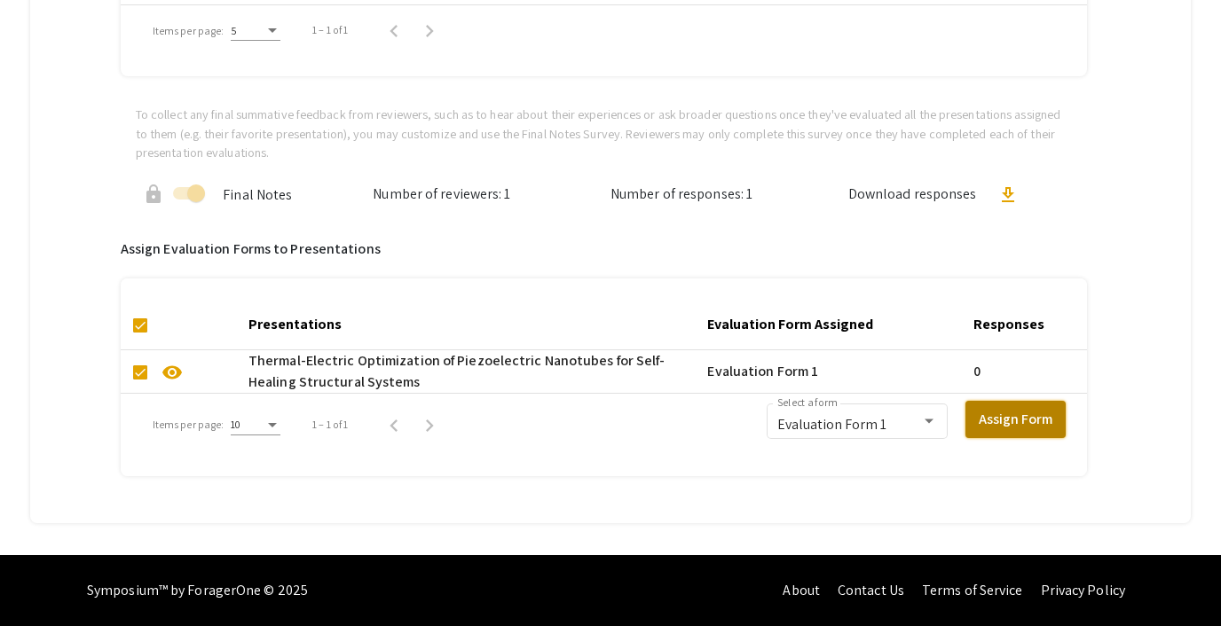
click at [1016, 414] on button "Assign Form" at bounding box center [1015, 419] width 100 height 37
checkbox input "false"
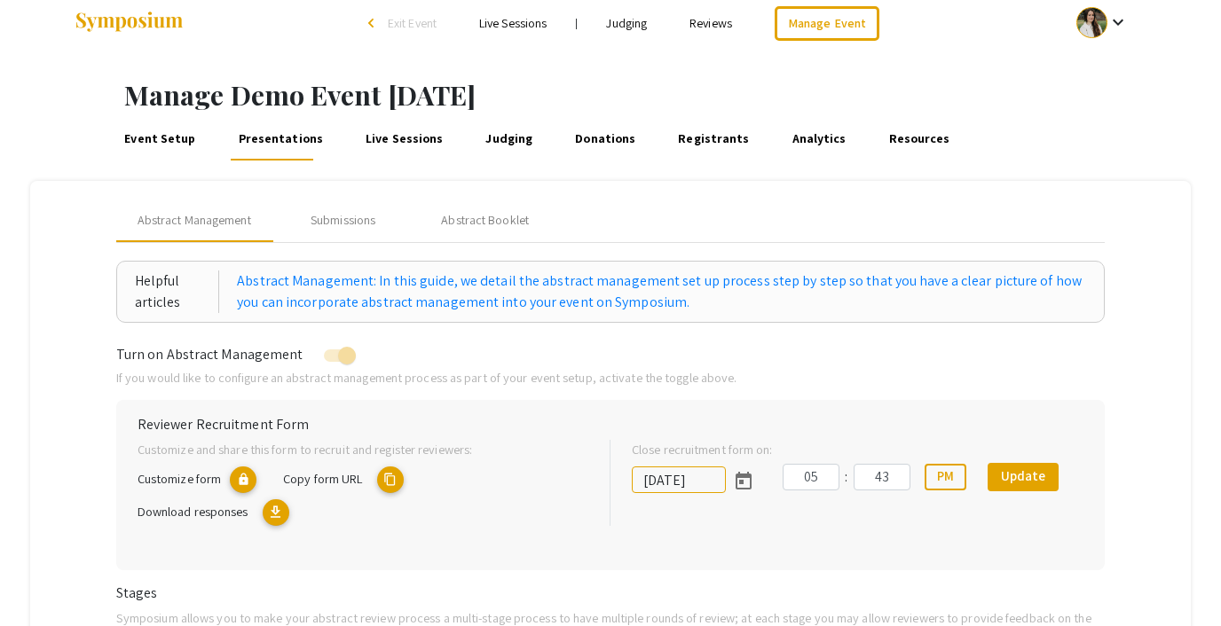
scroll to position [16, 0]
click at [389, 471] on mat-icon "content_copy" at bounding box center [390, 481] width 27 height 27
click at [389, 479] on mat-icon "content_copy" at bounding box center [390, 481] width 27 height 27
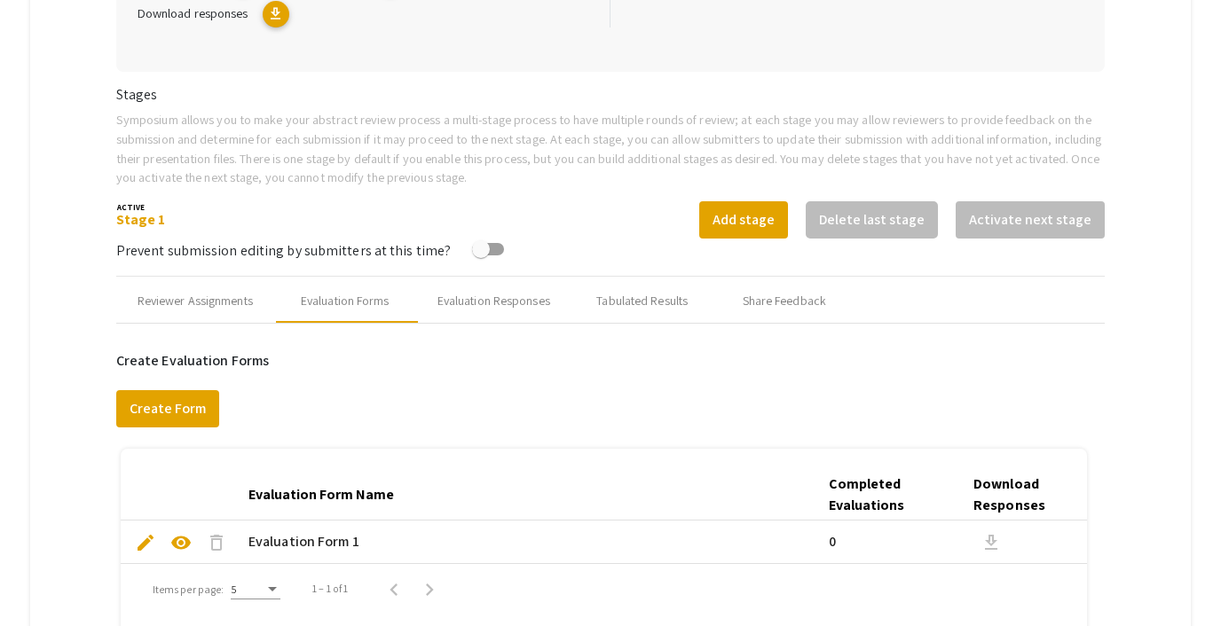
scroll to position [501, 0]
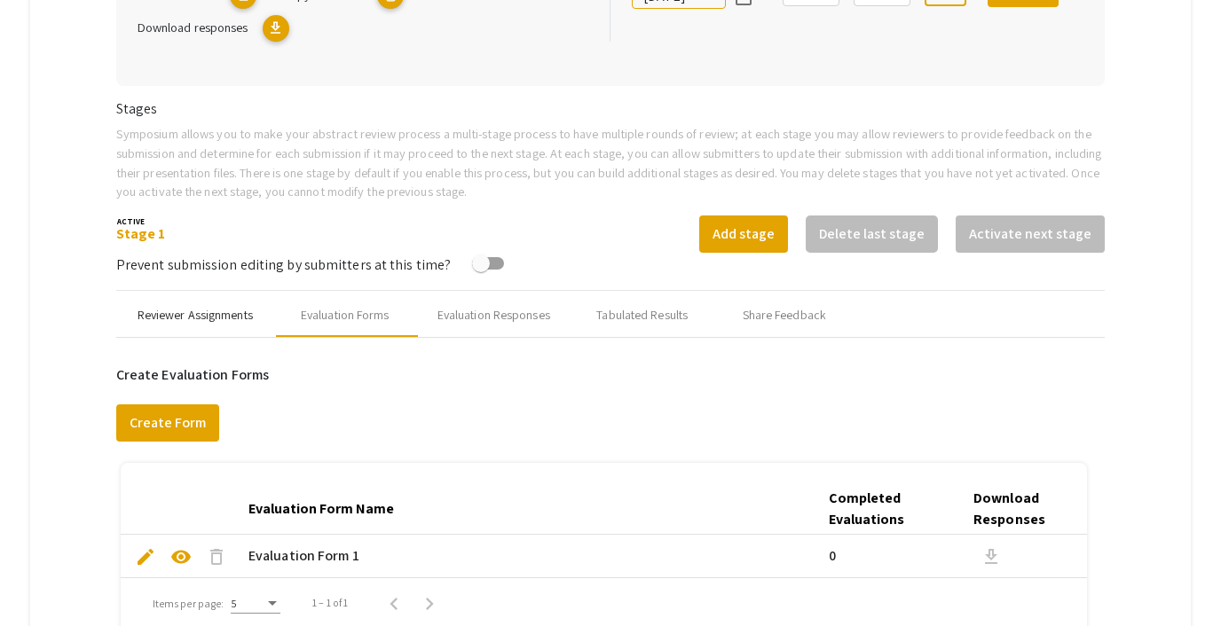
click at [201, 315] on div "Reviewer Assignments" at bounding box center [195, 315] width 115 height 19
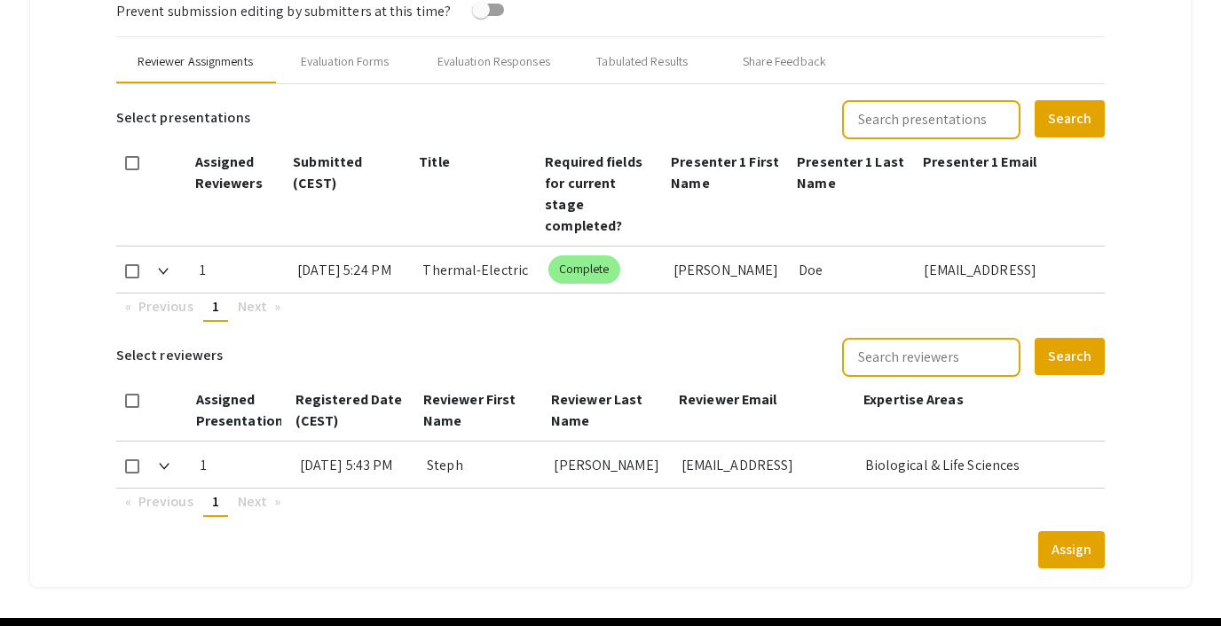
scroll to position [767, 0]
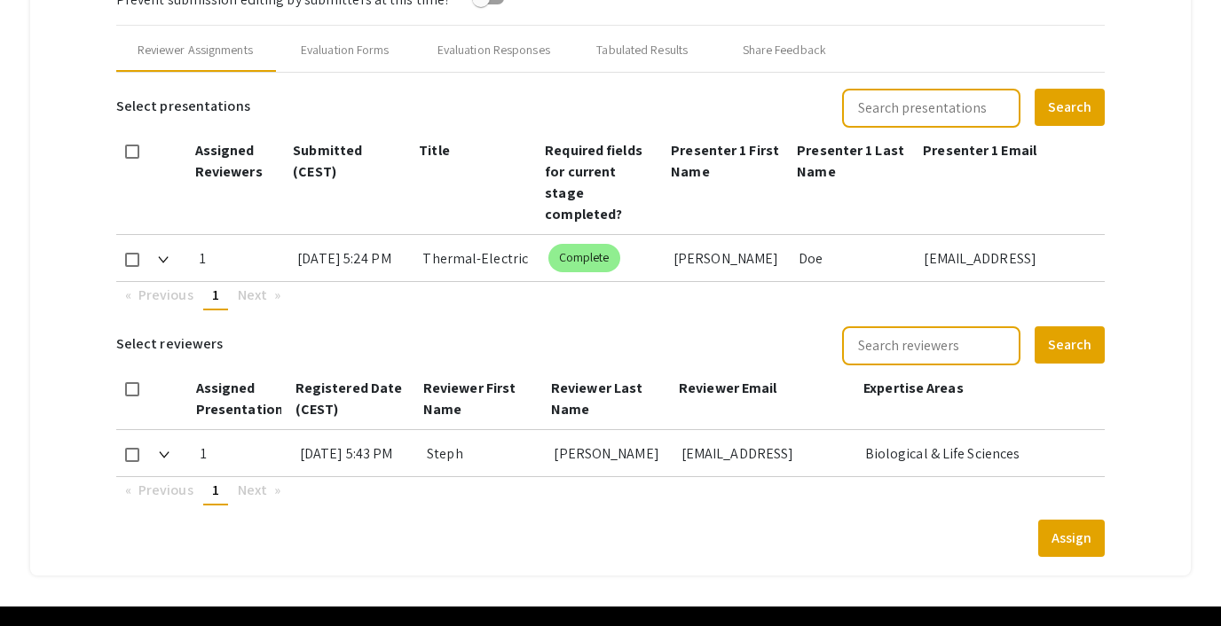
click at [130, 249] on mat-checkbox at bounding box center [132, 258] width 14 height 47
click at [131, 253] on span at bounding box center [132, 260] width 14 height 14
click at [131, 267] on input "checkbox" at bounding box center [131, 267] width 1 height 1
checkbox input "true"
click at [130, 448] on span at bounding box center [132, 455] width 14 height 14
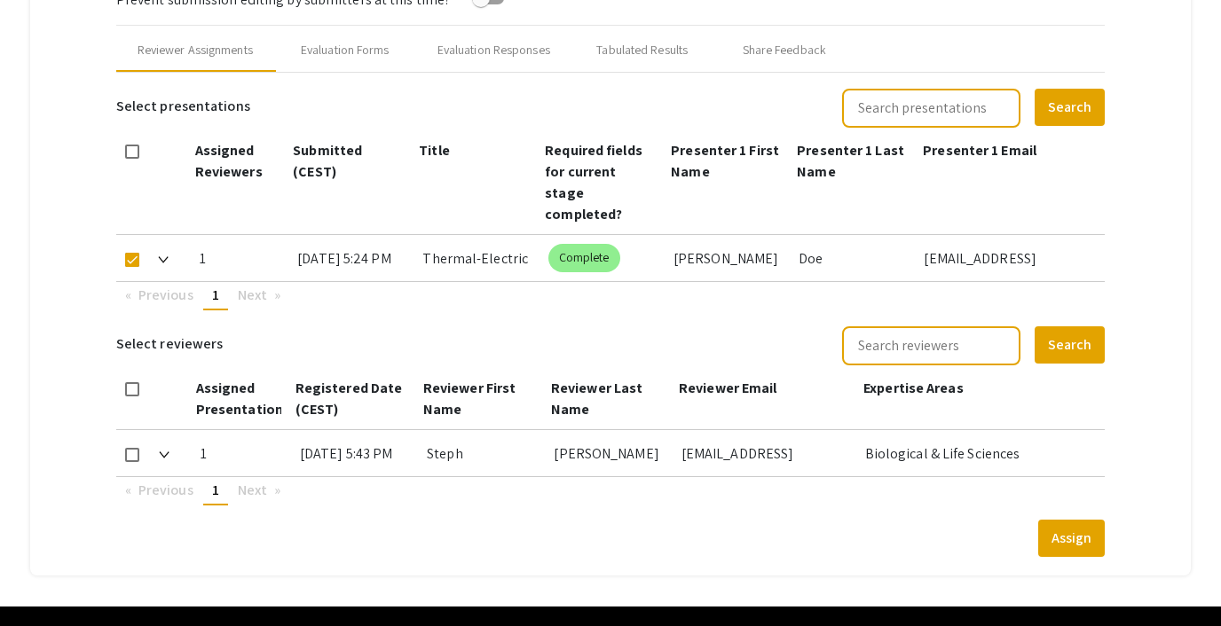
click at [131, 462] on input "checkbox" at bounding box center [131, 462] width 1 height 1
checkbox input "true"
click at [1079, 523] on button "Assign" at bounding box center [1071, 538] width 67 height 37
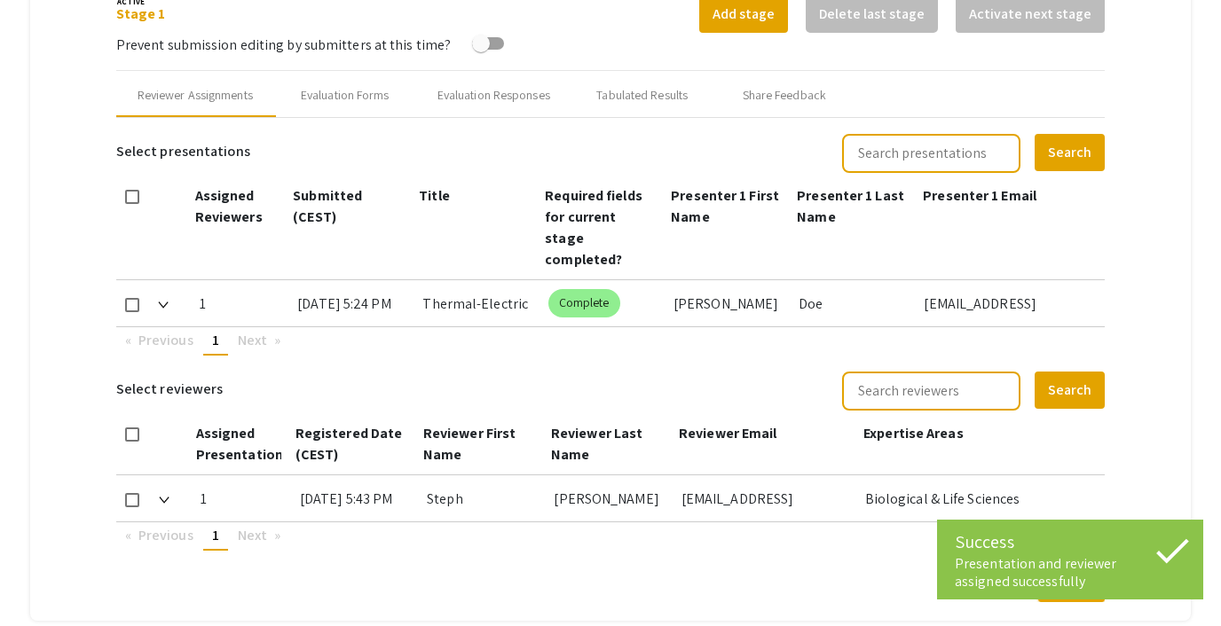
scroll to position [710, 0]
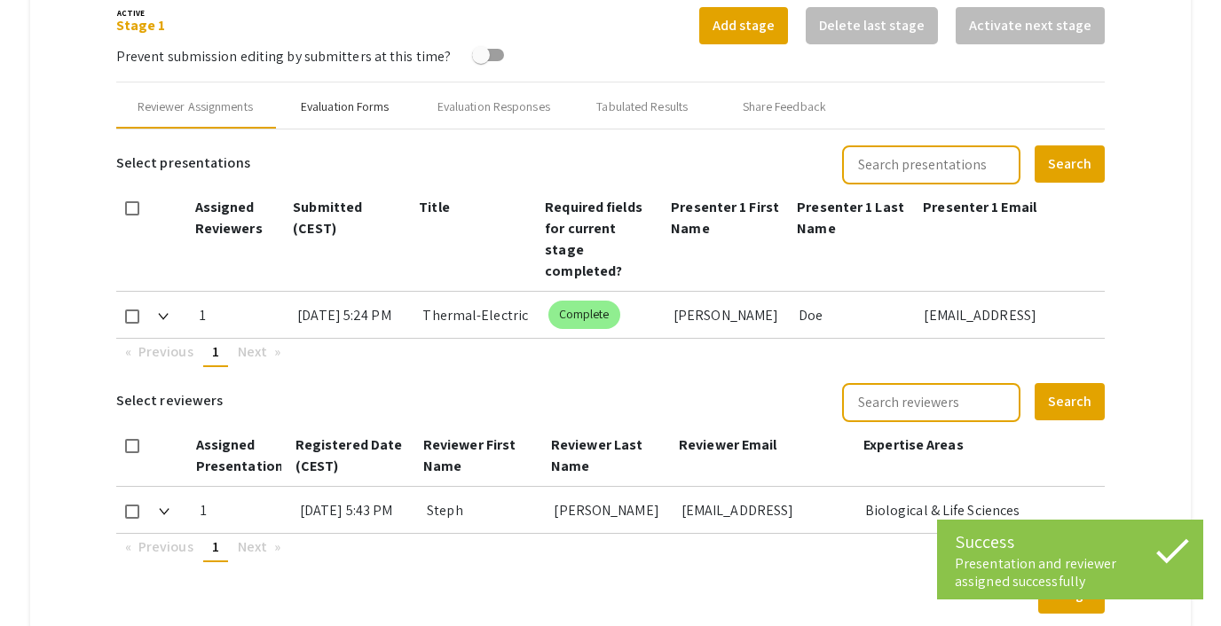
click at [348, 106] on div "Evaluation Forms" at bounding box center [345, 107] width 89 height 19
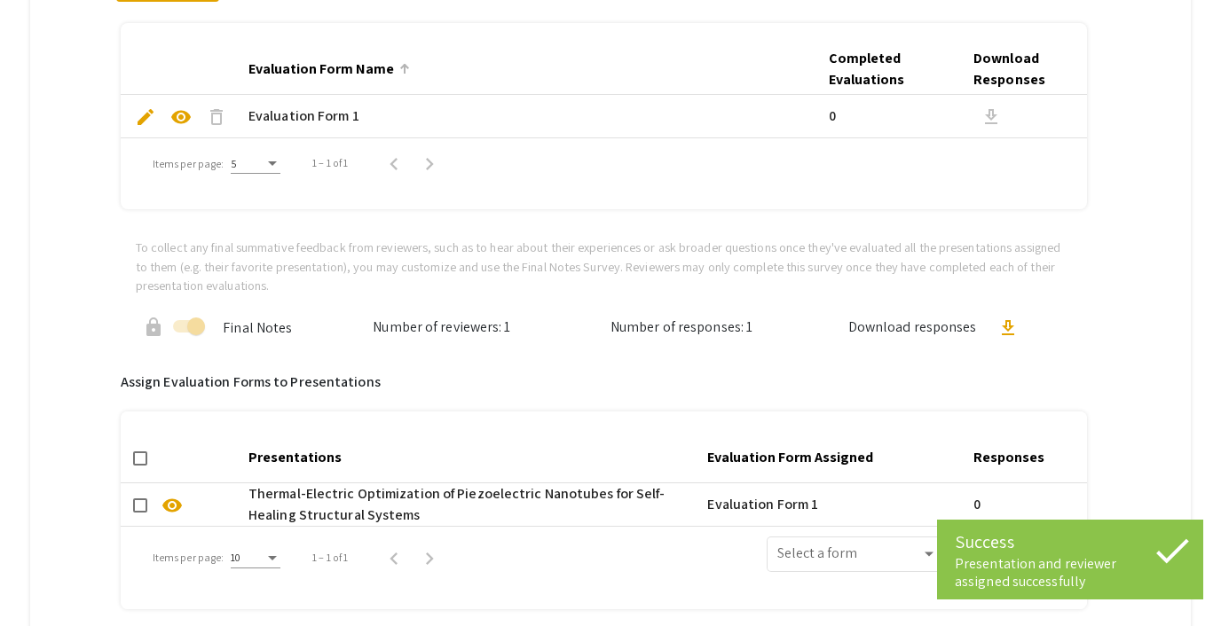
scroll to position [942, 0]
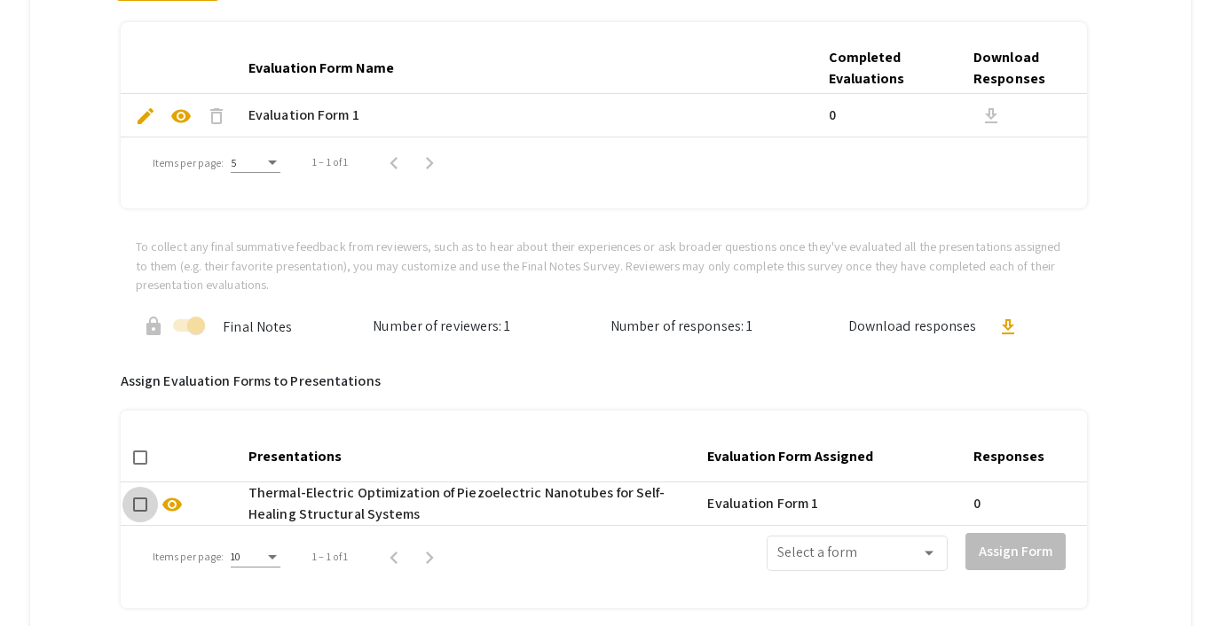
click at [141, 501] on span at bounding box center [140, 505] width 14 height 14
click at [140, 512] on input "checkbox" at bounding box center [139, 512] width 1 height 1
checkbox input "true"
click at [815, 547] on div "Select a form" at bounding box center [857, 551] width 160 height 39
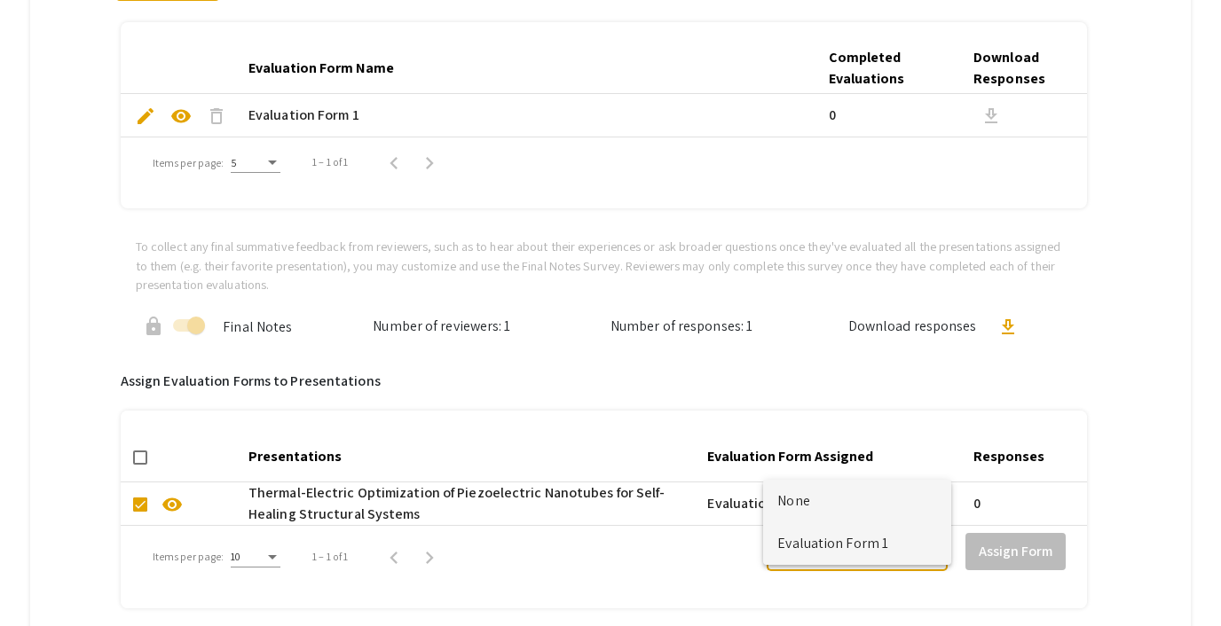
click at [831, 543] on span "Evaluation Form 1" at bounding box center [857, 544] width 160 height 43
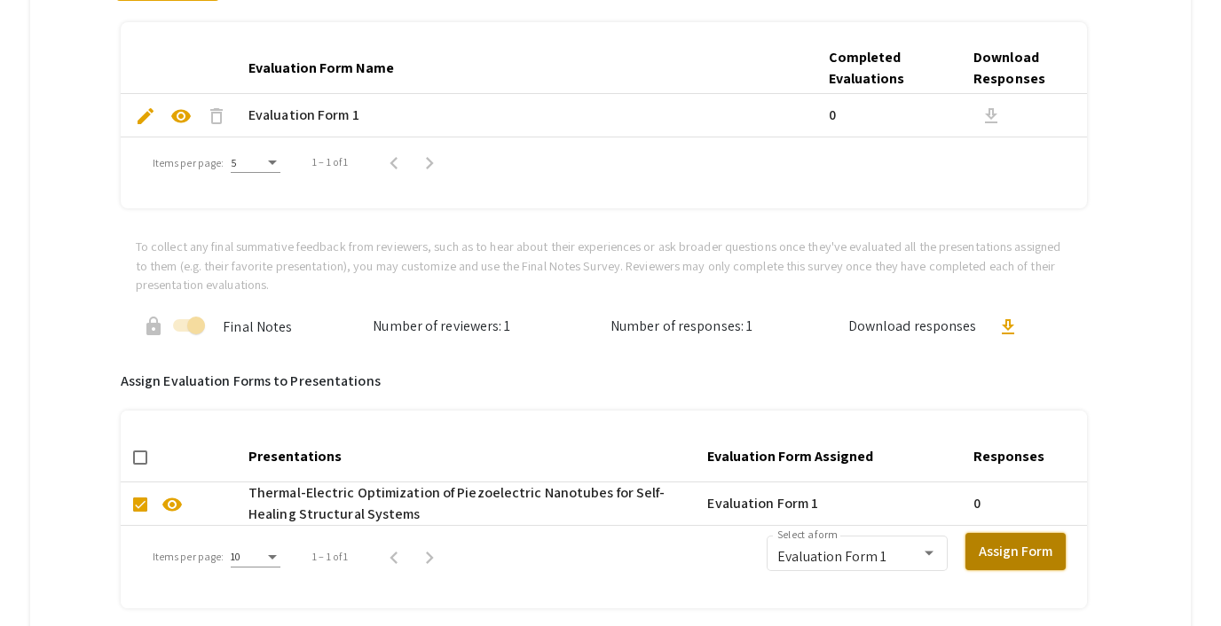
click at [995, 539] on button "Assign Form" at bounding box center [1015, 551] width 100 height 37
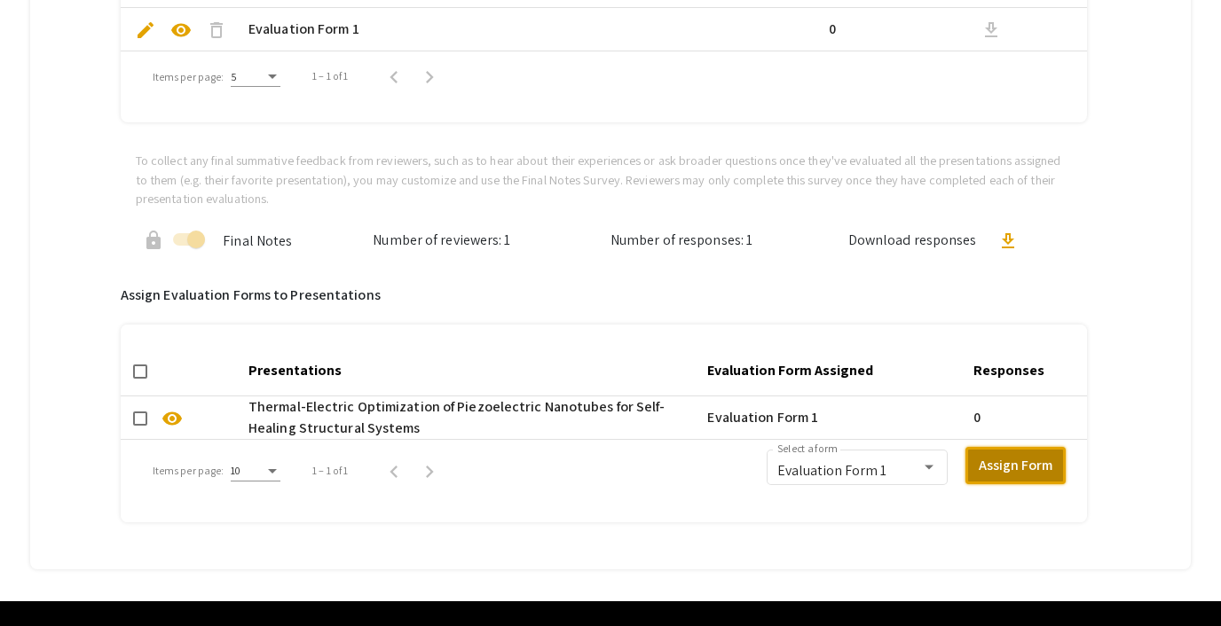
scroll to position [1029, 0]
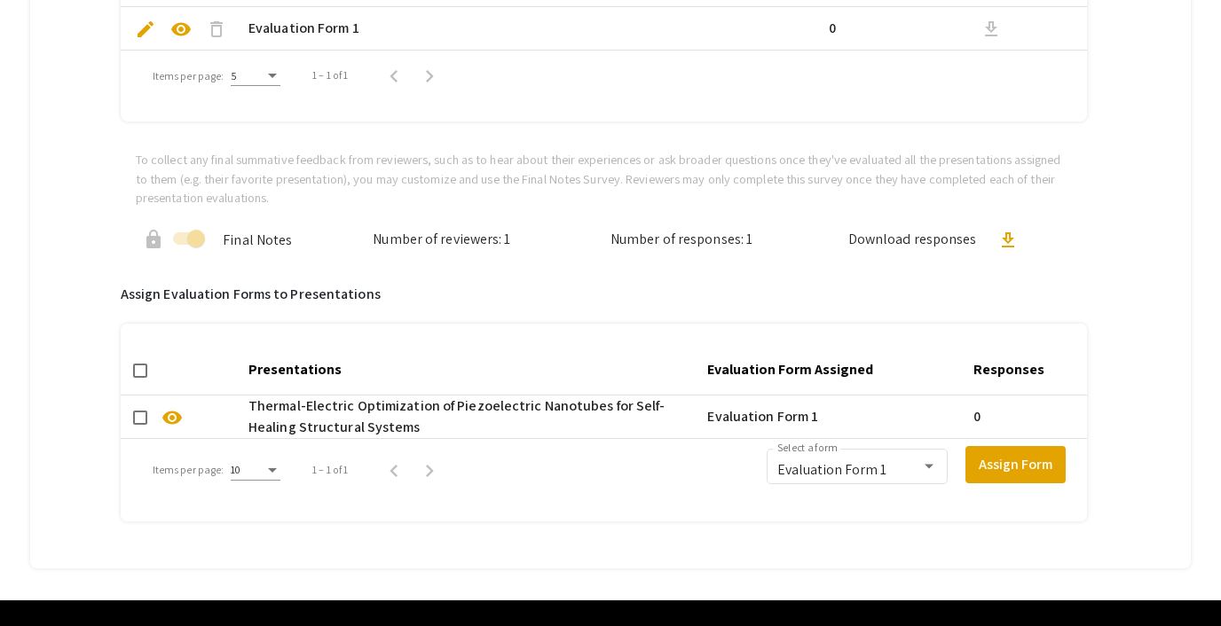
click at [145, 421] on span at bounding box center [140, 418] width 14 height 14
click at [140, 425] on input "checkbox" at bounding box center [139, 425] width 1 height 1
checkbox input "true"
click at [1008, 466] on button "Assign Form" at bounding box center [1015, 464] width 100 height 37
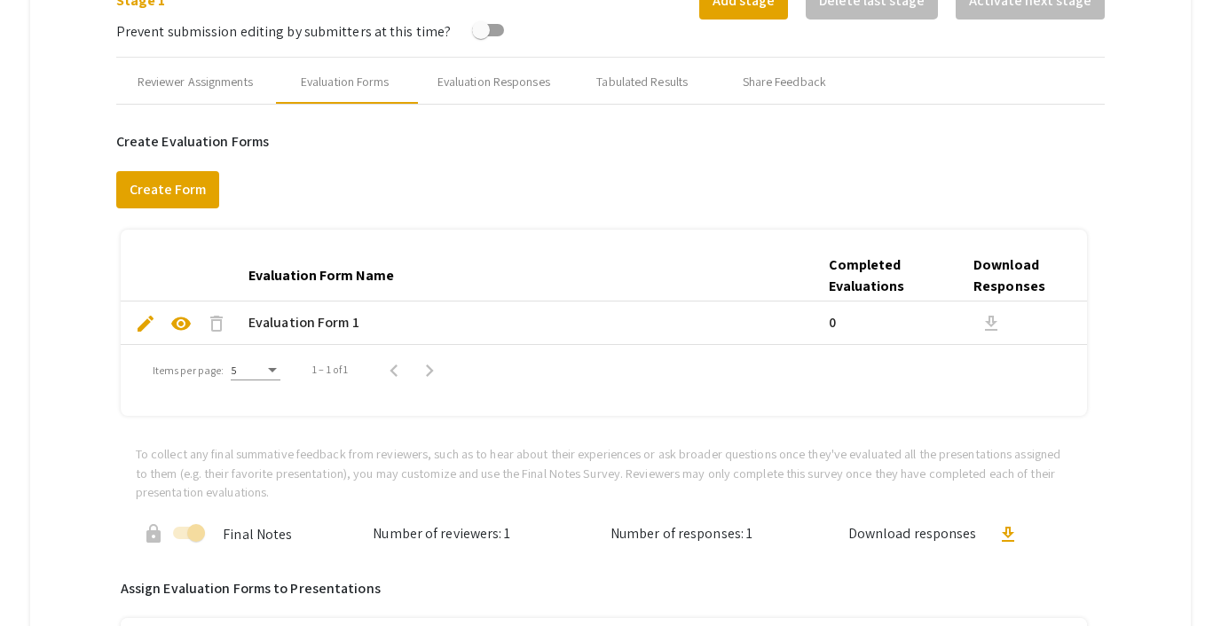
scroll to position [0, 0]
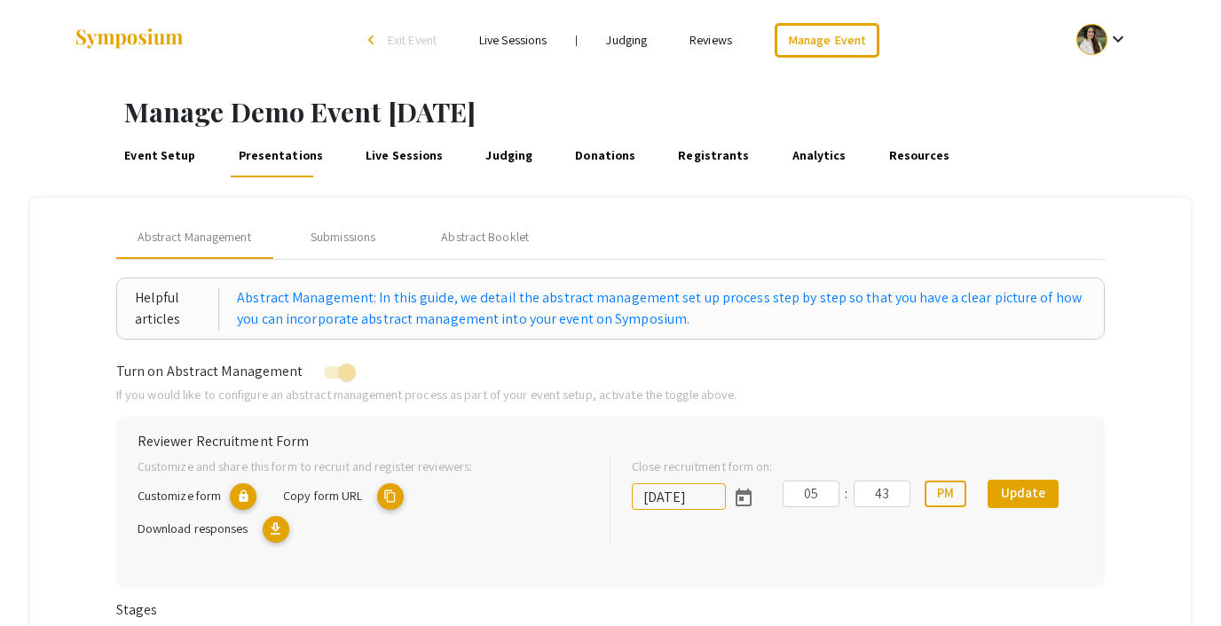
click at [1098, 43] on div at bounding box center [1091, 39] width 31 height 31
click at [338, 240] on div at bounding box center [610, 313] width 1221 height 626
click at [321, 235] on div "Submissions" at bounding box center [343, 237] width 65 height 19
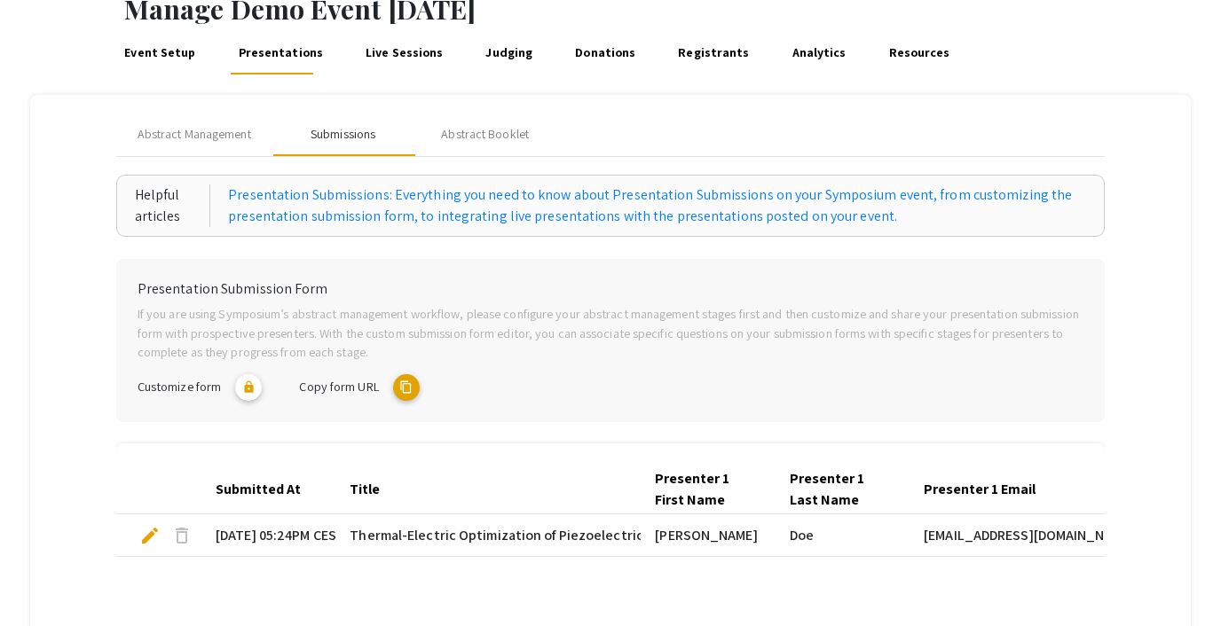
scroll to position [98, 0]
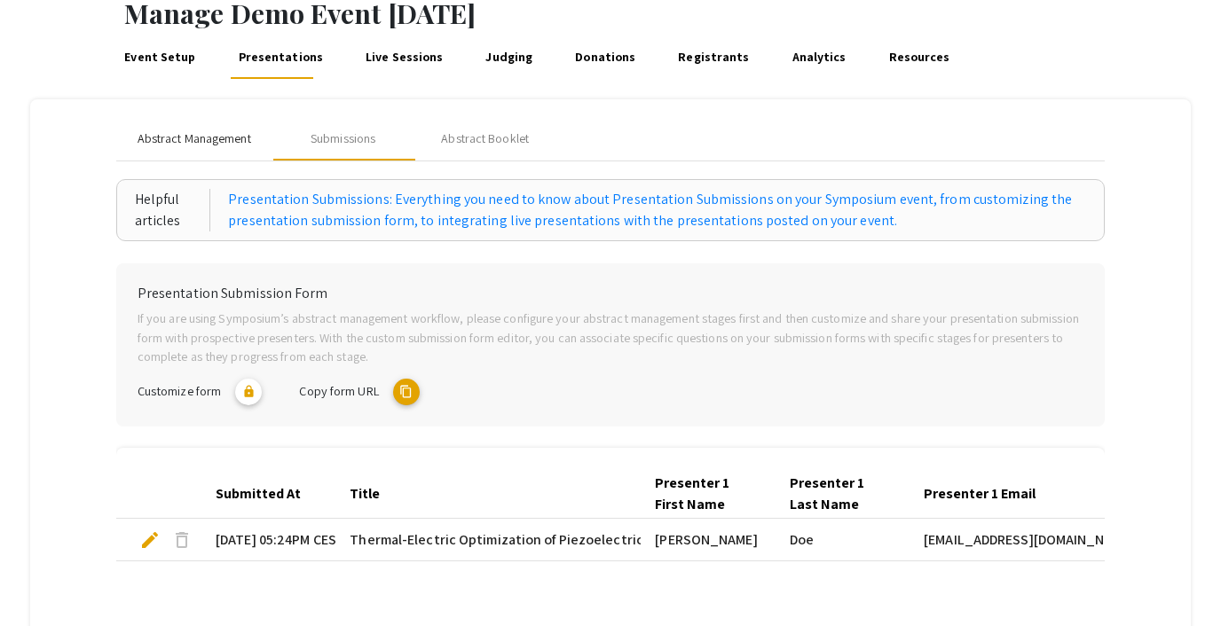
click at [195, 144] on span "Abstract Management" at bounding box center [195, 139] width 114 height 19
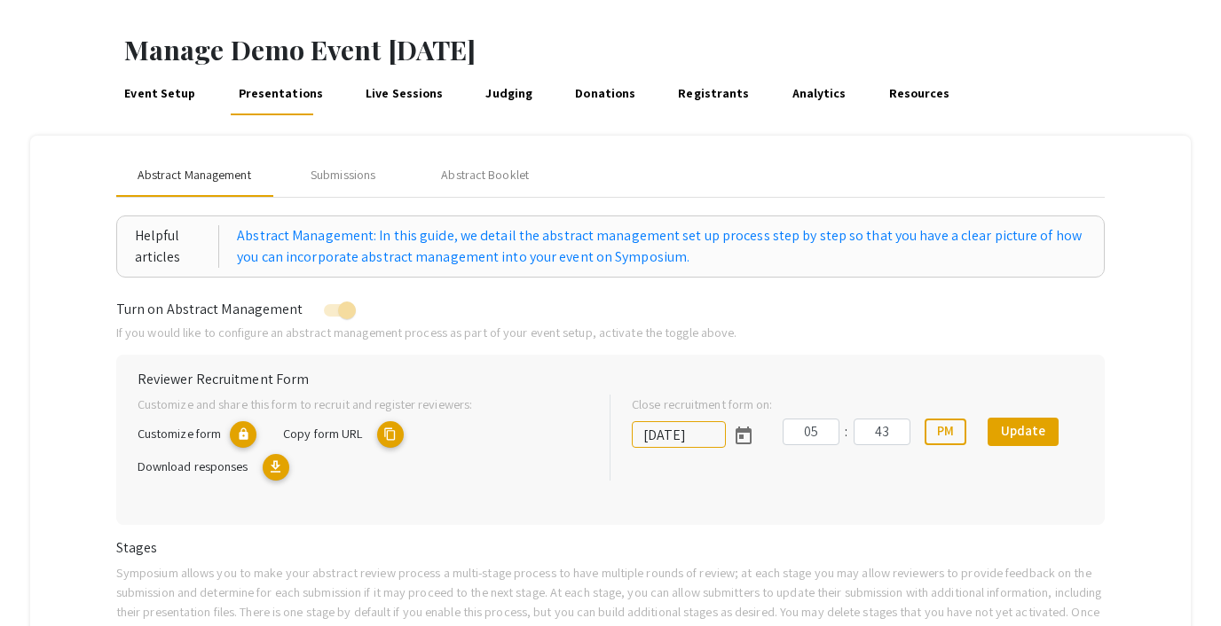
scroll to position [0, 0]
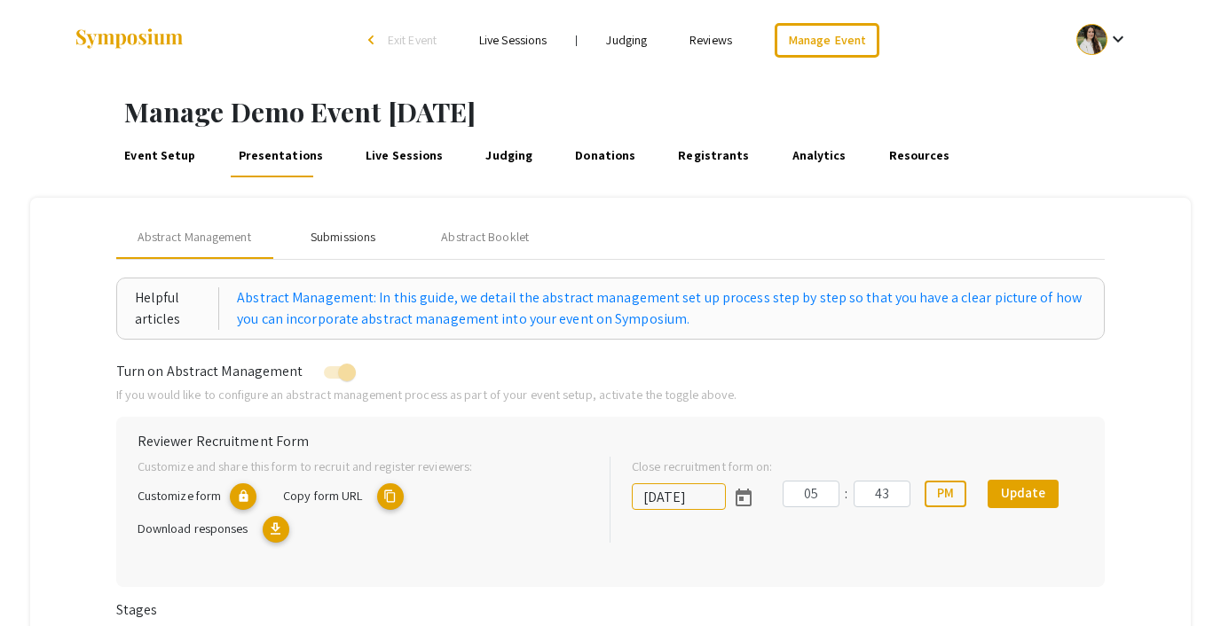
click at [322, 237] on div "Submissions" at bounding box center [343, 237] width 65 height 19
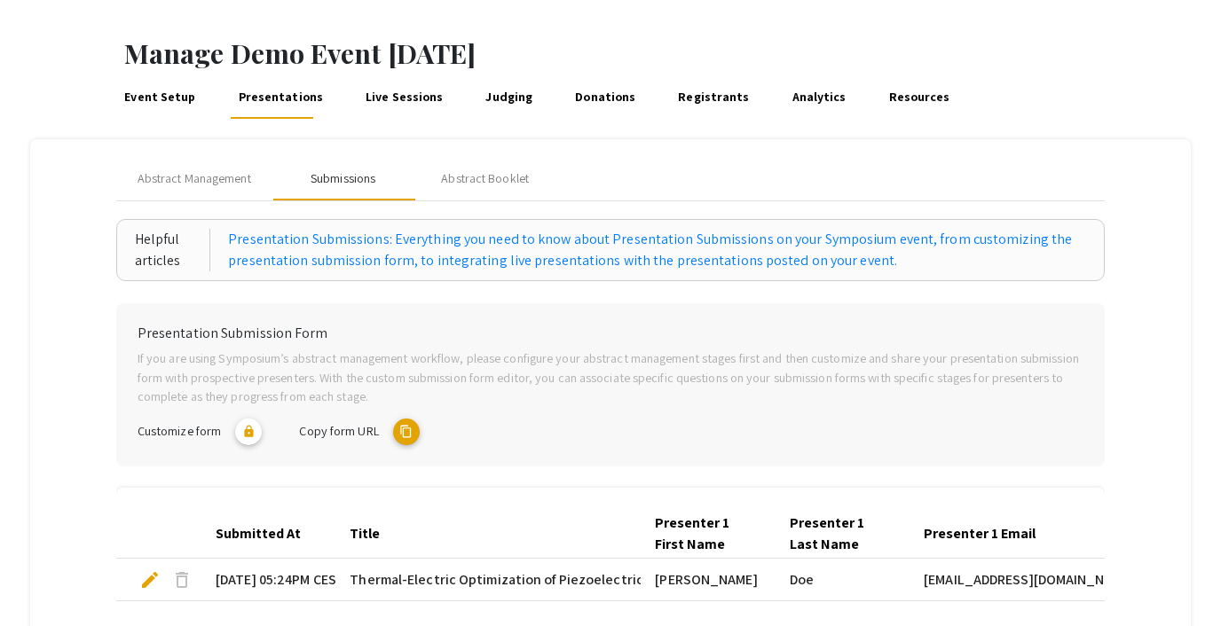
scroll to position [51, 0]
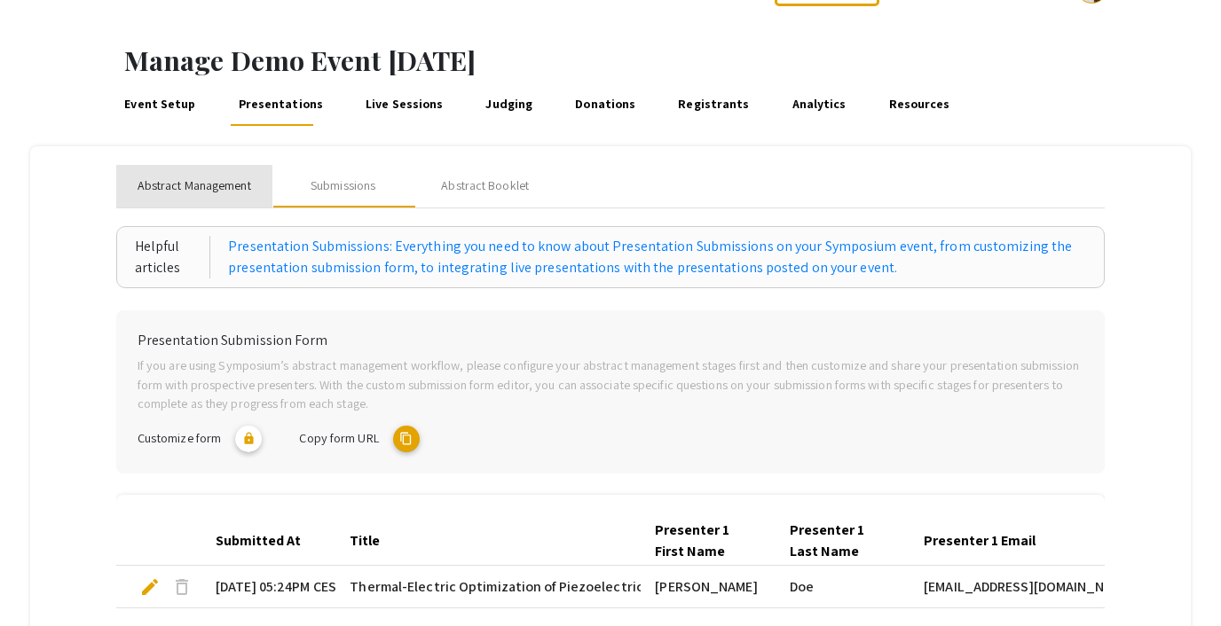
click at [187, 186] on span "Abstract Management" at bounding box center [195, 186] width 114 height 19
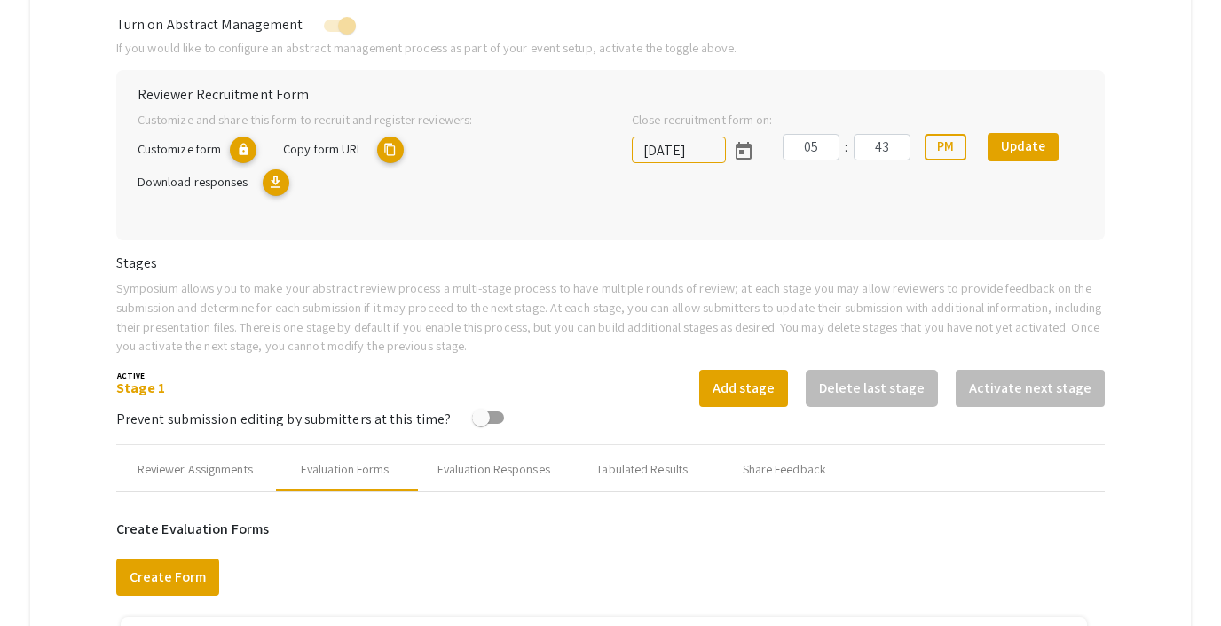
scroll to position [368, 0]
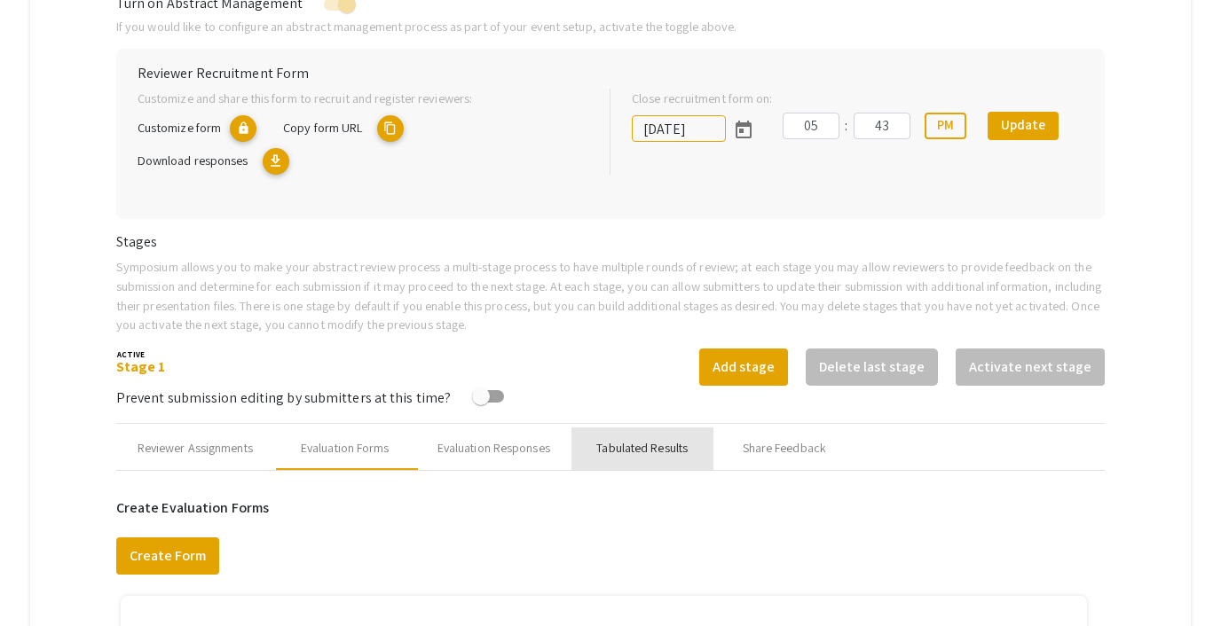
click at [639, 454] on div "Tabulated Results" at bounding box center [641, 448] width 91 height 19
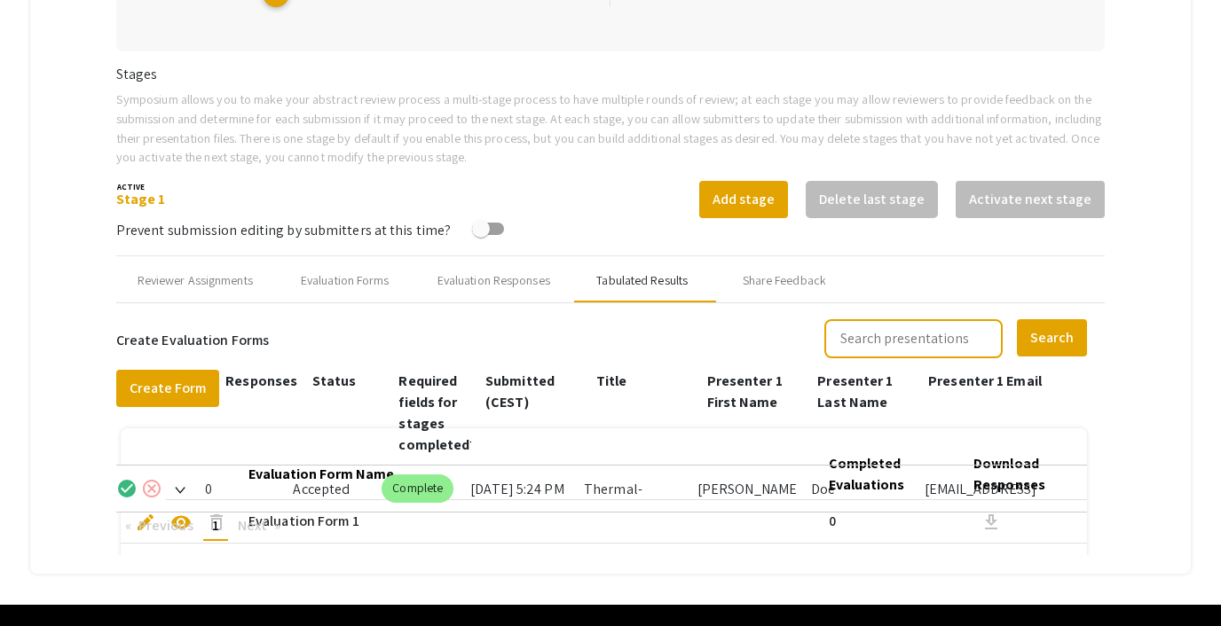
scroll to position [586, 0]
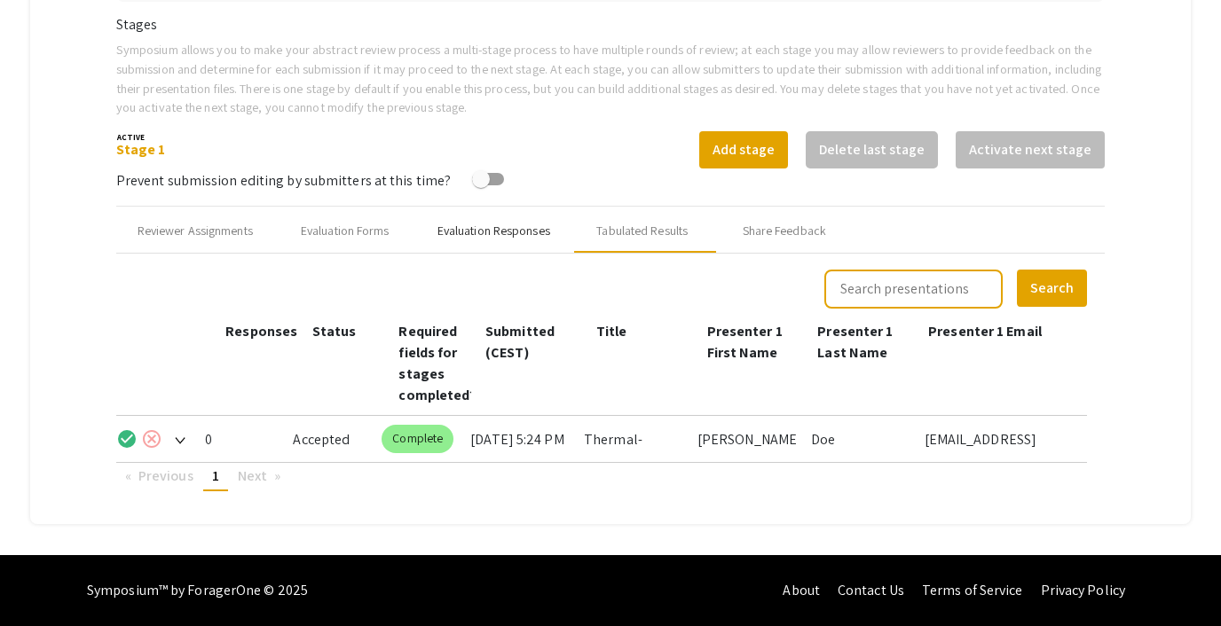
click at [507, 227] on div "Evaluation Responses" at bounding box center [493, 231] width 113 height 19
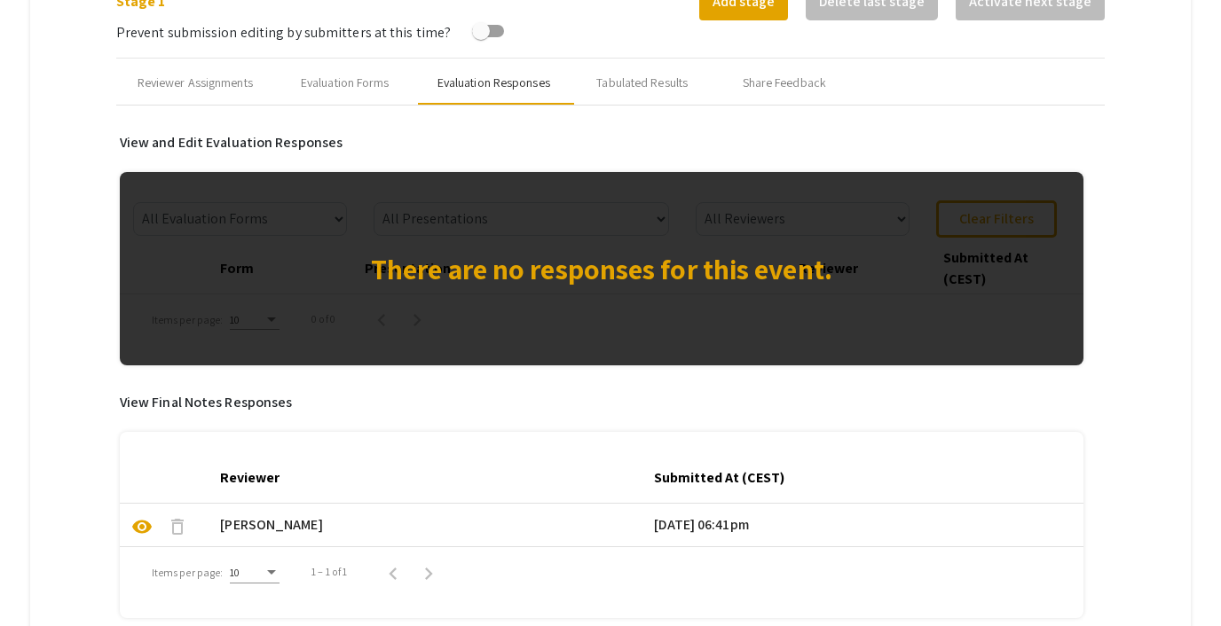
scroll to position [725, 0]
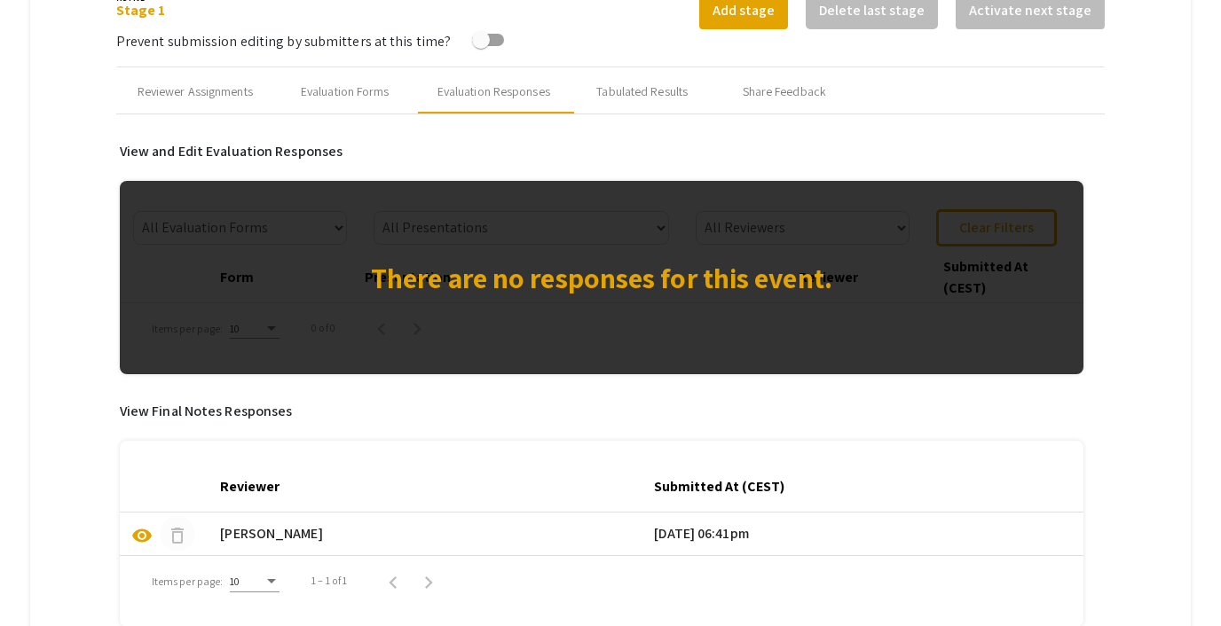
click at [181, 533] on span "delete" at bounding box center [177, 535] width 21 height 21
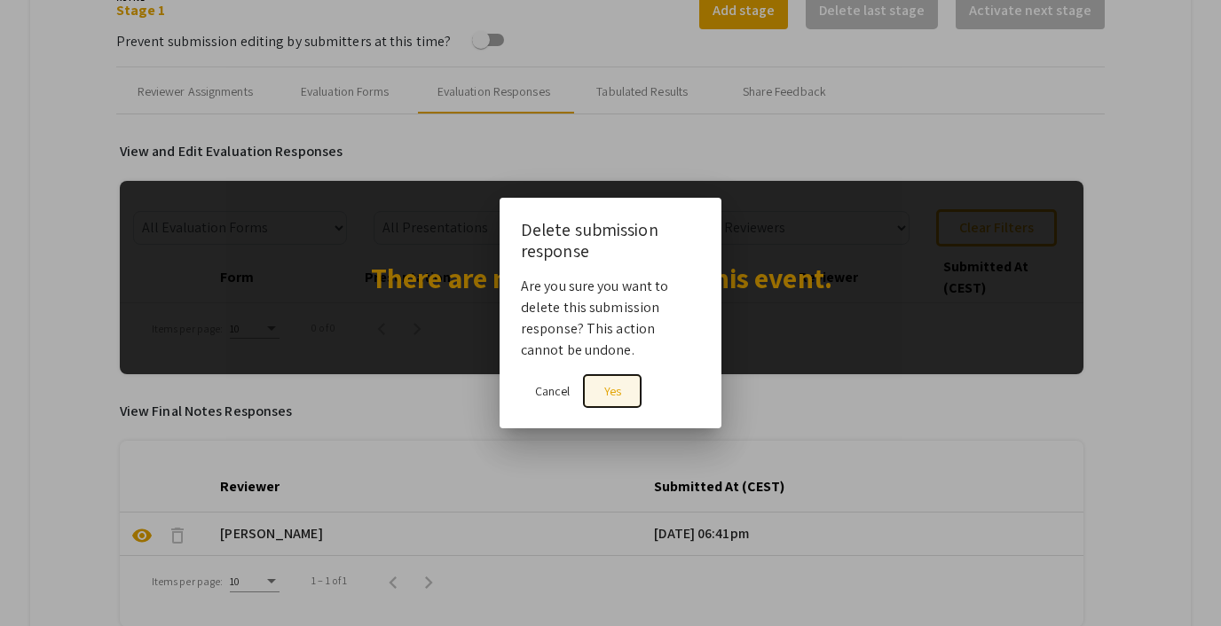
click at [606, 383] on span "Yes" at bounding box center [612, 391] width 17 height 16
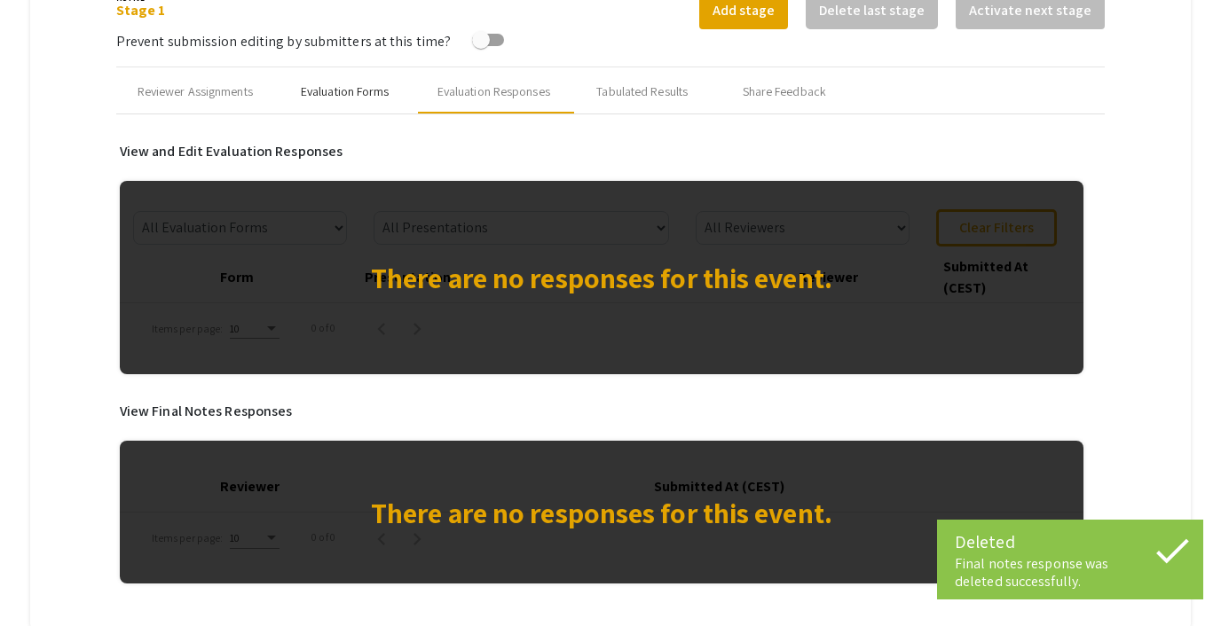
click at [321, 91] on div "Evaluation Forms" at bounding box center [345, 92] width 89 height 19
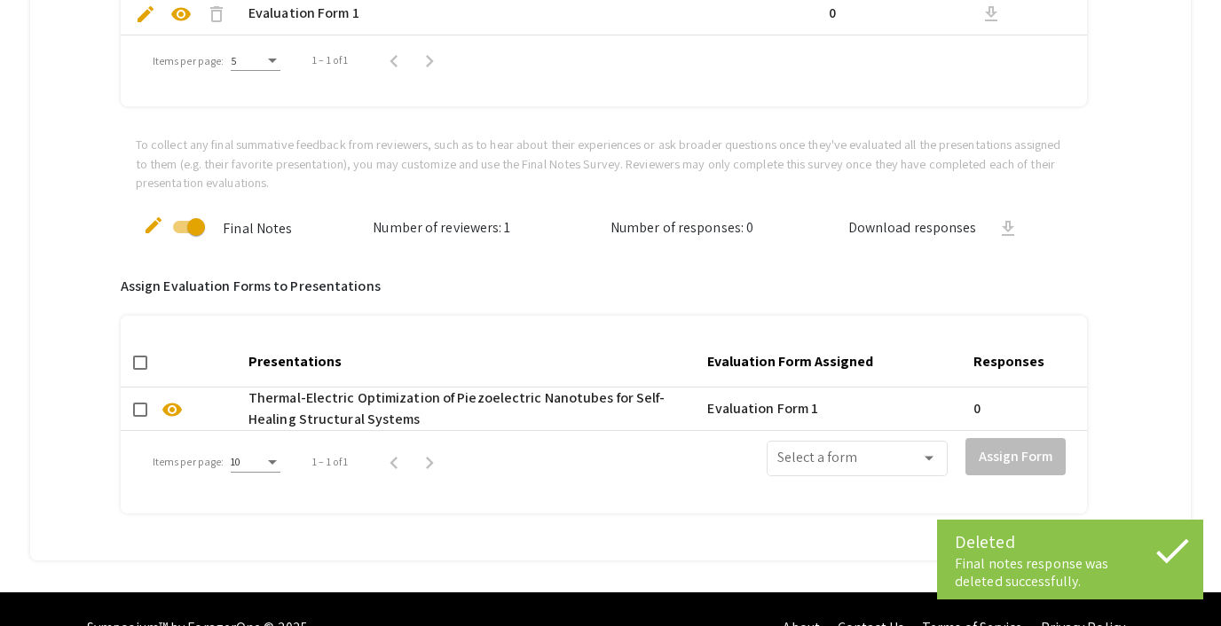
scroll to position [1045, 0]
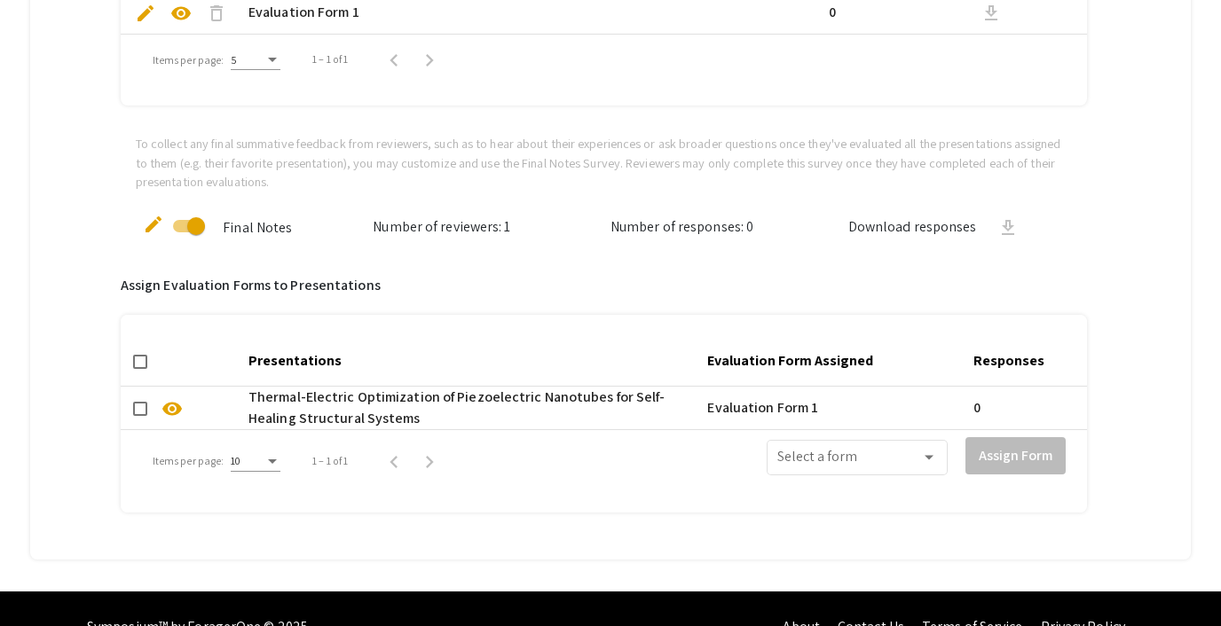
click at [135, 406] on span at bounding box center [140, 409] width 14 height 14
click at [139, 416] on input "checkbox" at bounding box center [139, 416] width 1 height 1
checkbox input "true"
click at [852, 458] on span at bounding box center [849, 461] width 144 height 16
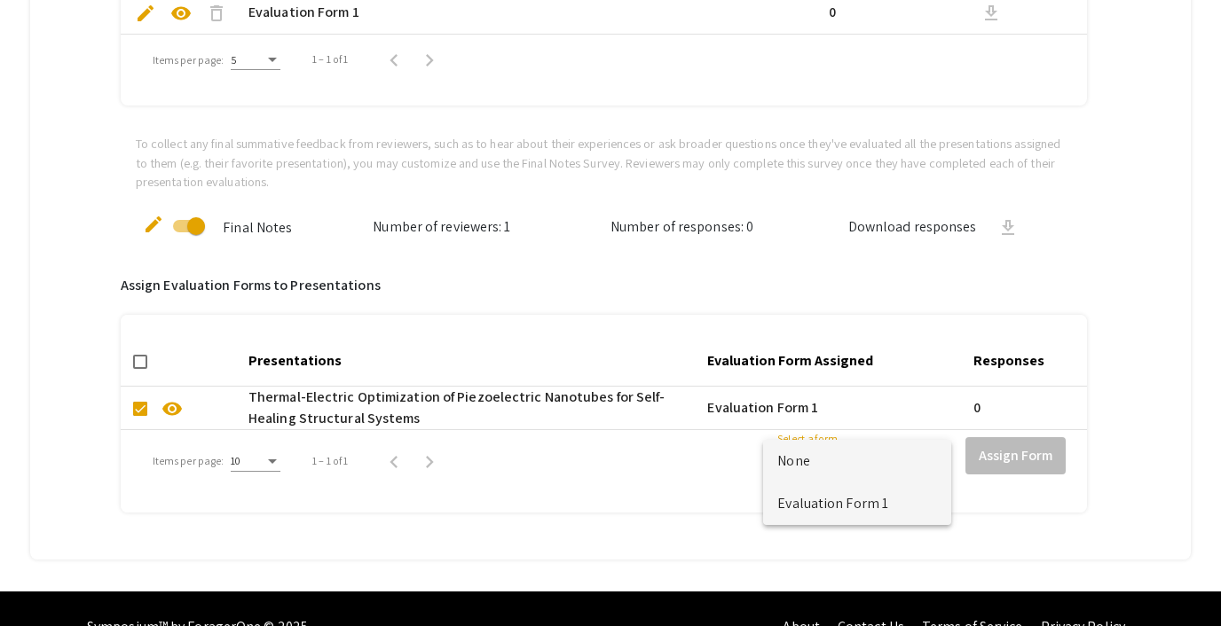
click at [848, 492] on span "Evaluation Form 1" at bounding box center [857, 504] width 160 height 43
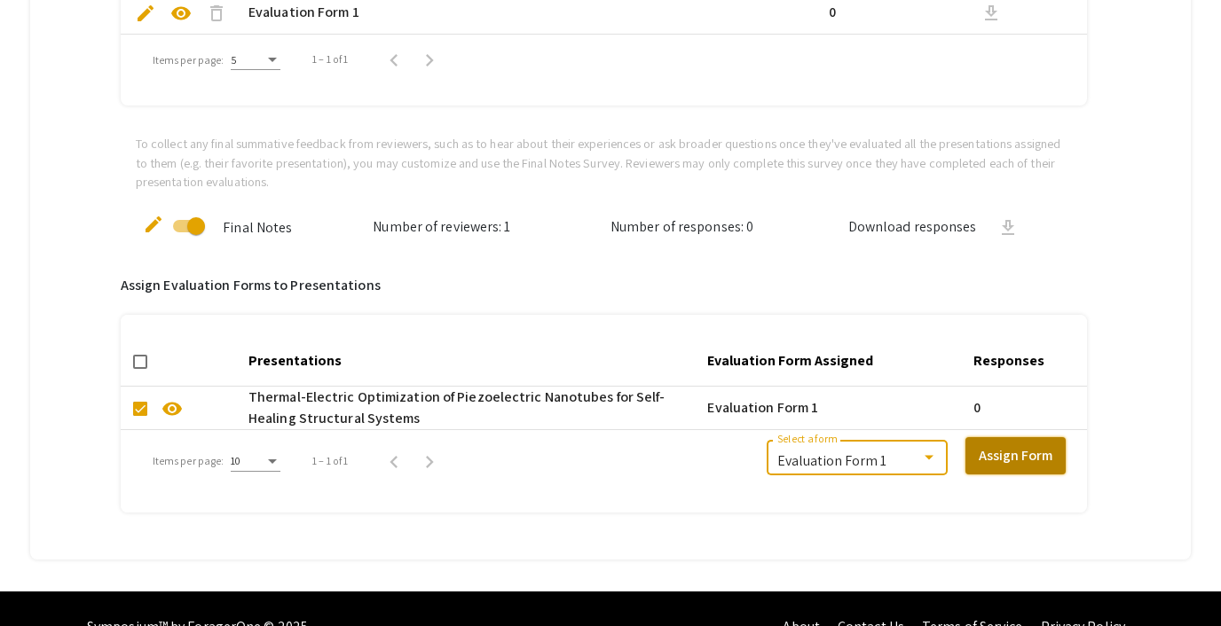
click at [1006, 439] on button "Assign Form" at bounding box center [1015, 455] width 100 height 37
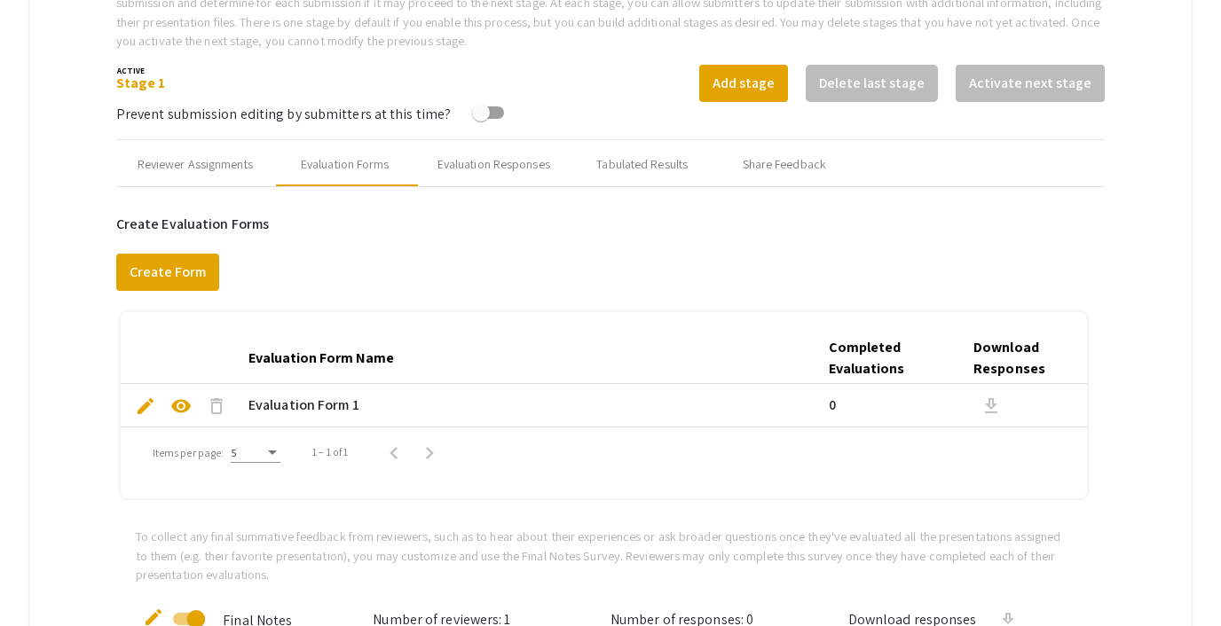
scroll to position [626, 0]
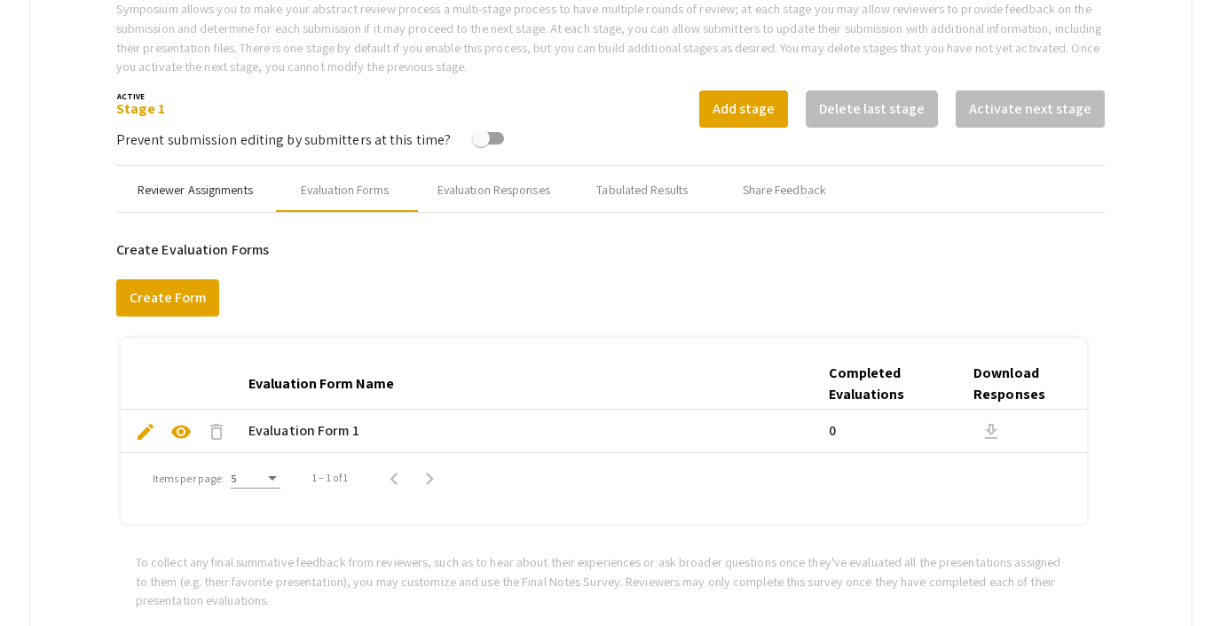
click at [208, 192] on div "Reviewer Assignments" at bounding box center [195, 190] width 115 height 19
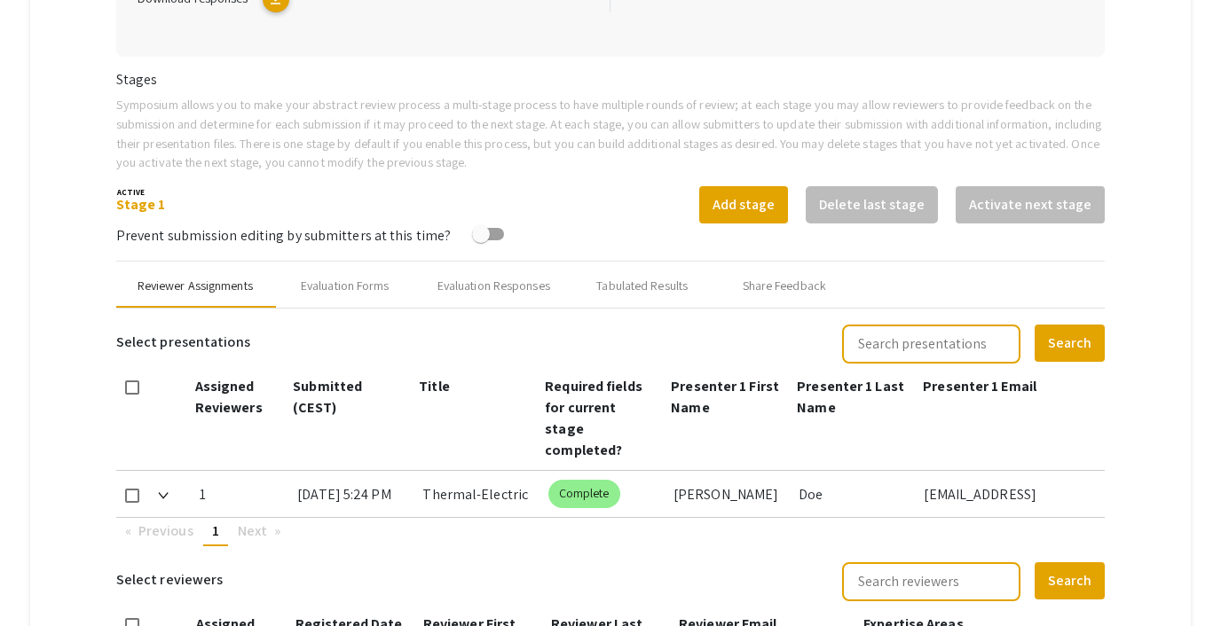
scroll to position [0, 0]
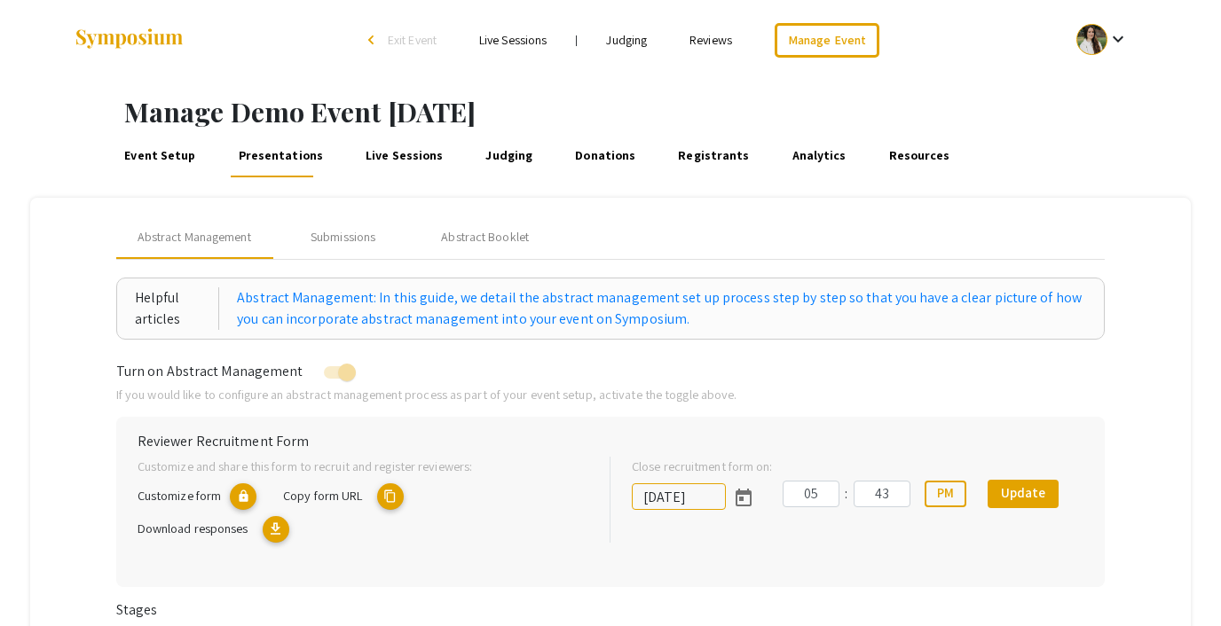
click at [728, 42] on link "Reviews" at bounding box center [710, 40] width 43 height 16
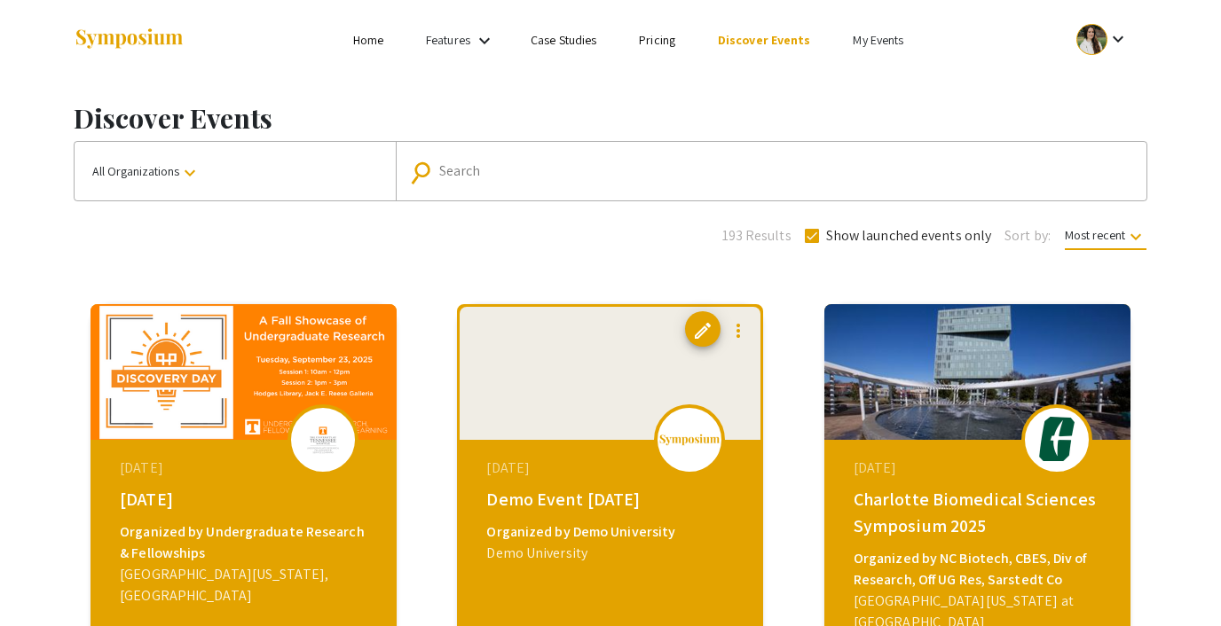
click at [221, 161] on button "All Organizations keyboard_arrow_down" at bounding box center [235, 171] width 321 height 59
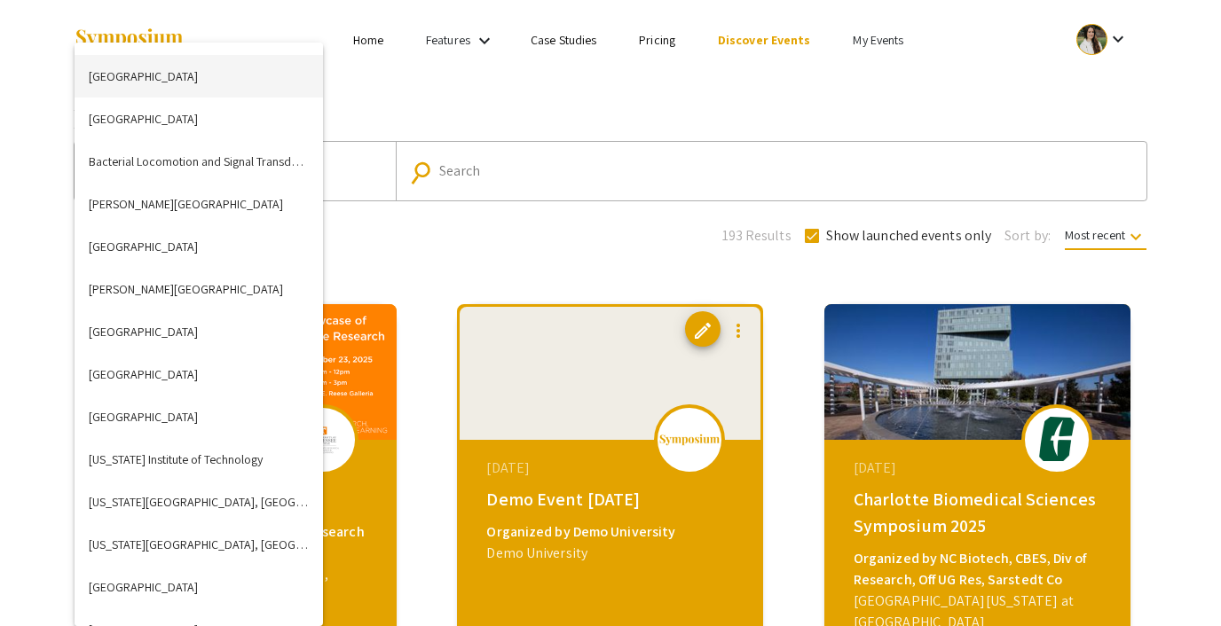
scroll to position [473, 0]
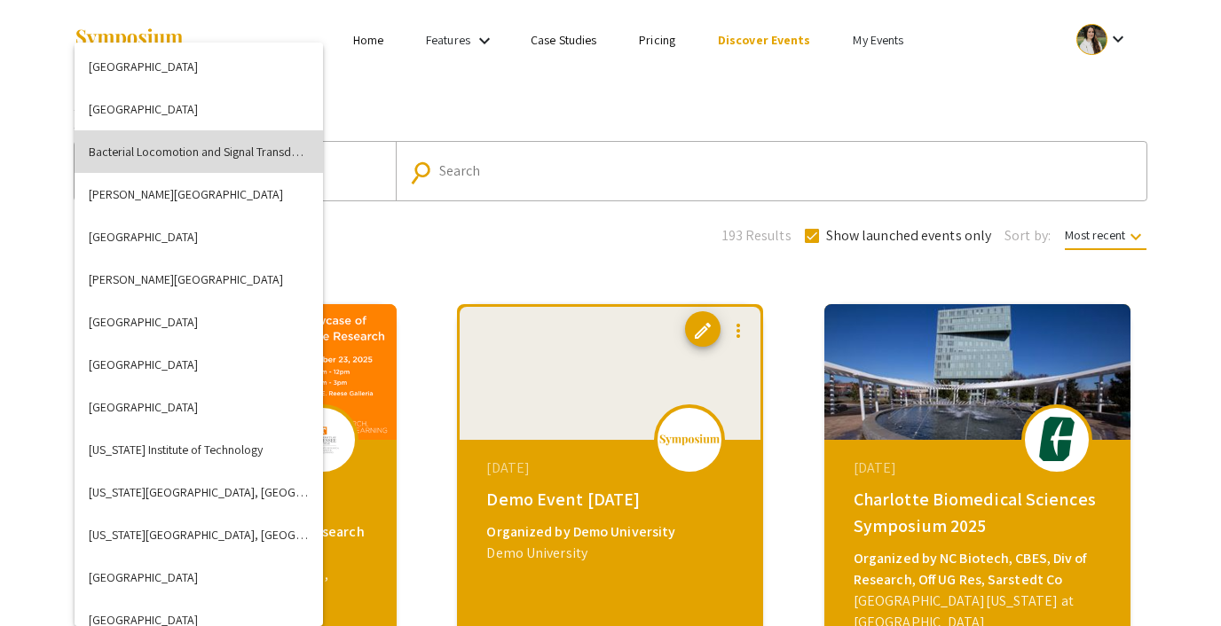
click at [187, 158] on button "Bacterial Locomotion and Signal Transduction (BLAST)" at bounding box center [199, 151] width 248 height 43
checkbox input "false"
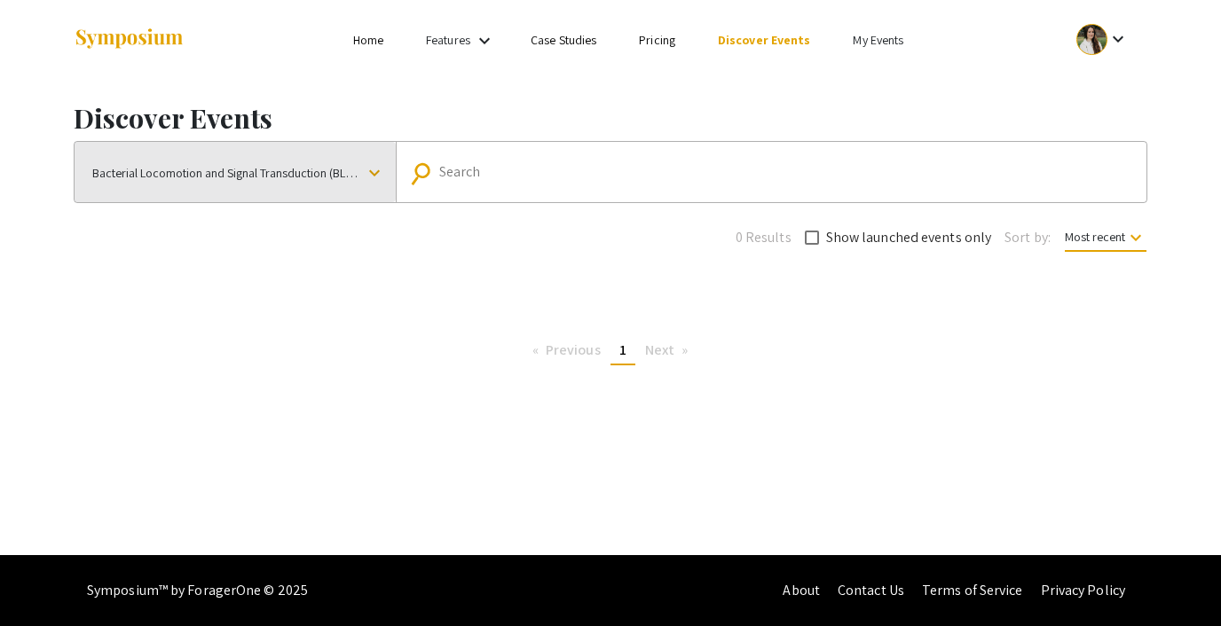
click at [266, 166] on span "Bacterial Locomotion and Signal Transduction (BLAST)" at bounding box center [227, 173] width 271 height 32
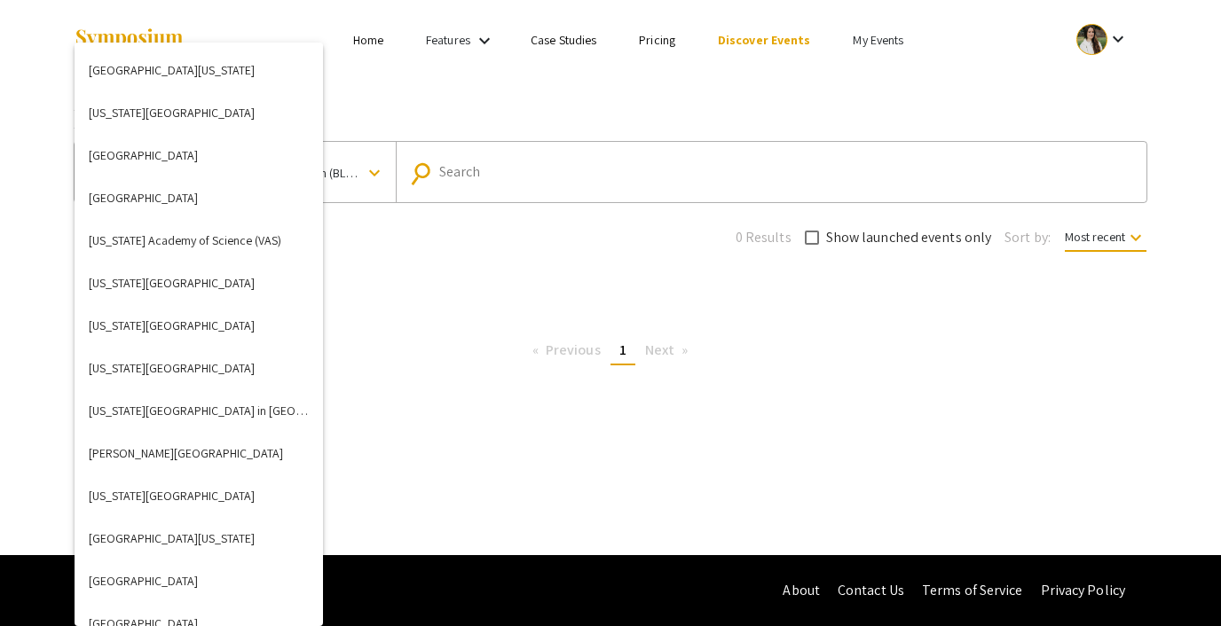
scroll to position [6925, 0]
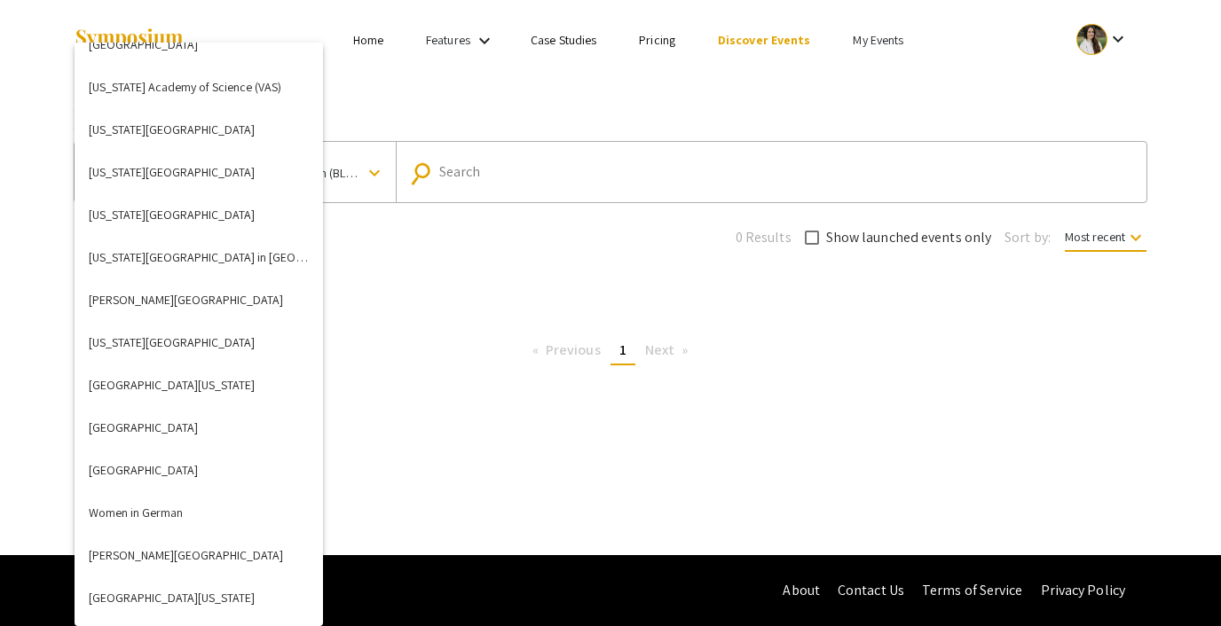
click at [443, 358] on div at bounding box center [610, 313] width 1221 height 626
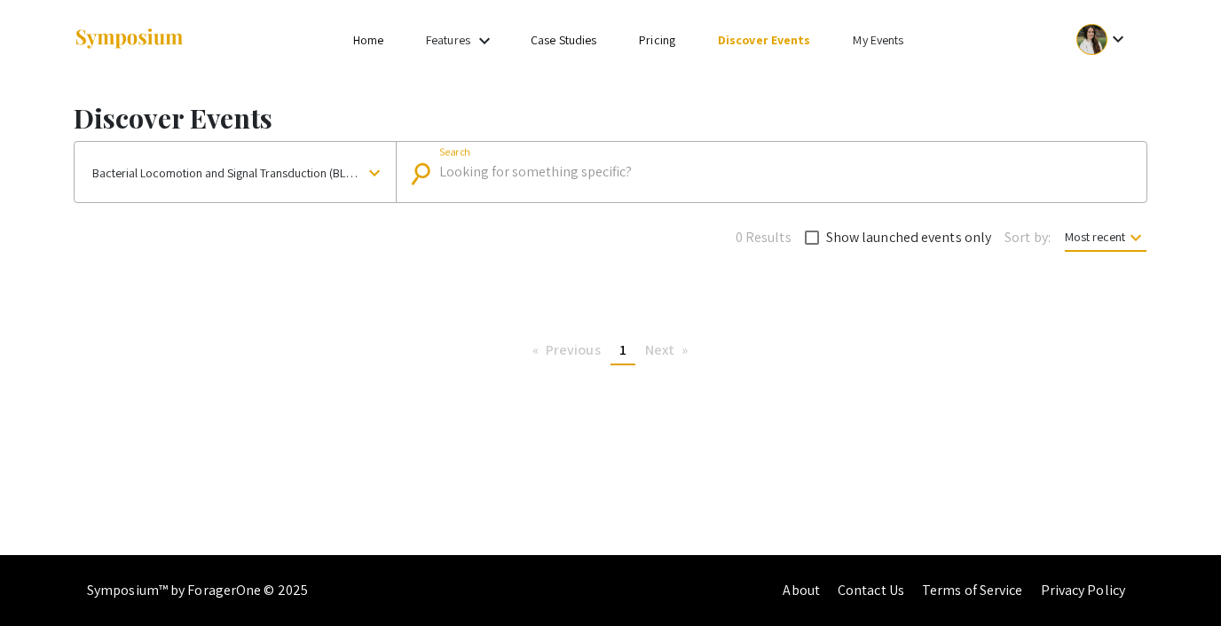
click at [470, 170] on input "Search" at bounding box center [780, 172] width 683 height 16
click at [402, 267] on div "Discover Events Bacterial Locomotion and Signal Transduction (BLAST) keyboard_a…" at bounding box center [610, 230] width 1100 height 300
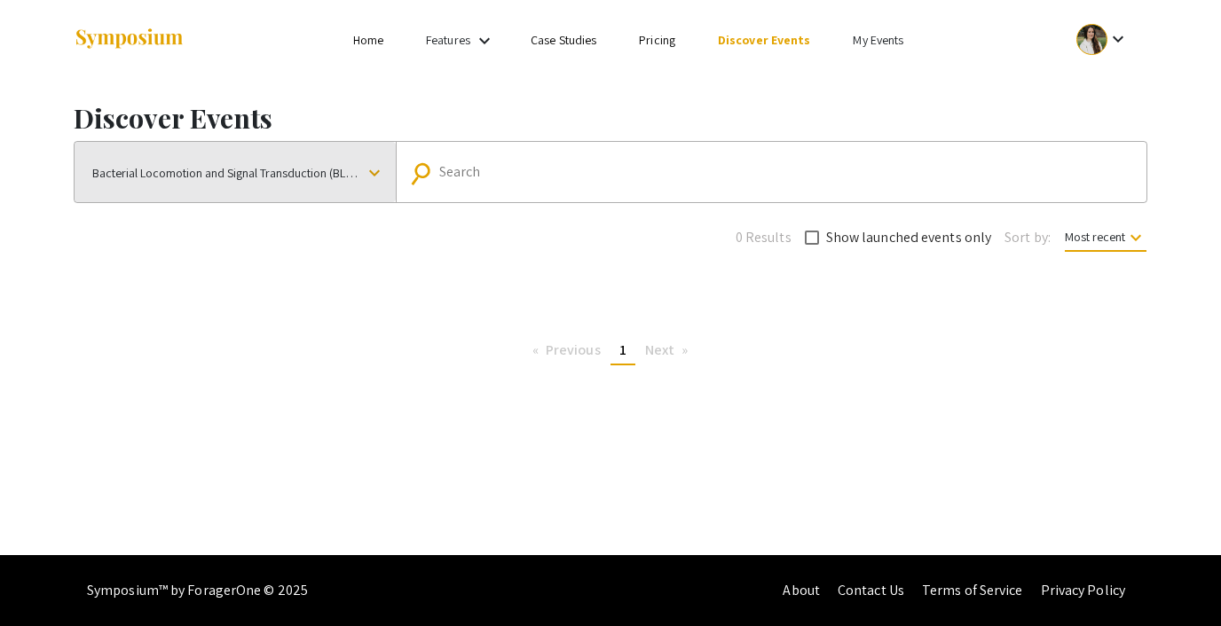
click at [329, 181] on span "Bacterial Locomotion and Signal Transduction (BLAST)" at bounding box center [227, 173] width 271 height 32
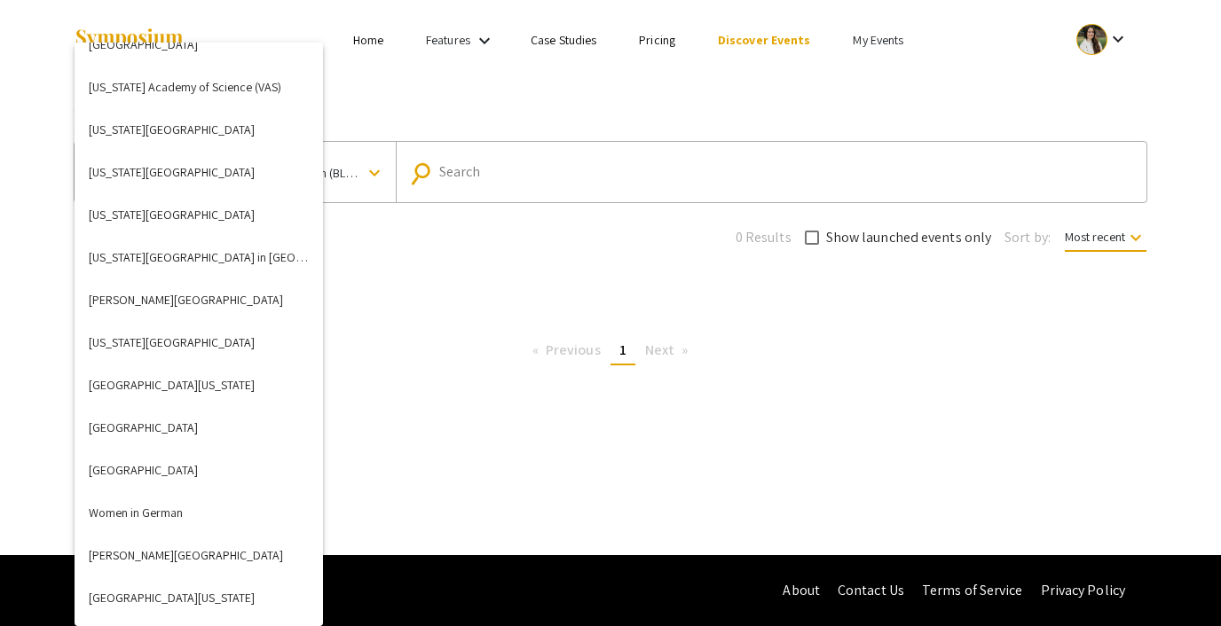
click at [633, 83] on div at bounding box center [610, 313] width 1221 height 626
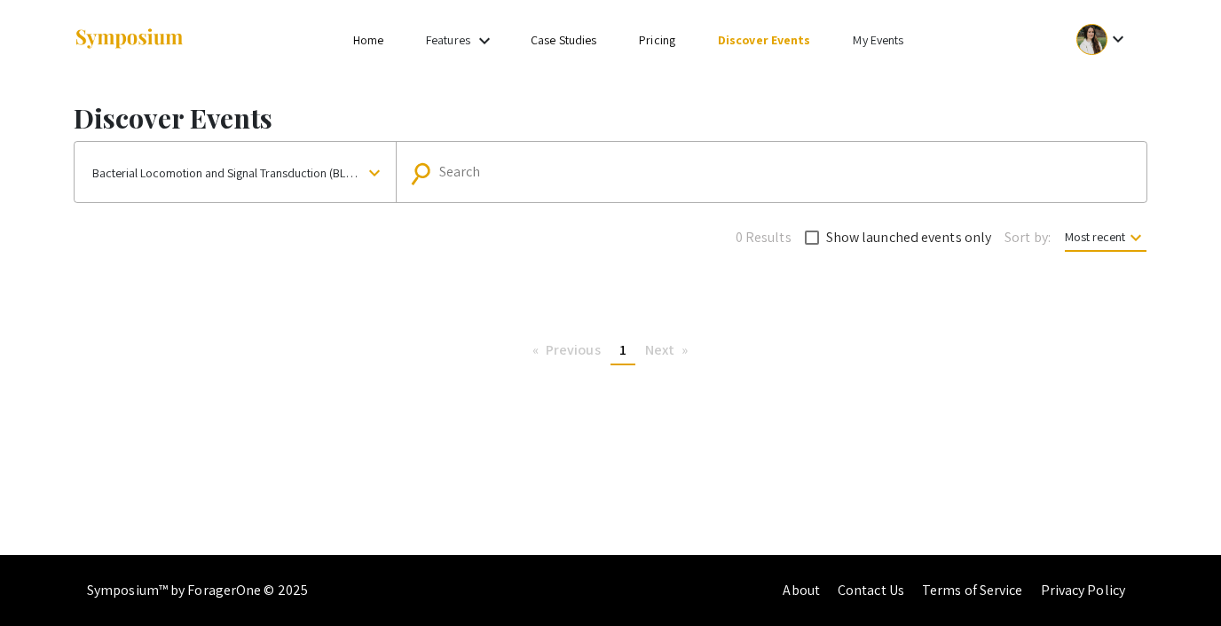
click at [857, 43] on link "My Events" at bounding box center [878, 40] width 51 height 16
click at [856, 75] on button "Events I've organized" at bounding box center [905, 79] width 152 height 43
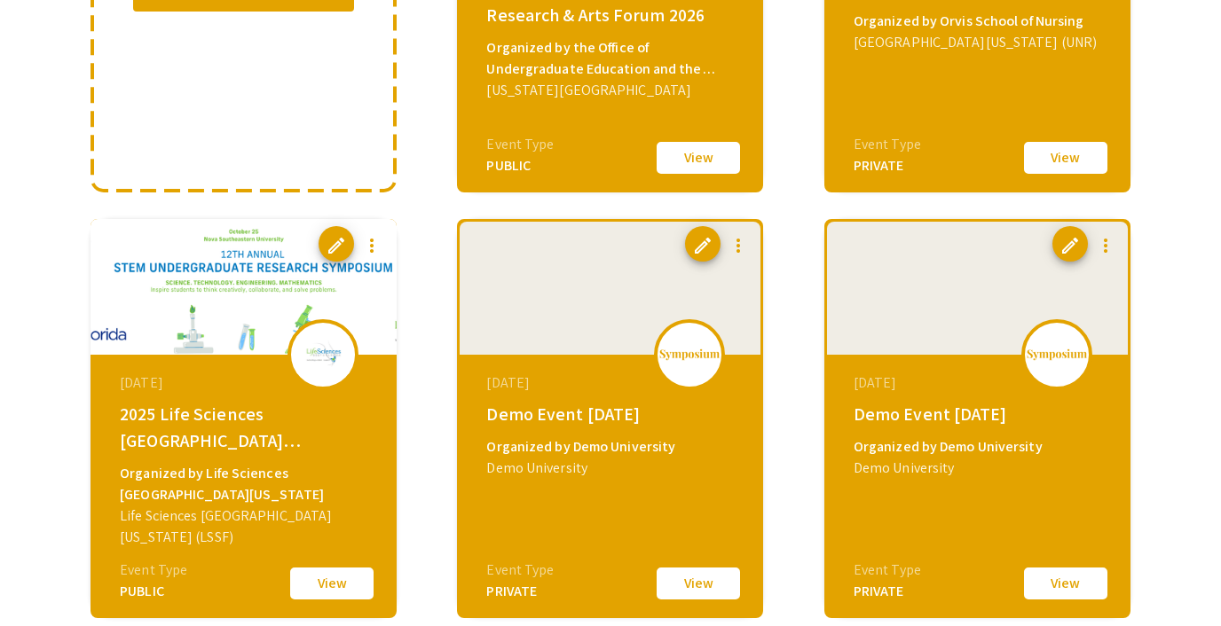
scroll to position [420, 0]
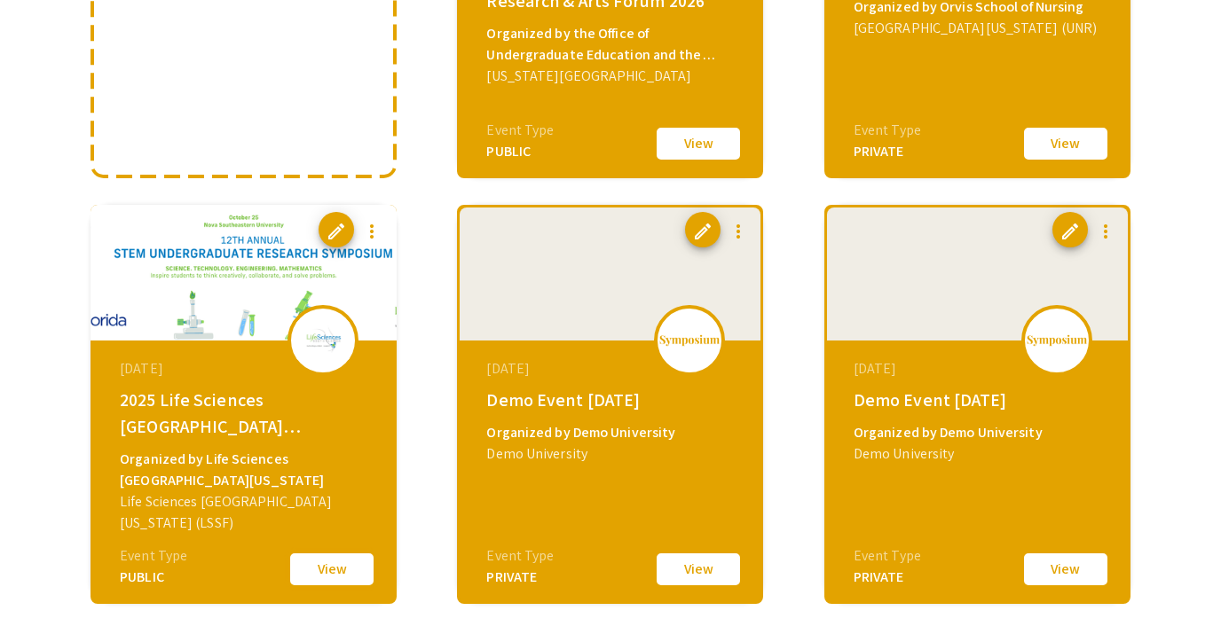
click at [346, 566] on button "View" at bounding box center [331, 569] width 89 height 37
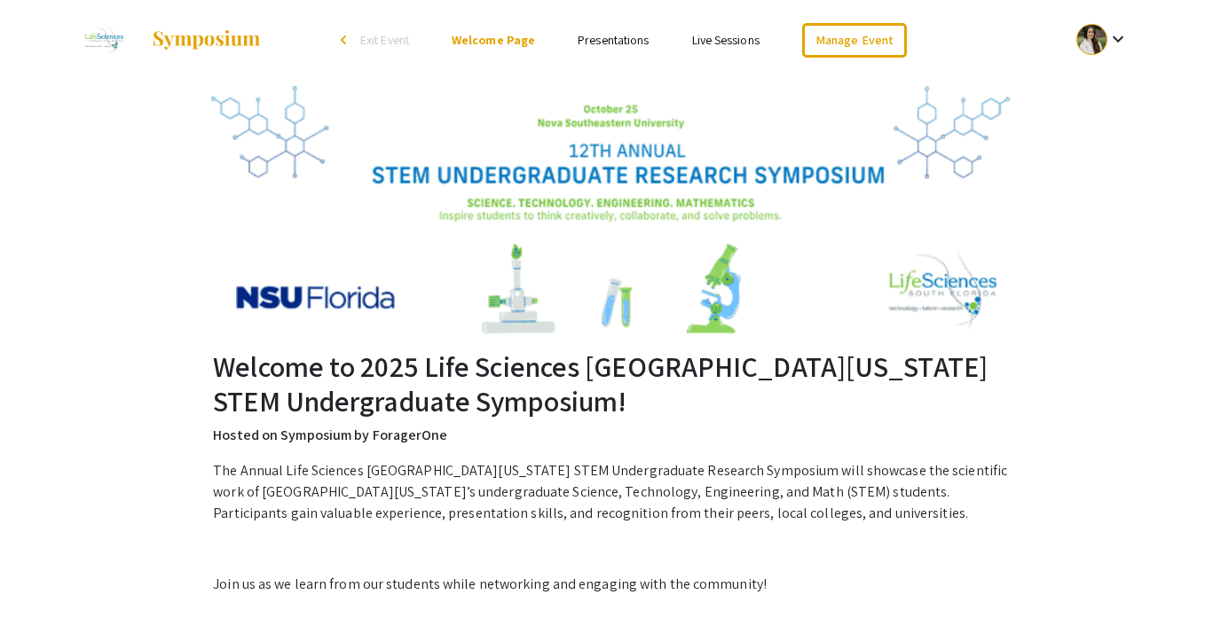
click at [605, 37] on link "Presentations" at bounding box center [613, 40] width 71 height 16
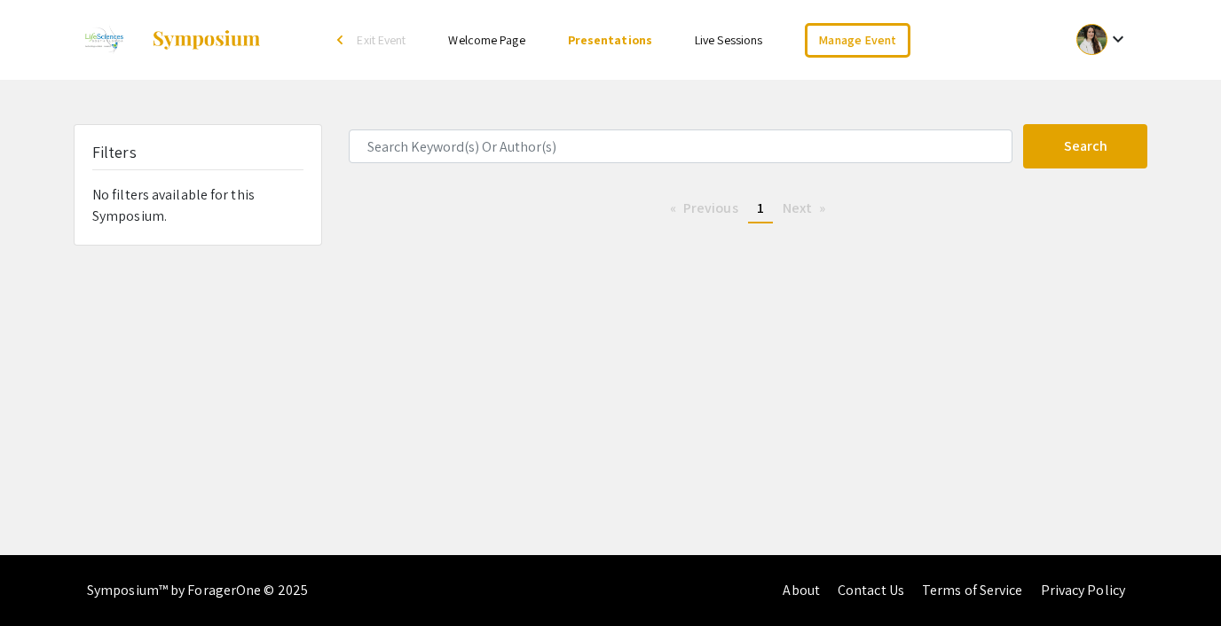
click at [484, 36] on link "Welcome Page" at bounding box center [486, 40] width 76 height 16
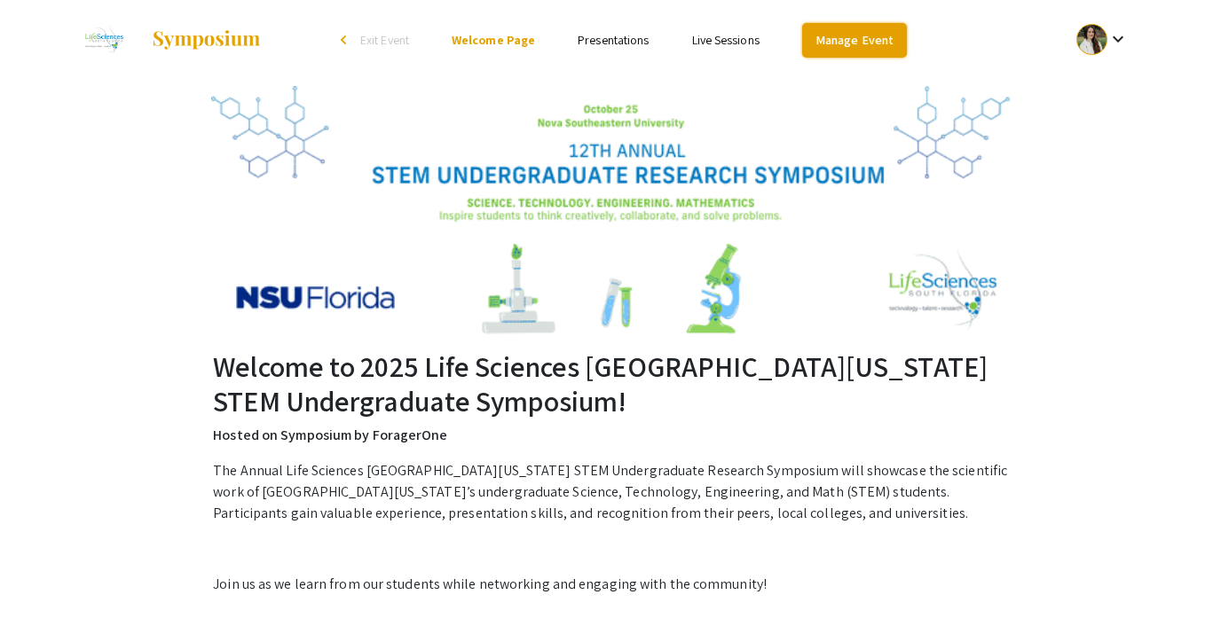
click at [828, 33] on link "Manage Event" at bounding box center [854, 40] width 105 height 35
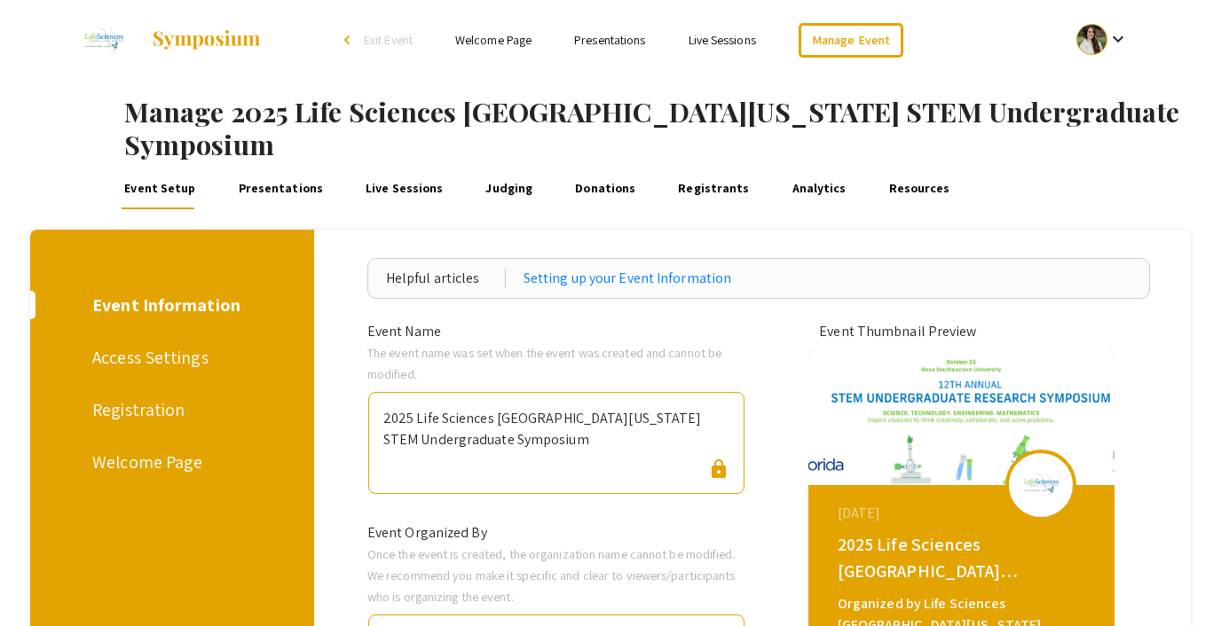
click at [279, 167] on link "Presentations" at bounding box center [280, 188] width 90 height 43
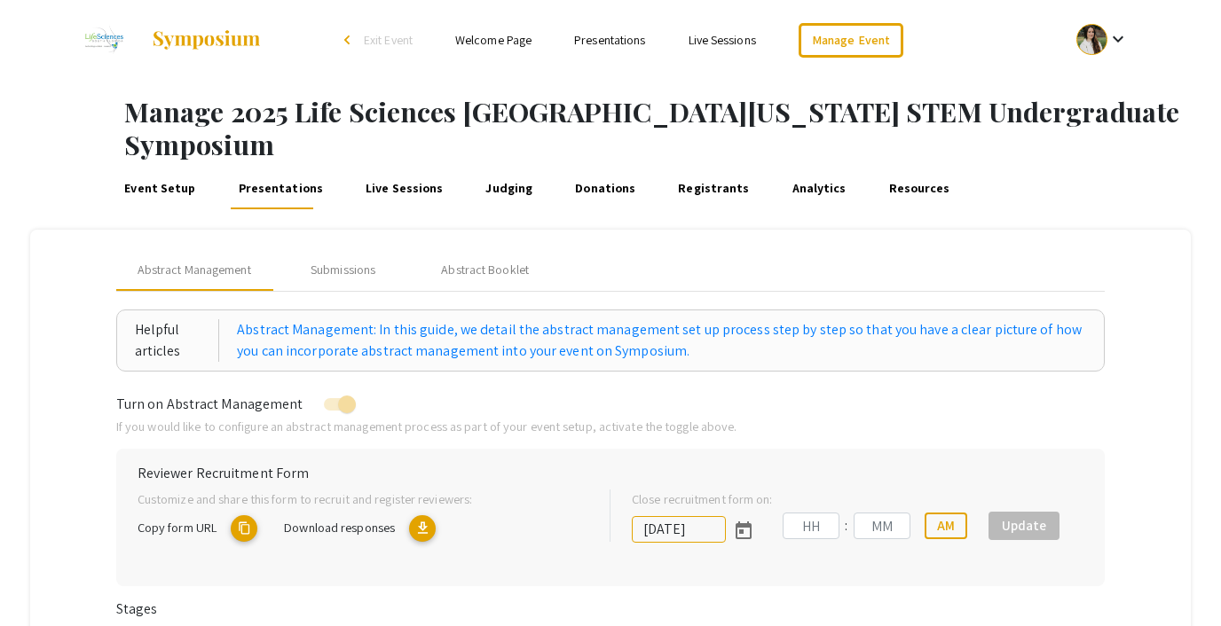
type input "[DATE]"
type input "11"
type input "00"
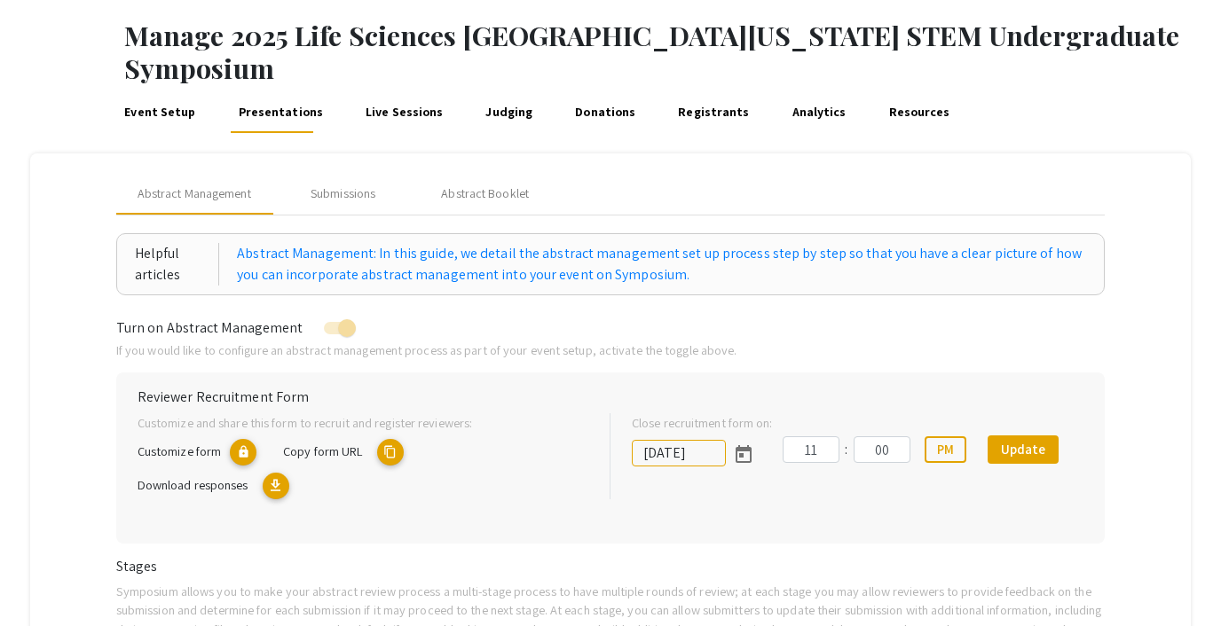
scroll to position [42, 0]
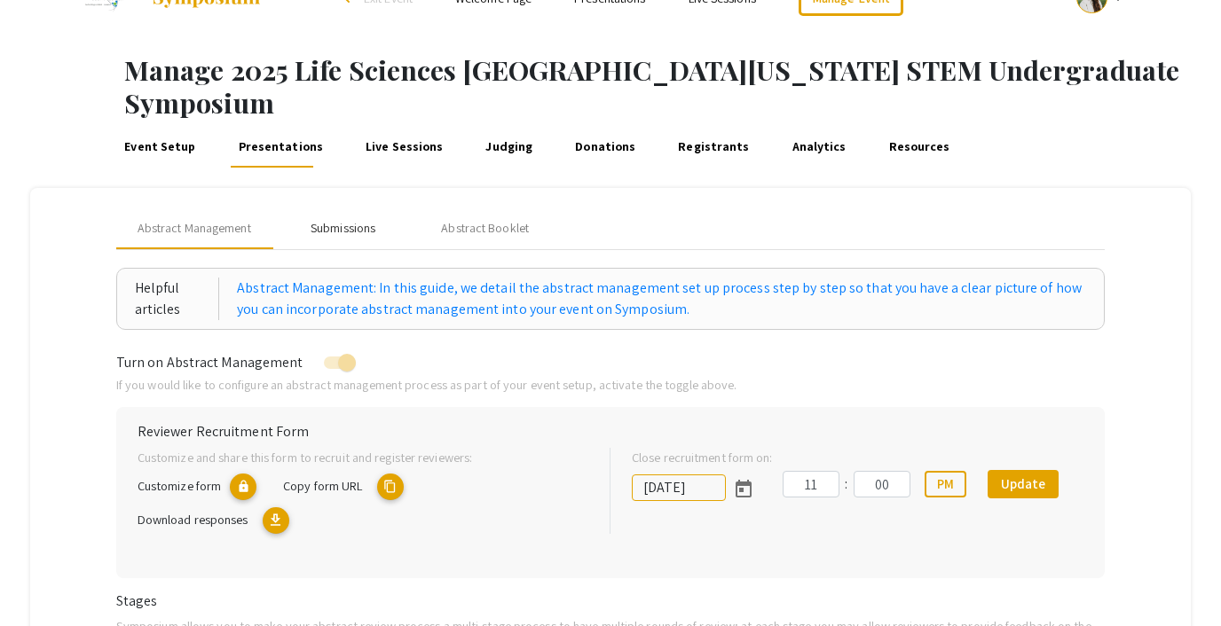
click at [347, 219] on div "Submissions" at bounding box center [343, 228] width 65 height 19
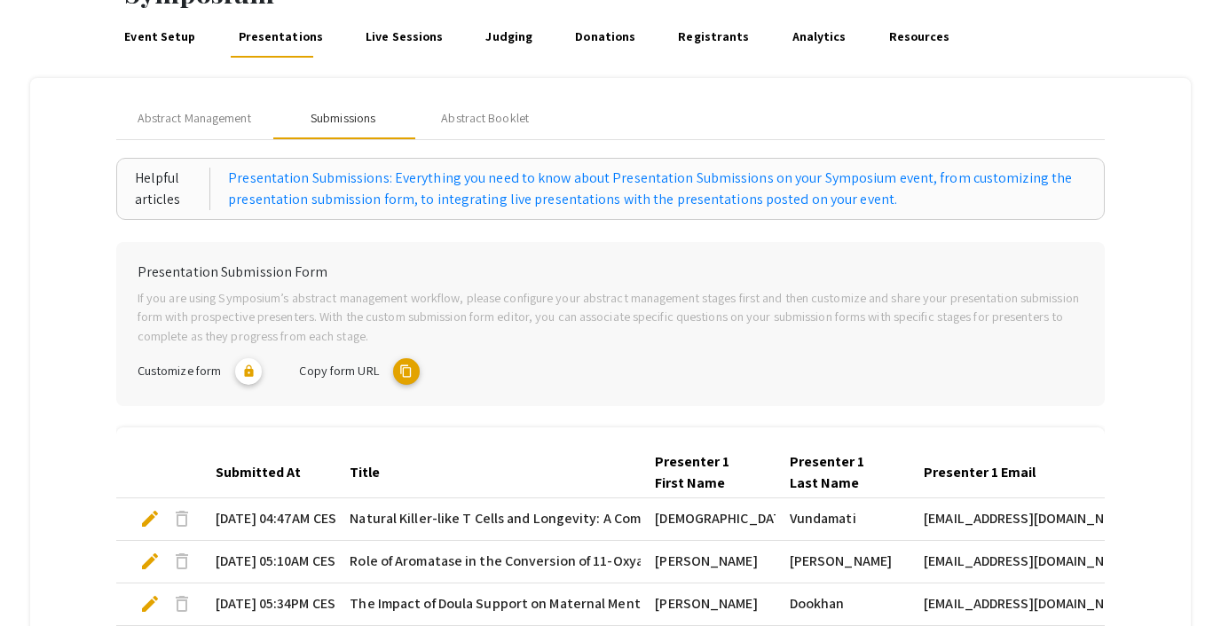
scroll to position [212, 0]
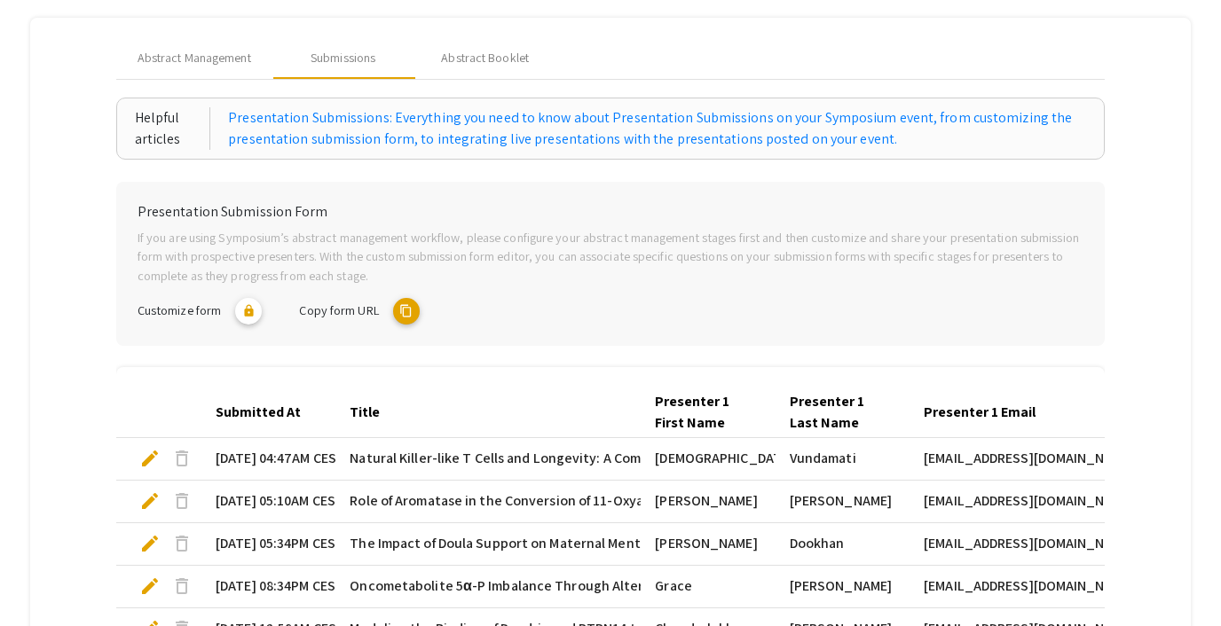
click at [405, 298] on mat-icon "content_copy" at bounding box center [406, 311] width 27 height 27
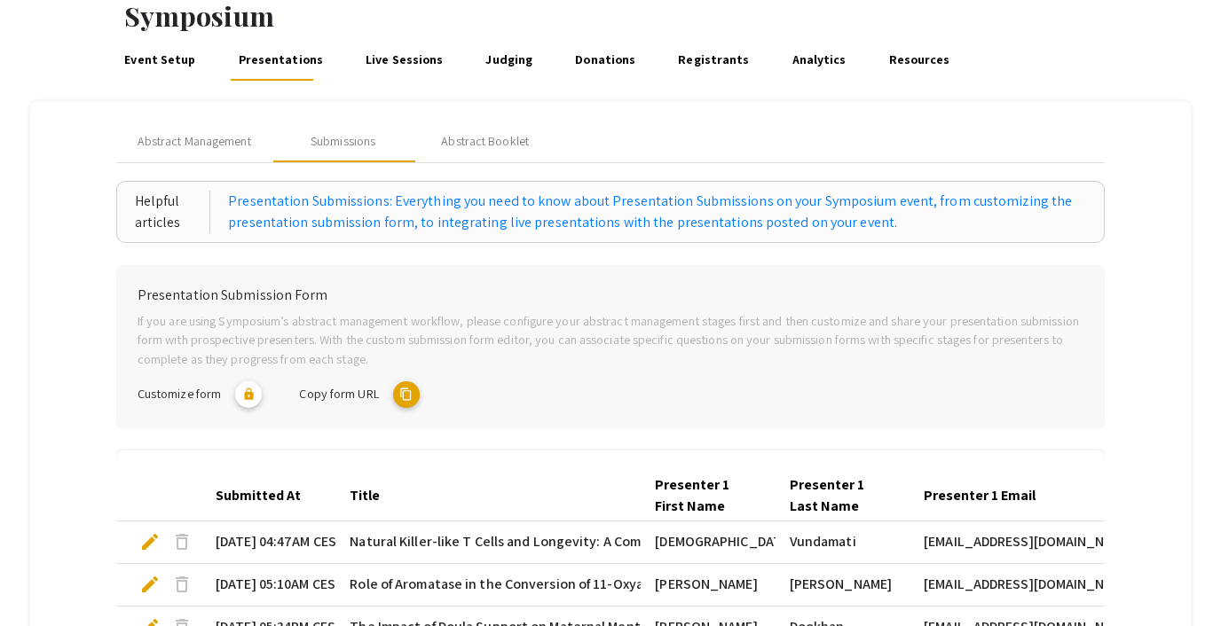
scroll to position [131, 0]
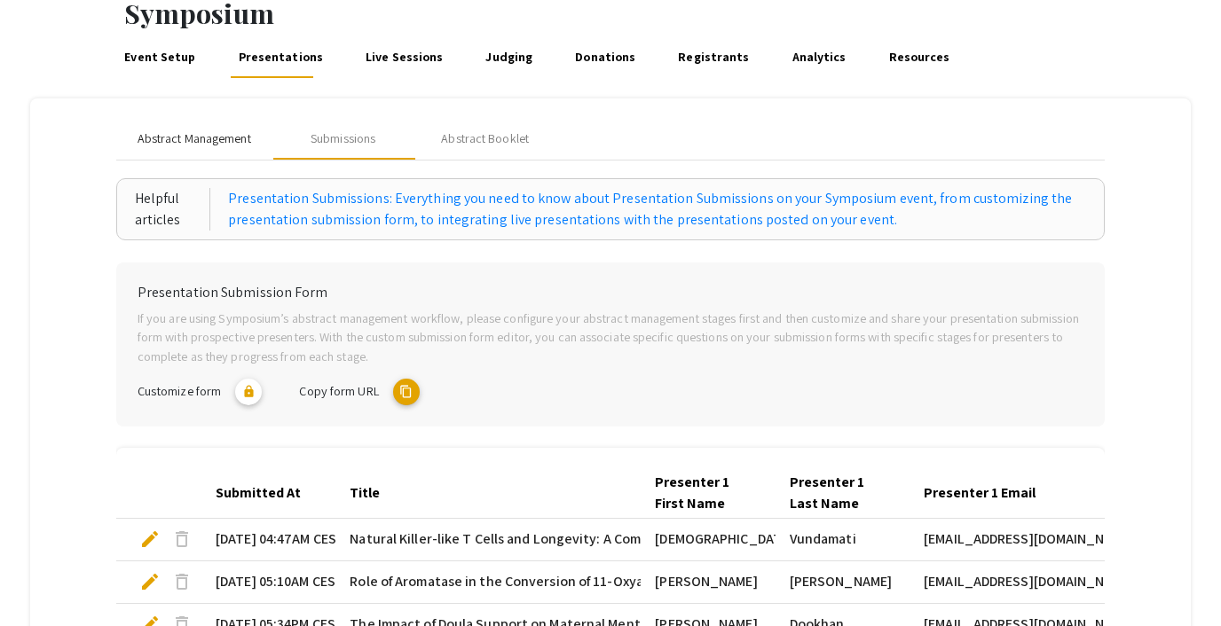
click at [184, 130] on span "Abstract Management" at bounding box center [195, 139] width 114 height 19
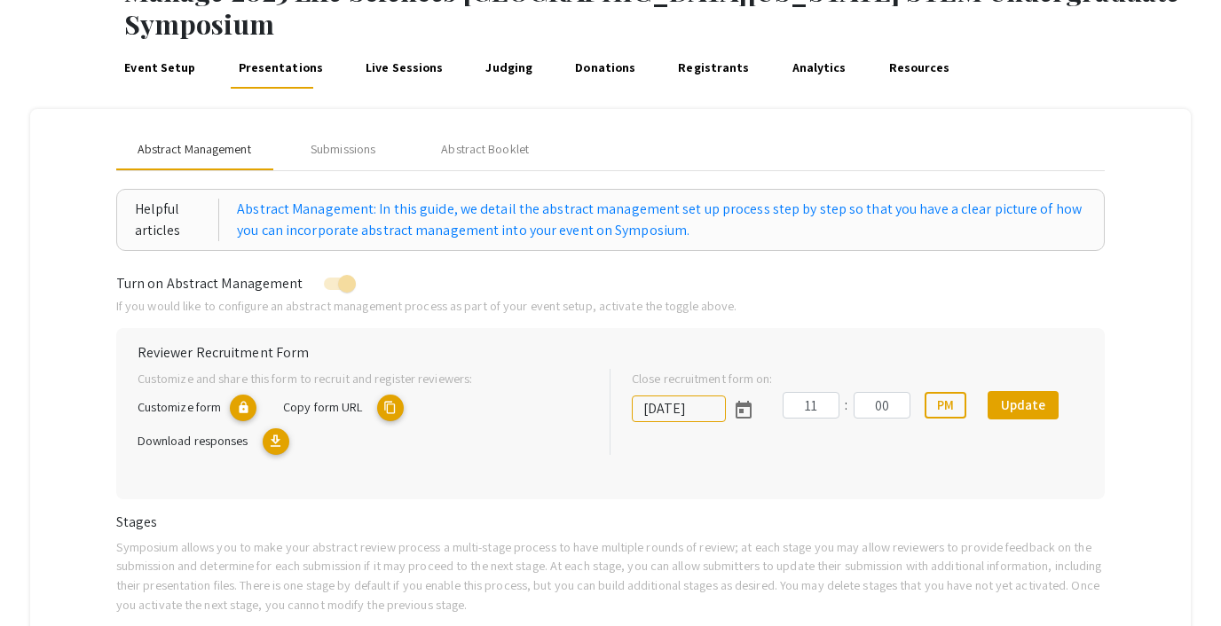
scroll to position [91, 0]
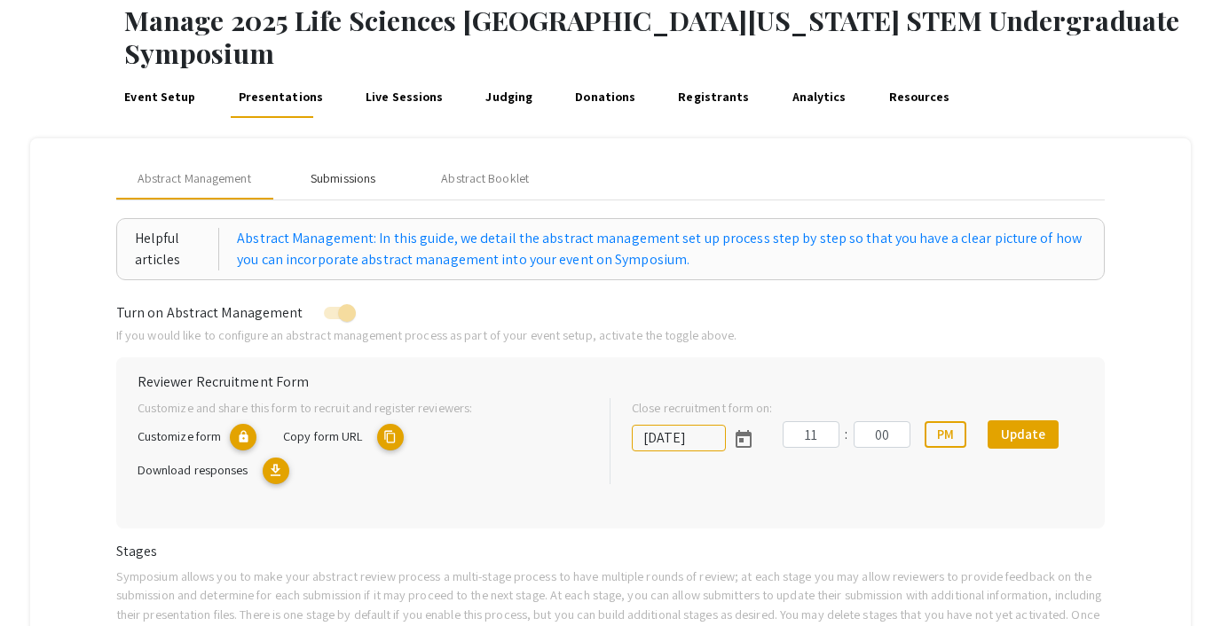
click at [329, 169] on div "Submissions" at bounding box center [343, 178] width 65 height 19
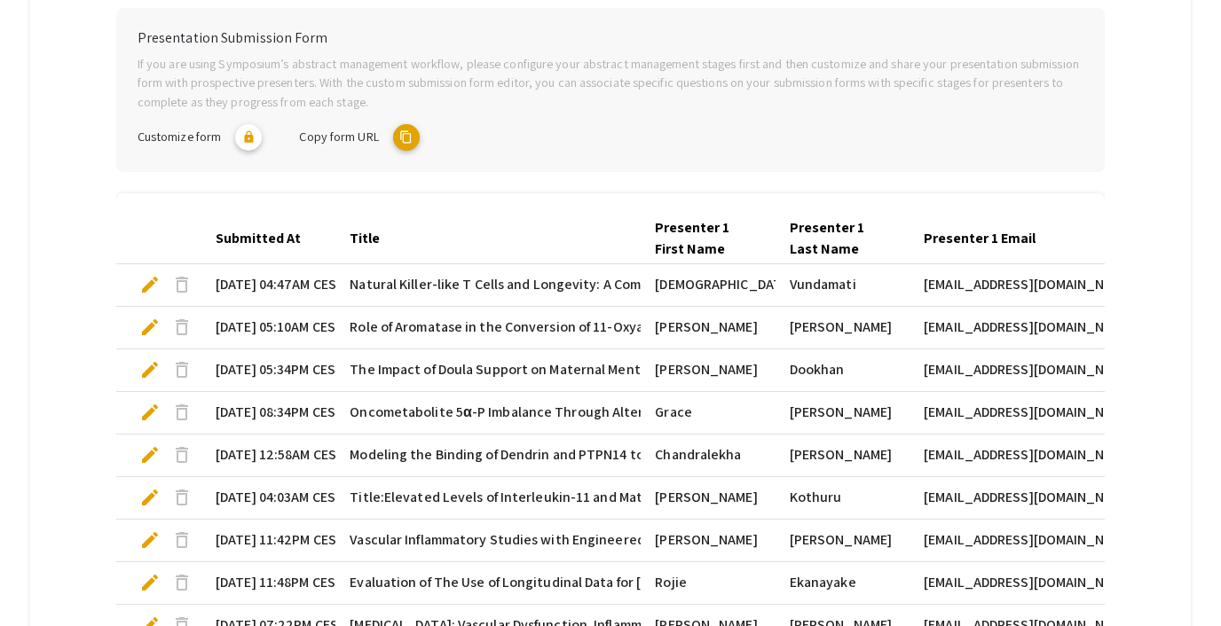
scroll to position [240, 0]
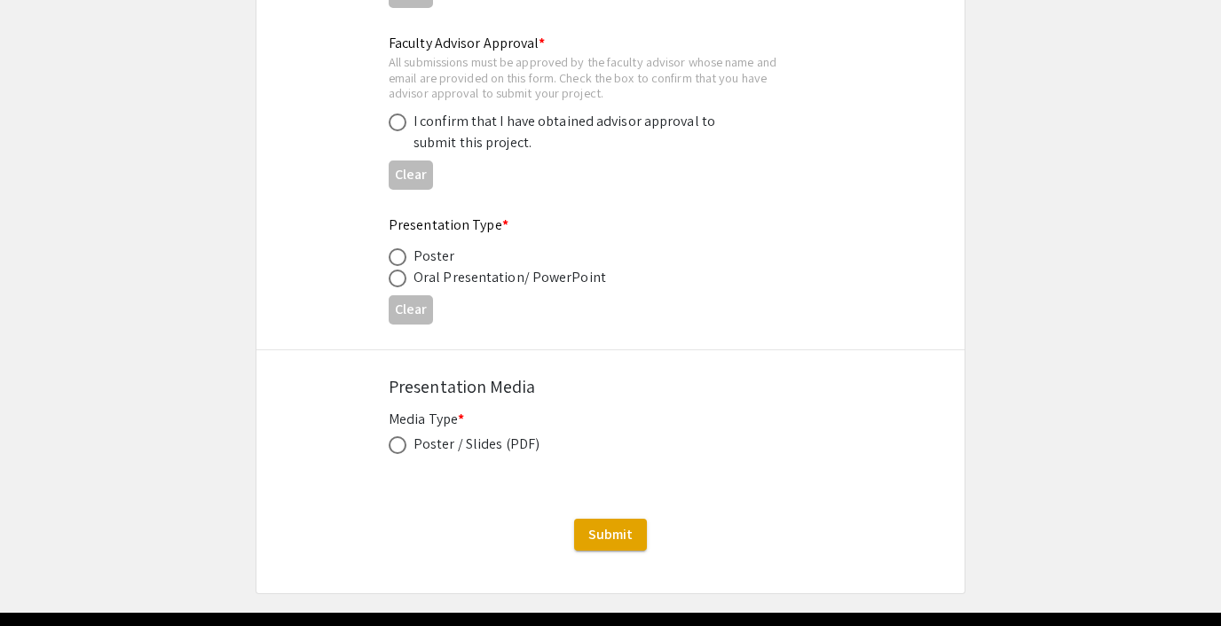
scroll to position [2707, 0]
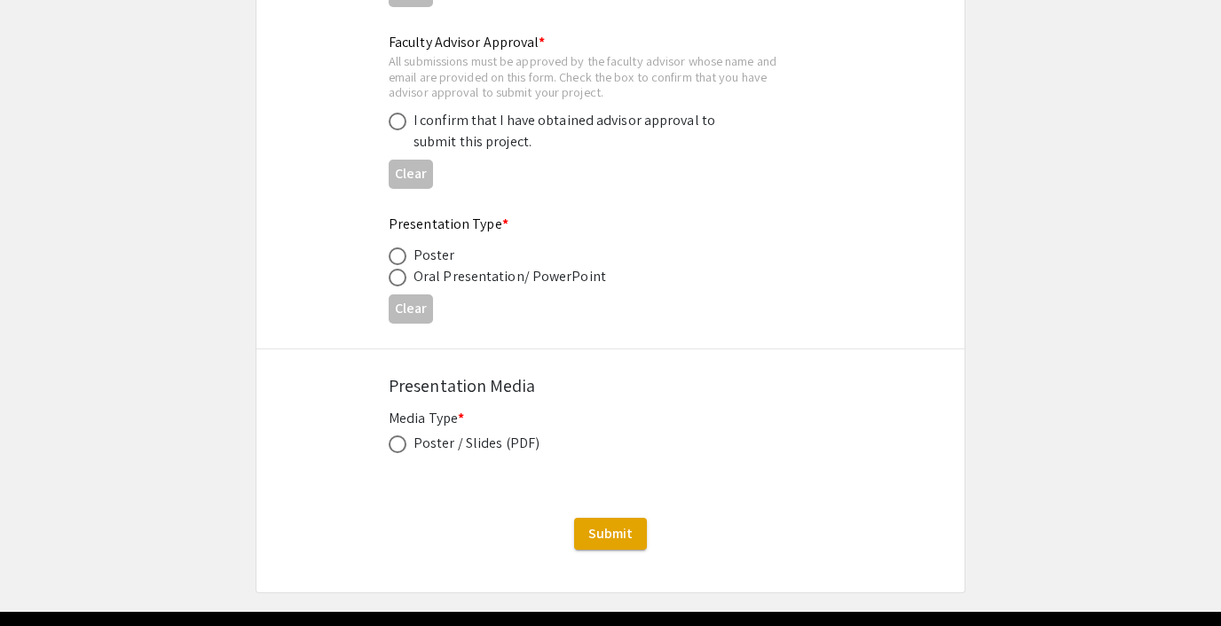
click at [404, 257] on span at bounding box center [398, 257] width 18 height 18
click at [404, 257] on input "radio" at bounding box center [398, 257] width 18 height 18
radio input "true"
click at [397, 274] on span at bounding box center [398, 278] width 18 height 18
click at [397, 274] on input "radio" at bounding box center [398, 278] width 18 height 18
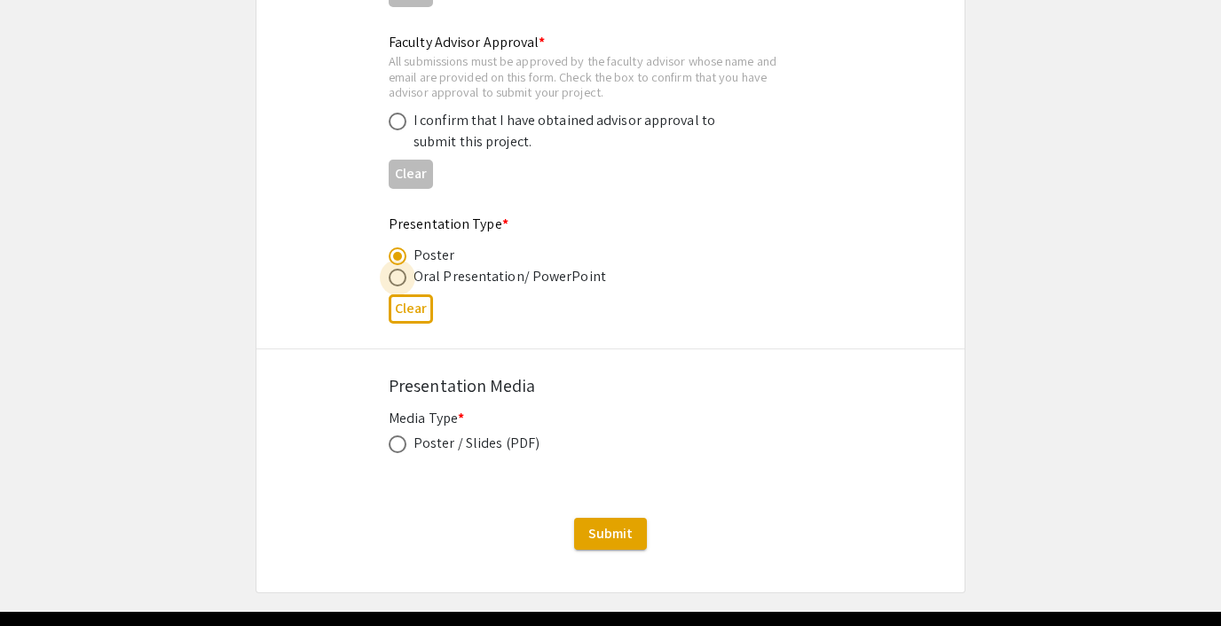
radio input "true"
click at [405, 448] on span at bounding box center [398, 445] width 18 height 18
click at [405, 448] on input "radio" at bounding box center [398, 445] width 18 height 18
radio input "true"
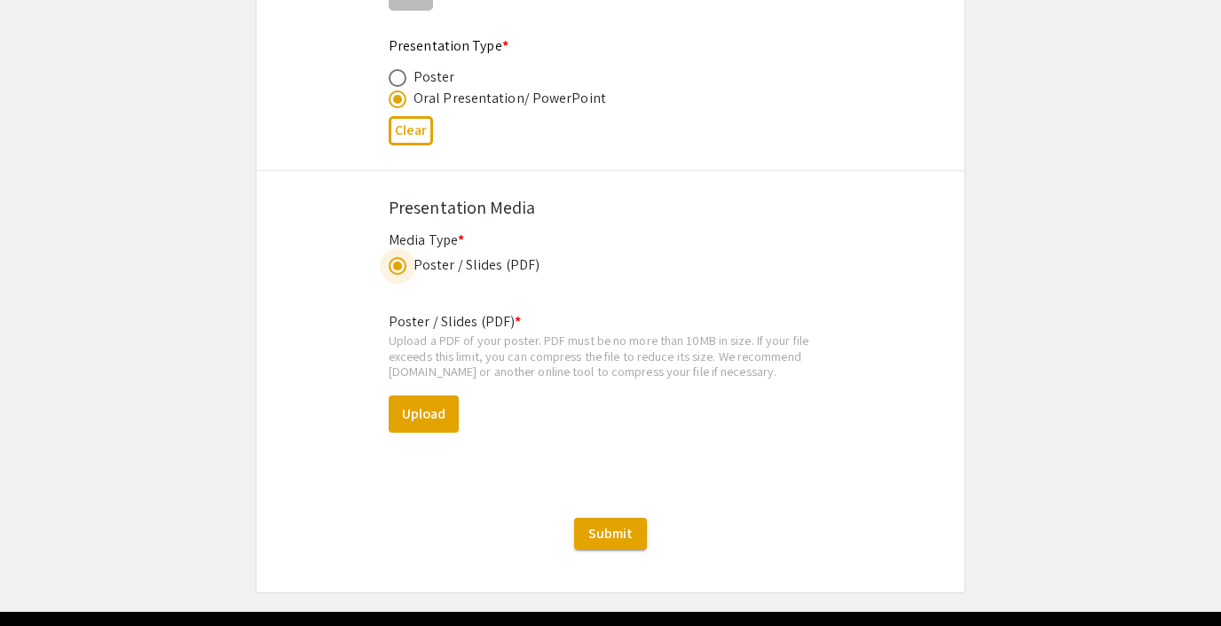
scroll to position [2886, 0]
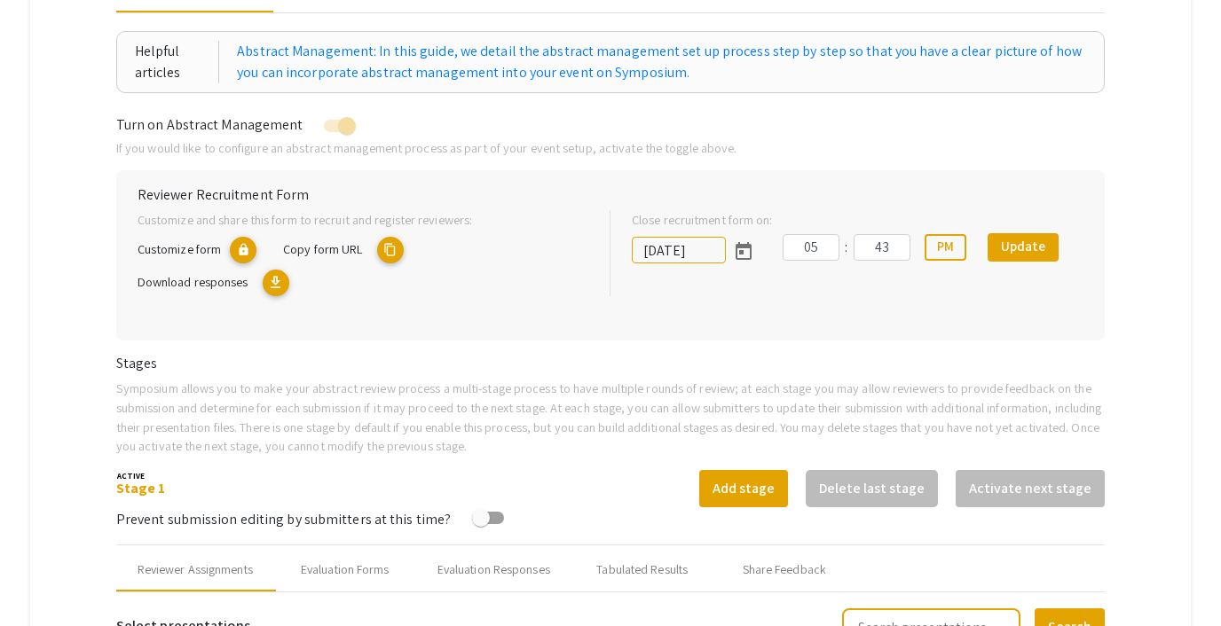
scroll to position [248, 0]
click at [394, 247] on mat-icon "content_copy" at bounding box center [390, 249] width 27 height 27
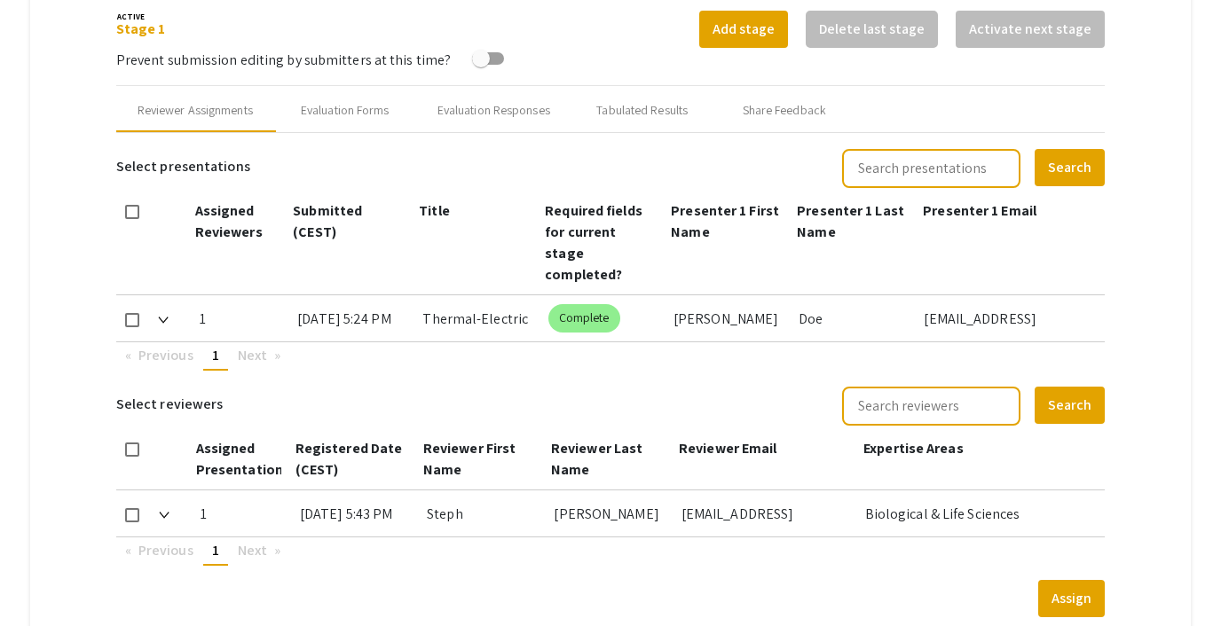
scroll to position [718, 0]
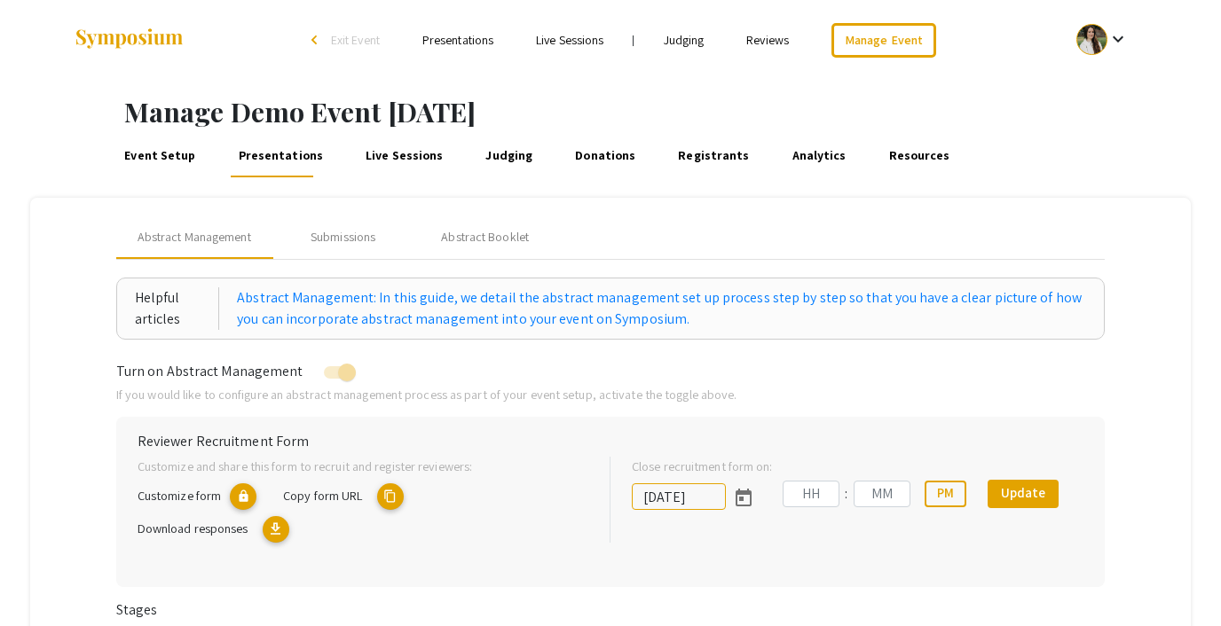
type input "[DATE]"
type input "05"
type input "43"
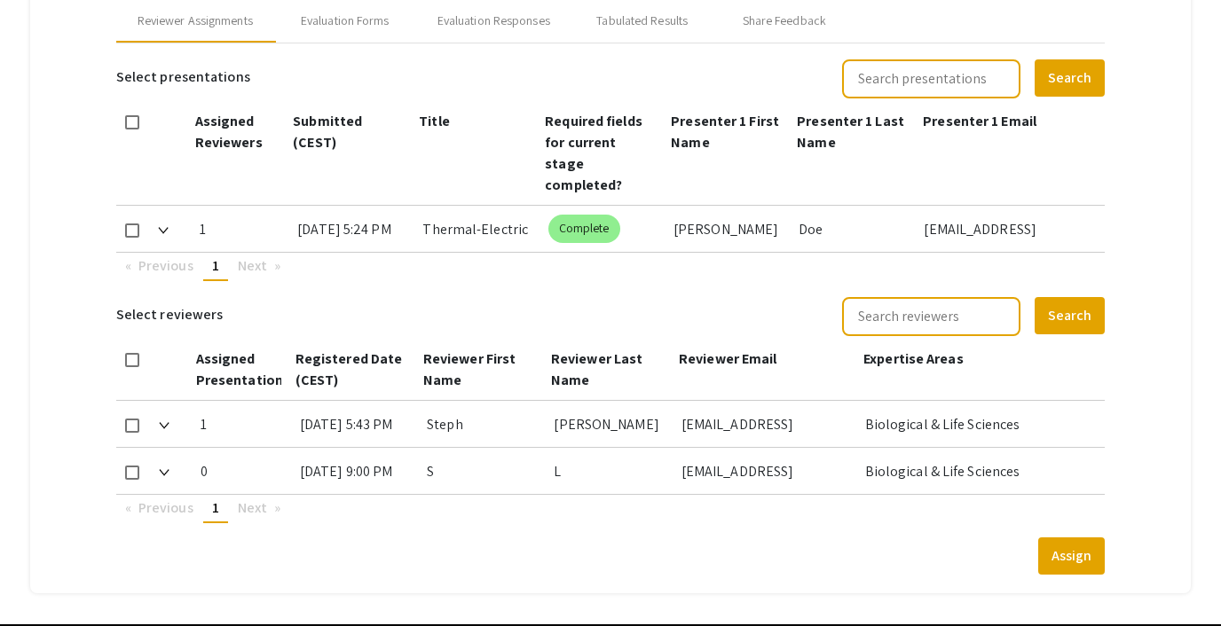
scroll to position [805, 0]
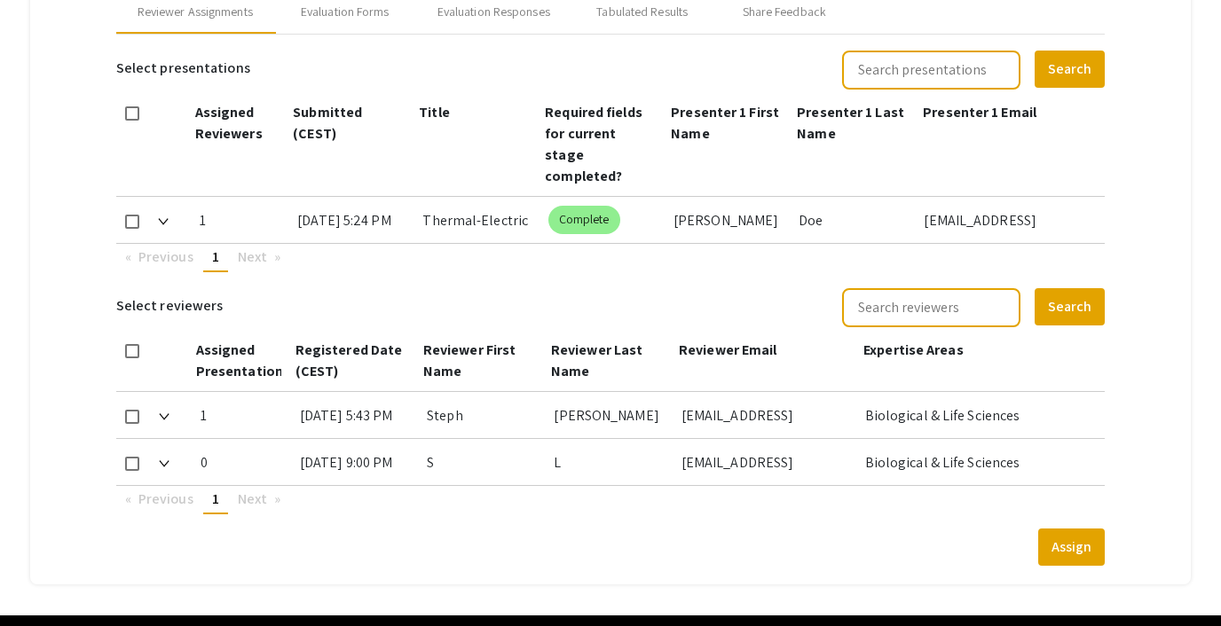
click at [129, 439] on mat-checkbox at bounding box center [132, 462] width 14 height 47
click at [132, 215] on span at bounding box center [132, 222] width 14 height 14
click at [132, 229] on input "checkbox" at bounding box center [131, 229] width 1 height 1
checkbox input "true"
click at [135, 457] on span at bounding box center [132, 464] width 14 height 14
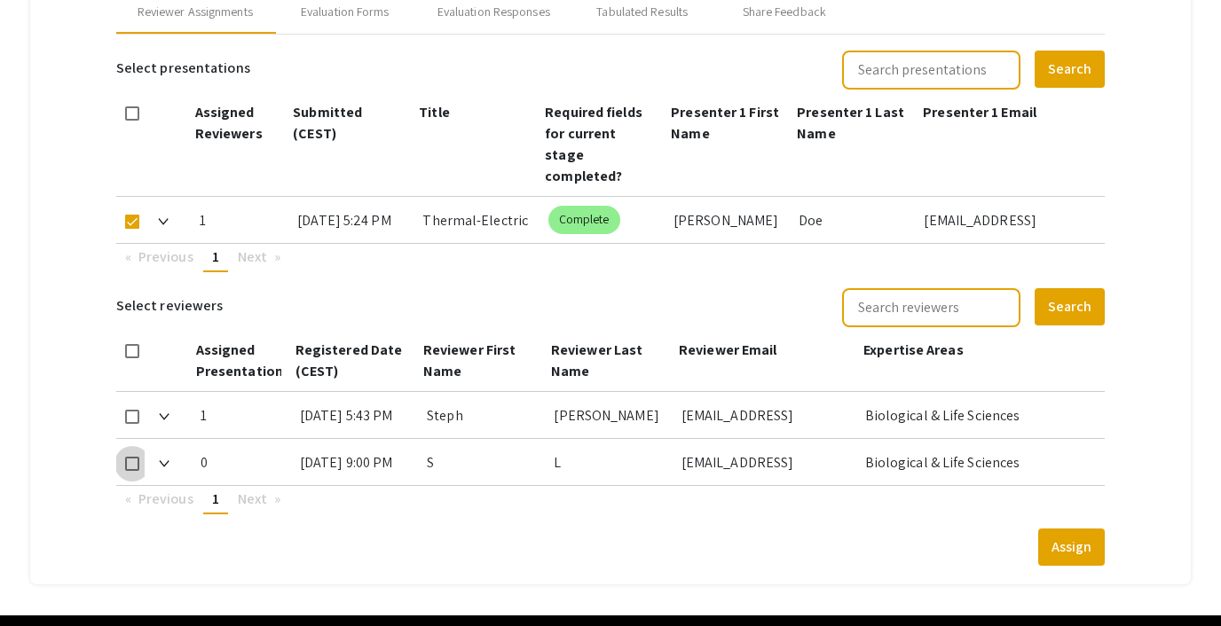
click at [132, 471] on input "checkbox" at bounding box center [131, 471] width 1 height 1
checkbox input "true"
click at [1077, 529] on button "Assign" at bounding box center [1071, 547] width 67 height 37
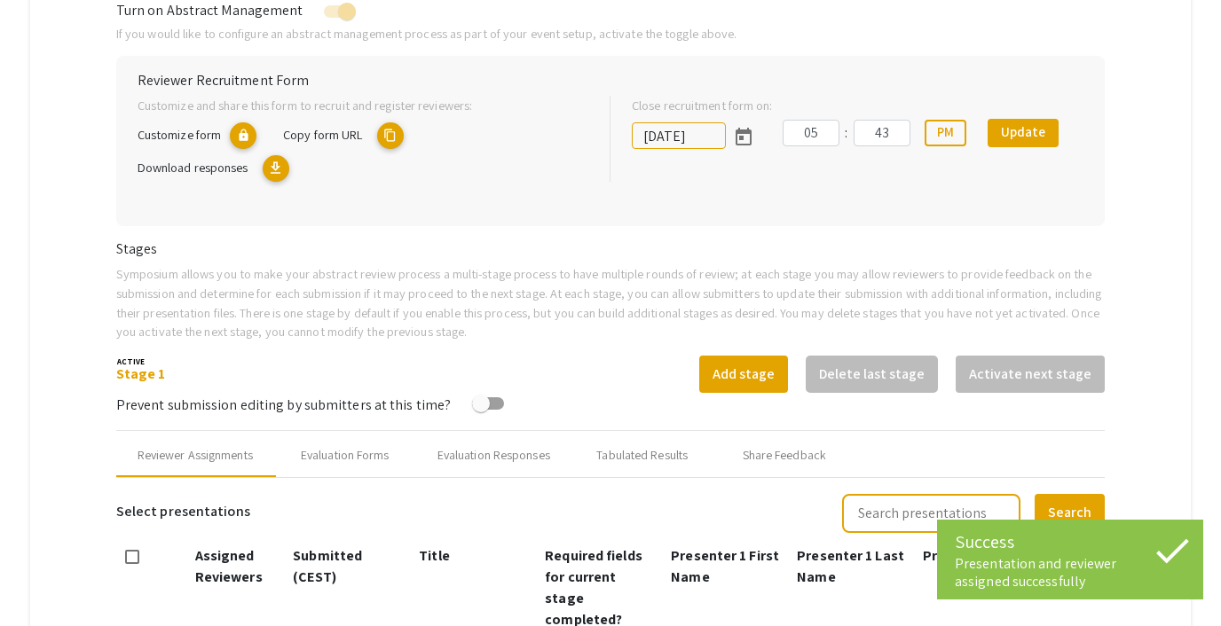
scroll to position [532, 0]
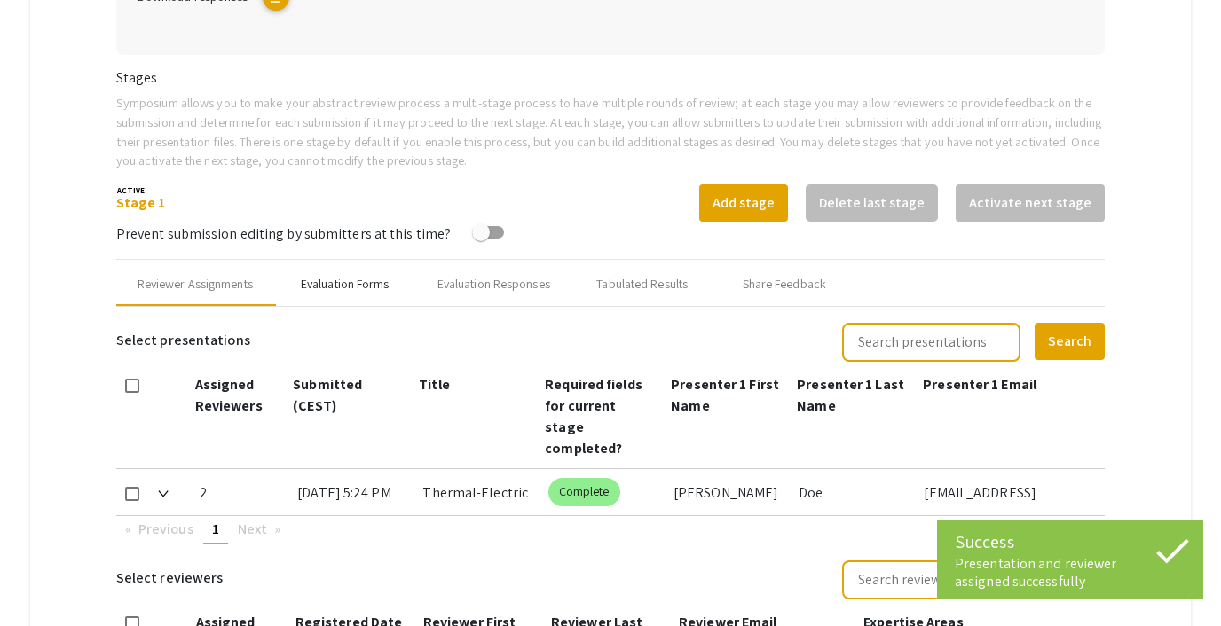
click at [366, 287] on div "Evaluation Forms" at bounding box center [345, 284] width 89 height 19
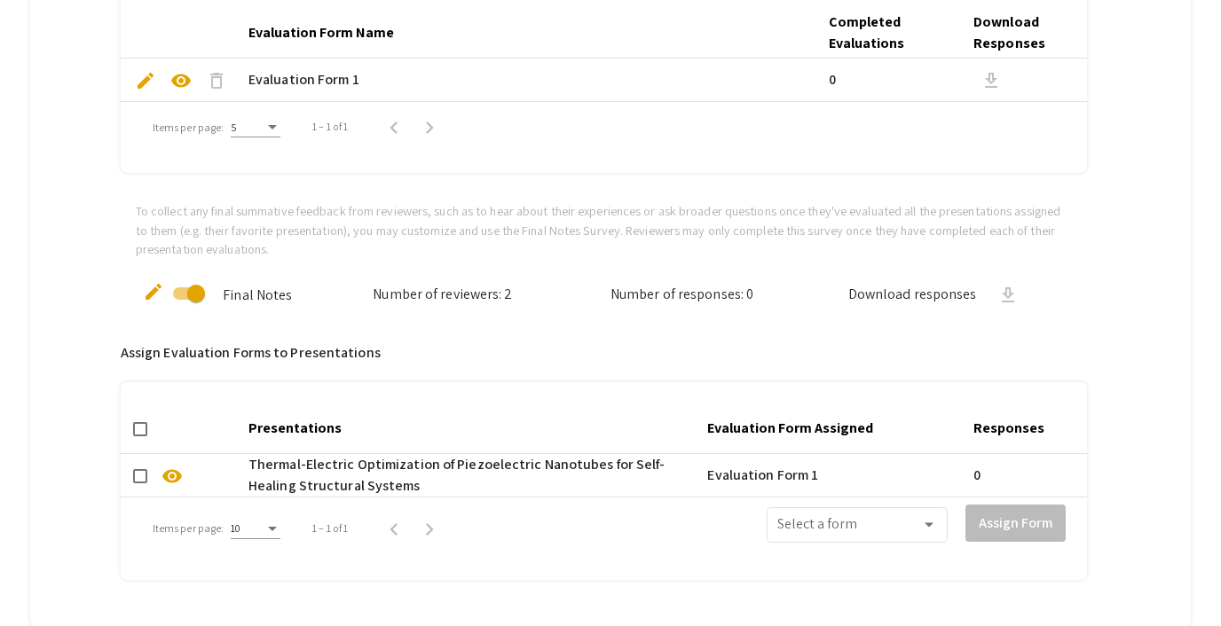
scroll to position [979, 0]
click at [143, 473] on span at bounding box center [140, 475] width 14 height 14
click at [140, 483] on input "checkbox" at bounding box center [139, 483] width 1 height 1
checkbox input "true"
click at [855, 524] on span at bounding box center [849, 528] width 144 height 16
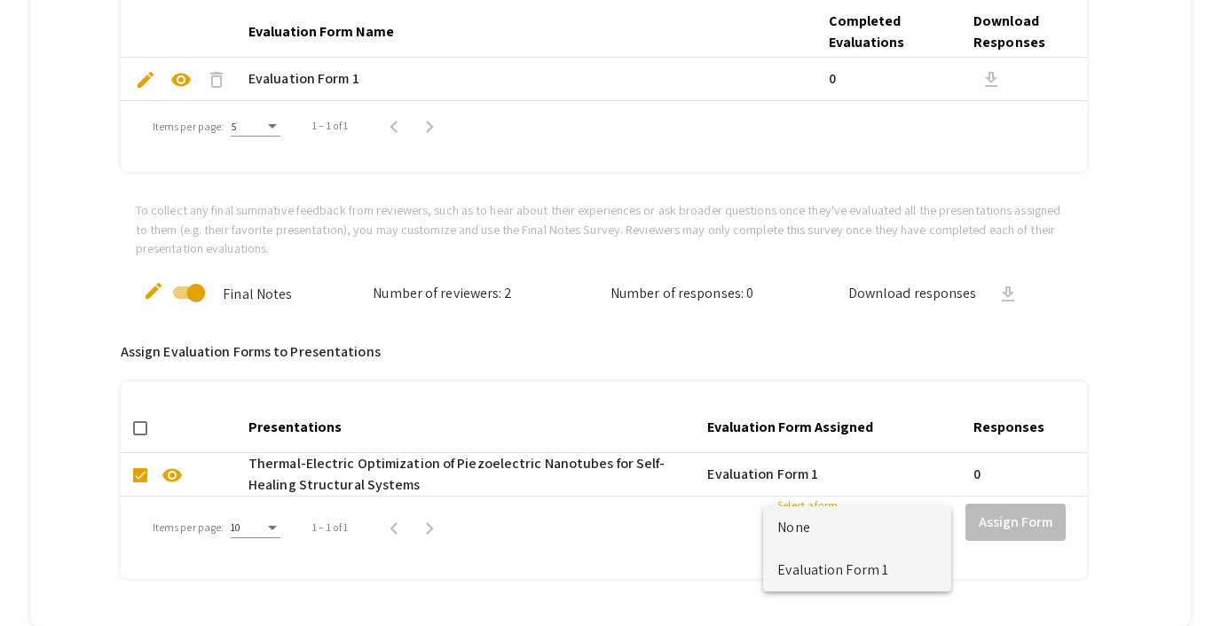
click at [839, 562] on span "Evaluation Form 1" at bounding box center [857, 570] width 160 height 43
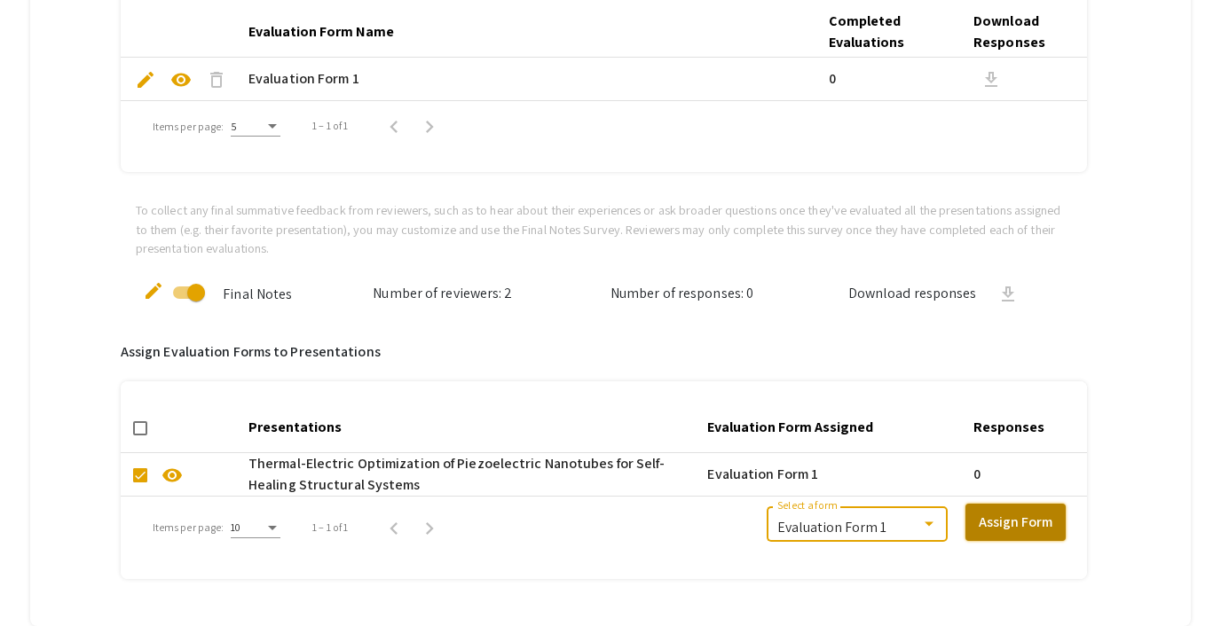
click at [1017, 520] on button "Assign Form" at bounding box center [1015, 522] width 100 height 37
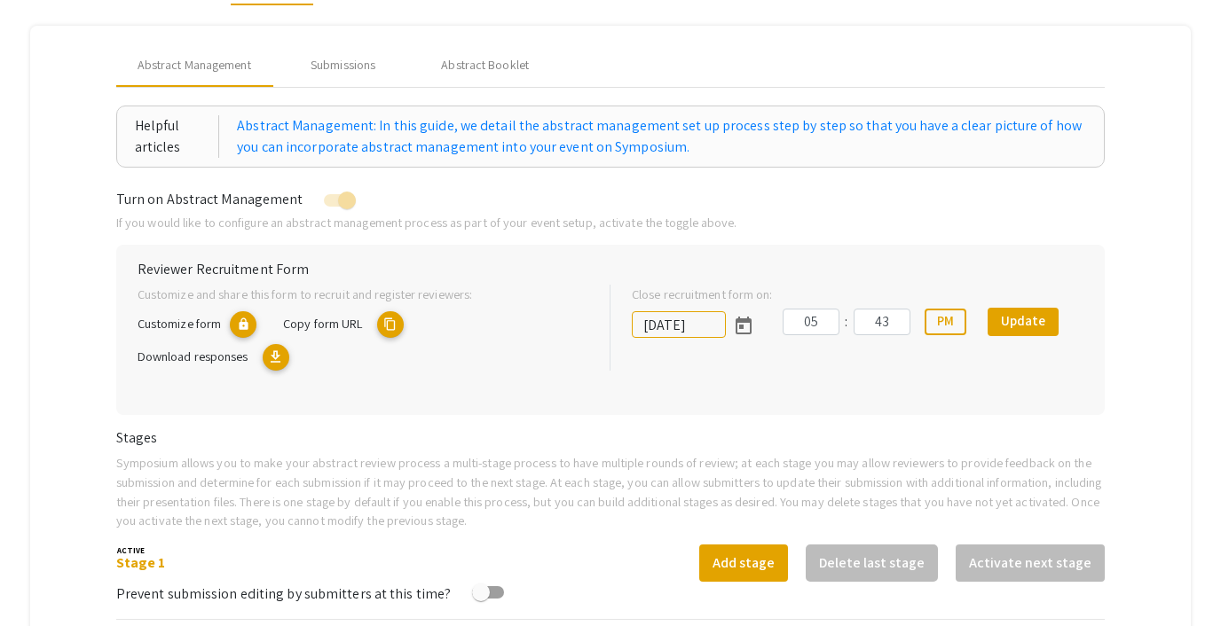
scroll to position [165, 0]
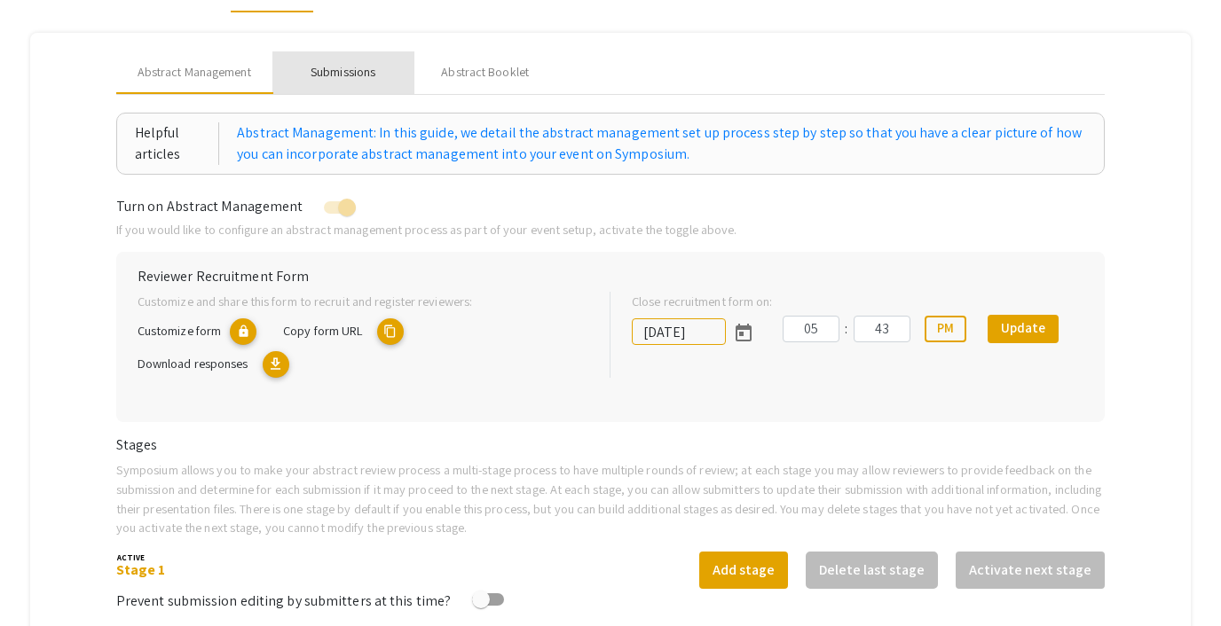
click at [370, 75] on div "Submissions" at bounding box center [343, 72] width 65 height 19
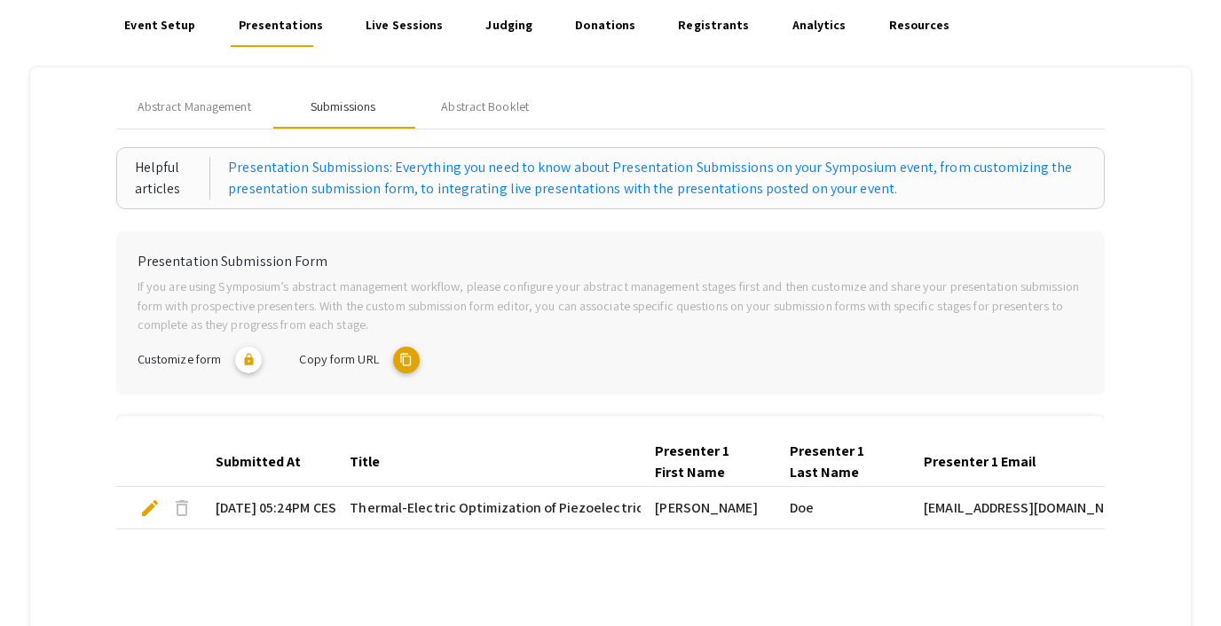
scroll to position [128, 0]
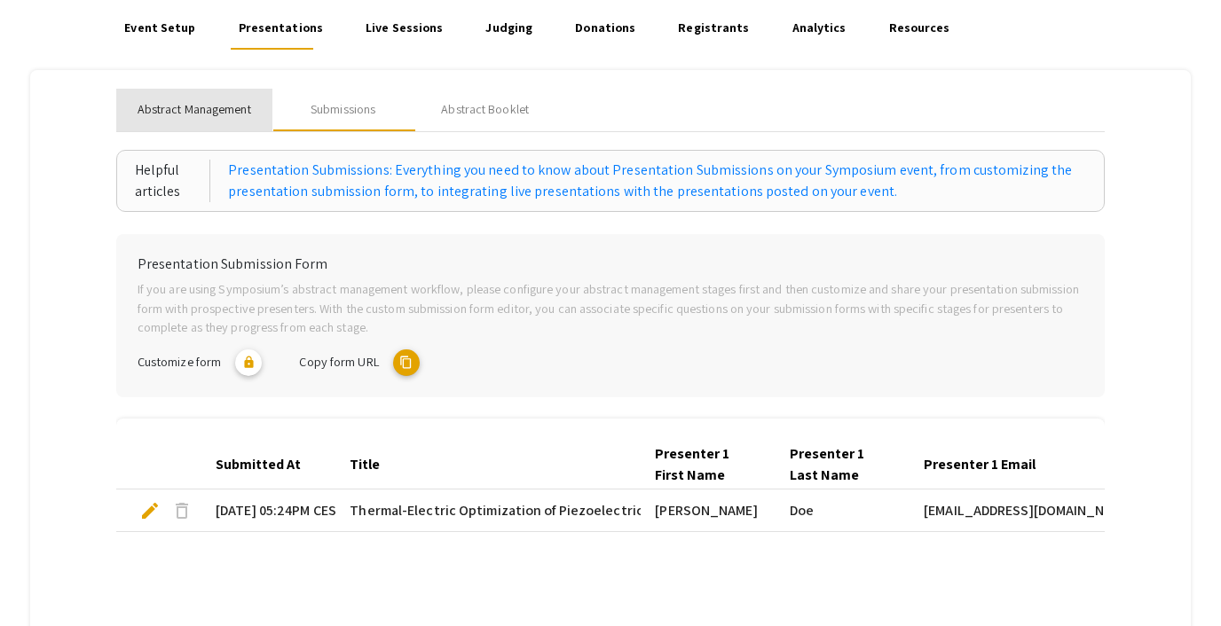
click at [240, 111] on span "Abstract Management" at bounding box center [195, 109] width 114 height 19
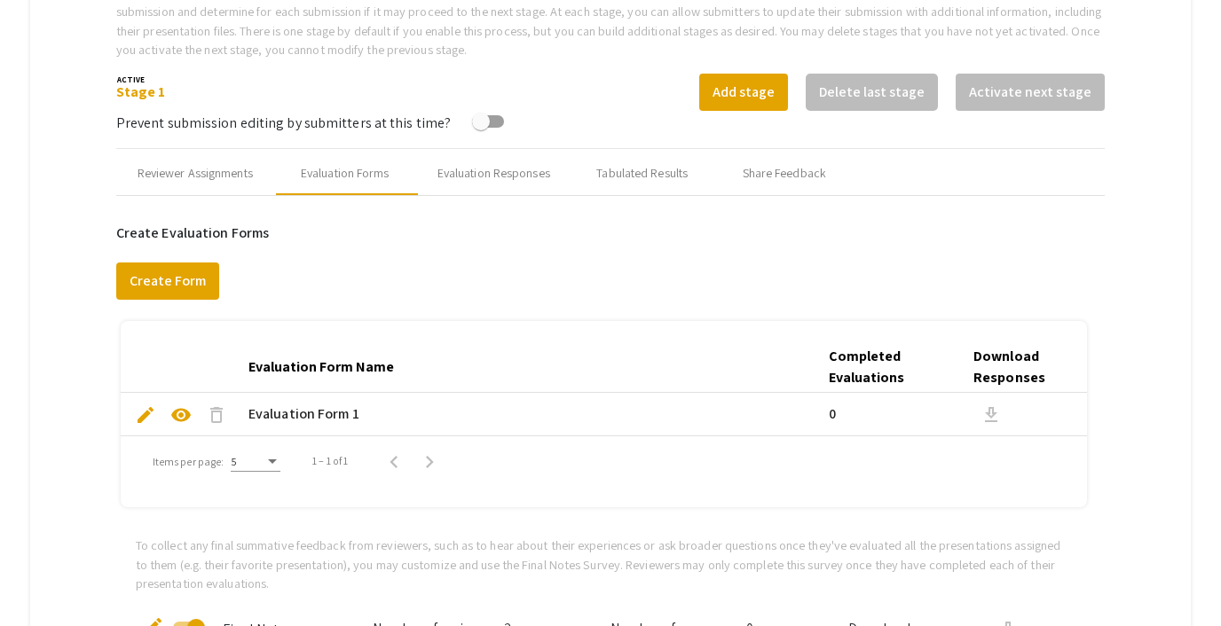
scroll to position [641, 0]
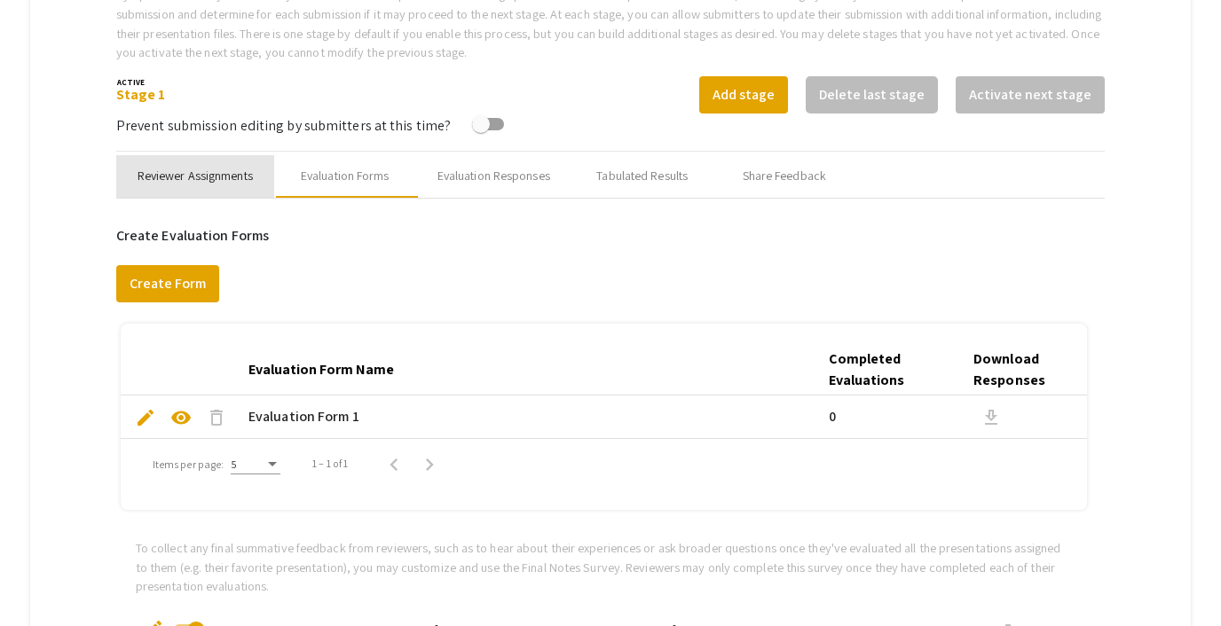
click at [186, 169] on div "Reviewer Assignments" at bounding box center [195, 176] width 115 height 19
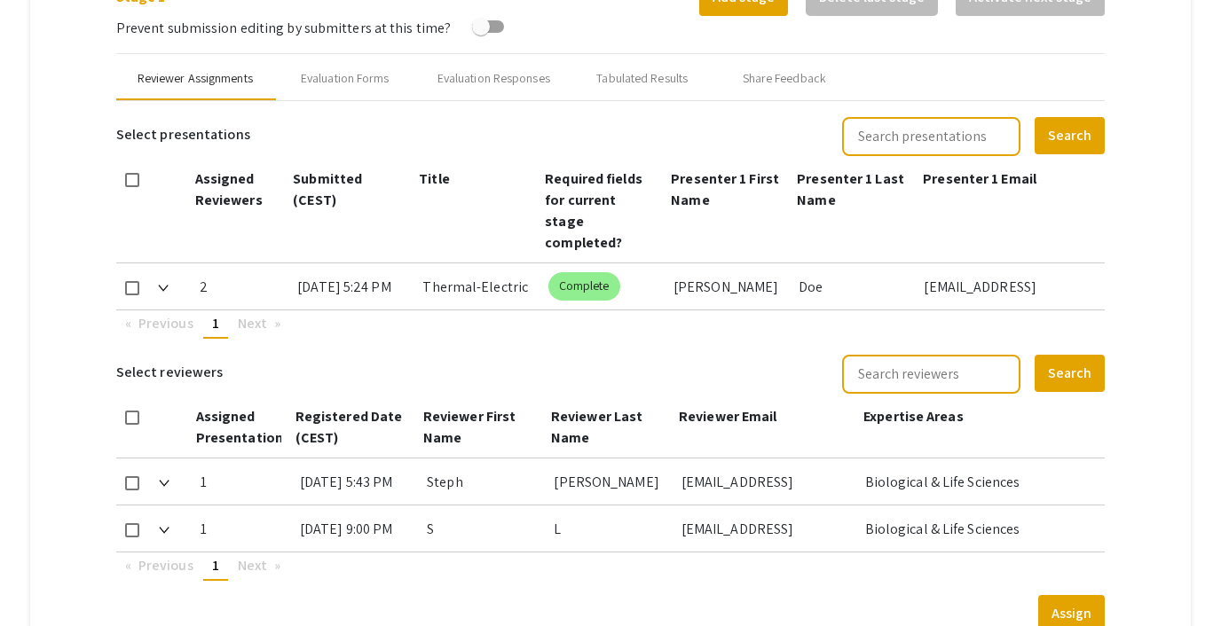
scroll to position [743, 0]
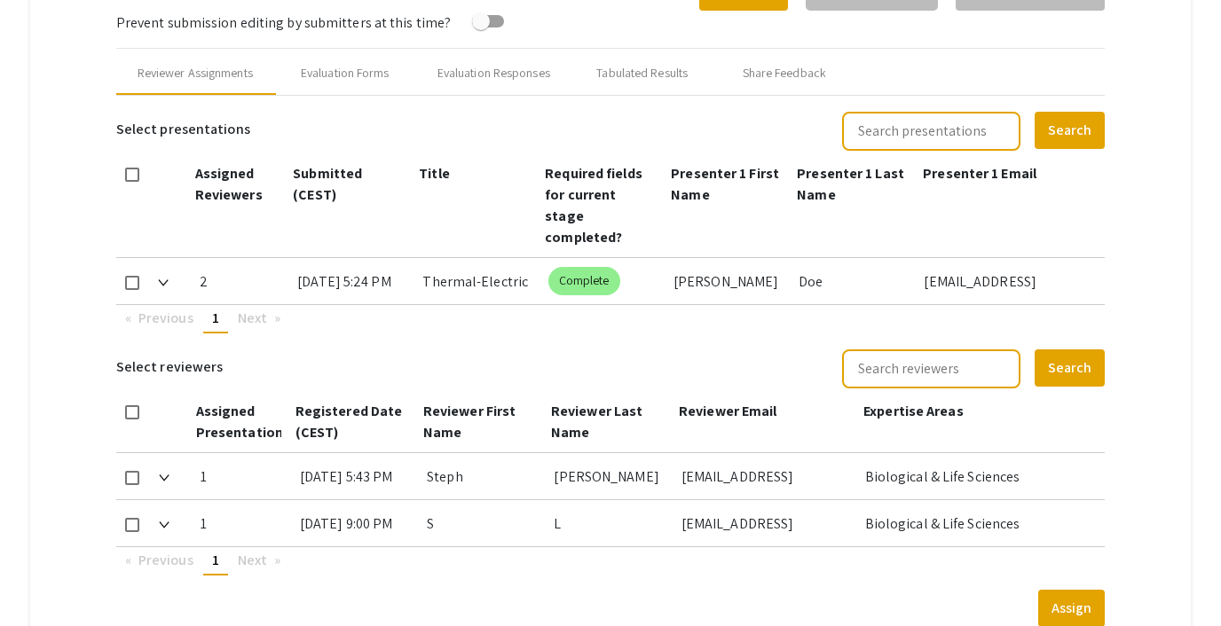
click at [130, 518] on span at bounding box center [132, 525] width 14 height 14
click at [131, 532] on input "checkbox" at bounding box center [131, 532] width 1 height 1
checkbox input "true"
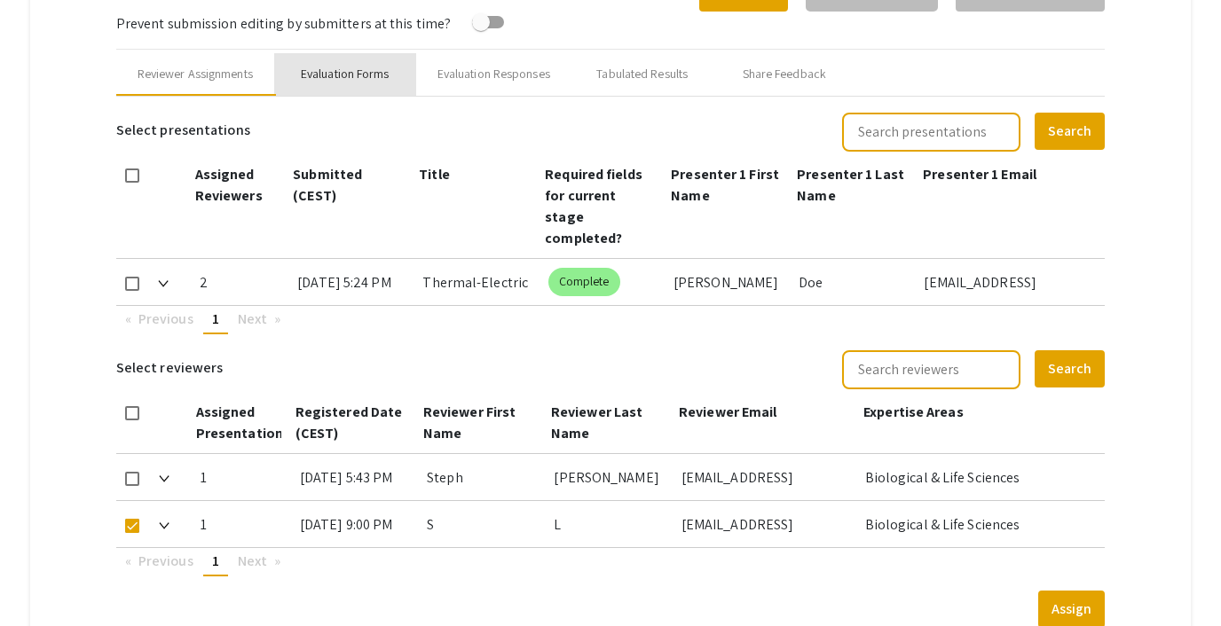
click at [328, 74] on div "Evaluation Forms" at bounding box center [345, 74] width 89 height 19
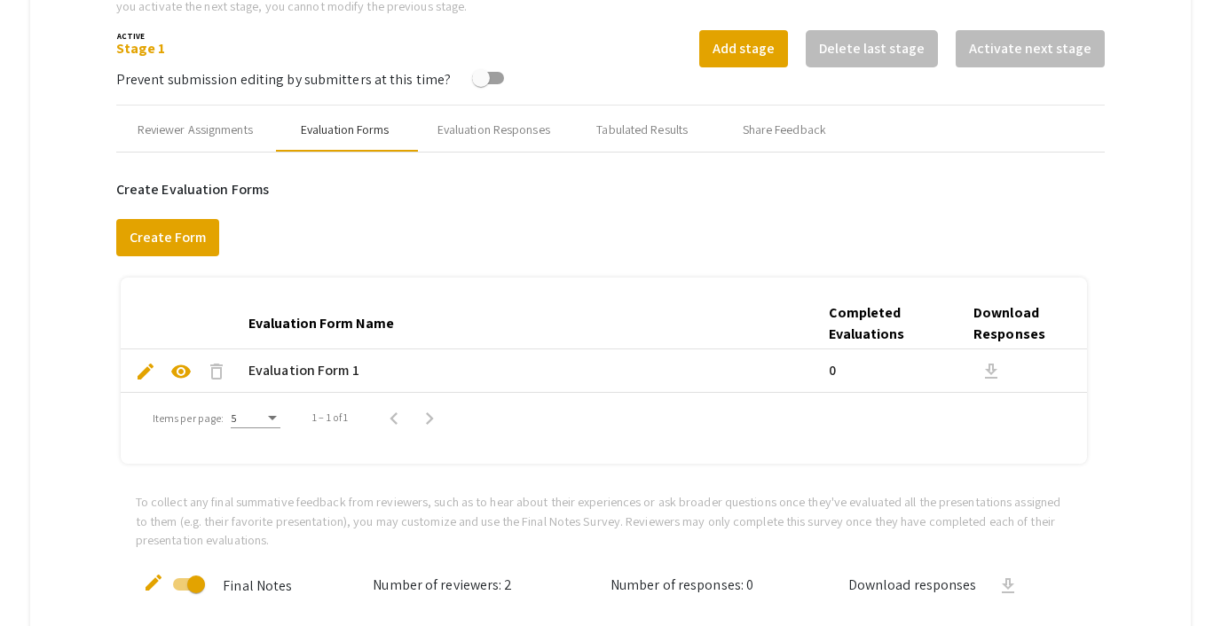
scroll to position [639, 0]
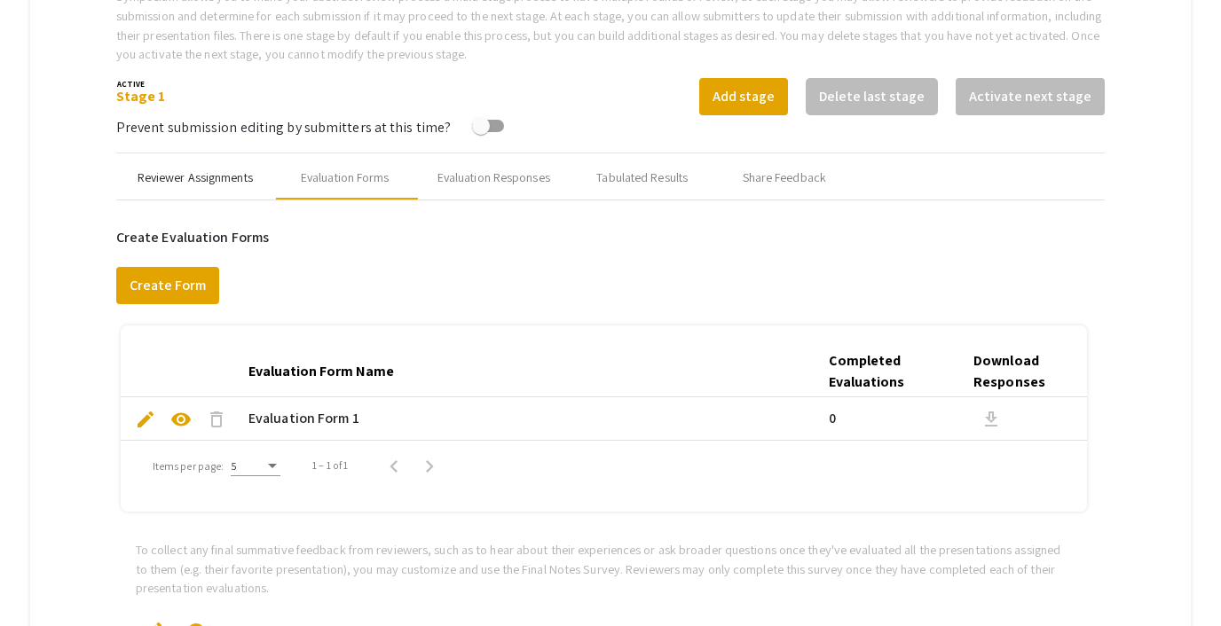
click at [156, 173] on div "Reviewer Assignments" at bounding box center [195, 178] width 115 height 19
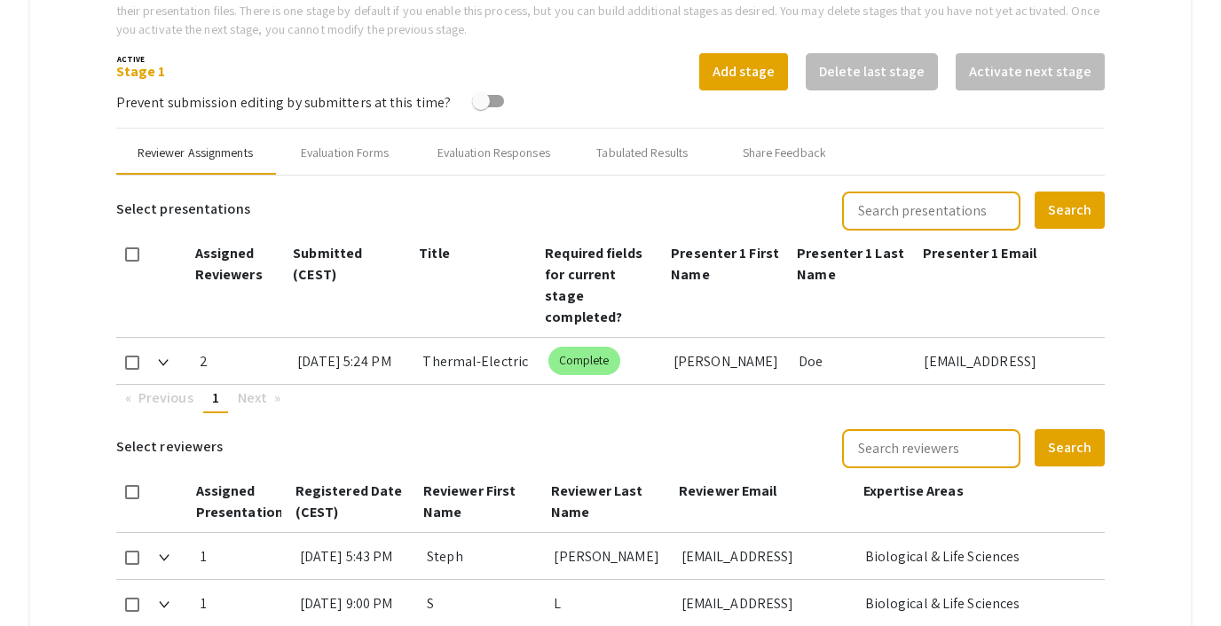
scroll to position [672, 0]
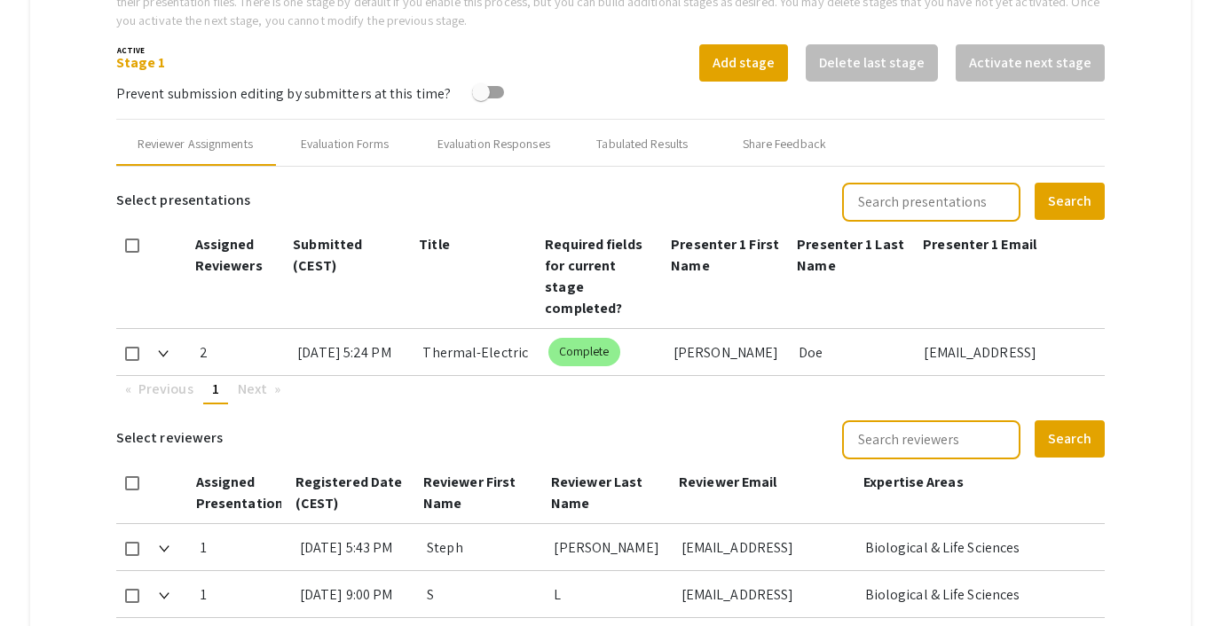
click at [163, 343] on span at bounding box center [163, 352] width 11 height 19
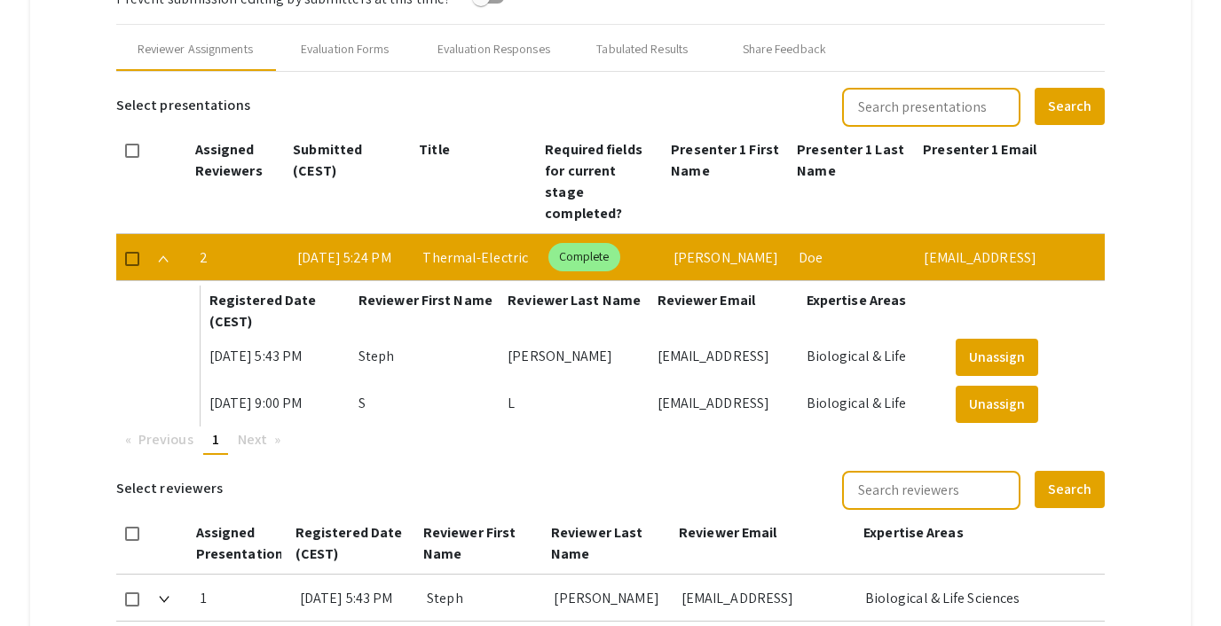
scroll to position [770, 0]
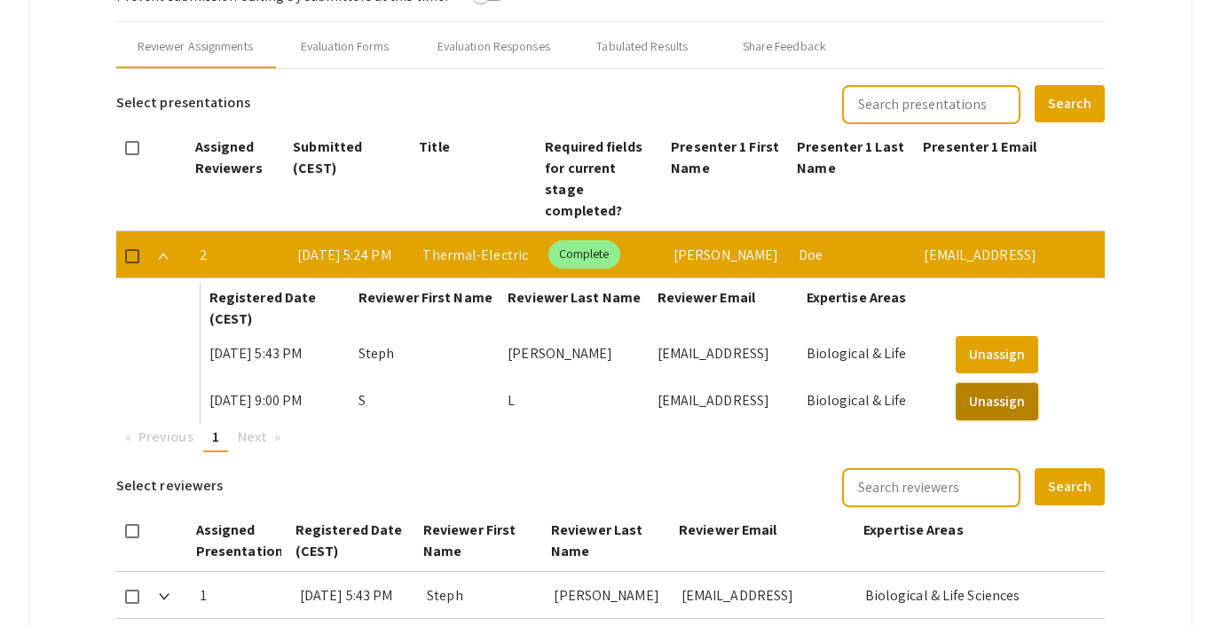
click at [984, 383] on button "Unassign" at bounding box center [996, 401] width 83 height 37
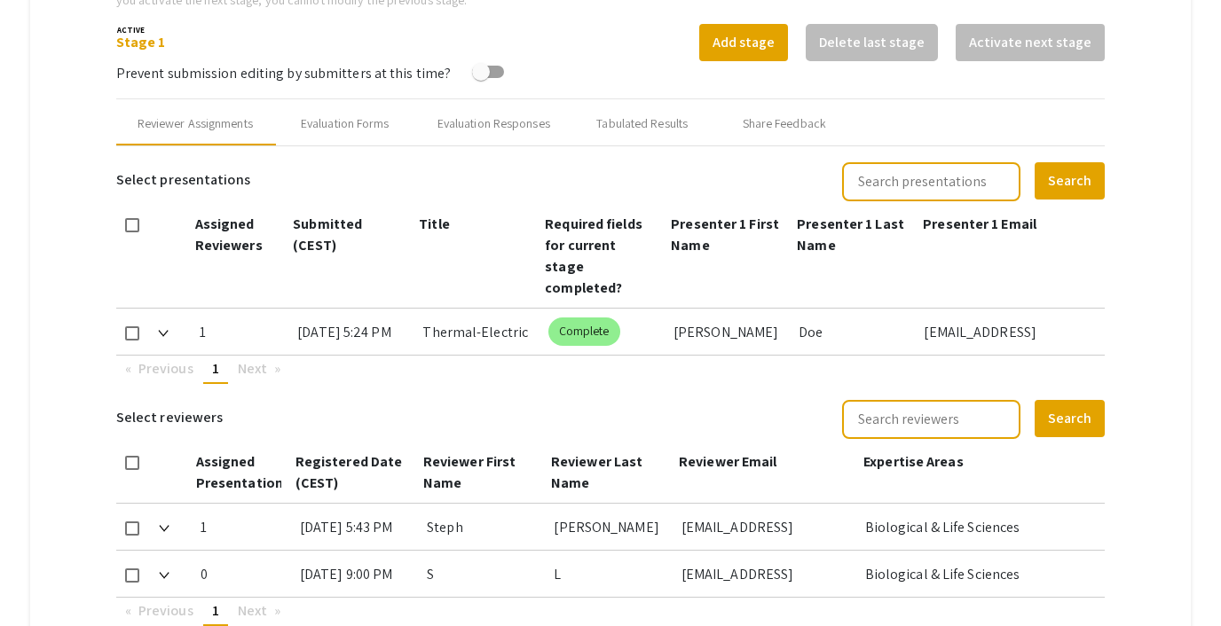
scroll to position [691, 0]
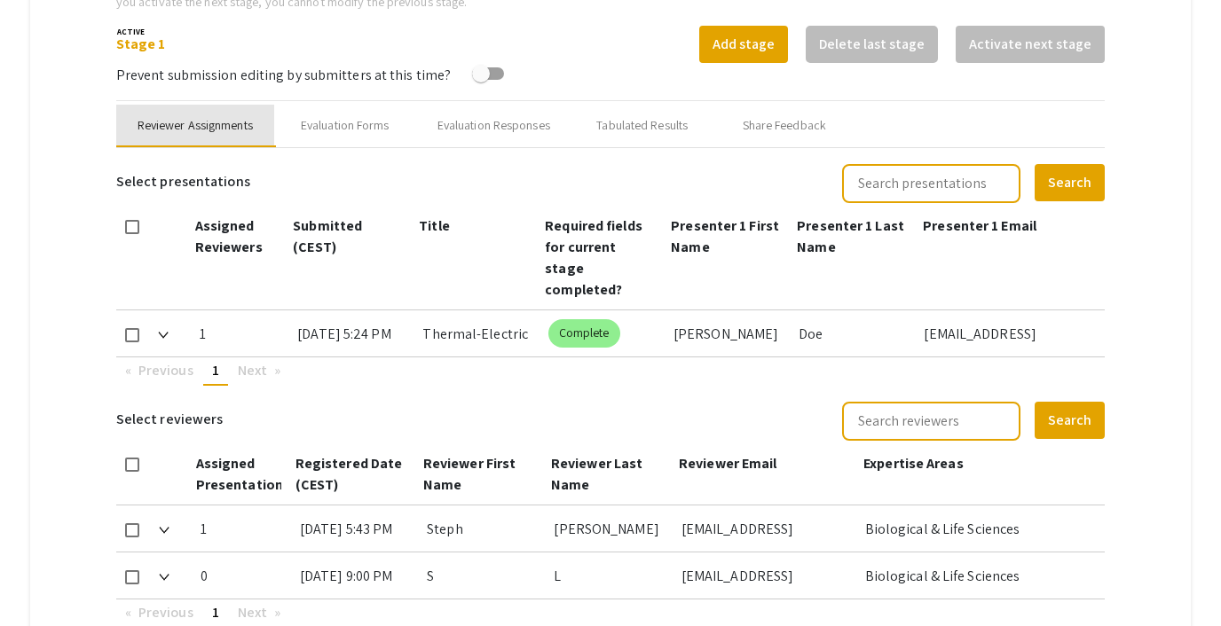
click at [229, 118] on div "Reviewer Assignments" at bounding box center [195, 125] width 115 height 19
click at [301, 127] on div "Evaluation Forms" at bounding box center [345, 125] width 89 height 19
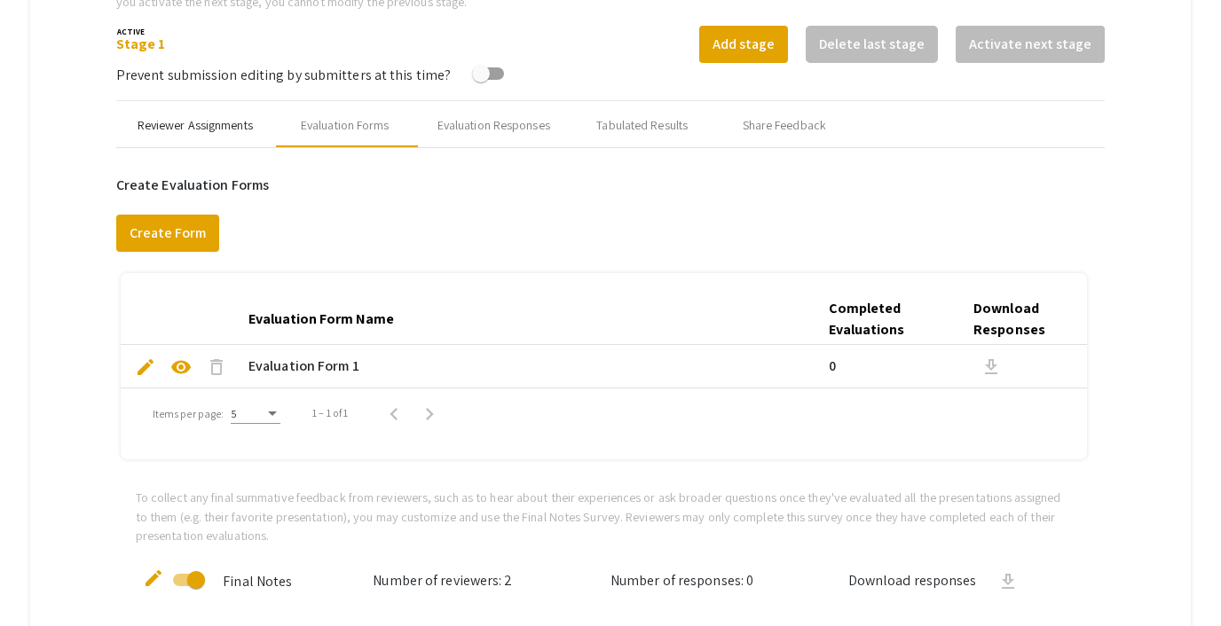
click at [211, 119] on div "Reviewer Assignments" at bounding box center [195, 125] width 115 height 19
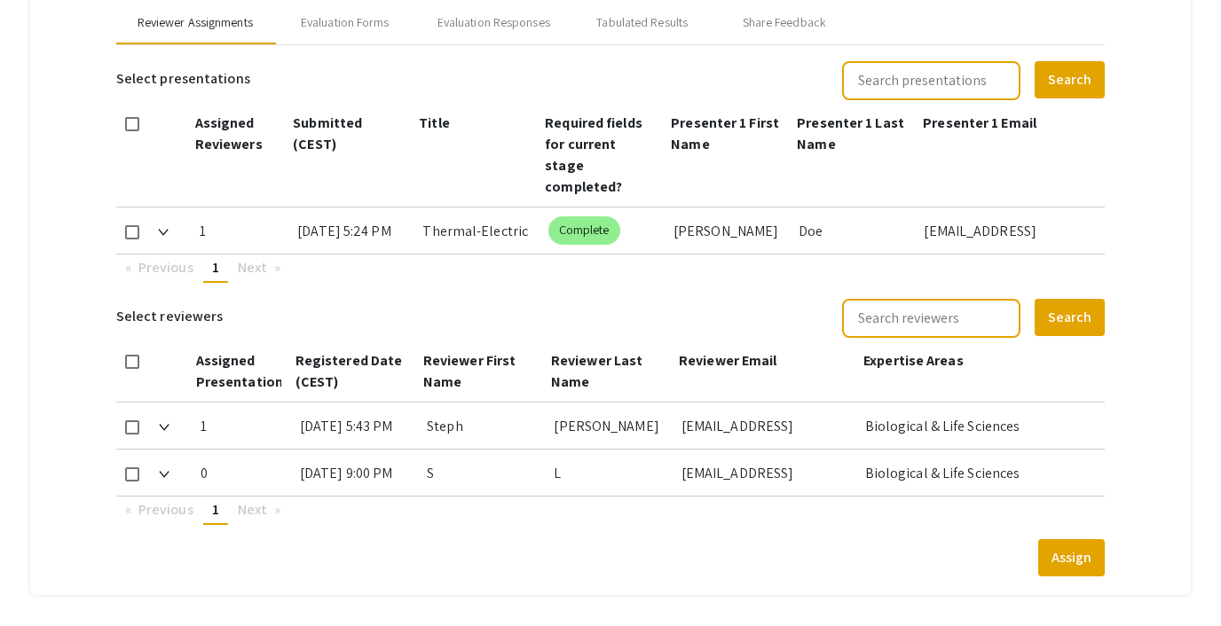
scroll to position [799, 0]
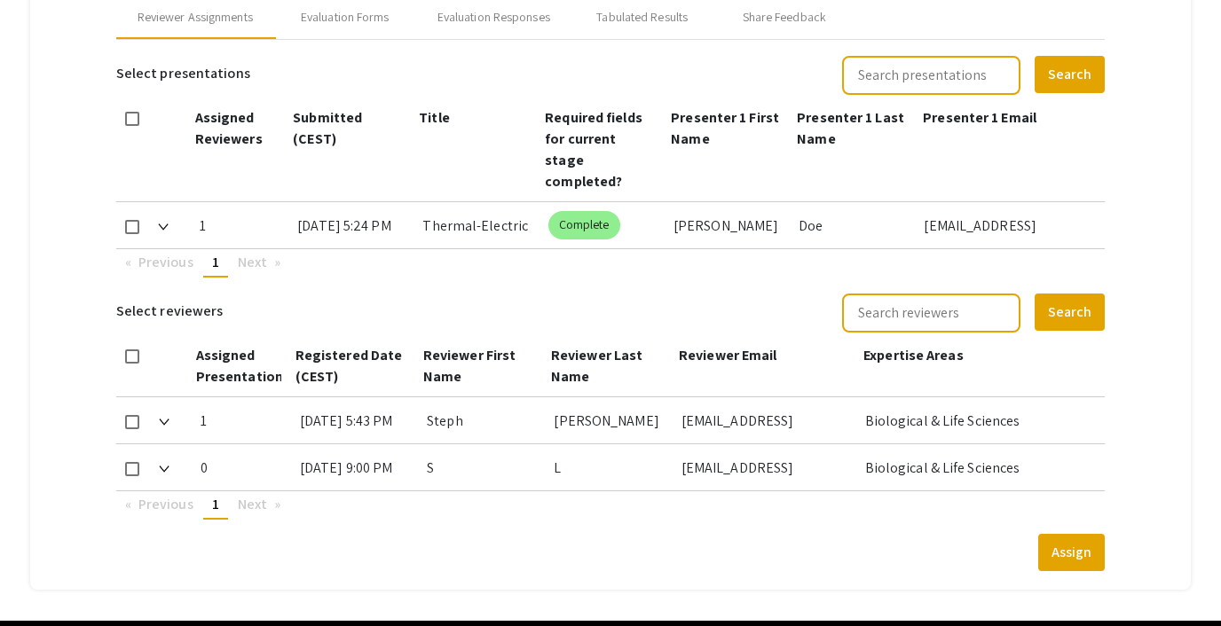
click at [132, 462] on span at bounding box center [132, 469] width 14 height 14
click at [132, 476] on input "checkbox" at bounding box center [131, 476] width 1 height 1
click at [126, 462] on span at bounding box center [132, 469] width 14 height 14
click at [131, 476] on input "checkbox" at bounding box center [131, 476] width 1 height 1
checkbox input "false"
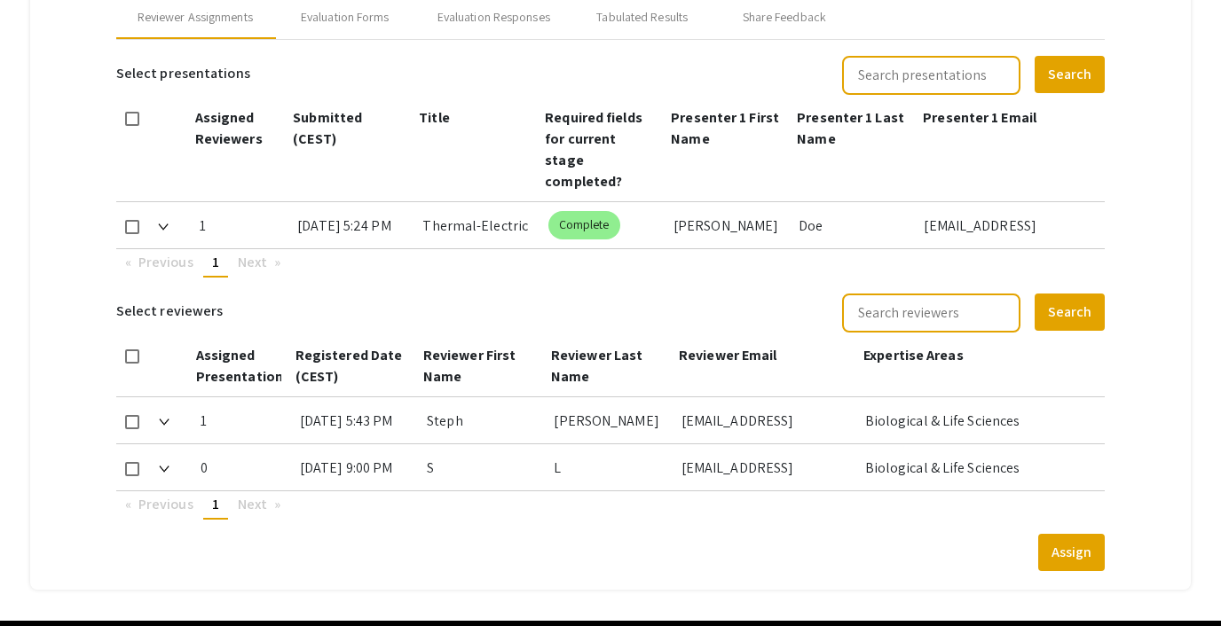
click at [157, 444] on div "0 9/25/25, 9:00 PM S L steph@foragerone.com Biological & Life Sciences" at bounding box center [610, 467] width 989 height 47
click at [167, 466] on img at bounding box center [164, 469] width 11 height 7
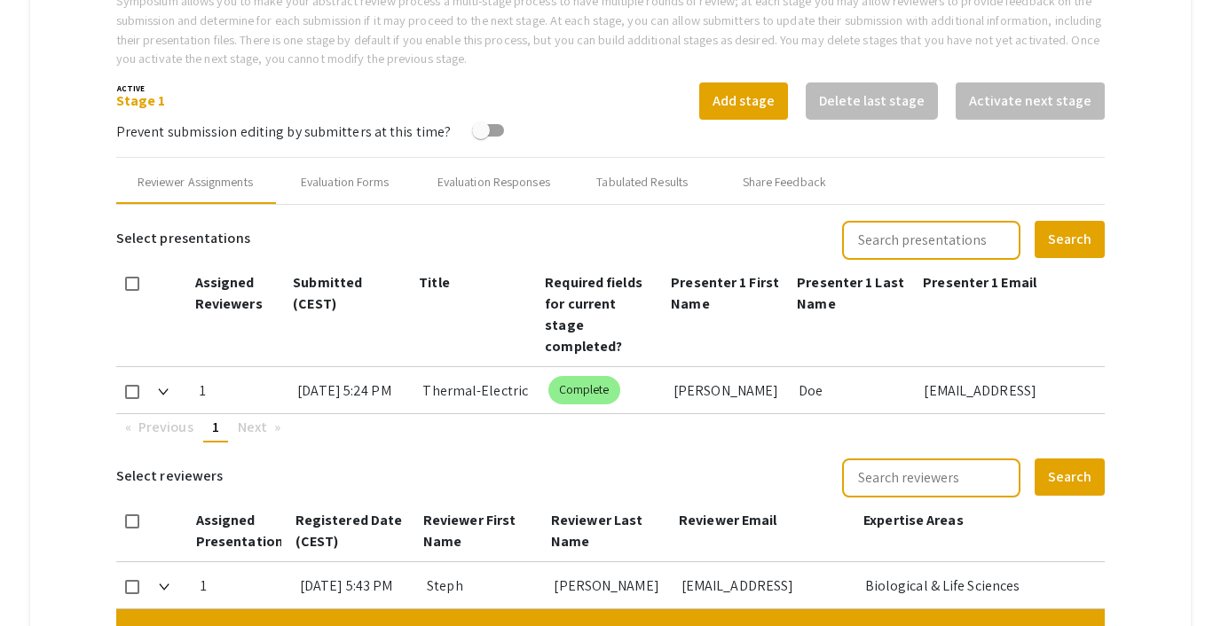
scroll to position [616, 0]
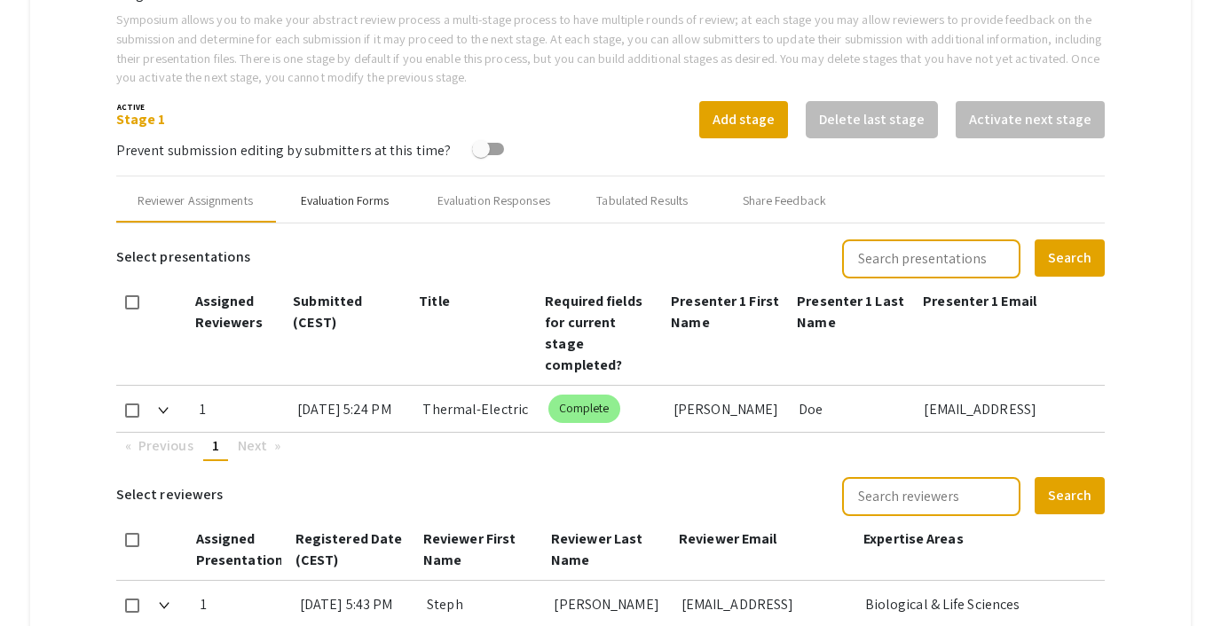
click at [353, 185] on div "Evaluation Forms" at bounding box center [345, 201] width 142 height 43
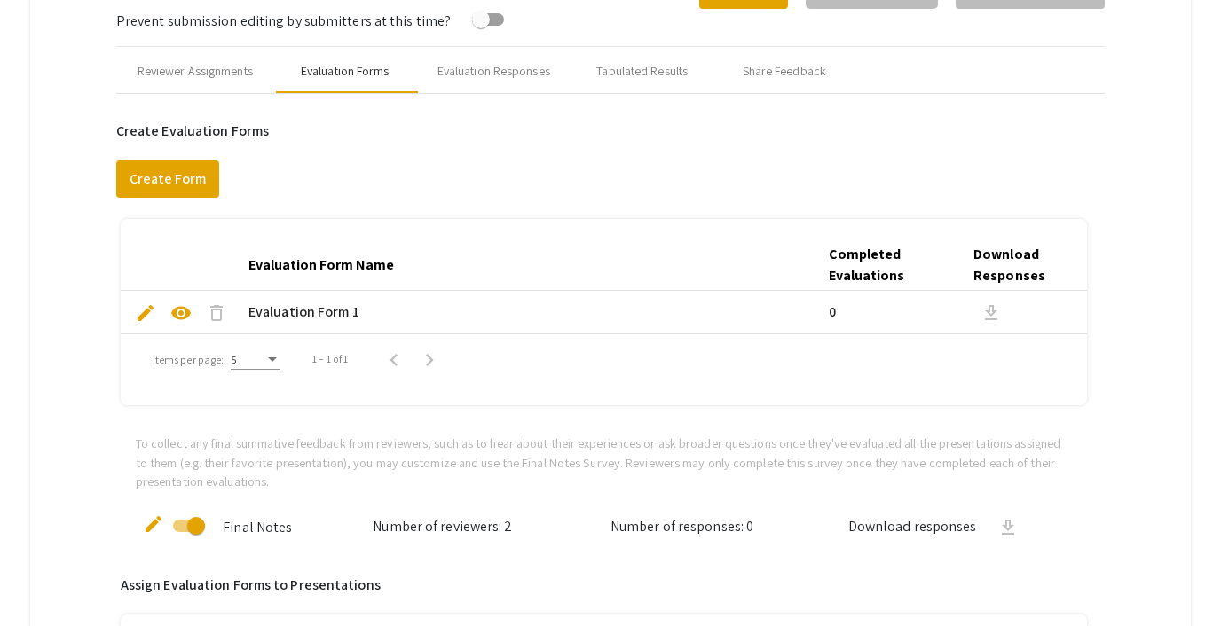
scroll to position [744, 0]
click at [497, 85] on div "Evaluation Responses" at bounding box center [493, 72] width 155 height 43
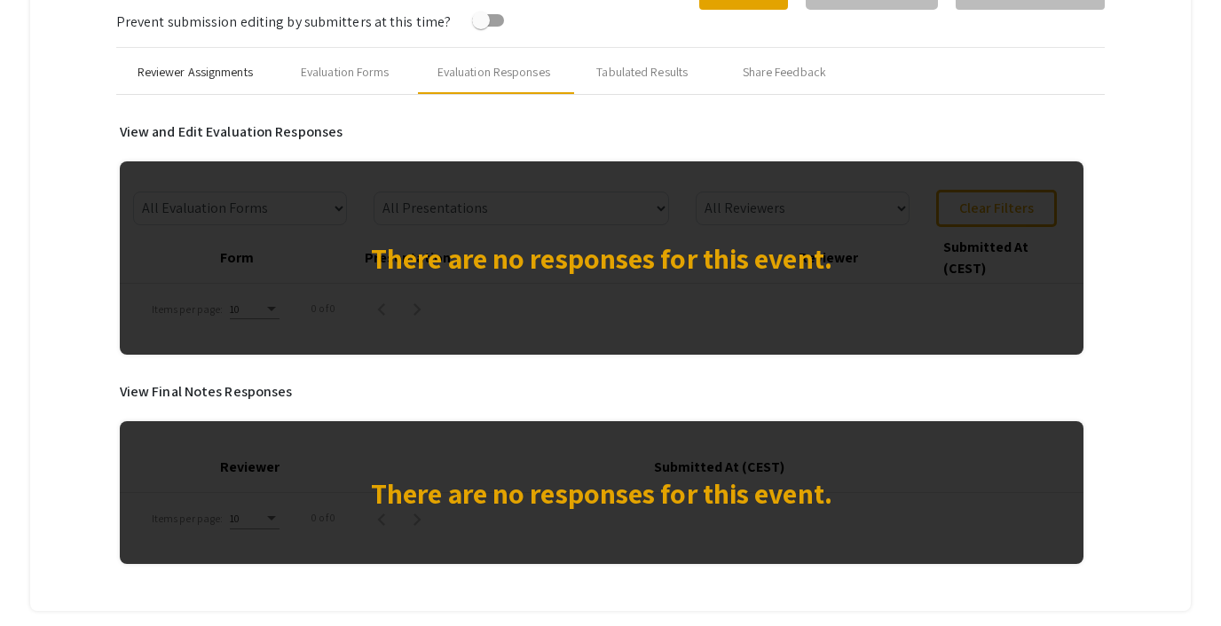
click at [170, 69] on div "Reviewer Assignments" at bounding box center [195, 72] width 115 height 19
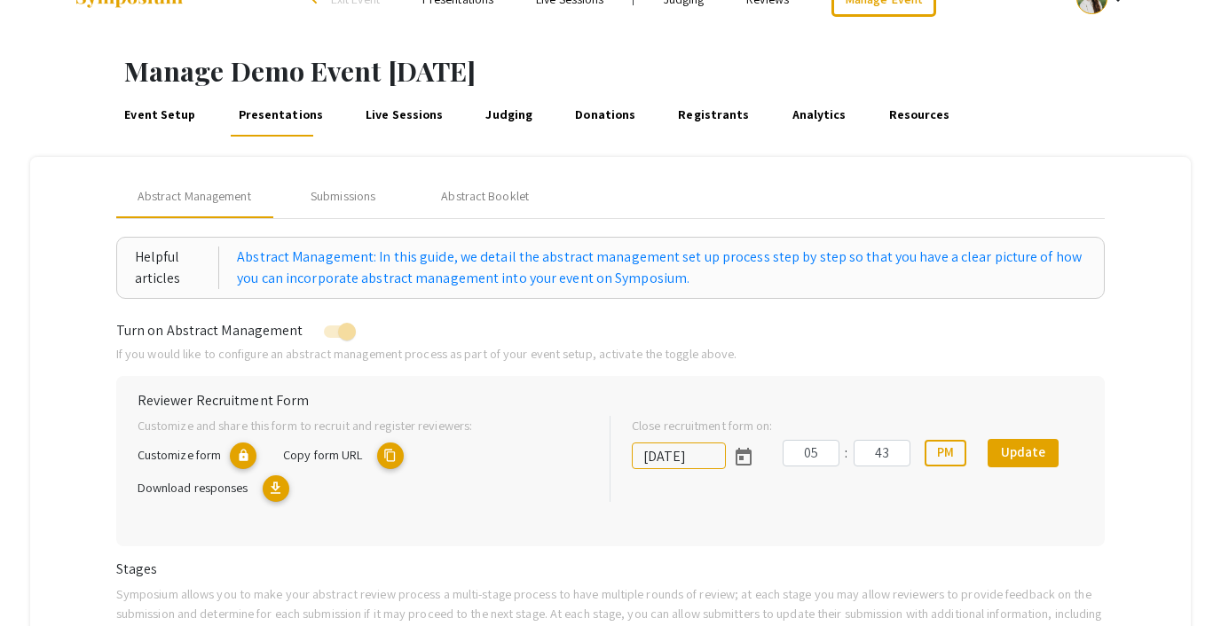
scroll to position [0, 0]
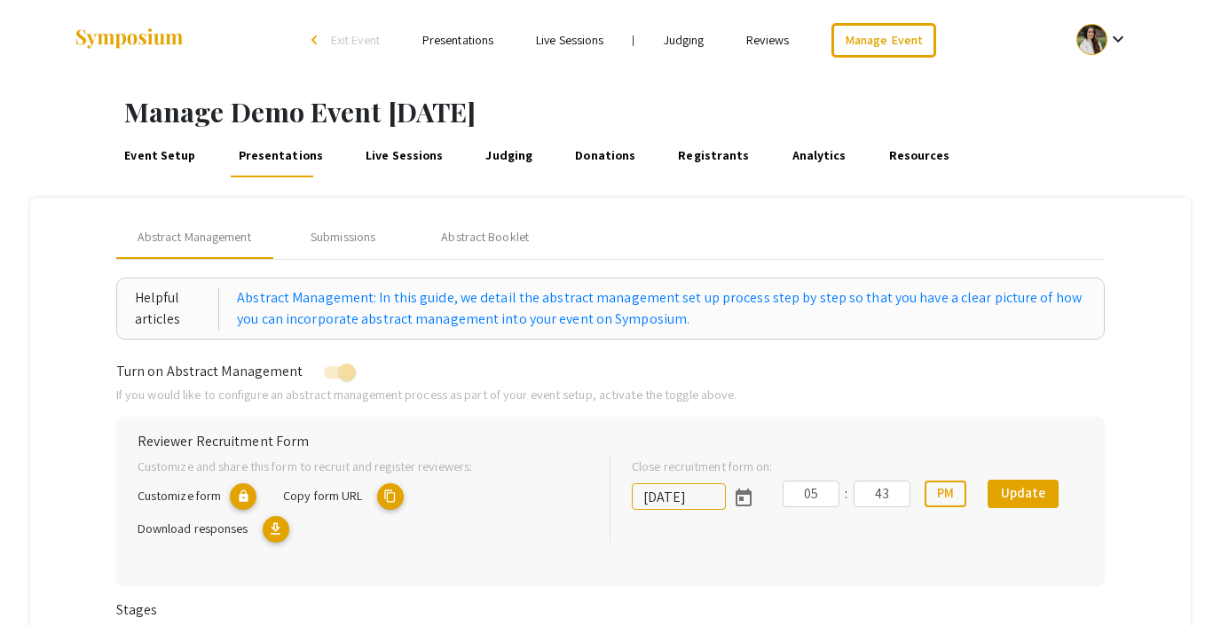
click at [774, 41] on link "Reviews" at bounding box center [767, 40] width 43 height 16
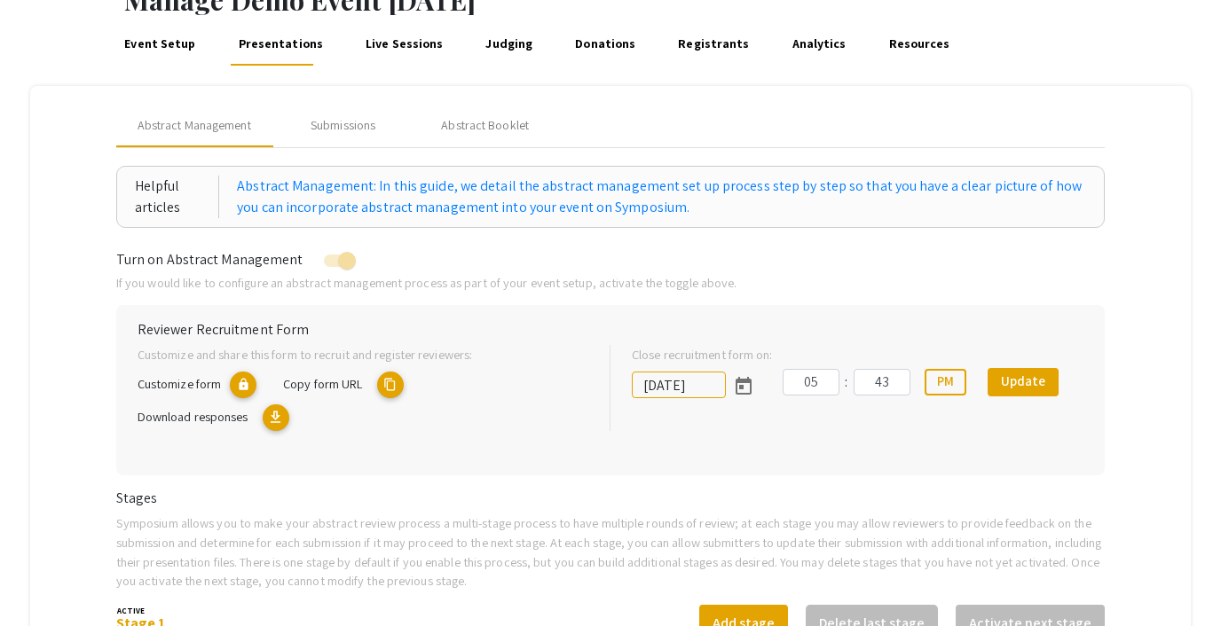
scroll to position [120, 0]
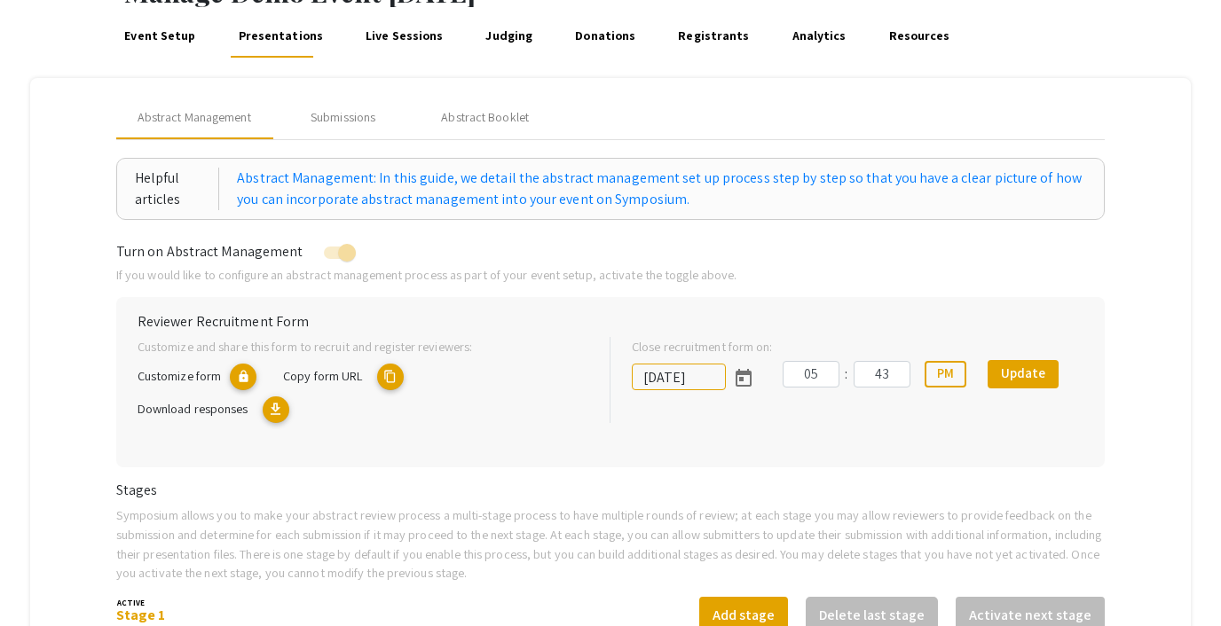
click at [392, 378] on mat-icon "content_copy" at bounding box center [390, 377] width 27 height 27
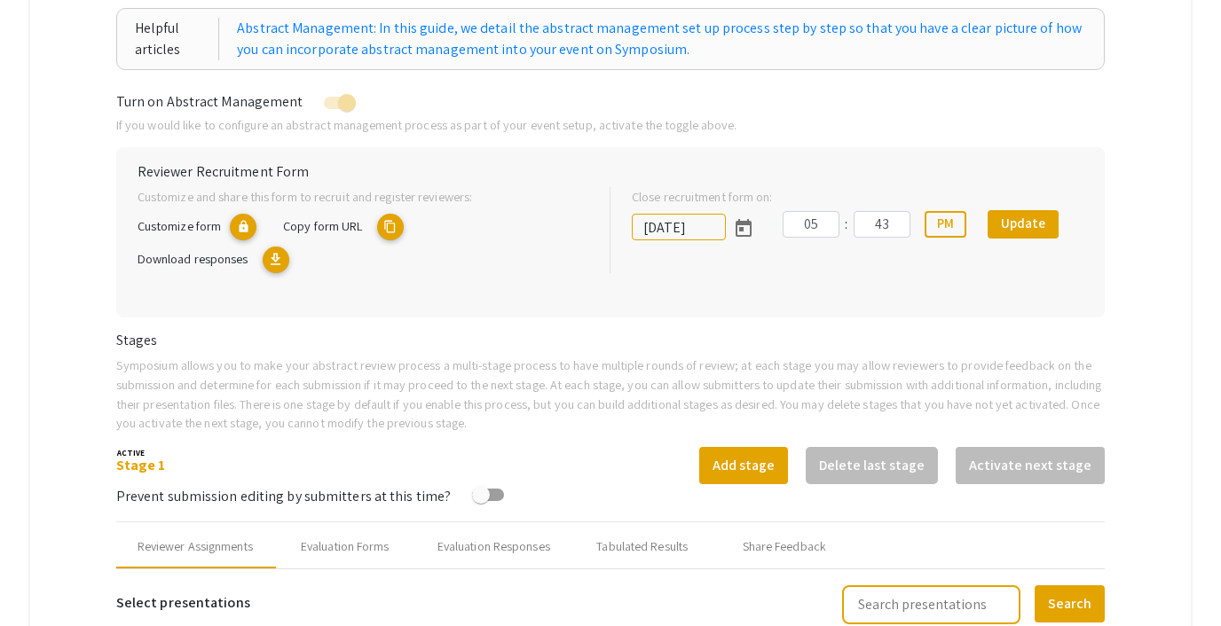
scroll to position [0, 0]
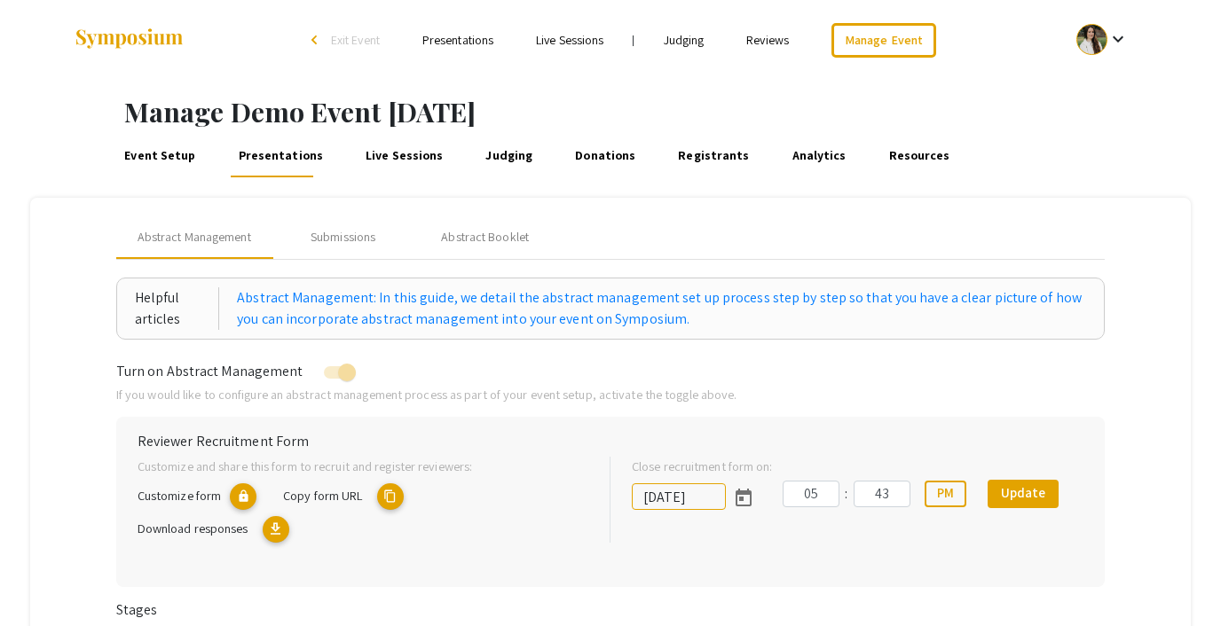
click at [364, 46] on span "Exit Event" at bounding box center [355, 40] width 49 height 16
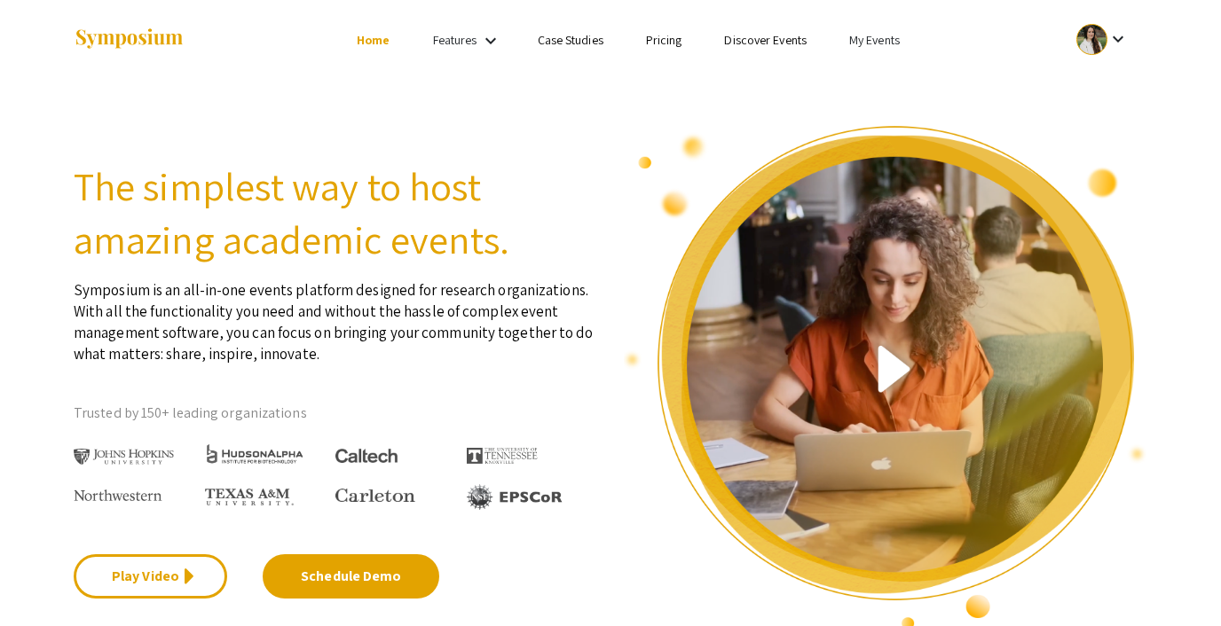
click at [890, 37] on link "My Events" at bounding box center [874, 40] width 51 height 16
click at [891, 71] on button "Events I've organized" at bounding box center [903, 79] width 152 height 43
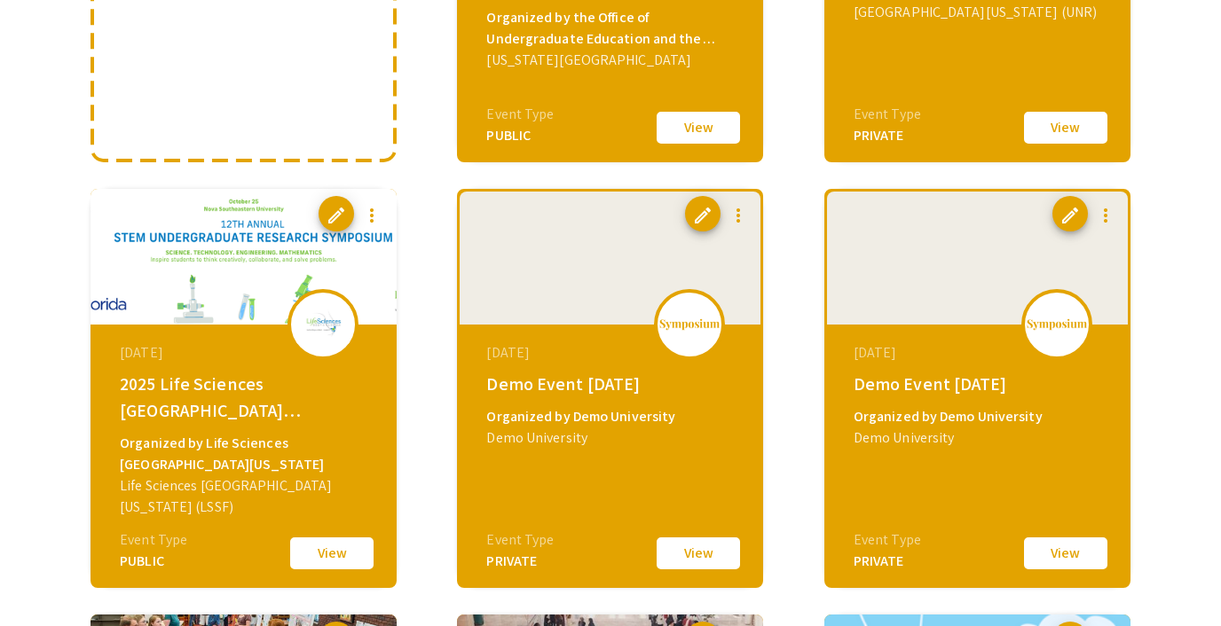
scroll to position [444, 0]
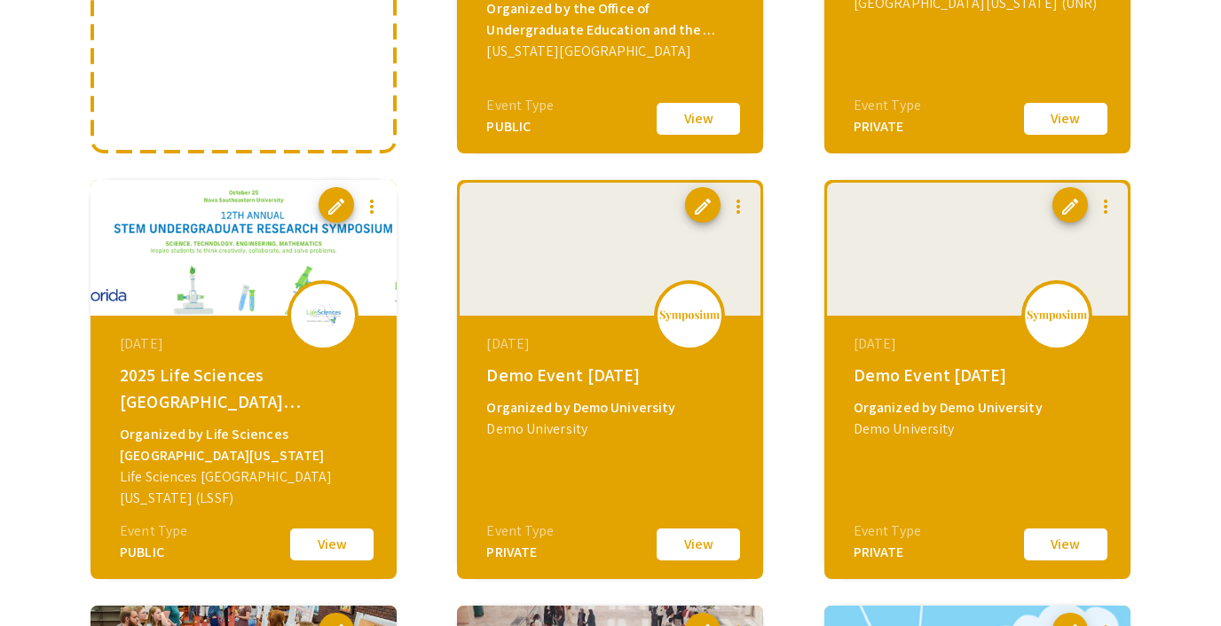
click at [676, 543] on button "View" at bounding box center [698, 544] width 89 height 37
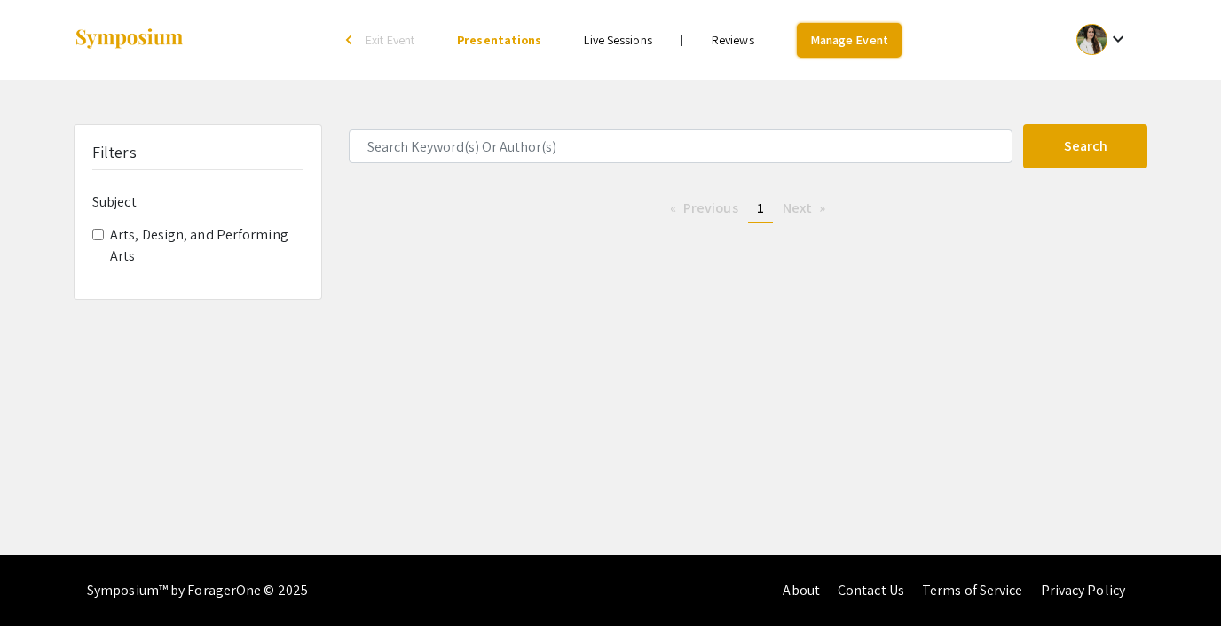
click at [823, 40] on link "Manage Event" at bounding box center [849, 40] width 105 height 35
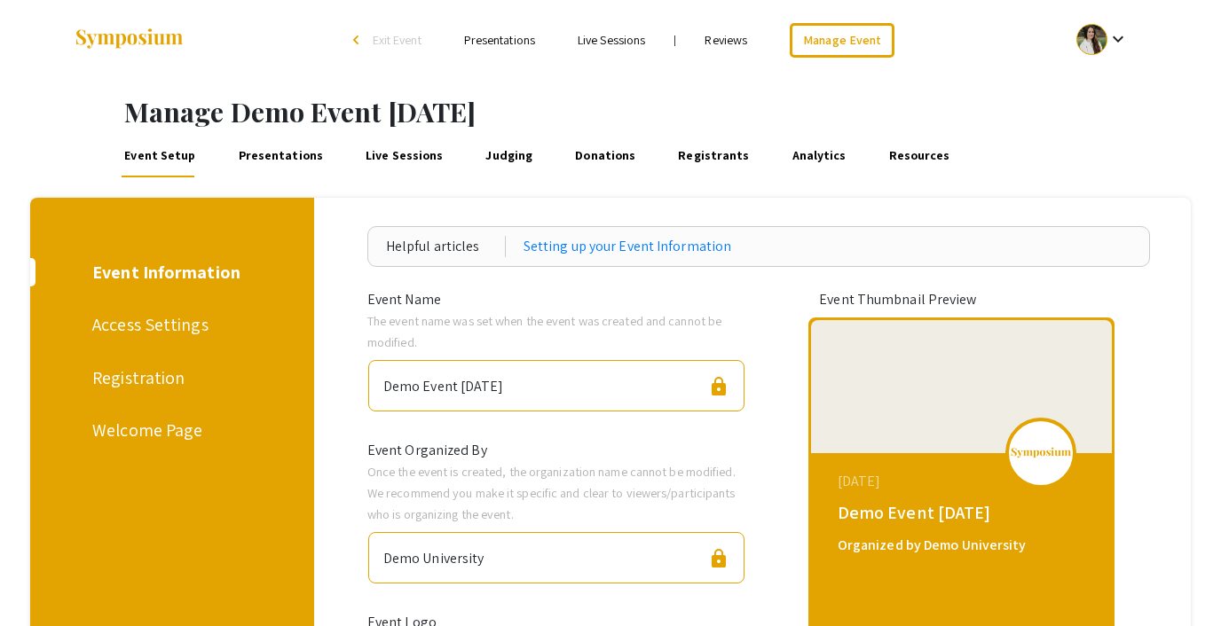
click at [247, 166] on link "Presentations" at bounding box center [280, 156] width 90 height 43
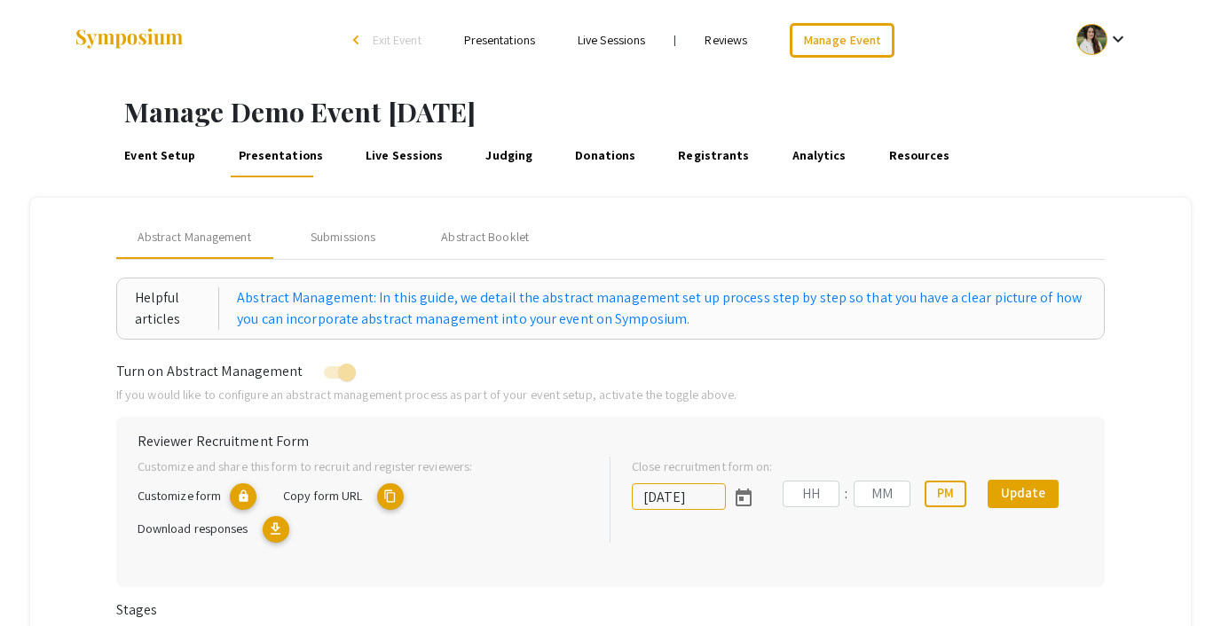
type input "9/27/2025"
type input "07"
type input "14"
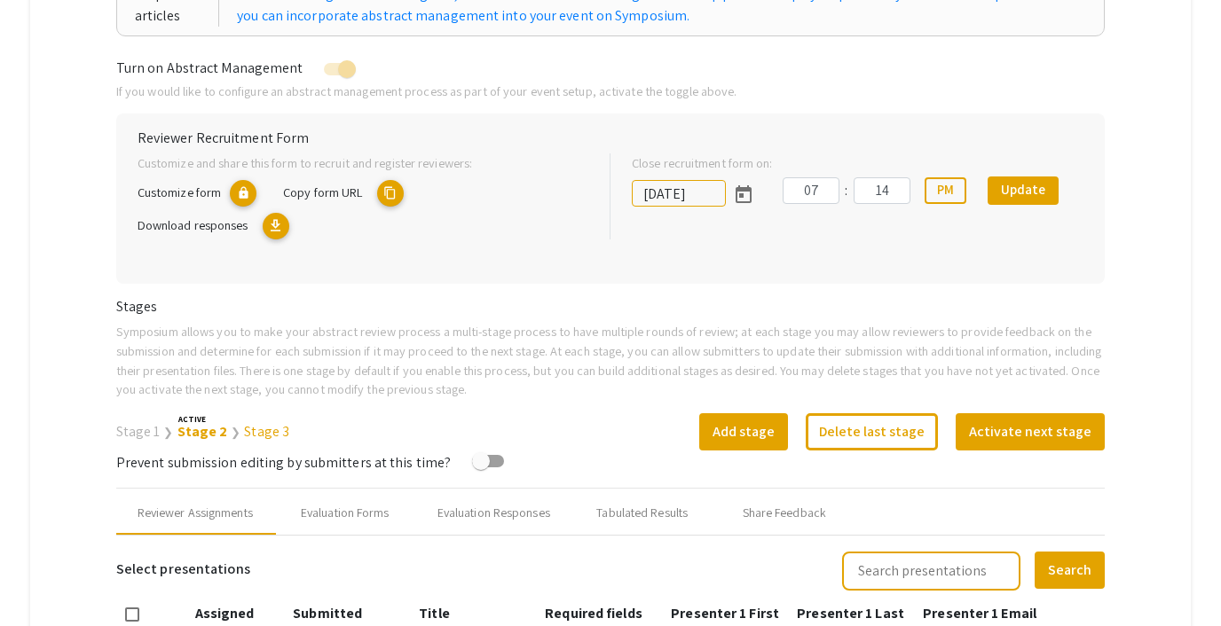
scroll to position [323, 0]
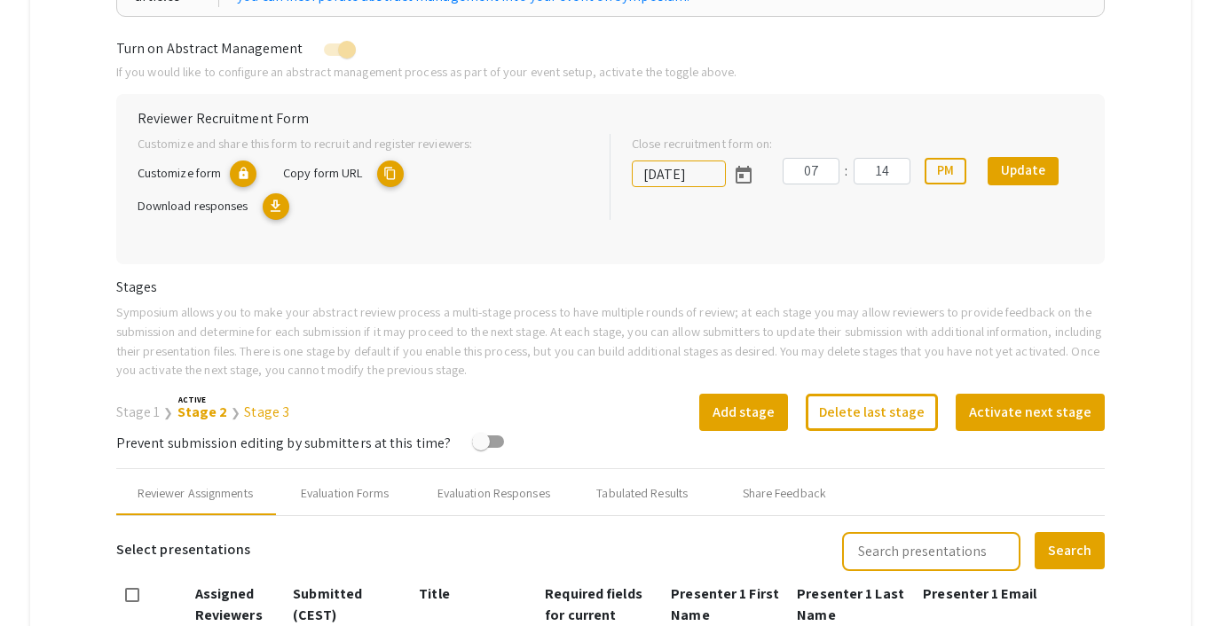
click at [388, 171] on mat-icon "content_copy" at bounding box center [390, 174] width 27 height 27
